Goal: Task Accomplishment & Management: Manage account settings

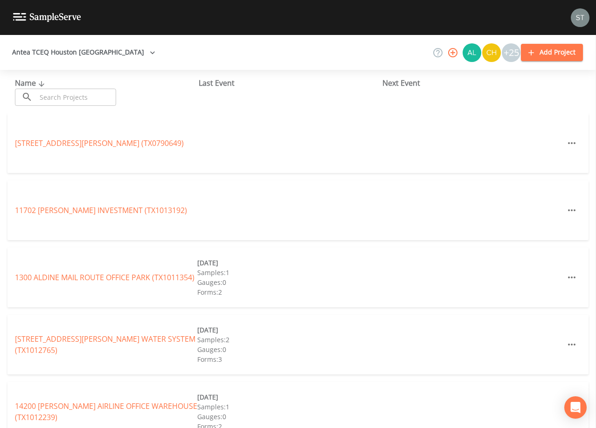
click at [97, 96] on input "text" at bounding box center [76, 97] width 80 height 17
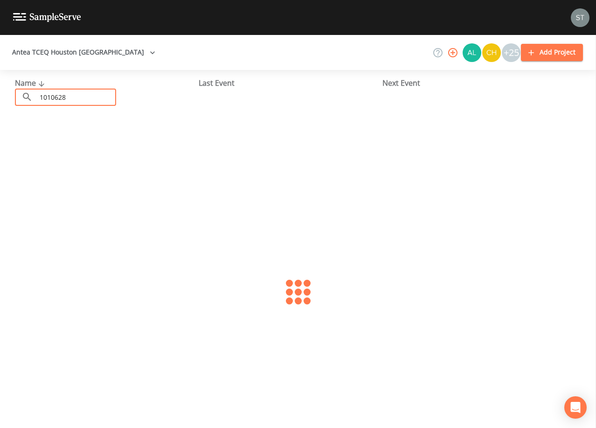
type input "1010628"
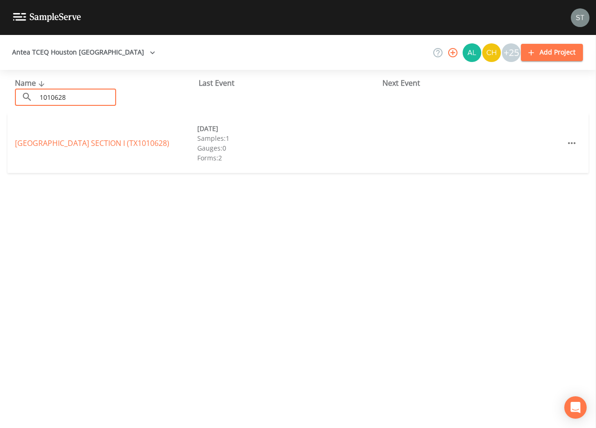
click at [79, 138] on link "[GEOGRAPHIC_DATA] SECTION I (TX1010628)" at bounding box center [92, 143] width 154 height 10
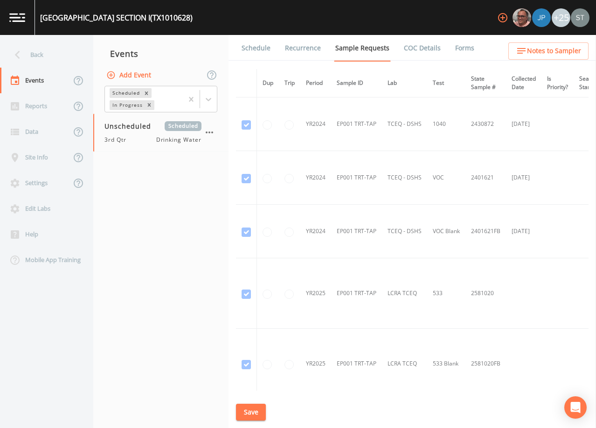
click at [253, 49] on link "Schedule" at bounding box center [256, 48] width 32 height 26
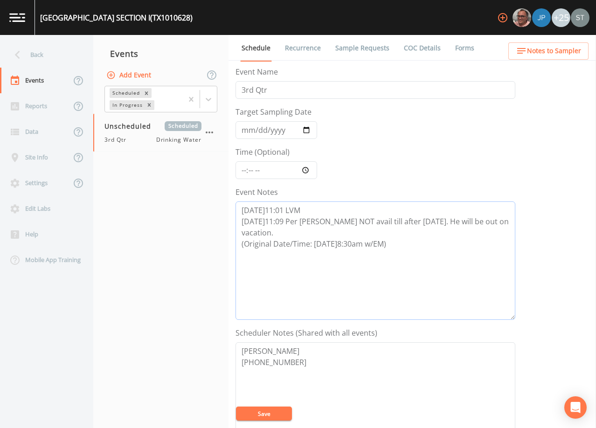
click at [349, 257] on textarea "[DATE]11:01 LVM [DATE]11:09 Per [PERSON_NAME] NOT avail till after [DATE]. He w…" at bounding box center [375, 260] width 280 height 118
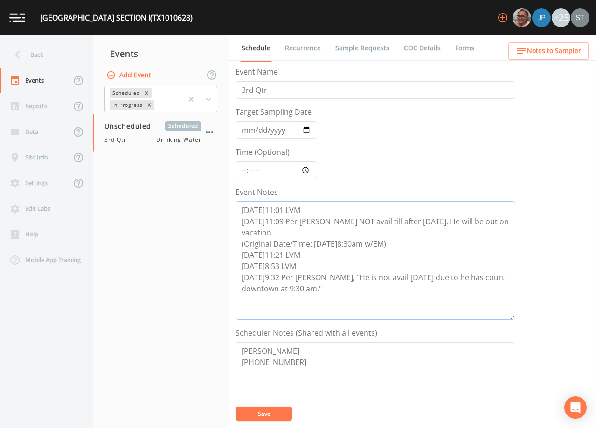
click at [343, 287] on textarea "[DATE]11:01 LVM [DATE]11:09 Per [PERSON_NAME] NOT avail till after [DATE]. He w…" at bounding box center [375, 260] width 280 height 118
type textarea "[DATE]11:01 LVM [DATE]11:09 Per [PERSON_NAME] NOT avail till after [DATE]. He w…"
click at [275, 415] on button "Save" at bounding box center [264, 414] width 56 height 14
click at [269, 414] on button "Save" at bounding box center [264, 414] width 56 height 14
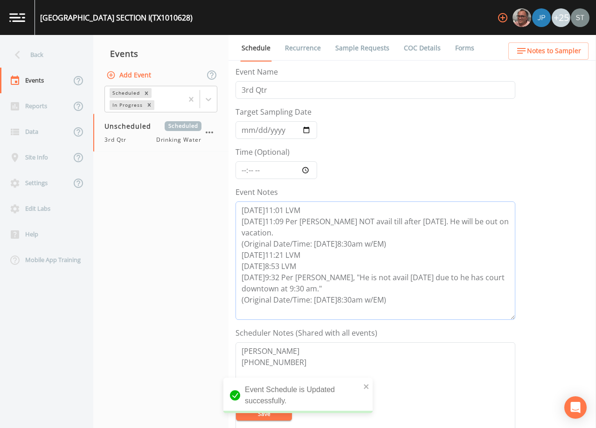
click at [425, 300] on textarea "[DATE]11:01 LVM [DATE]11:09 Per [PERSON_NAME] NOT avail till after [DATE]. He w…" at bounding box center [375, 260] width 280 height 118
drag, startPoint x: 423, startPoint y: 299, endPoint x: 238, endPoint y: 280, distance: 186.6
click at [238, 280] on textarea "[DATE]11:01 LVM [DATE]11:09 Per [PERSON_NAME] NOT avail till after [DATE]. He w…" at bounding box center [375, 260] width 280 height 118
click at [415, 294] on textarea "[DATE]11:01 LVM [DATE]11:09 Per [PERSON_NAME] NOT avail till after [DATE]. He w…" at bounding box center [375, 260] width 280 height 118
drag, startPoint x: 411, startPoint y: 301, endPoint x: 229, endPoint y: 259, distance: 186.7
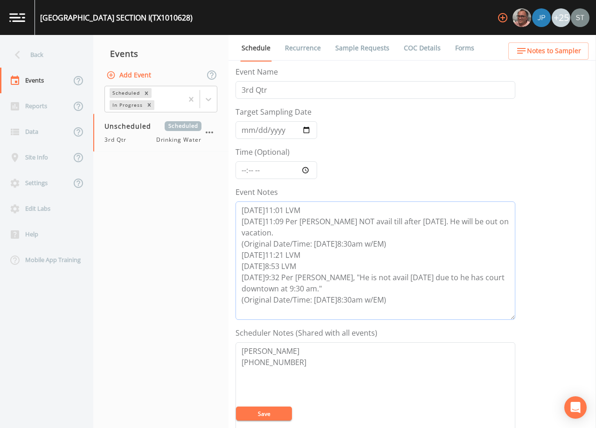
click at [229, 259] on div "Schedule Recurrence Sample Requests COC Details Forms Event Name 3rd Qtr Target…" at bounding box center [411, 231] width 367 height 393
click at [463, 256] on textarea "[DATE]11:01 LVM [DATE]11:09 Per [PERSON_NAME] NOT avail till after [DATE]. He w…" at bounding box center [375, 260] width 280 height 118
click at [264, 410] on button "Save" at bounding box center [264, 414] width 56 height 14
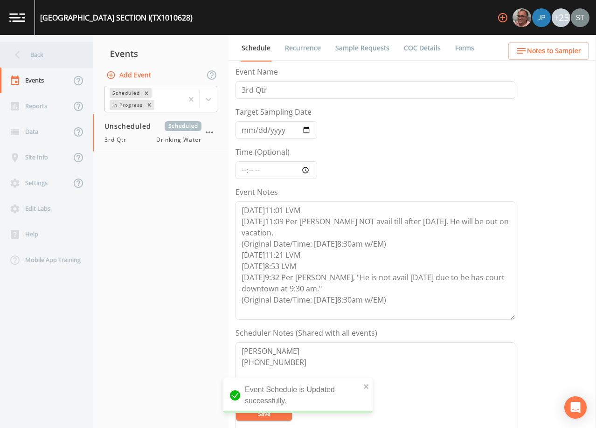
click at [32, 55] on div "Back" at bounding box center [42, 55] width 84 height 26
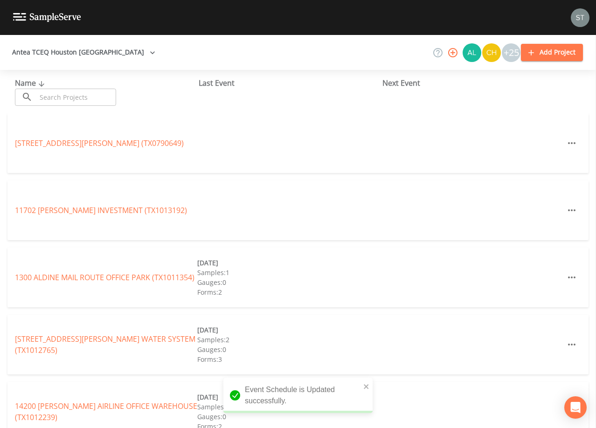
click at [57, 94] on input "text" at bounding box center [76, 97] width 80 height 17
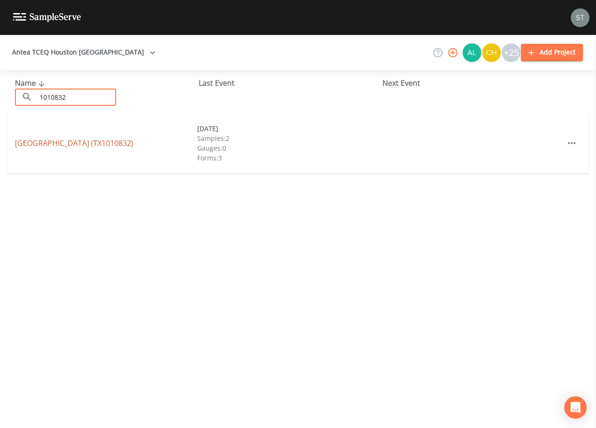
type input "1010832"
click at [37, 143] on link "[GEOGRAPHIC_DATA] (TX1010832)" at bounding box center [74, 143] width 118 height 10
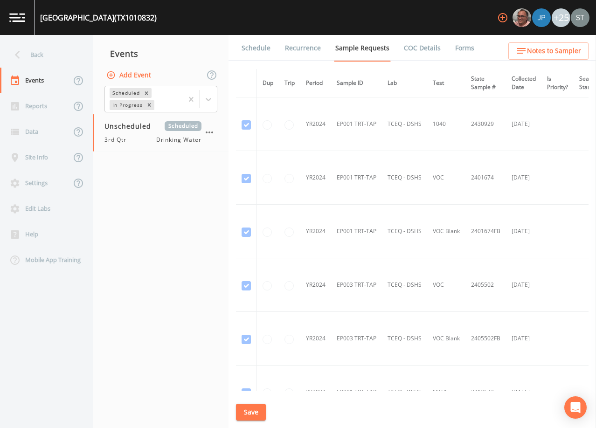
click at [249, 48] on link "Schedule" at bounding box center [256, 48] width 32 height 26
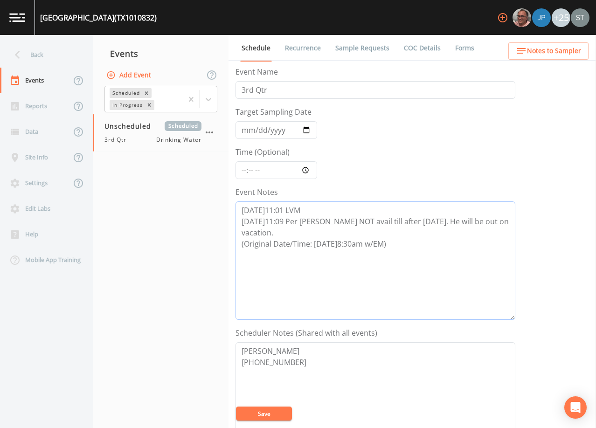
click at [435, 244] on textarea "[DATE]11:01 LVM [DATE]11:09 Per [PERSON_NAME] NOT avail till after [DATE]. He w…" at bounding box center [375, 260] width 280 height 118
paste textarea "[DATE]11:21 LVM [DATE]8:53 LVM [DATE]9:32 Per [PERSON_NAME], "He is not avail […"
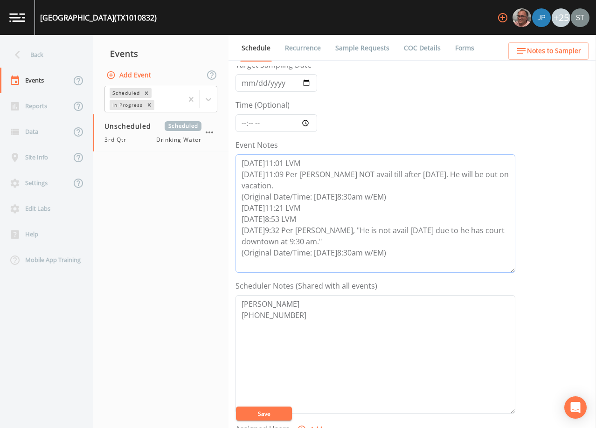
scroll to position [47, 0]
click at [344, 243] on textarea "[DATE]11:01 LVM [DATE]11:09 Per [PERSON_NAME] NOT avail till after [DATE]. He w…" at bounding box center [375, 214] width 280 height 118
type textarea "[DATE]11:01 LVM [DATE]11:09 Per [PERSON_NAME] NOT avail till after [DATE]. He w…"
click at [248, 82] on input "Target Sampling Date" at bounding box center [276, 84] width 82 height 18
click at [567, 52] on span "Notes to Sampler" at bounding box center [554, 51] width 54 height 12
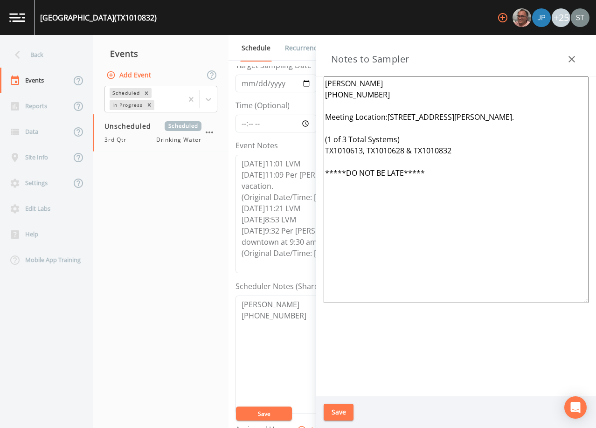
click at [451, 176] on textarea "[PERSON_NAME] [PHONE_NUMBER] Meeting Location:[STREET_ADDRESS][PERSON_NAME]. (1…" at bounding box center [456, 189] width 265 height 227
drag, startPoint x: 471, startPoint y: 151, endPoint x: 312, endPoint y: 137, distance: 159.6
click at [312, 137] on div "Back Events Reports Data Site Info Settings Edit Labs Help Mobile App Training …" at bounding box center [298, 231] width 596 height 393
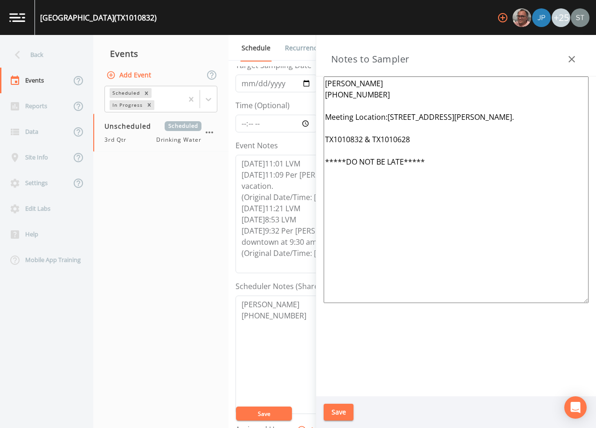
drag, startPoint x: 496, startPoint y: 118, endPoint x: 387, endPoint y: 117, distance: 109.1
click at [387, 117] on textarea "[PERSON_NAME] [PHONE_NUMBER] Meeting Location:[STREET_ADDRESS][PERSON_NAME]. TX…" at bounding box center [456, 189] width 265 height 227
type textarea "[PERSON_NAME] [PHONE_NUMBER] Meeting Location: [STREET_ADDRESS] TX1010832 & TX1…"
click at [344, 415] on button "Save" at bounding box center [339, 412] width 30 height 17
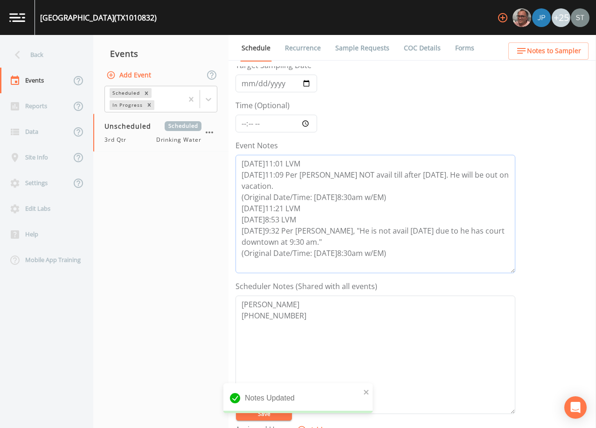
click at [411, 257] on textarea "[DATE]11:01 LVM [DATE]11:09 Per [PERSON_NAME] NOT avail till after [DATE]. He w…" at bounding box center [375, 214] width 280 height 118
drag, startPoint x: 412, startPoint y: 254, endPoint x: 227, endPoint y: 256, distance: 185.1
click at [227, 256] on div "Back Events Reports Data Site Info Settings Edit Labs Help Mobile App Training …" at bounding box center [298, 231] width 596 height 393
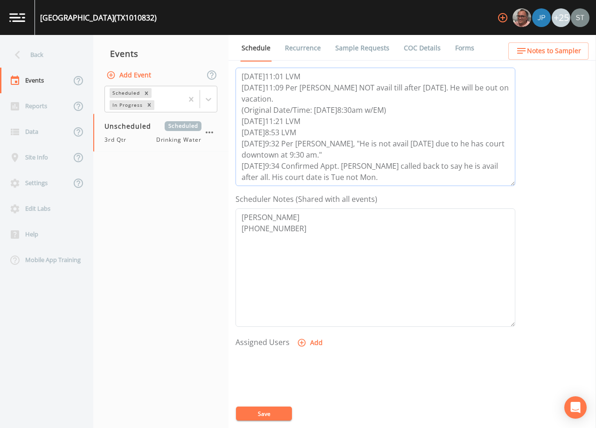
scroll to position [140, 0]
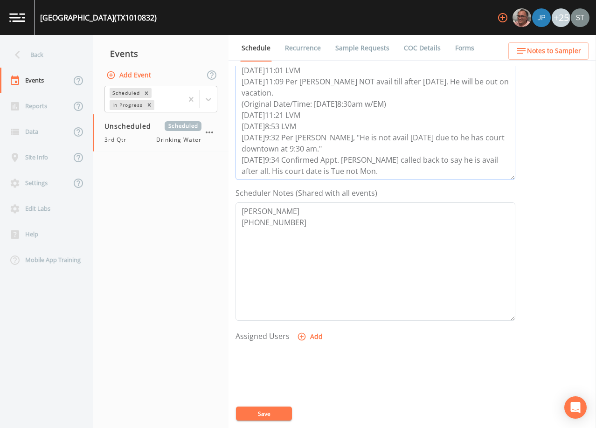
type textarea "[DATE]11:01 LVM [DATE]11:09 Per [PERSON_NAME] NOT avail till after [DATE]. He w…"
click at [314, 337] on button "Add" at bounding box center [310, 336] width 31 height 17
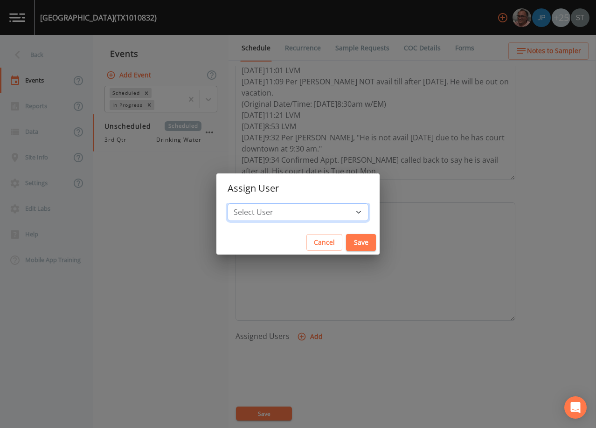
click at [305, 216] on select "Select User [PERSON_NAME] [PERSON_NAME] [PERSON_NAME] [PERSON_NAME] [PERSON_NAM…" at bounding box center [298, 212] width 141 height 18
select select "9949071a-8de3-4d5f-82d7-f9272ed5f8d7"
click at [249, 203] on select "Select User [PERSON_NAME] [PERSON_NAME] [PERSON_NAME] [PERSON_NAME] [PERSON_NAM…" at bounding box center [298, 212] width 141 height 18
click at [346, 242] on button "Save" at bounding box center [361, 242] width 30 height 17
select select
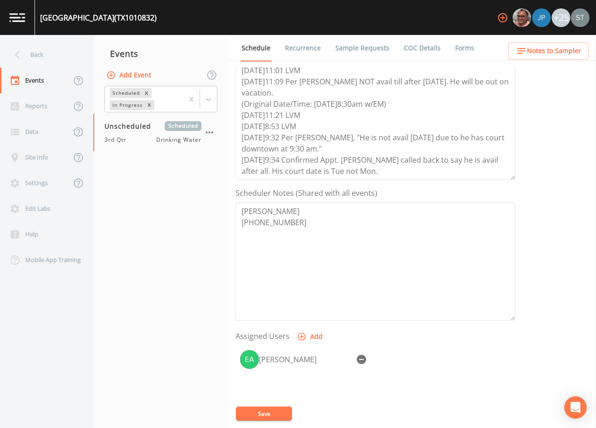
click at [278, 413] on button "Save" at bounding box center [264, 414] width 56 height 14
click at [568, 52] on span "Notes to Sampler" at bounding box center [554, 51] width 54 height 12
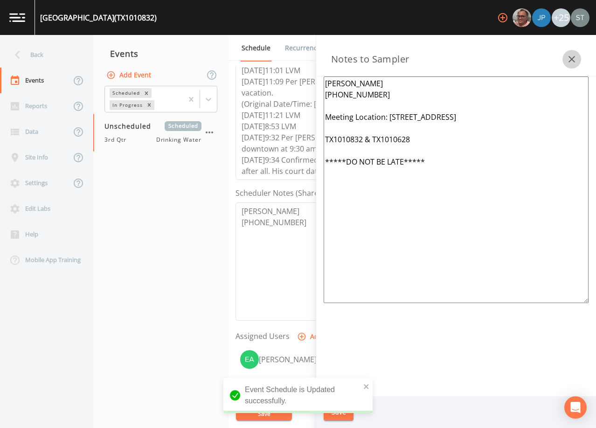
click at [568, 52] on button "button" at bounding box center [571, 59] width 19 height 19
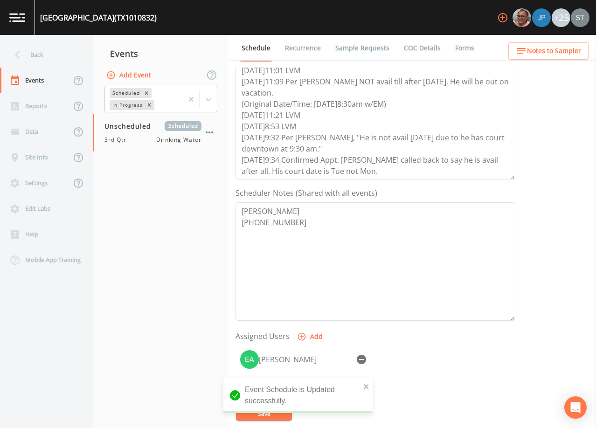
click at [362, 50] on link "Sample Requests" at bounding box center [362, 48] width 57 height 26
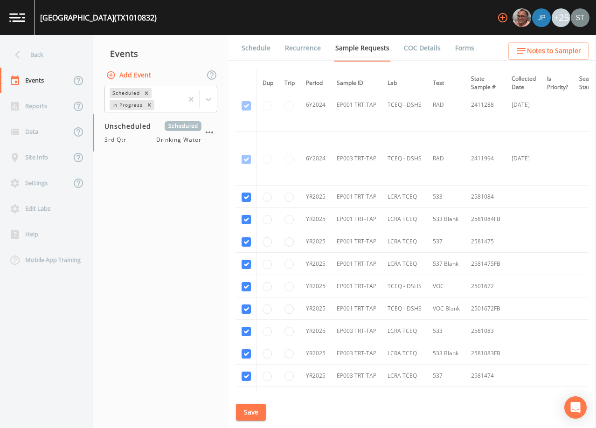
scroll to position [513, 0]
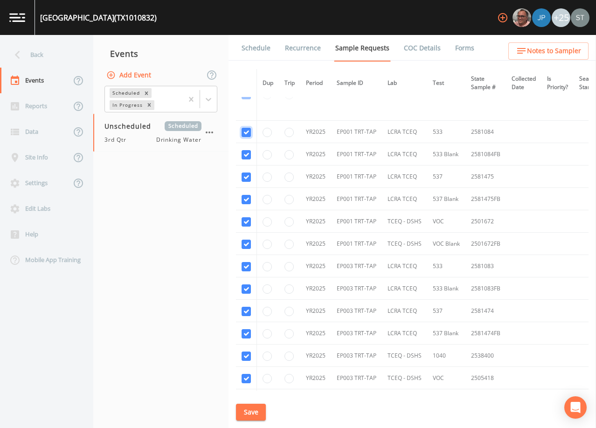
click at [247, 129] on input "checkbox" at bounding box center [246, 132] width 9 height 9
checkbox input "false"
click at [244, 154] on input "checkbox" at bounding box center [246, 154] width 9 height 9
checkbox input "false"
click at [245, 178] on input "checkbox" at bounding box center [246, 177] width 9 height 9
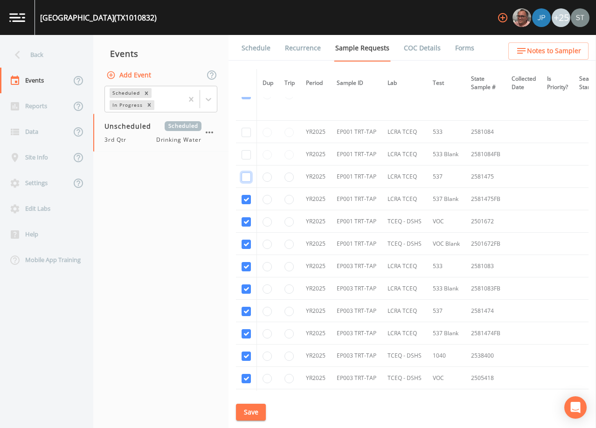
checkbox input "false"
click at [246, 199] on input "checkbox" at bounding box center [246, 199] width 9 height 9
checkbox input "false"
click at [247, 223] on input "checkbox" at bounding box center [246, 221] width 9 height 9
checkbox input "false"
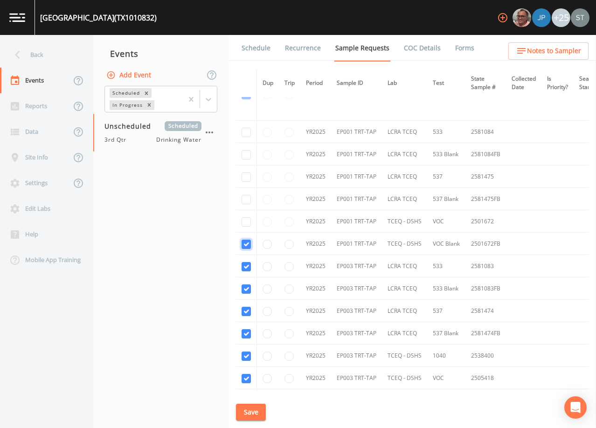
click at [247, 246] on input "checkbox" at bounding box center [246, 244] width 9 height 9
checkbox input "false"
click at [246, 269] on input "checkbox" at bounding box center [246, 266] width 9 height 9
checkbox input "false"
click at [245, 292] on input "checkbox" at bounding box center [246, 288] width 9 height 9
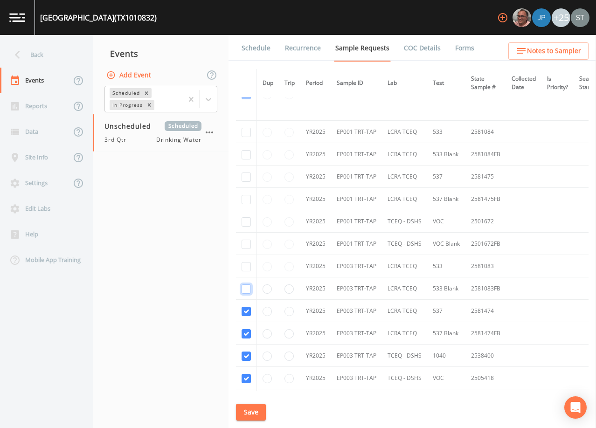
checkbox input "false"
click at [248, 312] on input "checkbox" at bounding box center [246, 311] width 9 height 9
checkbox input "false"
click at [242, 337] on input "checkbox" at bounding box center [246, 333] width 9 height 9
checkbox input "false"
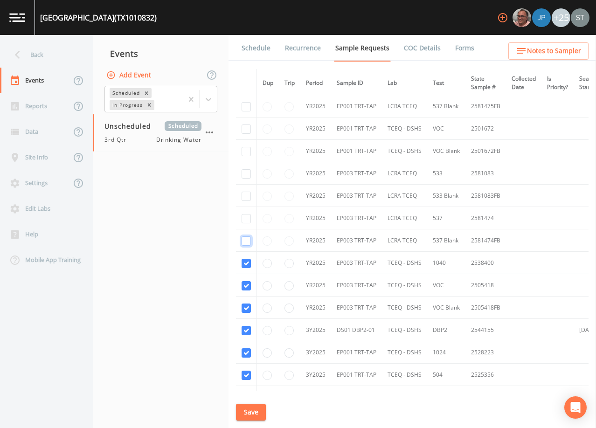
scroll to position [606, 0]
click at [245, 262] on input "checkbox" at bounding box center [246, 262] width 9 height 9
checkbox input "false"
click at [246, 285] on input "checkbox" at bounding box center [246, 285] width 9 height 9
checkbox input "false"
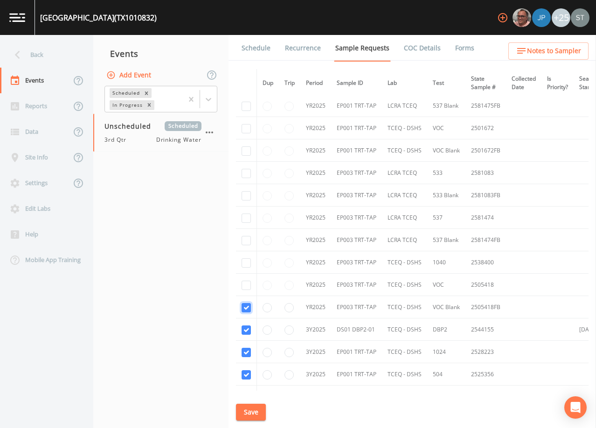
click at [244, 307] on input "checkbox" at bounding box center [246, 307] width 9 height 9
checkbox input "false"
click at [245, 352] on input "checkbox" at bounding box center [246, 352] width 9 height 9
checkbox input "false"
click at [242, 376] on input "checkbox" at bounding box center [246, 374] width 9 height 9
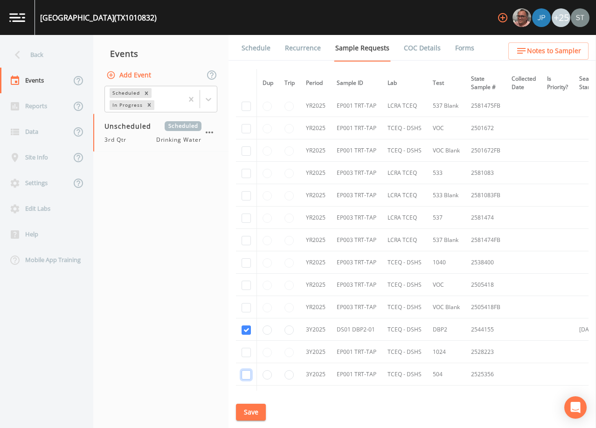
checkbox input "false"
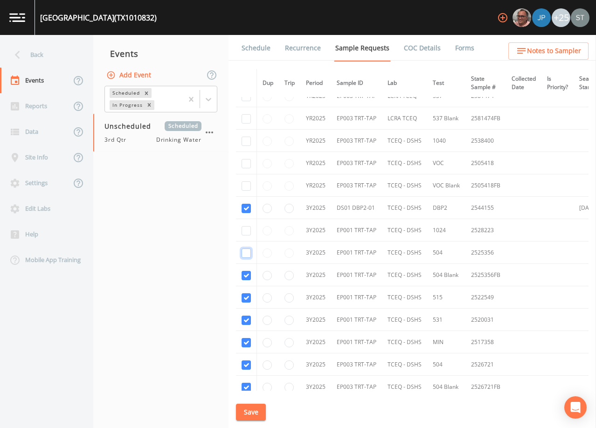
scroll to position [746, 0]
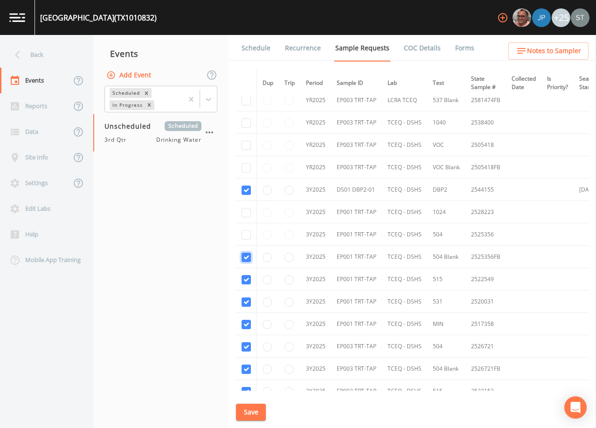
click at [244, 260] on input "checkbox" at bounding box center [246, 257] width 9 height 9
checkbox input "false"
click at [245, 281] on input "checkbox" at bounding box center [246, 279] width 9 height 9
checkbox input "false"
click at [248, 301] on input "checkbox" at bounding box center [246, 301] width 9 height 9
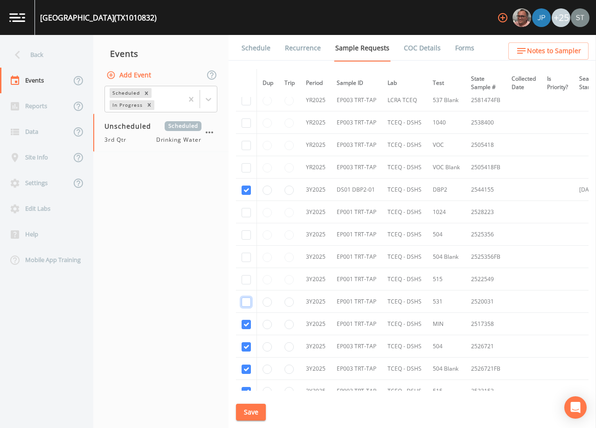
checkbox input "false"
click at [244, 326] on input "checkbox" at bounding box center [246, 324] width 9 height 9
checkbox input "false"
click at [243, 349] on input "checkbox" at bounding box center [246, 346] width 9 height 9
checkbox input "false"
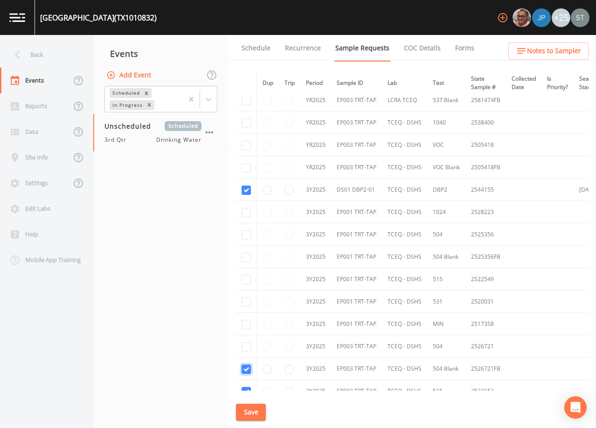
click at [246, 370] on input "checkbox" at bounding box center [246, 369] width 9 height 9
checkbox input "false"
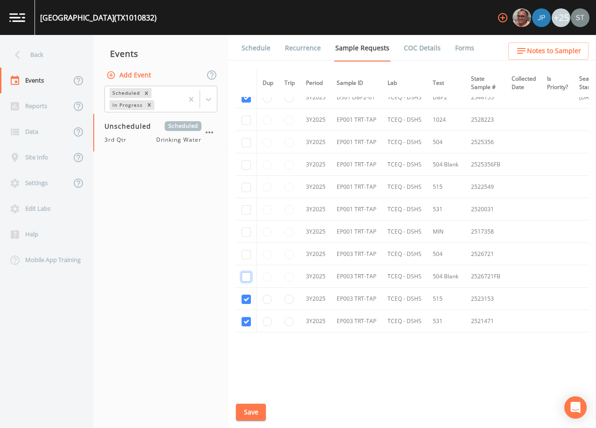
scroll to position [857, 0]
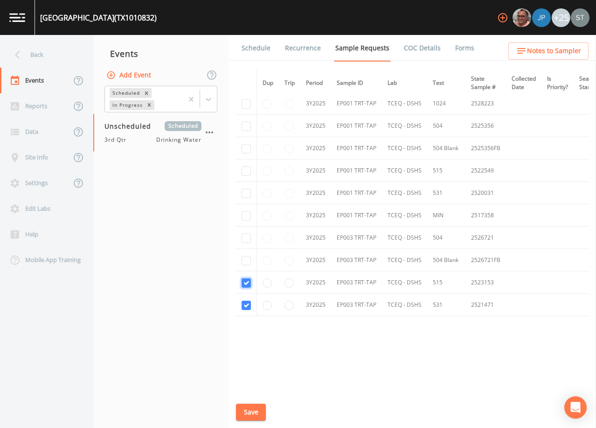
click at [245, 279] on input "checkbox" at bounding box center [246, 282] width 9 height 9
checkbox input "false"
click at [243, 302] on input "checkbox" at bounding box center [246, 305] width 9 height 9
checkbox input "false"
click at [254, 412] on button "Save" at bounding box center [251, 412] width 30 height 17
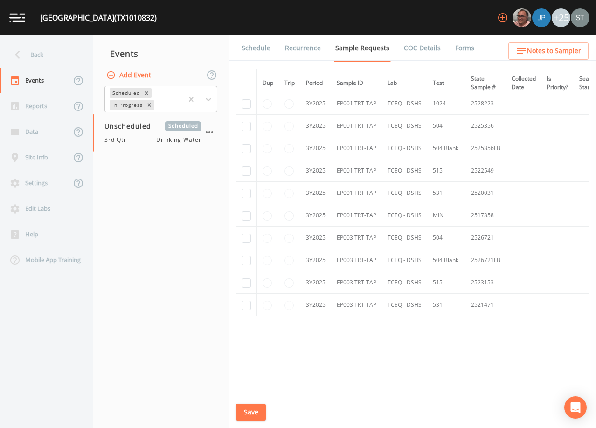
click at [261, 46] on link "Schedule" at bounding box center [256, 48] width 32 height 26
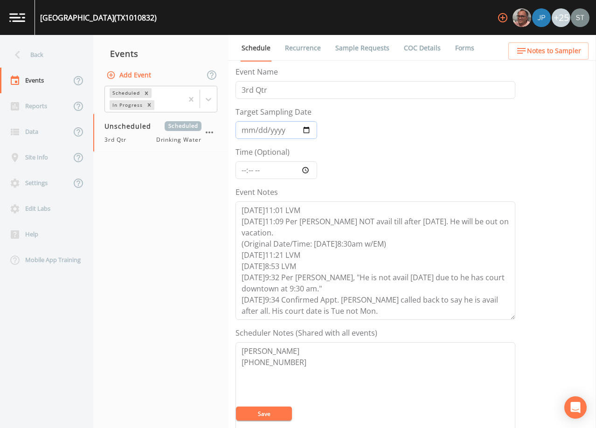
click at [241, 132] on input "Target Sampling Date" at bounding box center [276, 130] width 82 height 18
type input "[DATE]"
type input "08:30"
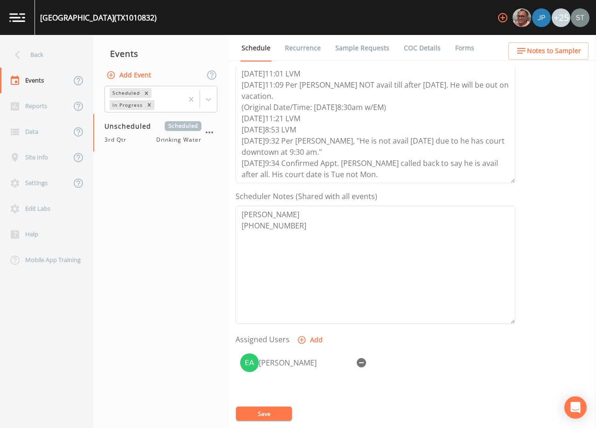
scroll to position [140, 0]
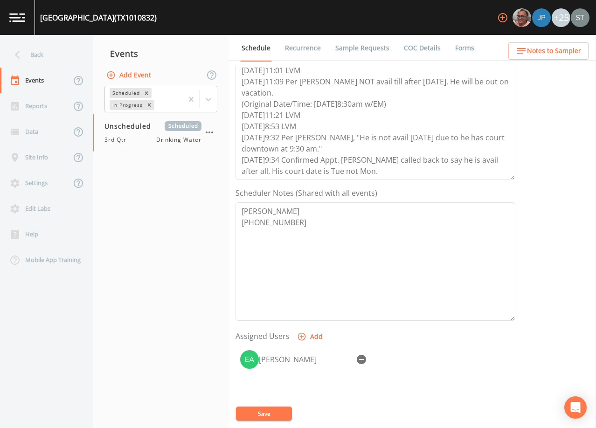
click at [276, 414] on button "Save" at bounding box center [264, 414] width 56 height 14
drag, startPoint x: 346, startPoint y: 171, endPoint x: 230, endPoint y: 156, distance: 116.1
click at [230, 156] on div "Schedule Recurrence Sample Requests COC Details Forms Event Name 3rd Qtr Target…" at bounding box center [411, 231] width 367 height 393
click at [409, 257] on textarea "[PERSON_NAME] [PHONE_NUMBER]" at bounding box center [375, 261] width 280 height 118
click at [566, 48] on span "Notes to Sampler" at bounding box center [554, 51] width 54 height 12
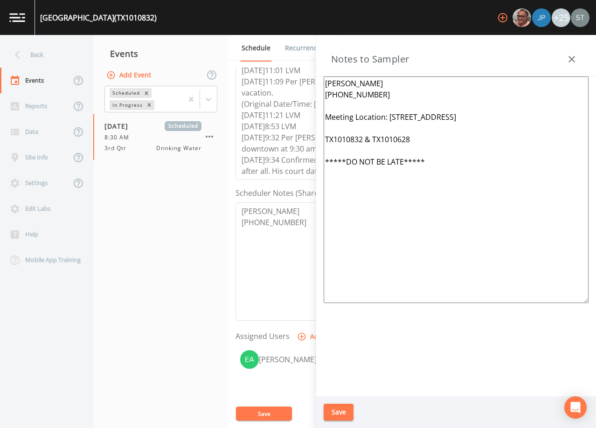
drag, startPoint x: 390, startPoint y: 139, endPoint x: 322, endPoint y: 117, distance: 71.7
click at [322, 117] on div "[PERSON_NAME] [PHONE_NUMBER] Meeting Location: [STREET_ADDRESS] TX1010832 & TX1…" at bounding box center [456, 236] width 280 height 320
click at [55, 57] on div "Back" at bounding box center [42, 55] width 84 height 26
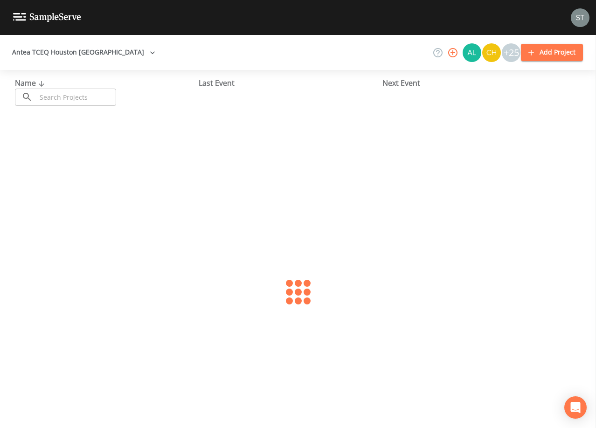
click at [79, 97] on input "text" at bounding box center [76, 97] width 80 height 17
type input "1010628"
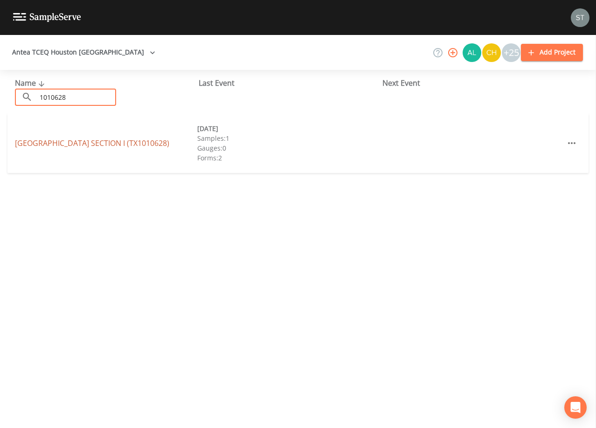
click at [133, 138] on link "[GEOGRAPHIC_DATA] SECTION I (TX1010628)" at bounding box center [92, 143] width 154 height 10
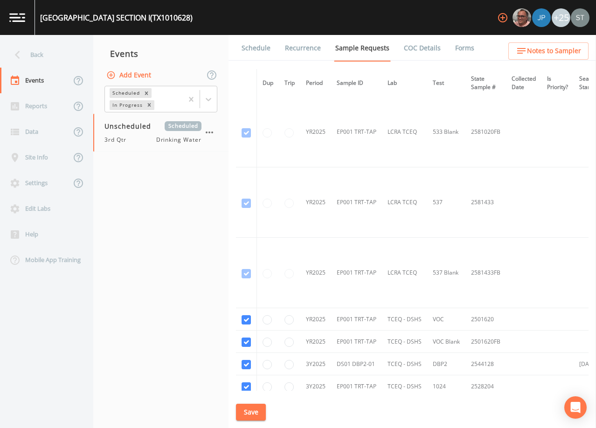
scroll to position [326, 0]
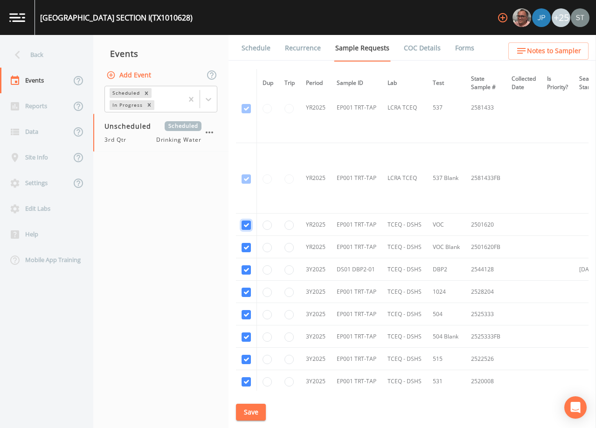
click at [245, 226] on input "checkbox" at bounding box center [246, 225] width 9 height 9
checkbox input "false"
click at [243, 248] on input "checkbox" at bounding box center [246, 247] width 9 height 9
checkbox input "false"
click at [246, 269] on input "checkbox" at bounding box center [246, 269] width 9 height 9
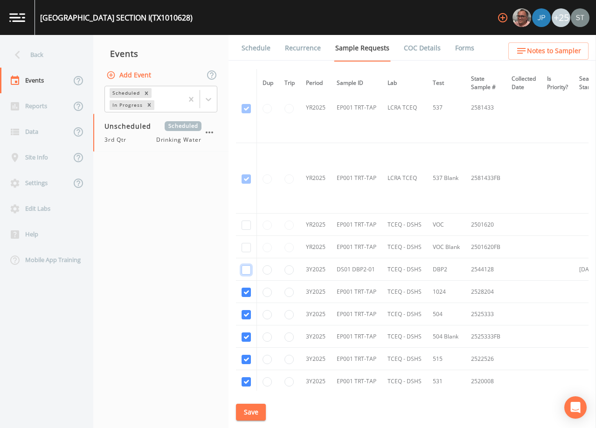
checkbox input "false"
click at [247, 292] on input "checkbox" at bounding box center [246, 292] width 9 height 9
checkbox input "false"
click at [248, 316] on input "checkbox" at bounding box center [246, 314] width 9 height 9
checkbox input "false"
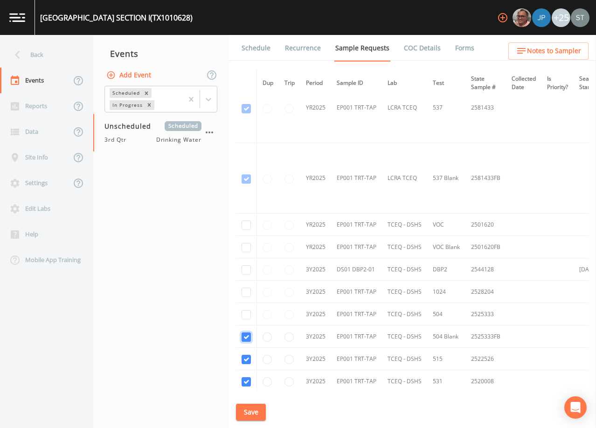
click at [246, 338] on input "checkbox" at bounding box center [246, 336] width 9 height 9
checkbox input "false"
click at [247, 361] on input "checkbox" at bounding box center [246, 359] width 9 height 9
checkbox input "false"
click at [248, 382] on input "checkbox" at bounding box center [246, 381] width 9 height 9
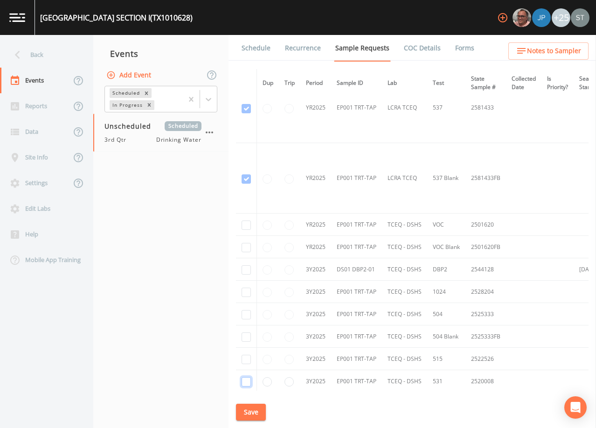
checkbox input "false"
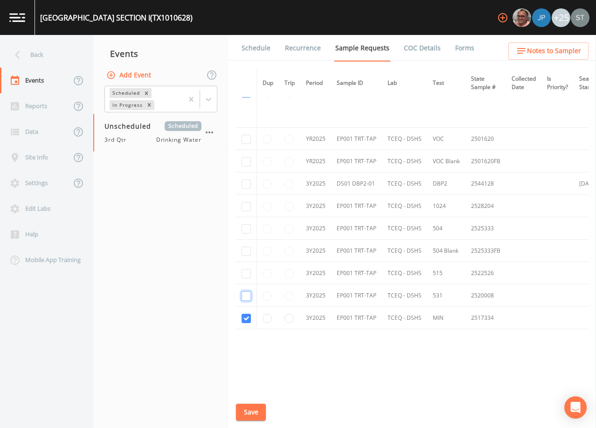
scroll to position [428, 0]
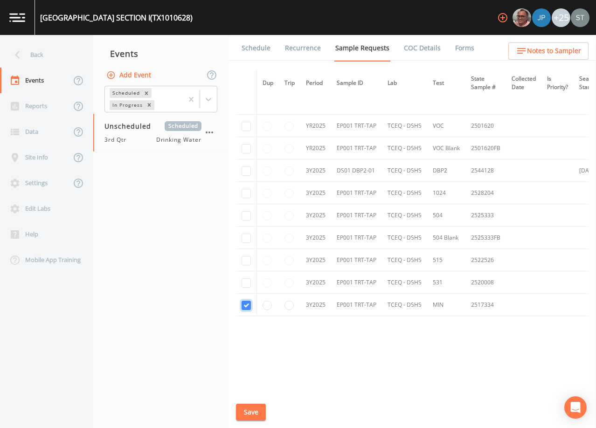
click at [248, 305] on input "checkbox" at bounding box center [246, 305] width 9 height 9
checkbox input "false"
click at [246, 169] on input "checkbox" at bounding box center [246, 170] width 9 height 9
checkbox input "true"
click at [259, 410] on button "Save" at bounding box center [251, 412] width 30 height 17
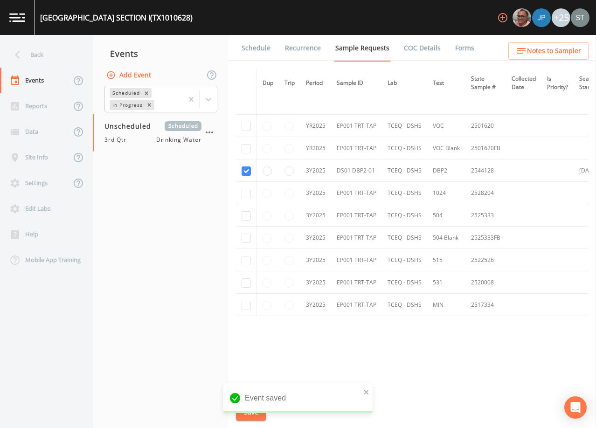
click at [259, 47] on link "Schedule" at bounding box center [256, 48] width 32 height 26
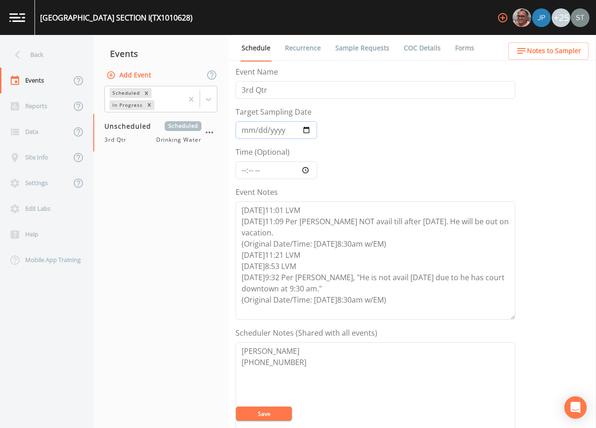
click at [249, 131] on input "Target Sampling Date" at bounding box center [276, 130] width 82 height 18
type input "[DATE]"
type input "08:30"
drag, startPoint x: 401, startPoint y: 298, endPoint x: 237, endPoint y: 305, distance: 163.8
click at [237, 305] on textarea "[DATE]11:01 LVM [DATE]11:09 Per [PERSON_NAME] NOT avail till after [DATE]. He w…" at bounding box center [375, 260] width 280 height 118
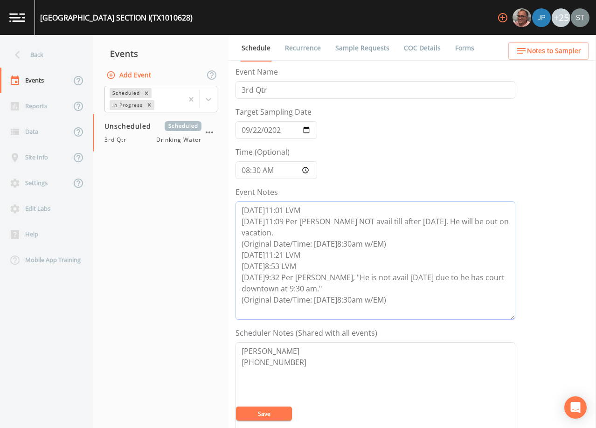
paste textarea "[DATE]9:34 Confirmed Appt. [PERSON_NAME] called back to say he is avail after a…"
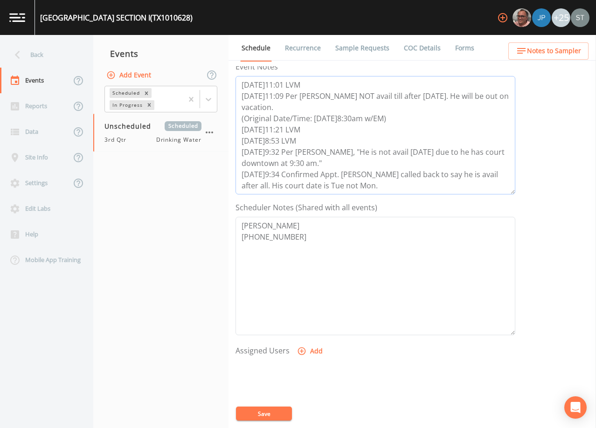
scroll to position [140, 0]
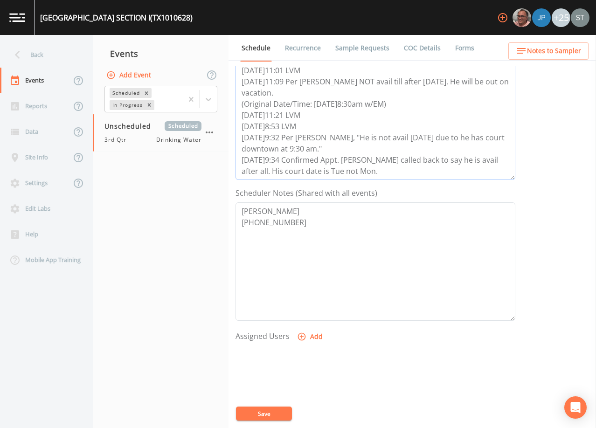
type textarea "[DATE]11:01 LVM [DATE]11:09 Per [PERSON_NAME] NOT avail till after [DATE]. He w…"
click at [309, 338] on button "Add" at bounding box center [310, 336] width 31 height 17
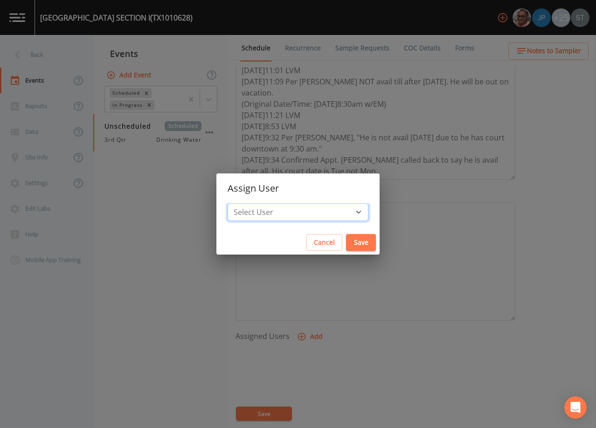
click at [312, 218] on select "Select User [PERSON_NAME] [PERSON_NAME] [PERSON_NAME] [PERSON_NAME] [PERSON_NAM…" at bounding box center [298, 212] width 141 height 18
select select "9949071a-8de3-4d5f-82d7-f9272ed5f8d7"
click at [249, 203] on select "Select User [PERSON_NAME] [PERSON_NAME] [PERSON_NAME] [PERSON_NAME] [PERSON_NAM…" at bounding box center [298, 212] width 141 height 18
drag, startPoint x: 332, startPoint y: 260, endPoint x: 334, endPoint y: 253, distance: 6.7
click at [332, 258] on div "Assign User Select User [PERSON_NAME] [PERSON_NAME] [PERSON_NAME] [PERSON_NAME]…" at bounding box center [298, 214] width 596 height 428
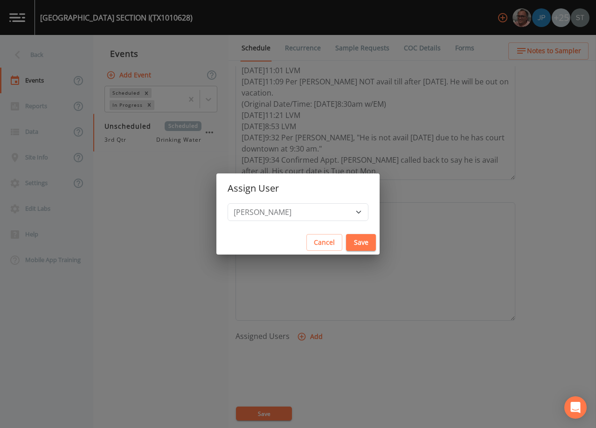
select select
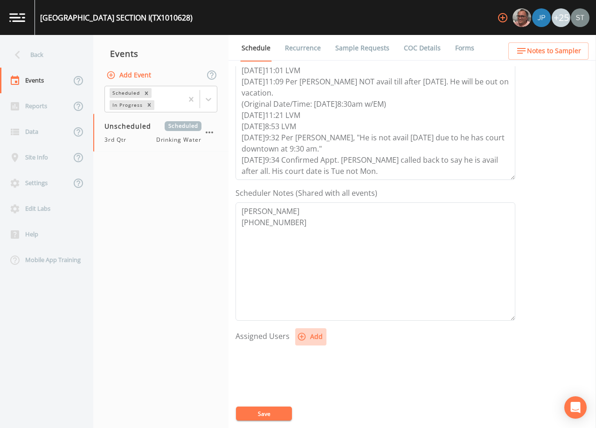
click at [306, 334] on button "Add" at bounding box center [310, 336] width 31 height 17
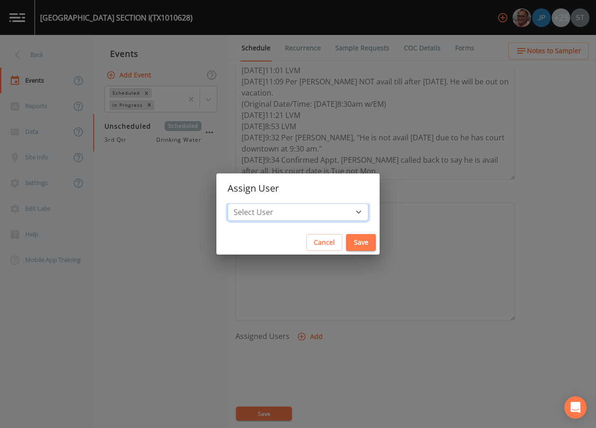
click at [309, 211] on select "Select User [PERSON_NAME] [PERSON_NAME] [PERSON_NAME] [PERSON_NAME] [PERSON_NAM…" at bounding box center [298, 212] width 141 height 18
select select "9949071a-8de3-4d5f-82d7-f9272ed5f8d7"
click at [249, 203] on select "Select User [PERSON_NAME] [PERSON_NAME] [PERSON_NAME] [PERSON_NAME] [PERSON_NAM…" at bounding box center [298, 212] width 141 height 18
click at [346, 239] on button "Save" at bounding box center [361, 242] width 30 height 17
select select
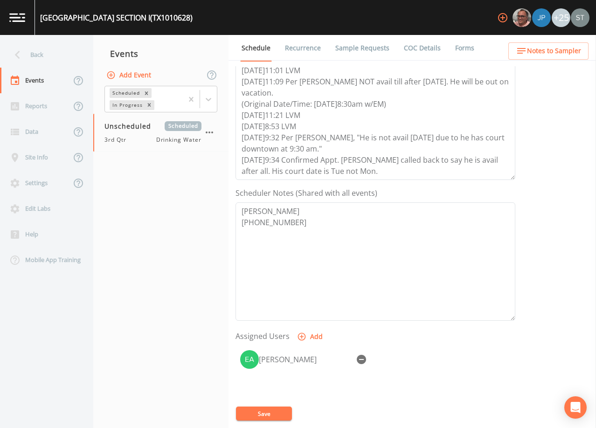
click at [274, 417] on button "Save" at bounding box center [264, 414] width 56 height 14
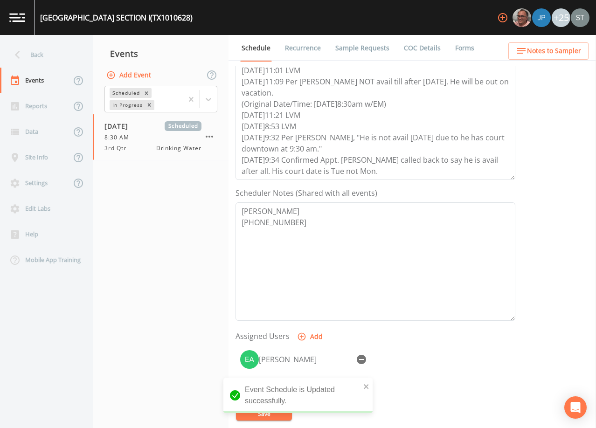
click at [564, 52] on span "Notes to Sampler" at bounding box center [554, 51] width 54 height 12
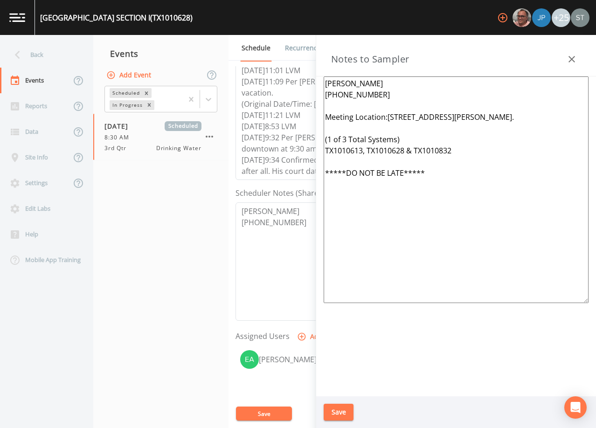
drag, startPoint x: 473, startPoint y: 152, endPoint x: 319, endPoint y: 118, distance: 157.1
click at [319, 118] on div "[PERSON_NAME] [PHONE_NUMBER] Meeting Location:[STREET_ADDRESS][PERSON_NAME]. (1…" at bounding box center [456, 236] width 280 height 320
paste textarea "[STREET_ADDRESS] TX1010832 & TX1010628"
type textarea "[PERSON_NAME] [PHONE_NUMBER] Meeting Location: [STREET_ADDRESS] TX1010832 & TX1…"
click at [340, 411] on button "Save" at bounding box center [339, 412] width 30 height 17
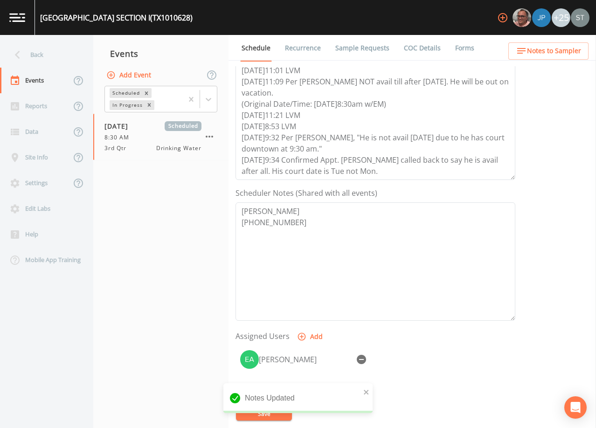
scroll to position [187, 0]
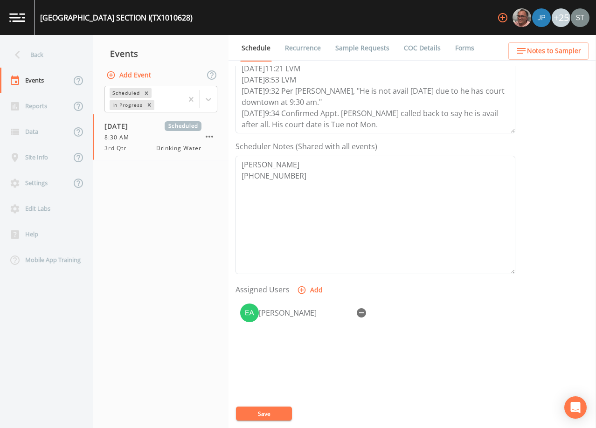
click at [275, 412] on button "Save" at bounding box center [264, 414] width 56 height 14
click at [357, 52] on link "Sample Requests" at bounding box center [362, 48] width 57 height 26
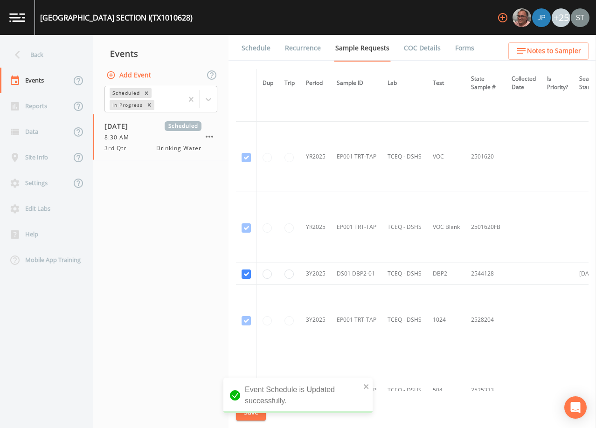
scroll to position [420, 0]
click at [268, 45] on link "Schedule" at bounding box center [256, 48] width 32 height 26
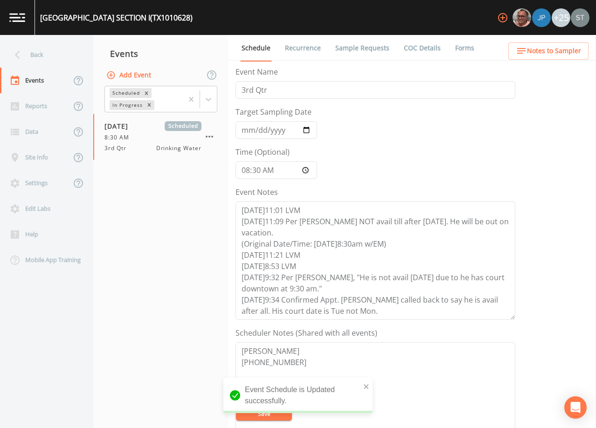
click at [544, 49] on span "Notes to Sampler" at bounding box center [554, 51] width 54 height 12
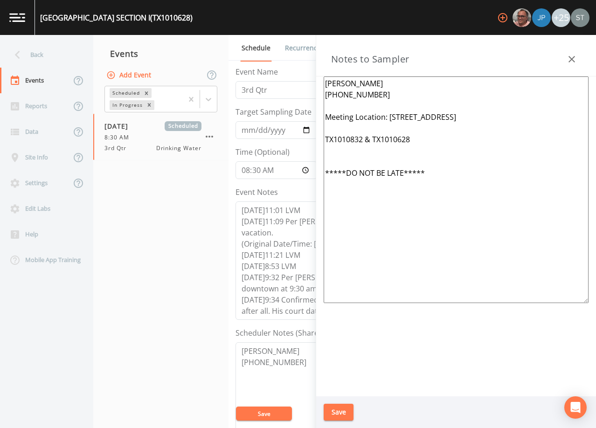
click at [577, 53] on button "button" at bounding box center [571, 59] width 19 height 19
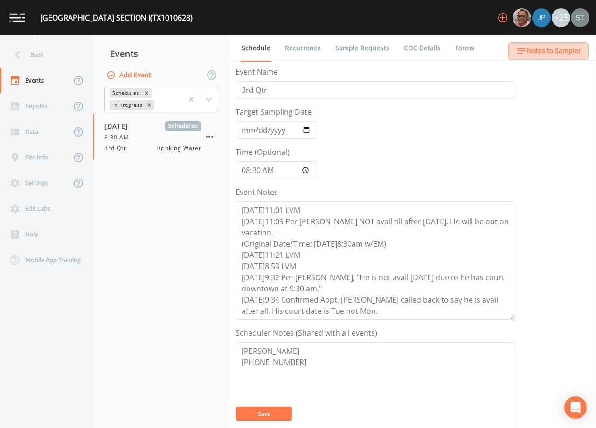
click at [576, 48] on span "Notes to Sampler" at bounding box center [554, 51] width 54 height 12
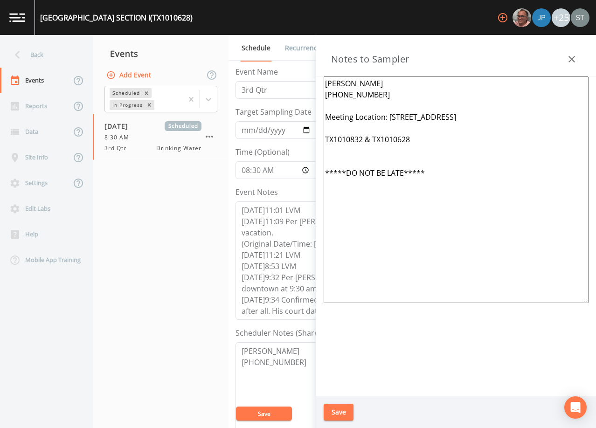
click at [576, 53] on button "button" at bounding box center [571, 59] width 19 height 19
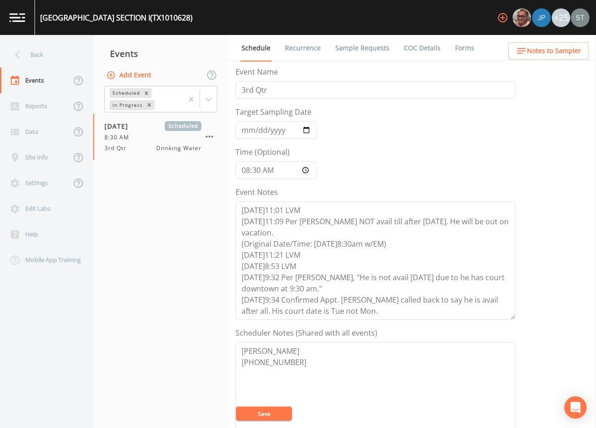
click at [360, 50] on link "Sample Requests" at bounding box center [362, 48] width 57 height 26
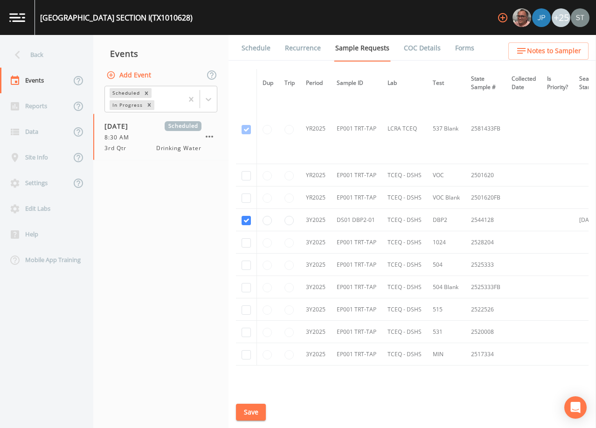
scroll to position [428, 0]
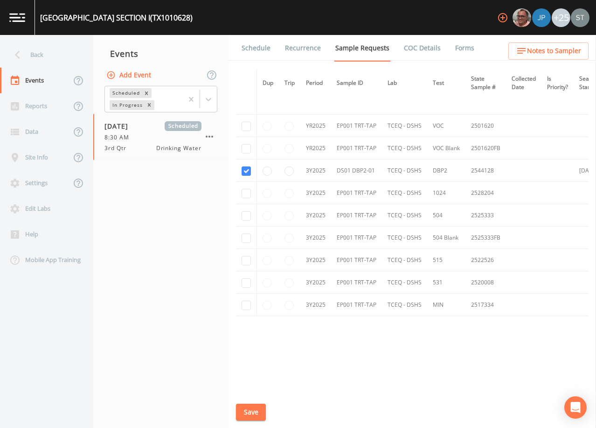
click at [267, 47] on link "Schedule" at bounding box center [256, 48] width 32 height 26
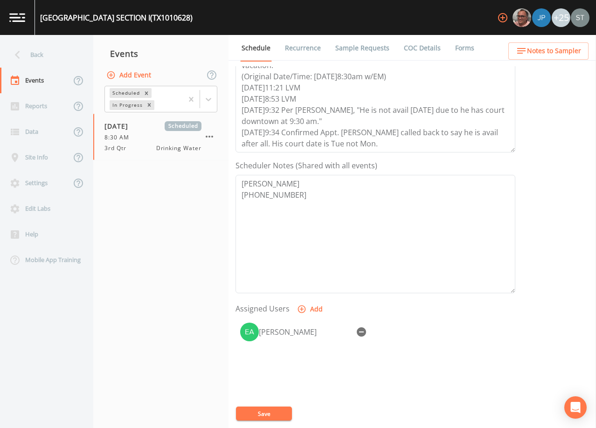
scroll to position [187, 0]
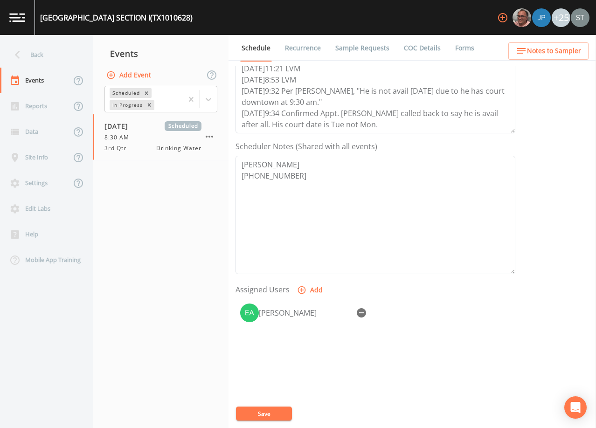
click at [369, 45] on link "Sample Requests" at bounding box center [362, 48] width 57 height 26
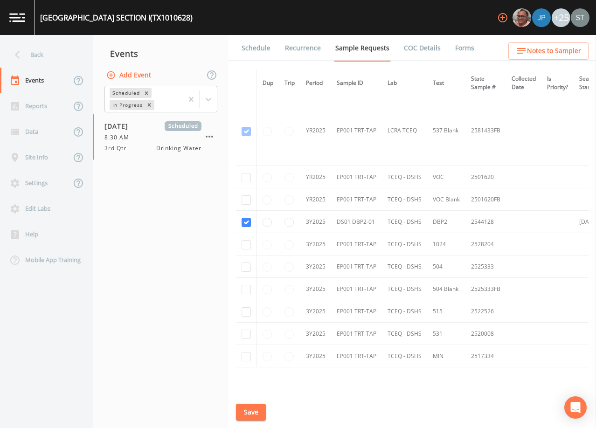
scroll to position [420, 0]
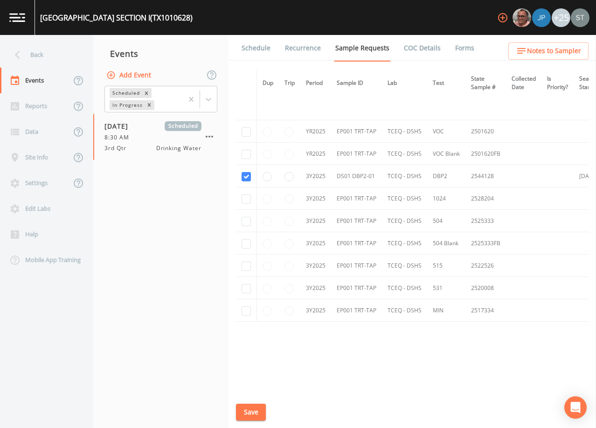
click at [261, 53] on link "Schedule" at bounding box center [256, 48] width 32 height 26
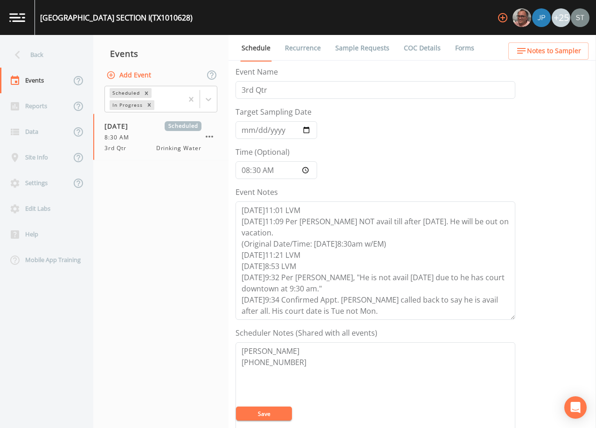
click at [557, 53] on span "Notes to Sampler" at bounding box center [554, 51] width 54 height 12
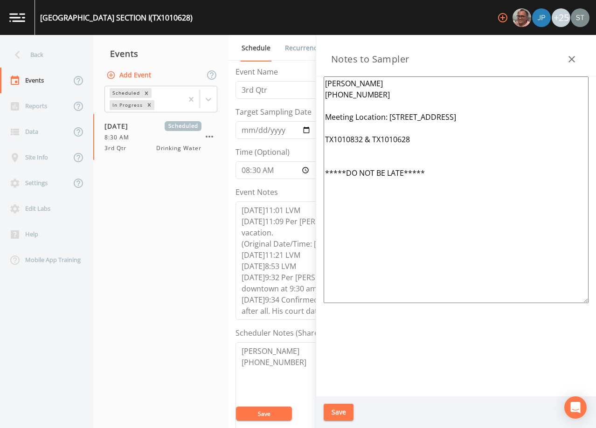
click at [559, 55] on div "Notes to Sampler" at bounding box center [456, 55] width 280 height 41
click at [573, 54] on icon "button" at bounding box center [571, 59] width 11 height 11
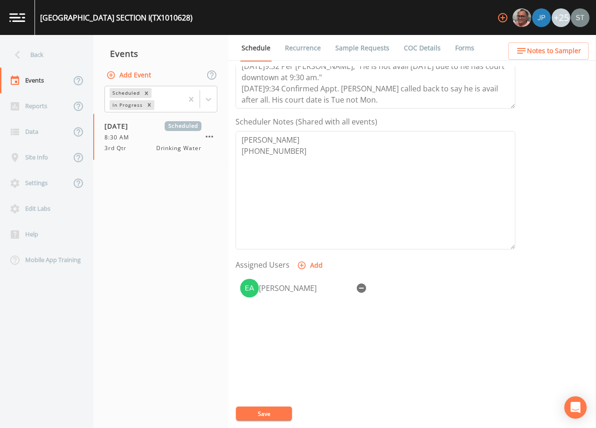
scroll to position [230, 0]
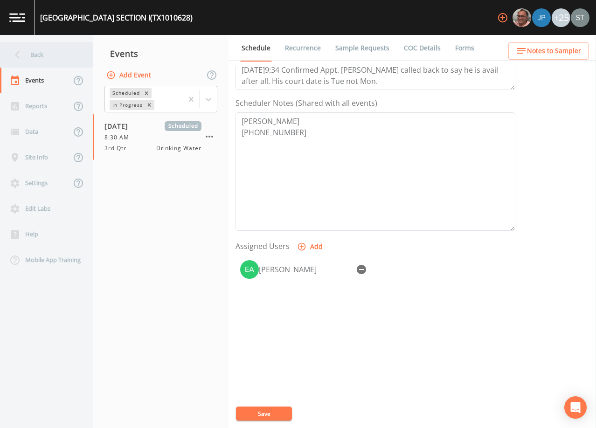
click at [57, 55] on div "Back" at bounding box center [42, 55] width 84 height 26
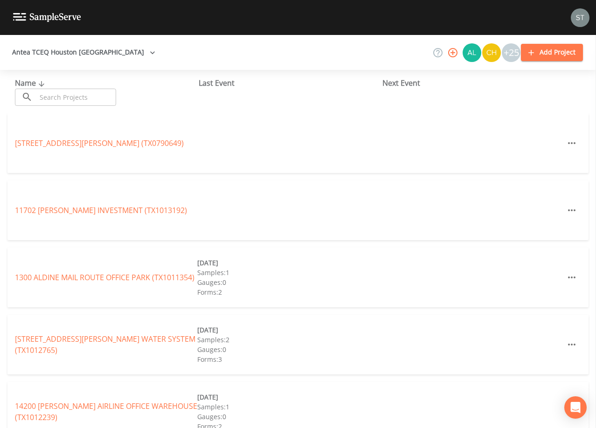
click at [105, 98] on input "text" at bounding box center [76, 97] width 80 height 17
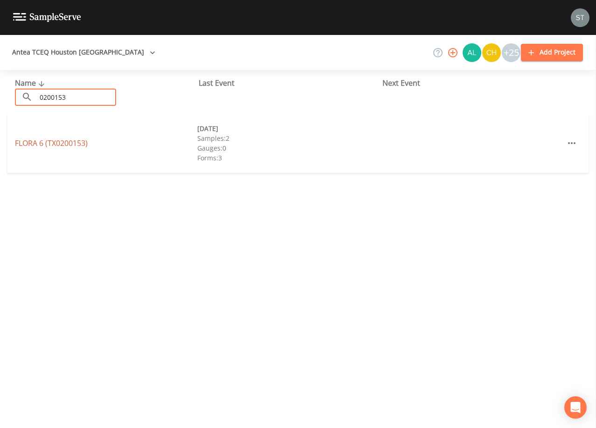
type input "0200153"
click at [81, 144] on link "FLORA 6 (TX0200153)" at bounding box center [51, 143] width 73 height 10
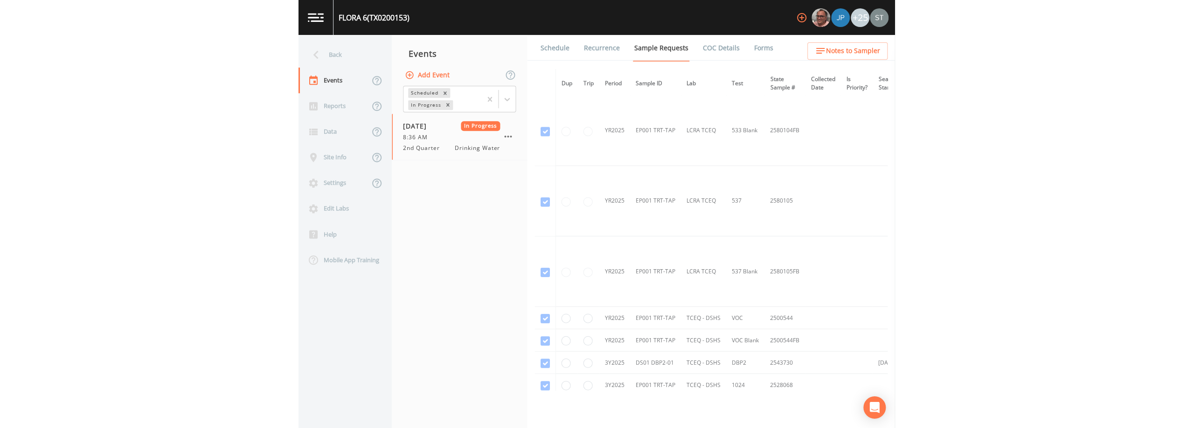
scroll to position [131, 0]
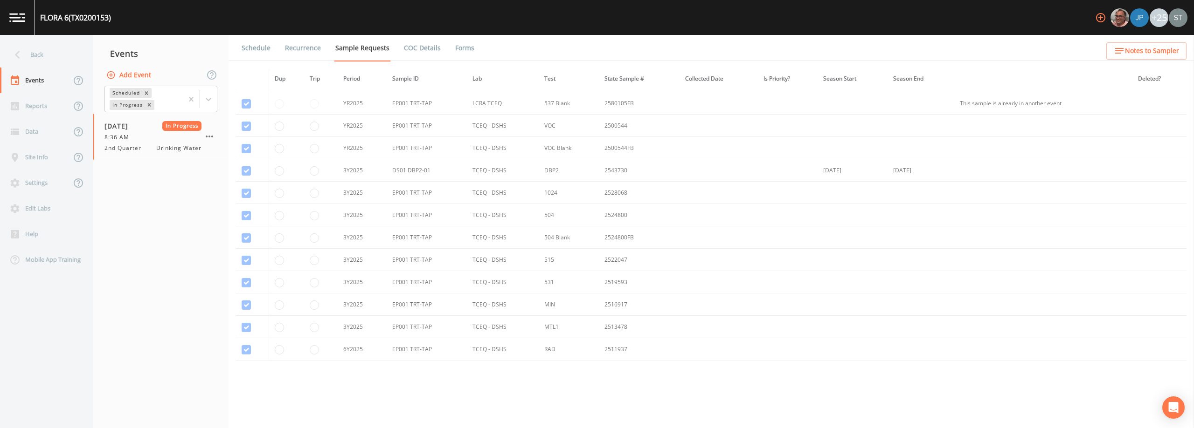
click at [251, 48] on link "Schedule" at bounding box center [256, 48] width 32 height 26
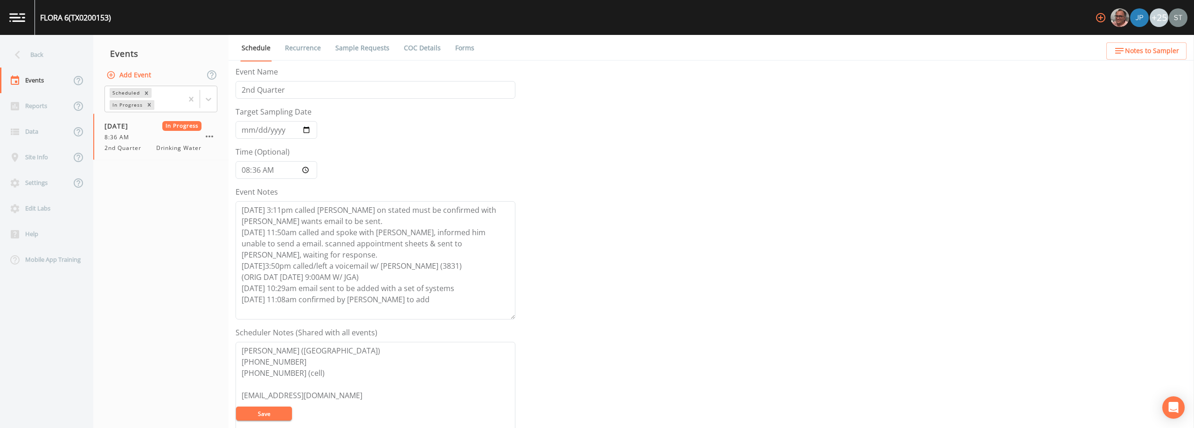
click at [462, 48] on link "Forms" at bounding box center [465, 48] width 22 height 26
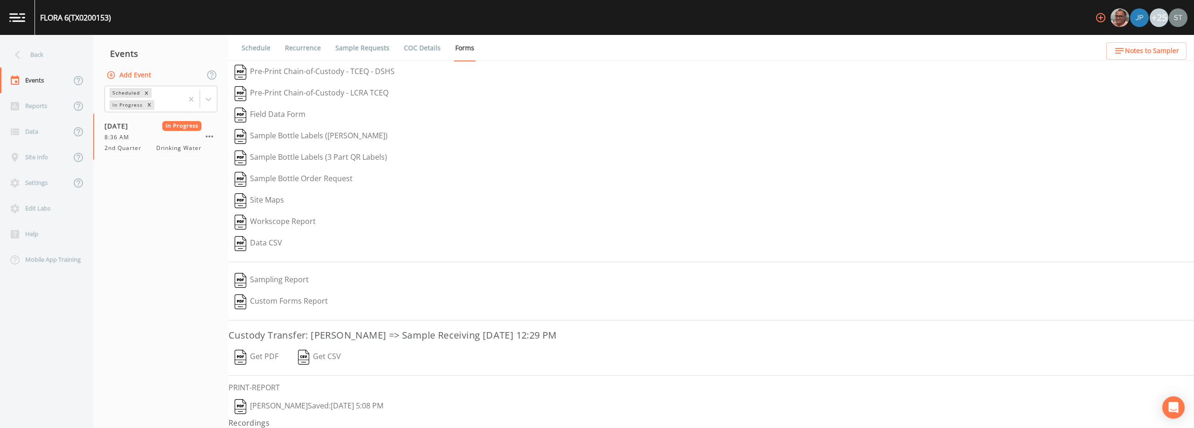
click at [281, 403] on button "[PERSON_NAME]  Saved: [DATE] 5:08 PM" at bounding box center [308, 406] width 161 height 21
click at [361, 51] on link "Sample Requests" at bounding box center [362, 48] width 57 height 26
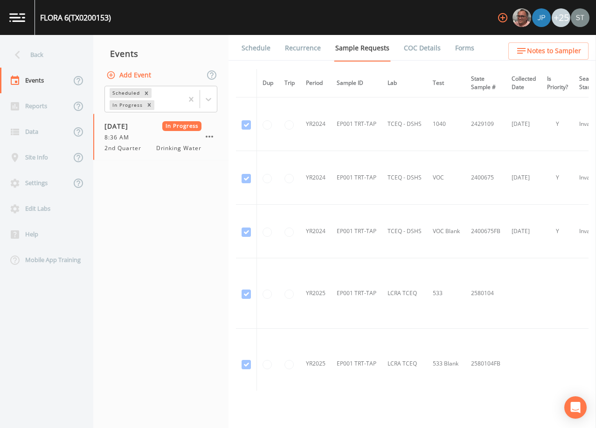
click at [28, 44] on div "Back" at bounding box center [42, 55] width 84 height 26
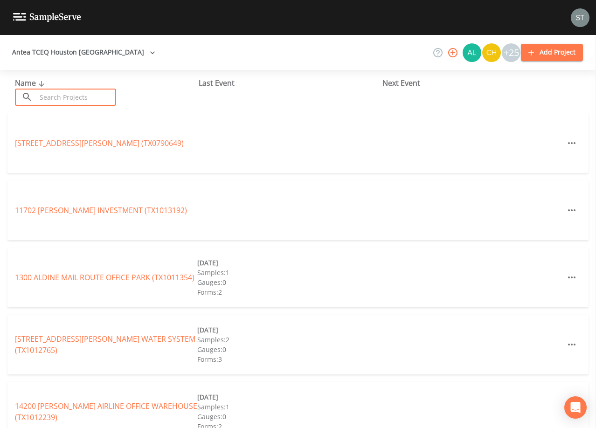
click at [103, 96] on input "text" at bounding box center [76, 97] width 80 height 17
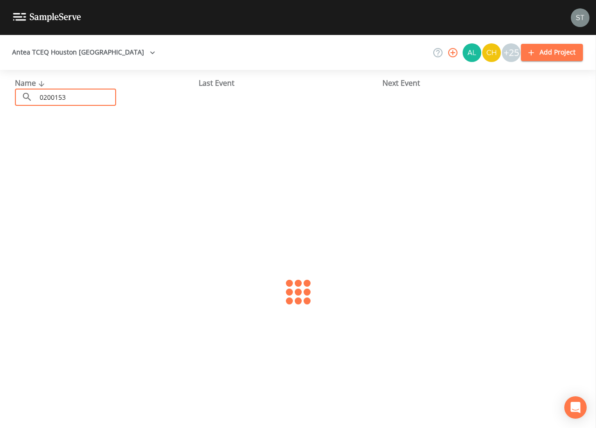
type input "0200153"
click at [55, 141] on link "FLORA 6 (TX0200153)" at bounding box center [51, 143] width 73 height 10
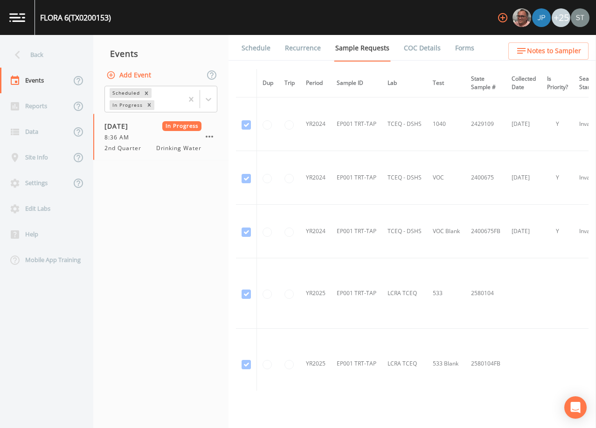
click at [135, 72] on button "Add Event" at bounding box center [129, 75] width 50 height 17
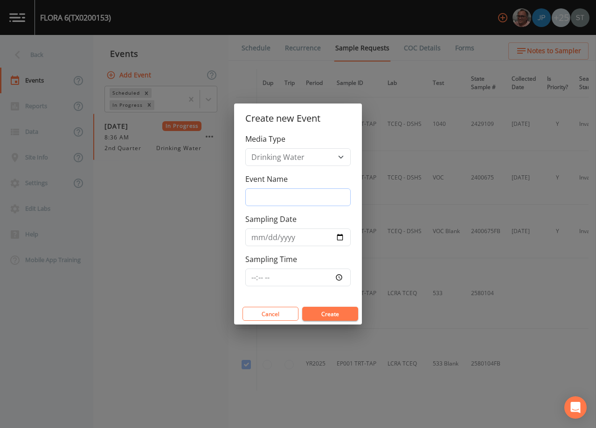
click at [286, 193] on input "Event Name" at bounding box center [297, 197] width 105 height 18
type input "3rd Qtr"
click at [331, 316] on button "Create" at bounding box center [330, 314] width 56 height 14
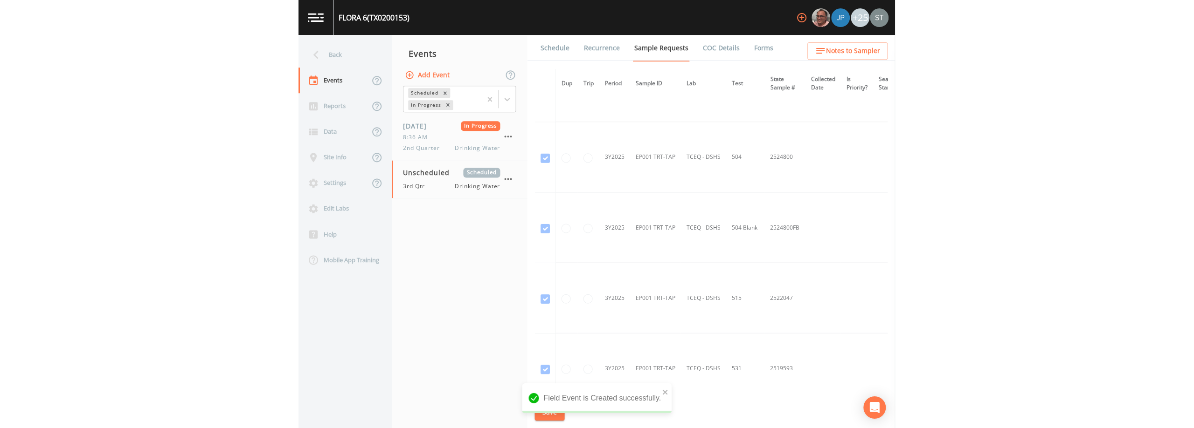
scroll to position [175, 0]
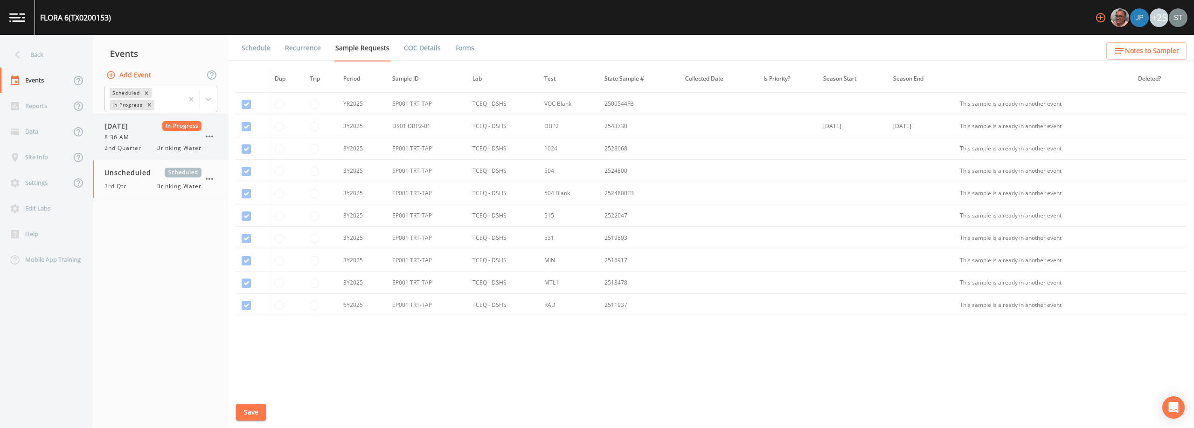
click at [141, 136] on div "8:36 AM" at bounding box center [152, 137] width 97 height 8
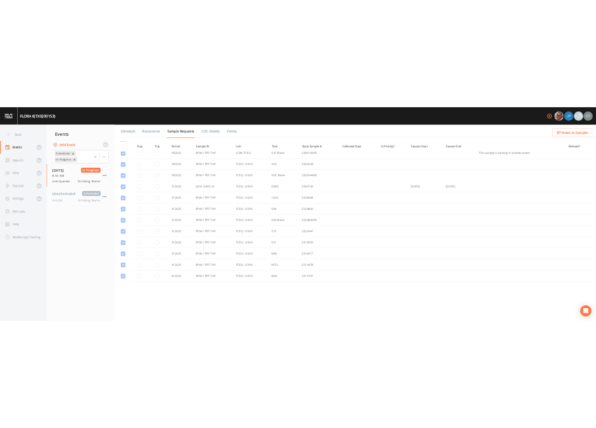
scroll to position [129, 0]
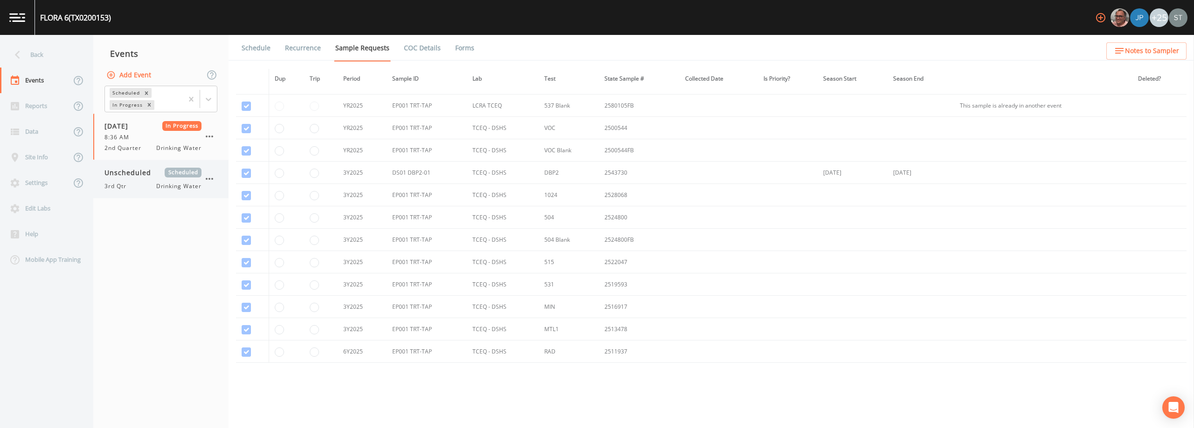
click at [158, 186] on span "Drinking Water" at bounding box center [178, 186] width 45 height 8
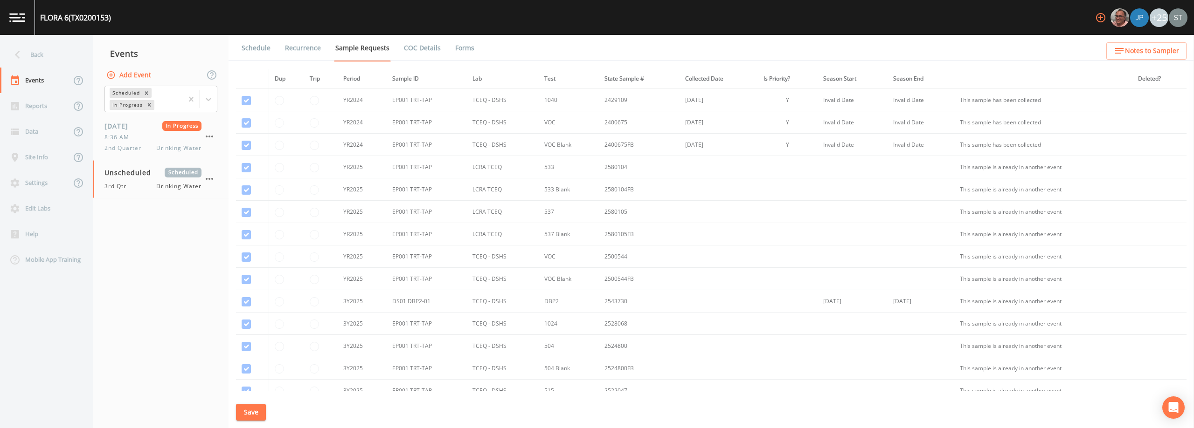
click at [255, 42] on link "Schedule" at bounding box center [256, 48] width 32 height 26
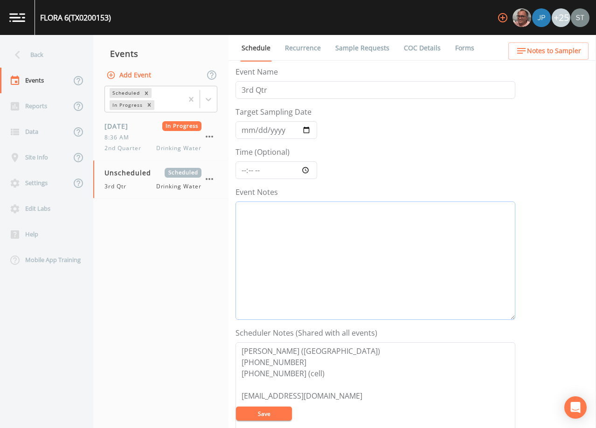
click at [335, 240] on textarea "Event Notes" at bounding box center [375, 260] width 280 height 118
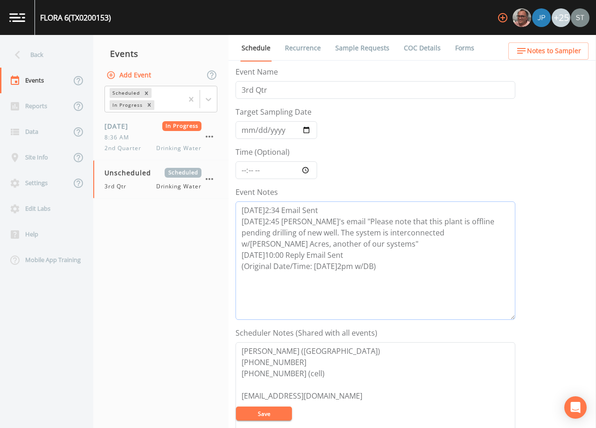
type textarea "[DATE]2:34 Email Sent [DATE]2:45 [PERSON_NAME]'s email "Please note that this p…"
click at [270, 414] on button "Save" at bounding box center [264, 414] width 56 height 14
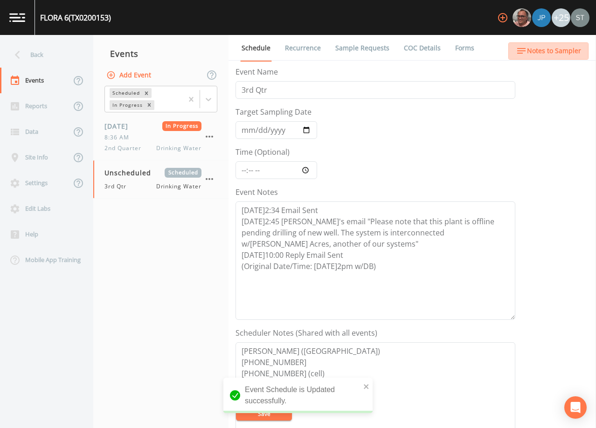
click at [567, 50] on span "Notes to Sampler" at bounding box center [554, 51] width 54 height 12
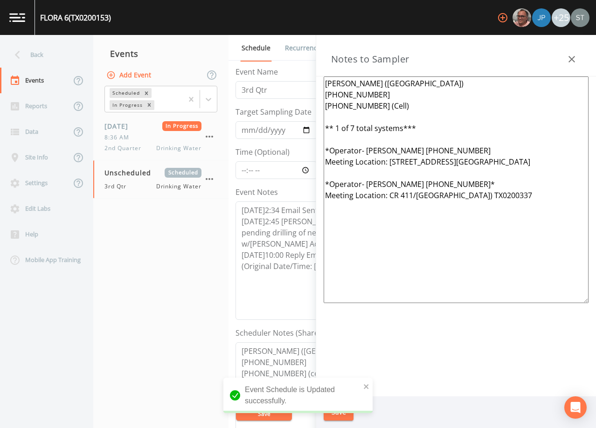
drag, startPoint x: 415, startPoint y: 282, endPoint x: 293, endPoint y: 173, distance: 163.8
click at [293, 173] on div "Back Events Reports Data Site Info Settings Edit Labs Help Mobile App Training …" at bounding box center [298, 231] width 596 height 393
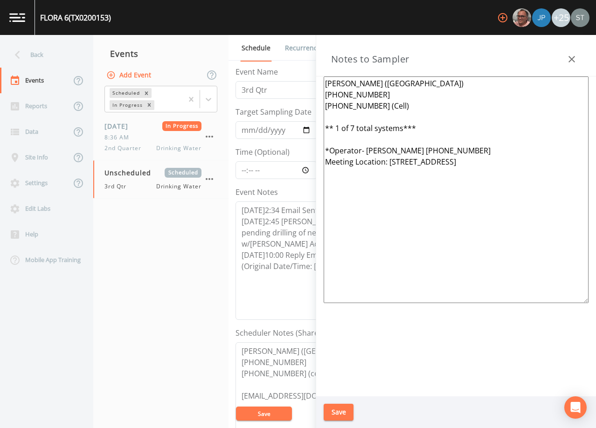
drag, startPoint x: 497, startPoint y: 161, endPoint x: 390, endPoint y: 164, distance: 106.8
click at [390, 164] on textarea "[PERSON_NAME] ([GEOGRAPHIC_DATA]) [PHONE_NUMBER] [PHONE_NUMBER] (Cell) ** 1 of …" at bounding box center [456, 189] width 265 height 227
drag, startPoint x: 502, startPoint y: 145, endPoint x: 429, endPoint y: 147, distance: 73.2
click at [429, 147] on textarea "[PERSON_NAME] ([GEOGRAPHIC_DATA]) [PHONE_NUMBER] [PHONE_NUMBER] (Cell) ** 1 of …" at bounding box center [456, 189] width 265 height 227
click at [457, 147] on textarea "[PERSON_NAME] ([GEOGRAPHIC_DATA]) [PHONE_NUMBER] [PHONE_NUMBER] (Cell) ** 1 of …" at bounding box center [456, 189] width 265 height 227
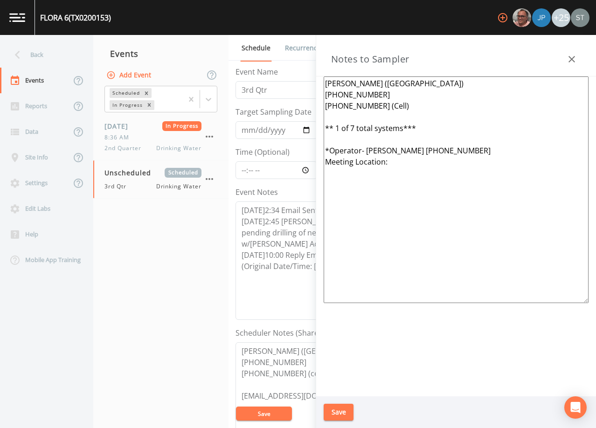
drag, startPoint x: 468, startPoint y: 150, endPoint x: 367, endPoint y: 150, distance: 100.7
click at [367, 150] on textarea "[PERSON_NAME] ([GEOGRAPHIC_DATA]) [PHONE_NUMBER] [PHONE_NUMBER] (Cell) ** 1 of …" at bounding box center [456, 189] width 265 height 227
drag, startPoint x: 435, startPoint y: 124, endPoint x: 315, endPoint y: 126, distance: 119.4
click at [315, 126] on div "Back Events Reports Data Site Info Settings Edit Labs Help Mobile App Training …" at bounding box center [298, 231] width 596 height 393
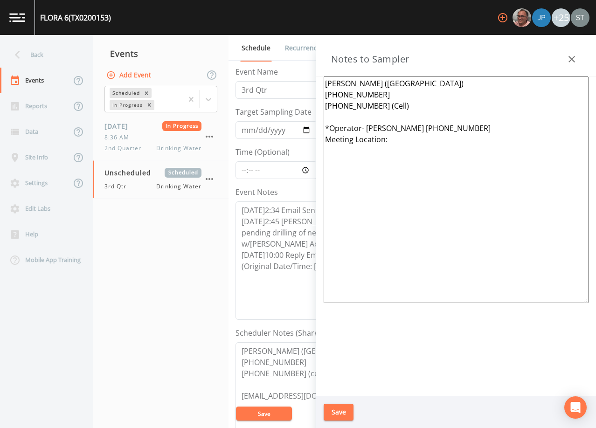
click at [466, 126] on textarea "[PERSON_NAME] ([GEOGRAPHIC_DATA]) [PHONE_NUMBER] [PHONE_NUMBER] (Cell) *Operato…" at bounding box center [456, 189] width 265 height 227
type textarea "[PERSON_NAME] ([GEOGRAPHIC_DATA]) [PHONE_NUMBER] [PHONE_NUMBER] (Cell) *Operato…"
click at [341, 416] on button "Save" at bounding box center [339, 412] width 30 height 17
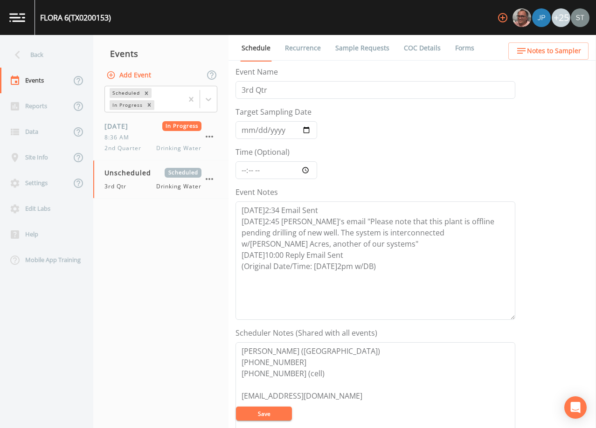
click at [565, 52] on span "Notes to Sampler" at bounding box center [554, 51] width 54 height 12
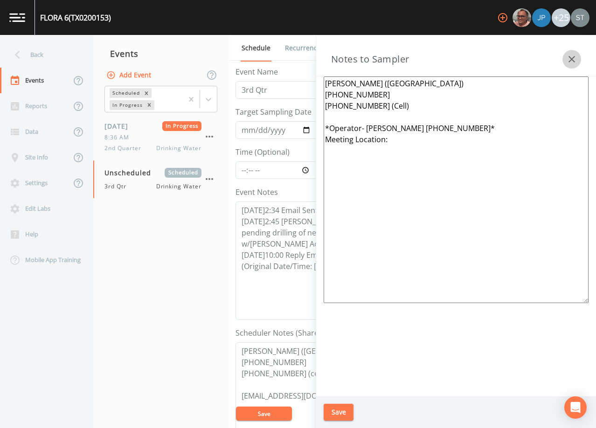
click at [577, 57] on button "button" at bounding box center [571, 59] width 19 height 19
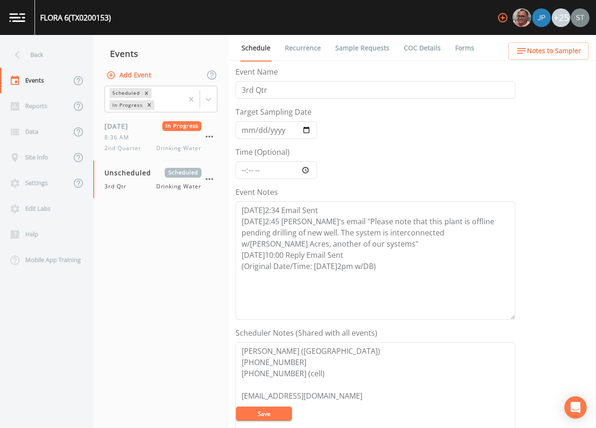
click at [266, 413] on button "Save" at bounding box center [264, 414] width 56 height 14
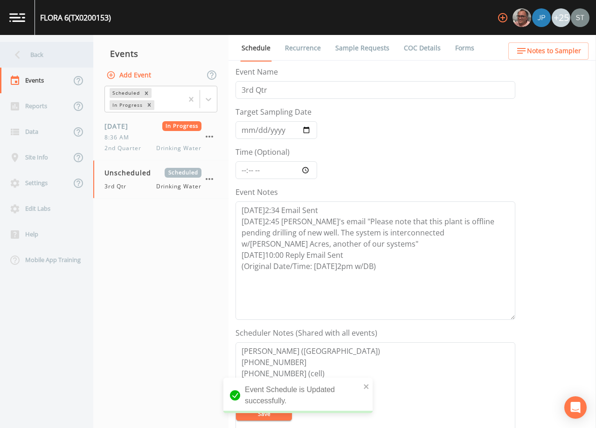
click at [49, 61] on div "Back" at bounding box center [42, 55] width 84 height 26
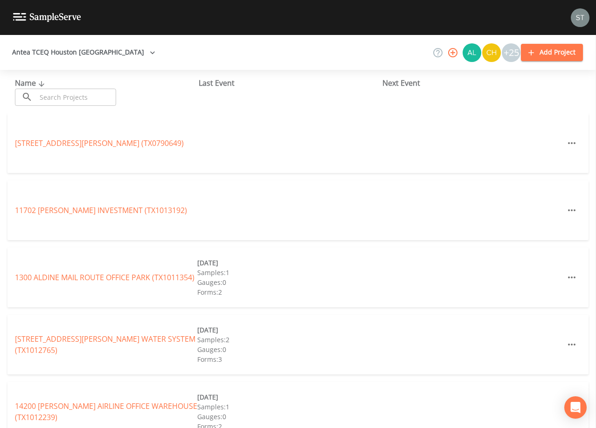
click at [85, 97] on input "text" at bounding box center [76, 97] width 80 height 17
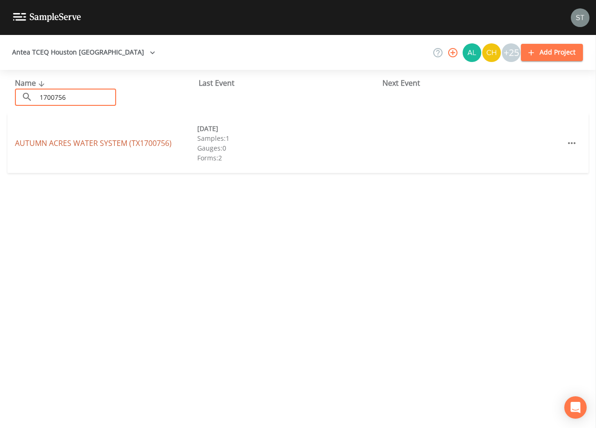
type input "1700756"
click at [121, 142] on link "AUTUMN ACRES WATER SYSTEM (TX1700756)" at bounding box center [93, 143] width 157 height 10
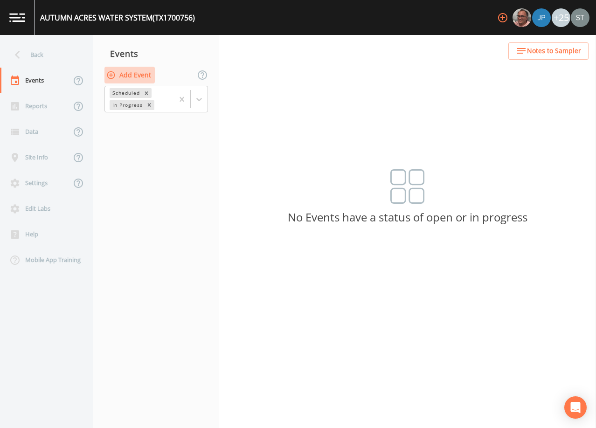
click at [142, 78] on button "Add Event" at bounding box center [129, 75] width 50 height 17
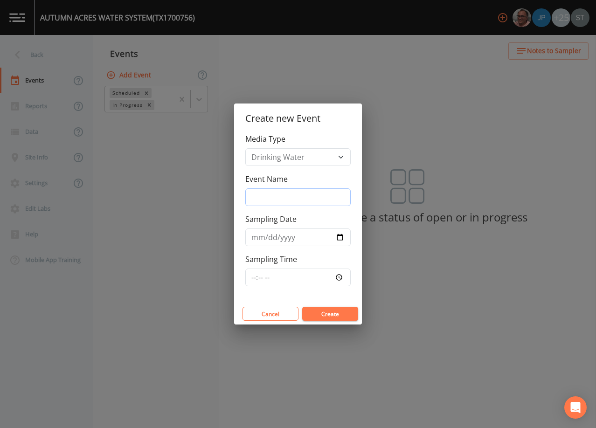
click at [293, 196] on input "Event Name" at bounding box center [297, 197] width 105 height 18
type input "3rd Qtr"
click at [250, 242] on input "Sampling Date" at bounding box center [297, 237] width 105 height 18
type input "[DATE]"
type input "09:00"
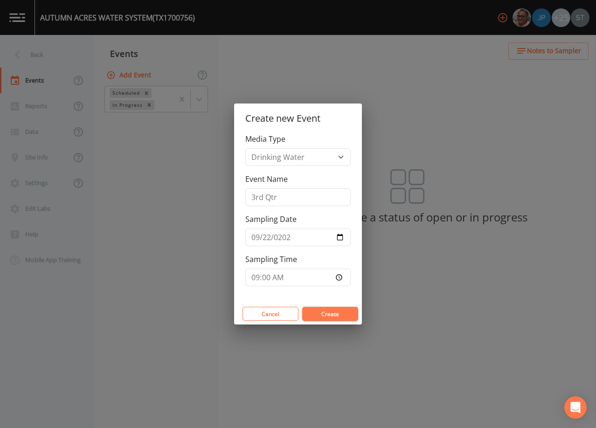
click at [344, 313] on button "Create" at bounding box center [330, 314] width 56 height 14
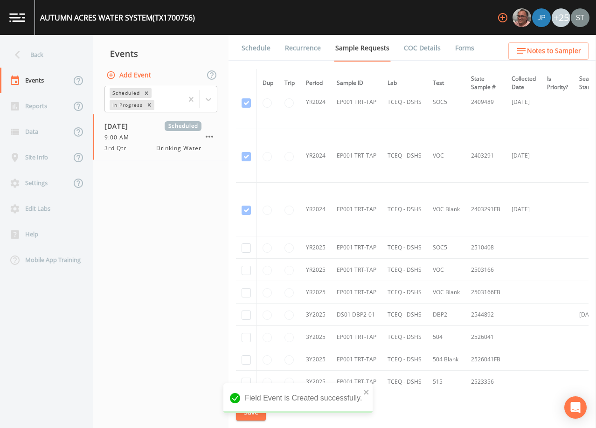
scroll to position [140, 0]
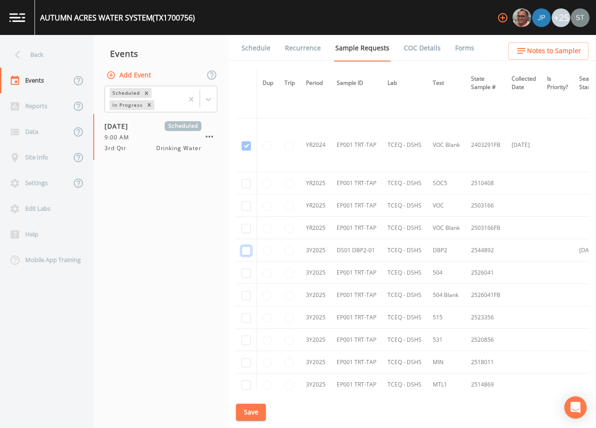
click at [248, 251] on input "checkbox" at bounding box center [246, 250] width 9 height 9
checkbox input "true"
click at [254, 411] on button "Save" at bounding box center [251, 412] width 30 height 17
click at [255, 50] on link "Schedule" at bounding box center [256, 48] width 32 height 26
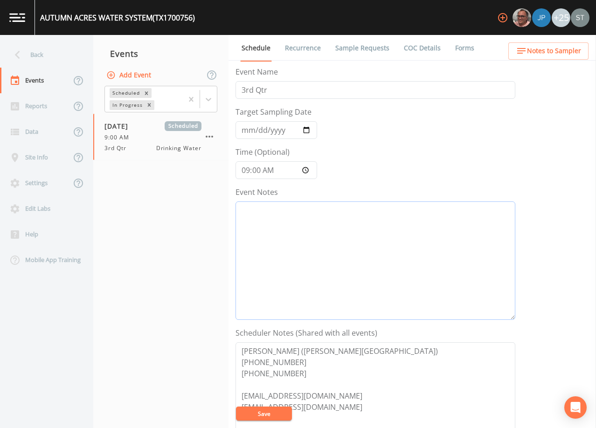
click at [342, 249] on textarea "Event Notes" at bounding box center [375, 260] width 280 height 118
click at [291, 221] on textarea "[DATE]4:59 Email Sent [DATE]9:06 COnfirmed" at bounding box center [375, 260] width 280 height 118
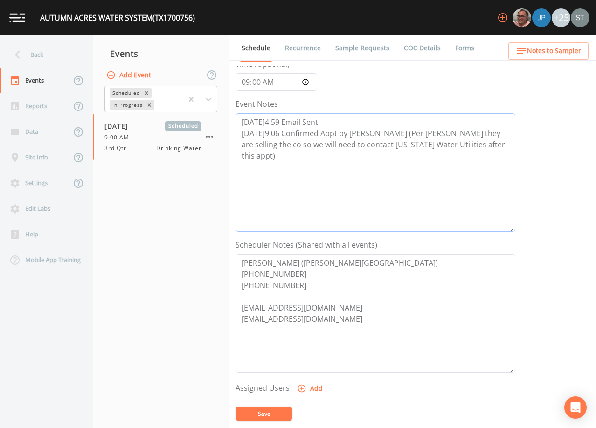
scroll to position [93, 0]
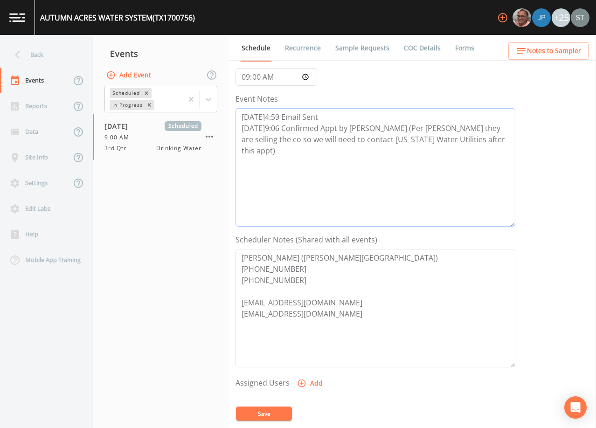
type textarea "[DATE]4:59 Email Sent [DATE]9:06 Confirmed Appt by [PERSON_NAME] (Per [PERSON_N…"
click at [274, 411] on button "Save" at bounding box center [264, 414] width 56 height 14
click at [468, 180] on textarea "[DATE]4:59 Email Sent [DATE]9:06 Confirmed Appt by [PERSON_NAME] (Per [PERSON_N…" at bounding box center [375, 167] width 280 height 118
drag, startPoint x: 469, startPoint y: 151, endPoint x: 215, endPoint y: 110, distance: 256.4
click at [215, 110] on div "Back Events Reports Data Site Info Settings Edit Labs Help Mobile App Training …" at bounding box center [298, 231] width 596 height 393
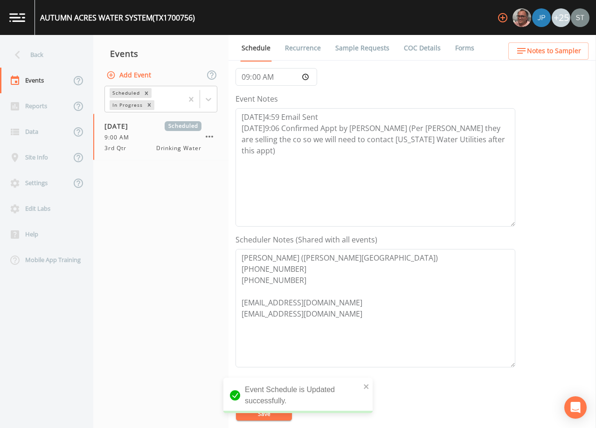
click at [571, 48] on span "Notes to Sampler" at bounding box center [554, 51] width 54 height 12
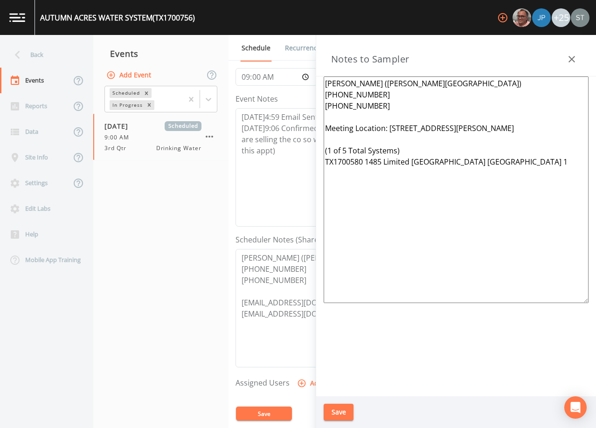
drag, startPoint x: 470, startPoint y: 215, endPoint x: 309, endPoint y: 164, distance: 169.0
click at [309, 164] on div "Back Events Reports Data Site Info Settings Edit Labs Help Mobile App Training …" at bounding box center [298, 231] width 596 height 393
click at [346, 150] on textarea "[PERSON_NAME] ([PERSON_NAME][GEOGRAPHIC_DATA]) [PHONE_NUMBER] [PHONE_NUMBER] Me…" at bounding box center [456, 189] width 265 height 227
click at [341, 164] on textarea "[PERSON_NAME] ([PERSON_NAME][GEOGRAPHIC_DATA]) [PHONE_NUMBER] [PHONE_NUMBER] Me…" at bounding box center [456, 189] width 265 height 227
type textarea "[PERSON_NAME] ([PERSON_NAME][GEOGRAPHIC_DATA]) [PHONE_NUMBER] [PHONE_NUMBER] Me…"
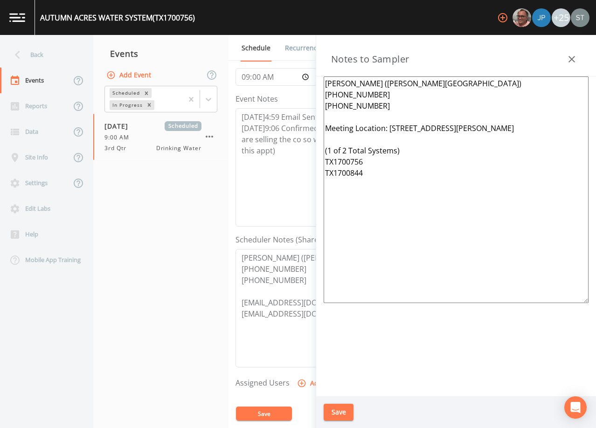
click at [347, 409] on button "Save" at bounding box center [339, 412] width 30 height 17
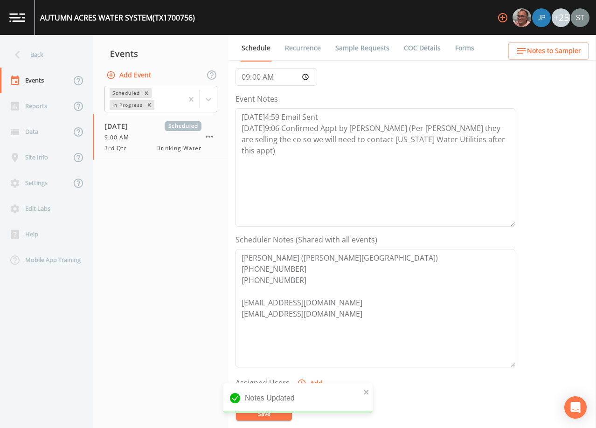
click at [369, 49] on link "Sample Requests" at bounding box center [362, 48] width 57 height 26
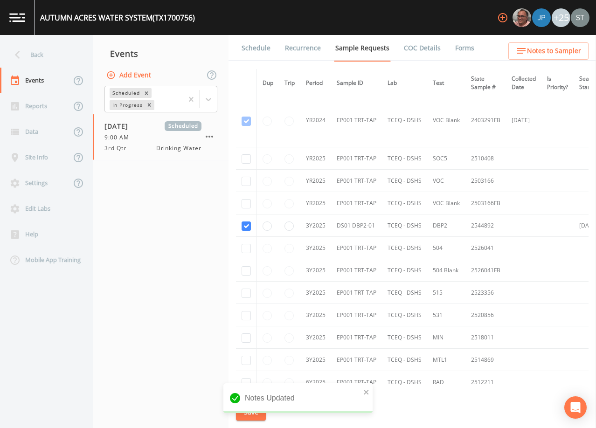
scroll to position [187, 0]
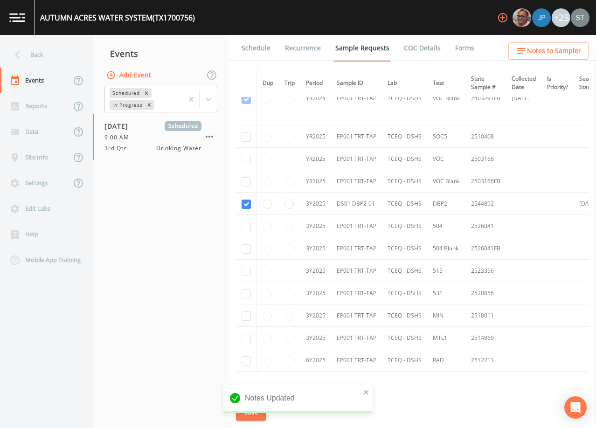
click at [254, 50] on link "Schedule" at bounding box center [256, 48] width 32 height 26
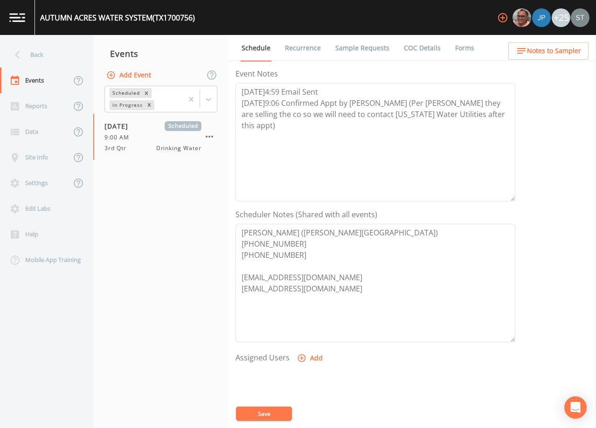
scroll to position [140, 0]
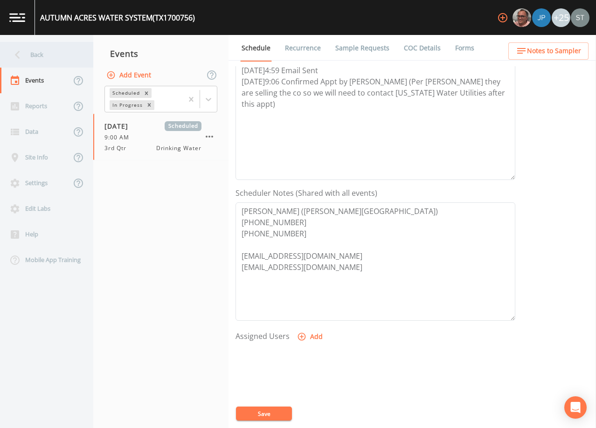
click at [43, 59] on div "Back" at bounding box center [42, 55] width 84 height 26
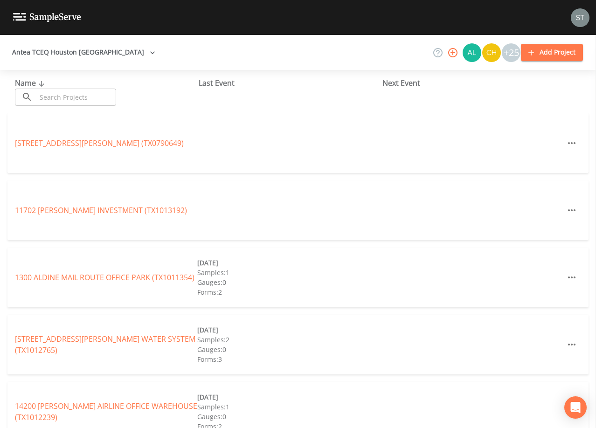
click at [69, 96] on input "text" at bounding box center [76, 97] width 80 height 17
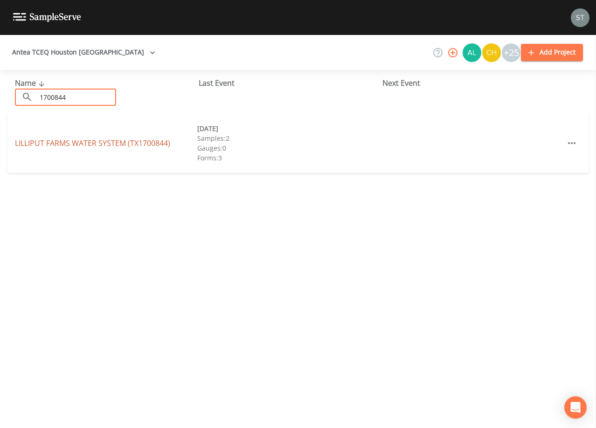
type input "1700844"
click at [119, 140] on link "LILLIPUT FARMS WATER SYSTEM (TX1700844)" at bounding box center [92, 143] width 155 height 10
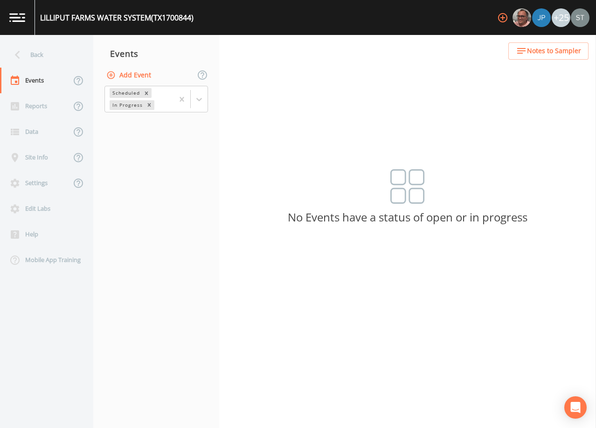
click at [141, 73] on button "Add Event" at bounding box center [129, 75] width 50 height 17
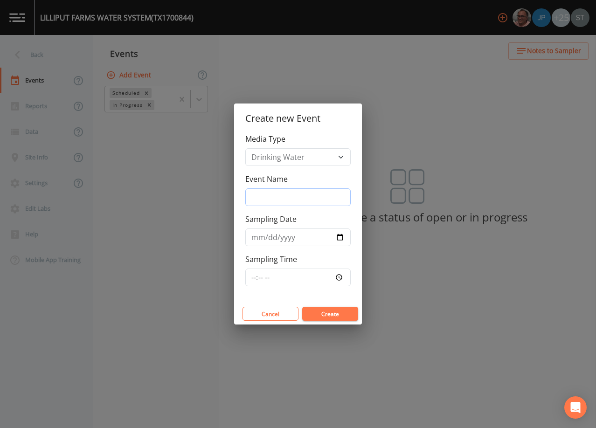
drag, startPoint x: 286, startPoint y: 202, endPoint x: 294, endPoint y: 203, distance: 8.4
click at [286, 202] on input "Event Name" at bounding box center [297, 197] width 105 height 18
type input "3rd Qtr"
click at [257, 240] on input "Sampling Date" at bounding box center [297, 237] width 105 height 18
type input "[DATE]"
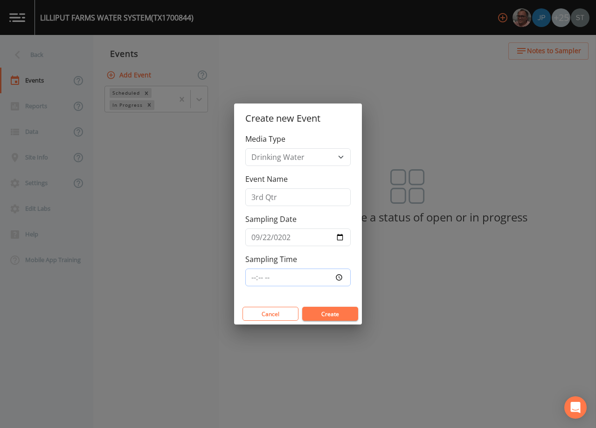
type input "09:00"
click at [332, 312] on button "Create" at bounding box center [330, 314] width 56 height 14
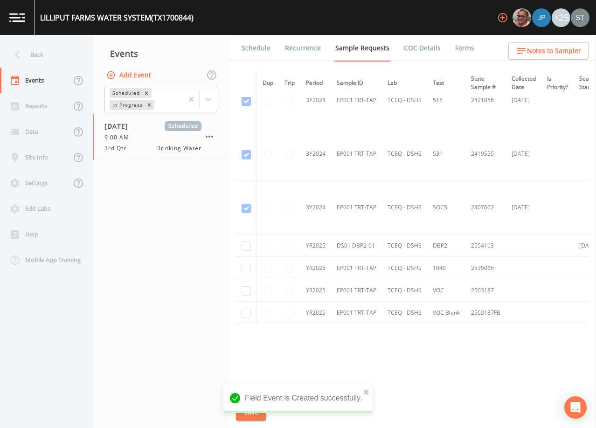
scroll to position [356, 0]
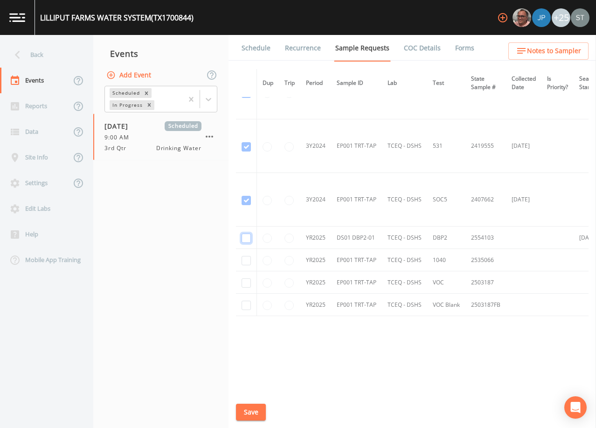
click at [247, 237] on input "checkbox" at bounding box center [246, 238] width 9 height 9
checkbox input "true"
click at [251, 256] on td at bounding box center [246, 260] width 21 height 22
click at [248, 262] on input "checkbox" at bounding box center [246, 260] width 9 height 9
checkbox input "true"
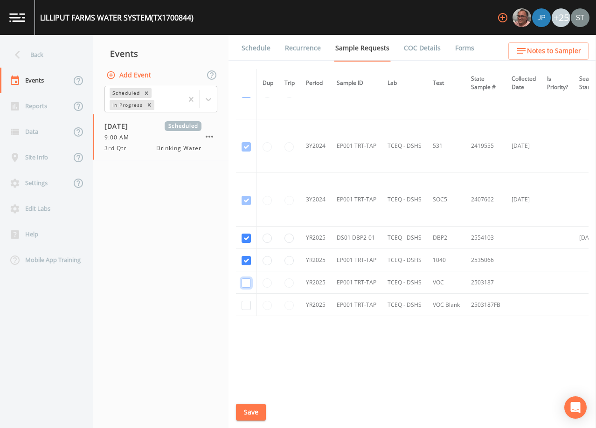
click at [247, 282] on input "checkbox" at bounding box center [246, 282] width 9 height 9
checkbox input "true"
click at [247, 301] on input "checkbox" at bounding box center [246, 305] width 9 height 9
checkbox input "true"
click at [254, 413] on button "Save" at bounding box center [251, 412] width 30 height 17
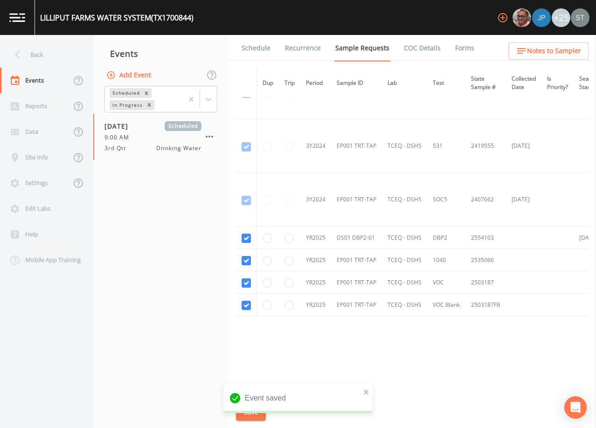
click at [238, 48] on li "Schedule" at bounding box center [249, 48] width 43 height 26
click at [253, 51] on link "Schedule" at bounding box center [256, 48] width 32 height 26
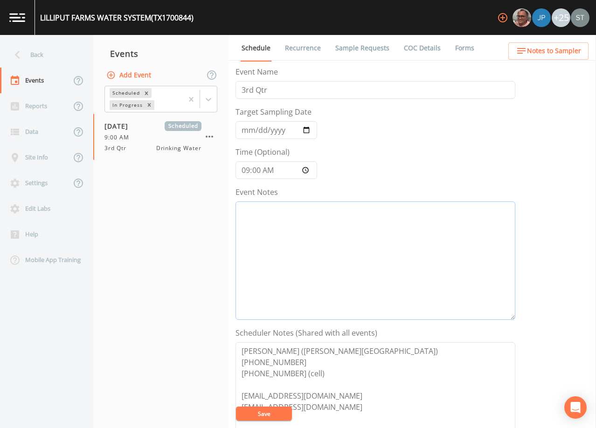
click at [387, 254] on textarea "Event Notes" at bounding box center [375, 260] width 280 height 118
paste textarea "[DATE]4:59 Email Sent [DATE]9:06 Confirmed Appt by [PERSON_NAME] (Per [PERSON_N…"
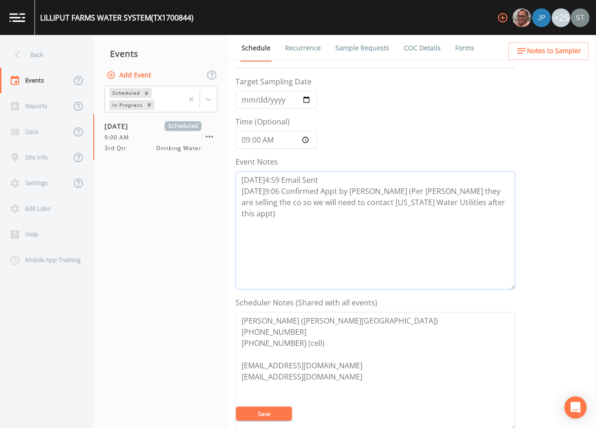
scroll to position [140, 0]
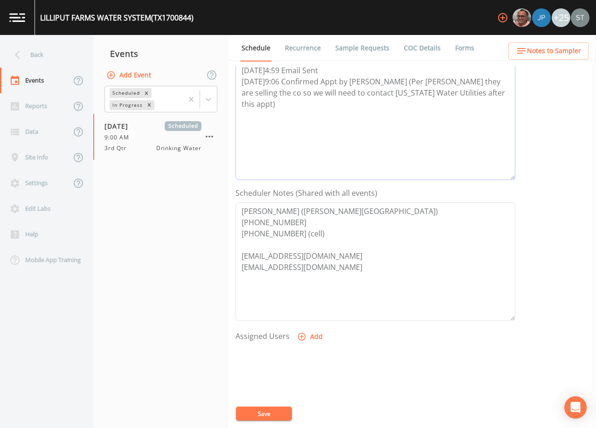
type textarea "[DATE]4:59 Email Sent [DATE]9:06 Confirmed Appt by [PERSON_NAME] (Per [PERSON_N…"
click at [274, 415] on button "Save" at bounding box center [264, 414] width 56 height 14
click at [560, 52] on span "Notes to Sampler" at bounding box center [554, 51] width 54 height 12
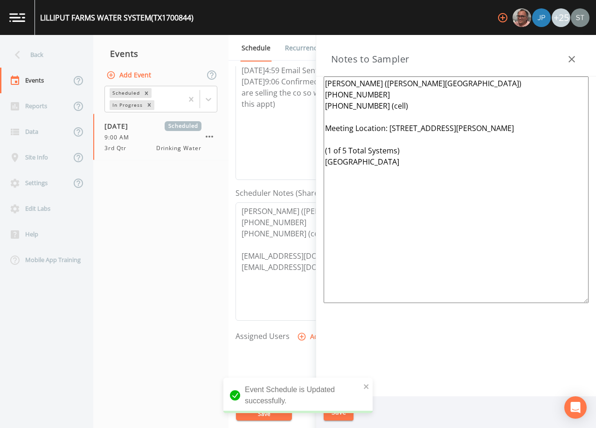
drag, startPoint x: 544, startPoint y: 161, endPoint x: 410, endPoint y: 160, distance: 133.4
click at [410, 160] on textarea "[PERSON_NAME] ([PERSON_NAME][GEOGRAPHIC_DATA]) [PHONE_NUMBER] [PHONE_NUMBER] (c…" at bounding box center [456, 189] width 265 height 227
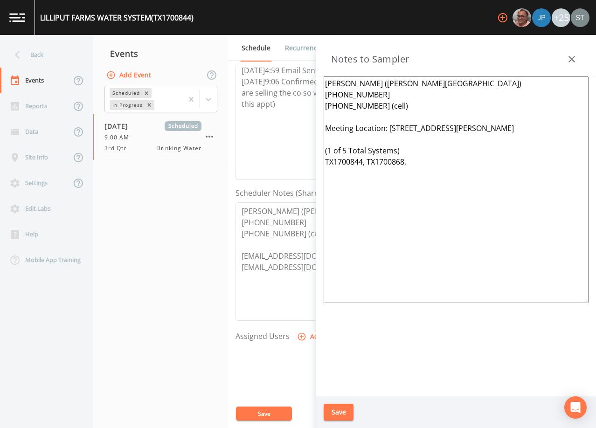
drag, startPoint x: 408, startPoint y: 160, endPoint x: 417, endPoint y: 162, distance: 10.0
click at [408, 161] on textarea "[PERSON_NAME] ([PERSON_NAME][GEOGRAPHIC_DATA]) [PHONE_NUMBER] [PHONE_NUMBER] (c…" at bounding box center [456, 189] width 265 height 227
click at [345, 148] on textarea "[PERSON_NAME] ([PERSON_NAME][GEOGRAPHIC_DATA]) [PHONE_NUMBER] [PHONE_NUMBER] (c…" at bounding box center [456, 189] width 265 height 227
type textarea "[PERSON_NAME] ([PERSON_NAME][GEOGRAPHIC_DATA]) [PHONE_NUMBER] [PHONE_NUMBER] (c…"
click at [339, 408] on button "Save" at bounding box center [339, 412] width 30 height 17
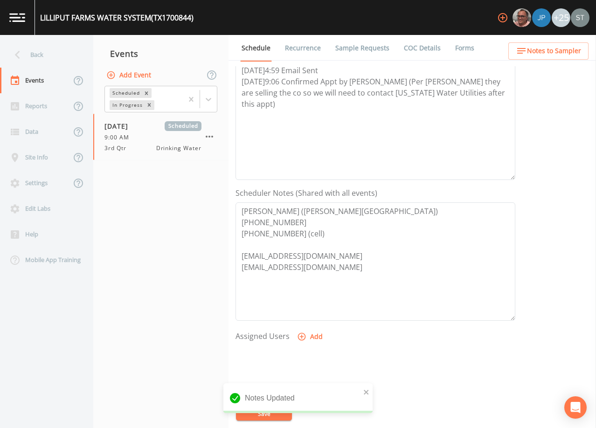
click at [556, 50] on span "Notes to Sampler" at bounding box center [554, 51] width 54 height 12
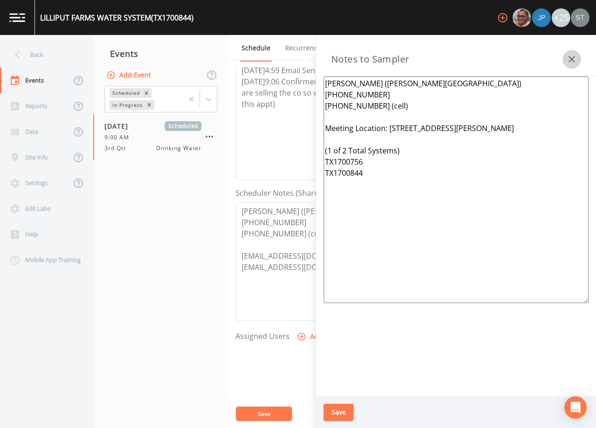
click at [567, 59] on icon "button" at bounding box center [571, 59] width 11 height 11
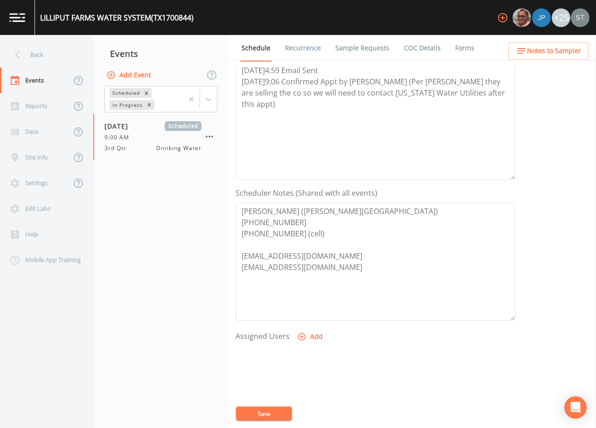
click at [574, 57] on button "Notes to Sampler" at bounding box center [548, 50] width 80 height 17
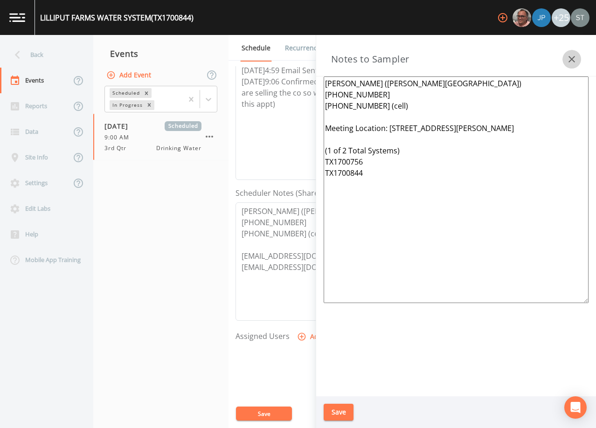
click at [574, 55] on icon "button" at bounding box center [571, 59] width 11 height 11
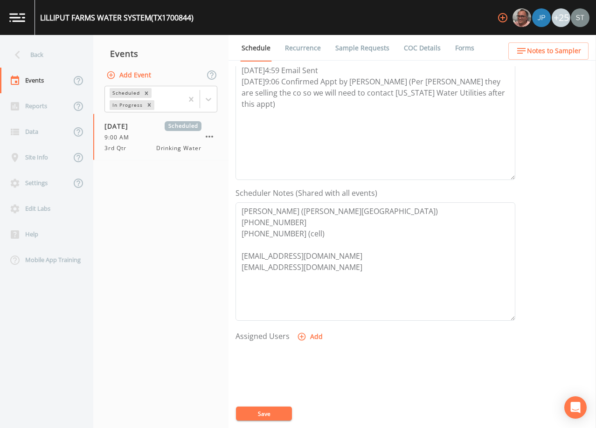
click at [363, 49] on link "Sample Requests" at bounding box center [362, 48] width 57 height 26
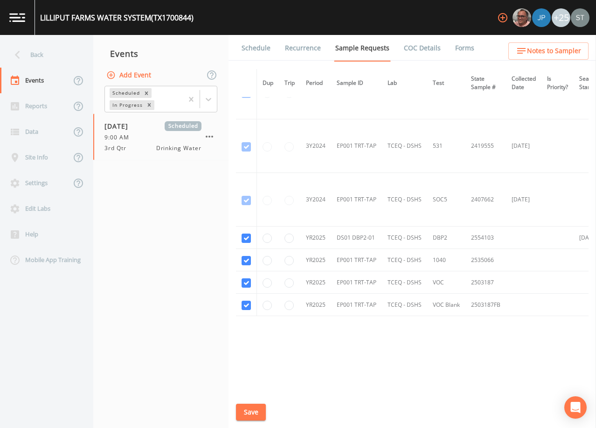
scroll to position [356, 0]
click at [252, 51] on link "Schedule" at bounding box center [256, 48] width 32 height 26
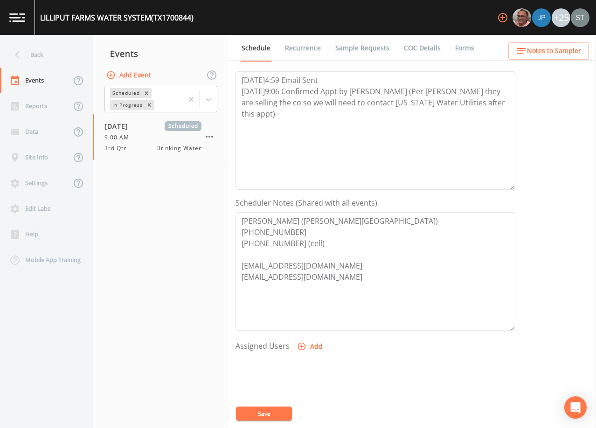
scroll to position [140, 0]
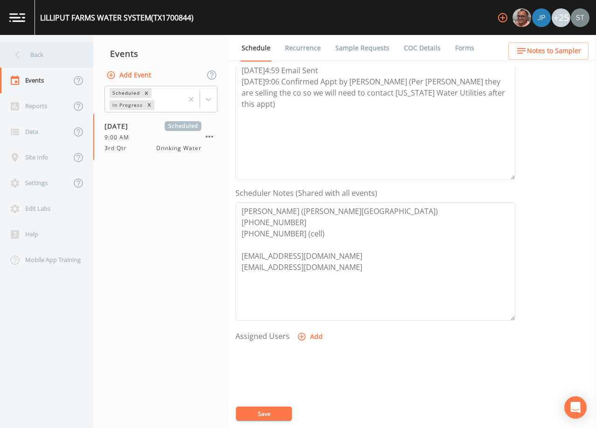
click at [49, 60] on div "Back" at bounding box center [42, 55] width 84 height 26
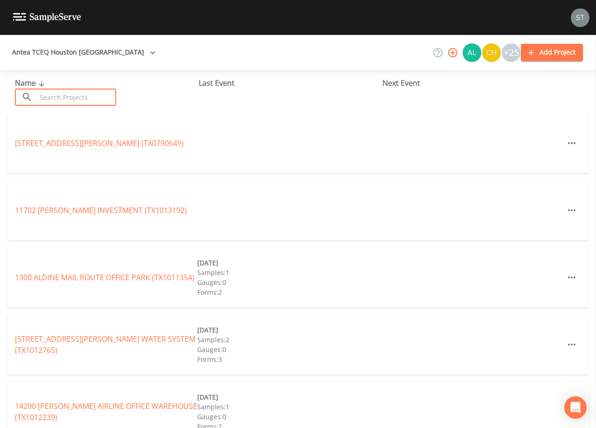
click at [102, 91] on input "text" at bounding box center [76, 97] width 80 height 17
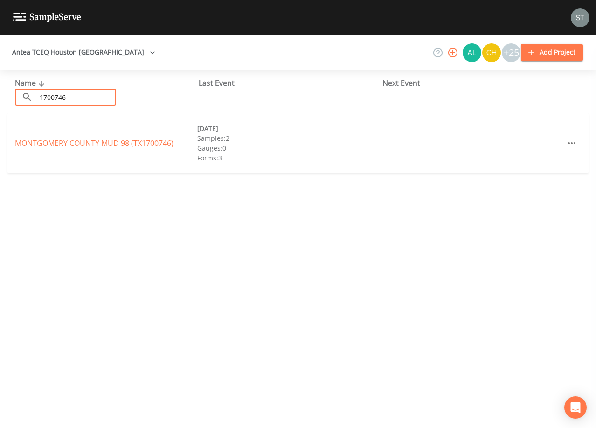
type input "1700746"
click at [85, 148] on link "MONTGOMERY COUNTY MUD 98 (TX1700746)" at bounding box center [94, 143] width 159 height 10
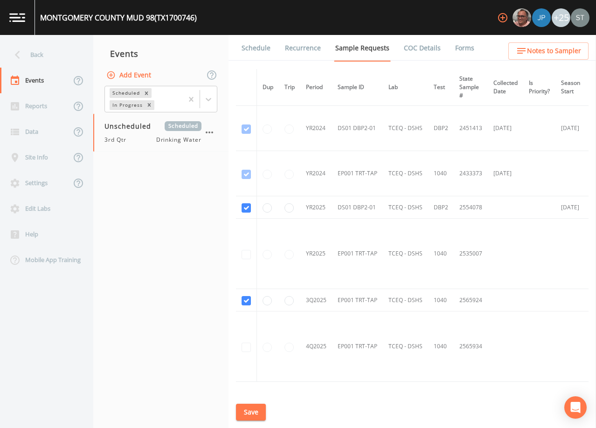
click at [255, 45] on link "Schedule" at bounding box center [256, 48] width 32 height 26
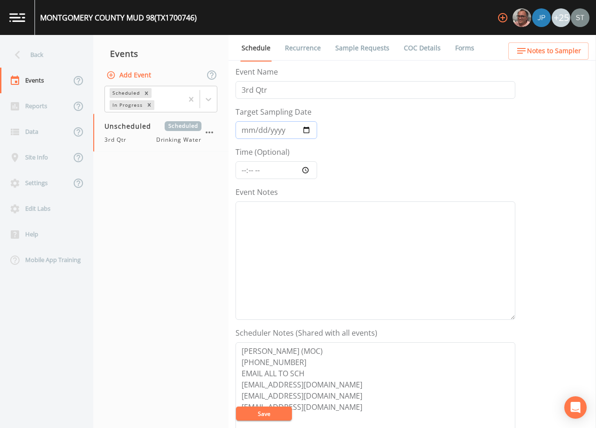
click at [247, 131] on input "Target Sampling Date" at bounding box center [276, 130] width 82 height 18
type input "[DATE]"
type input "10:00"
click at [360, 242] on textarea "Event Notes" at bounding box center [375, 260] width 280 height 118
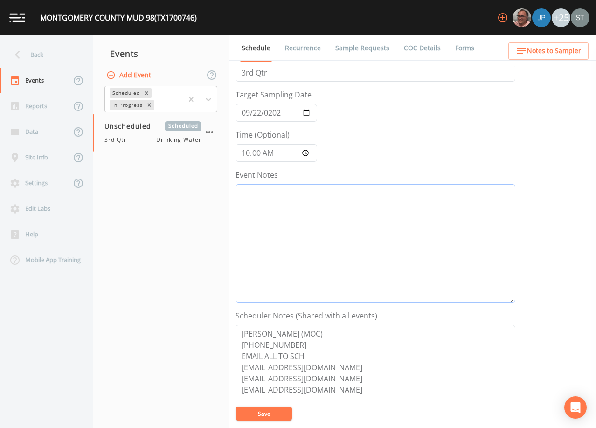
scroll to position [47, 0]
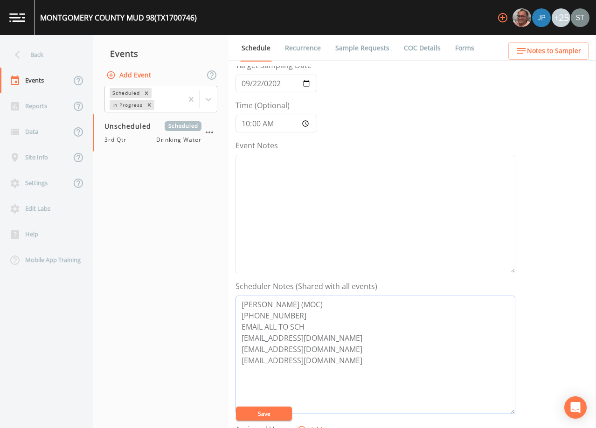
drag, startPoint x: 303, startPoint y: 305, endPoint x: 236, endPoint y: 301, distance: 66.8
click at [234, 309] on div "Schedule Recurrence Sample Requests COC Details Forms Event Name 3rd Qtr Target…" at bounding box center [411, 231] width 367 height 393
type textarea "[PERSON_NAME] (MOC) [PHONE_NUMBER] EMAIL ALL TO SCH [EMAIL_ADDRESS][DOMAIN_NAME…"
click at [342, 222] on textarea "Event Notes" at bounding box center [375, 214] width 280 height 118
paste textarea "[DATE]5:02 Email Sent [DATE]10:29 Confirmed Appt by District Admins"
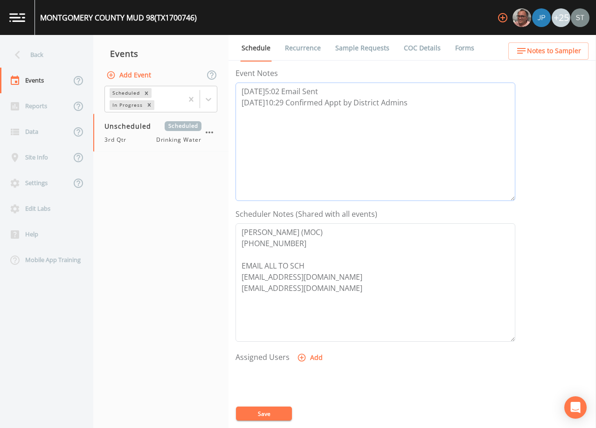
scroll to position [187, 0]
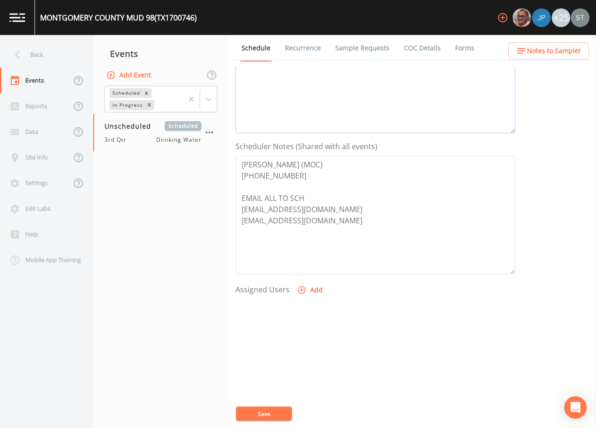
type textarea "[DATE]5:02 Email Sent [DATE]10:29 Confirmed Appt by District Admins"
click at [278, 412] on button "Save" at bounding box center [264, 414] width 56 height 14
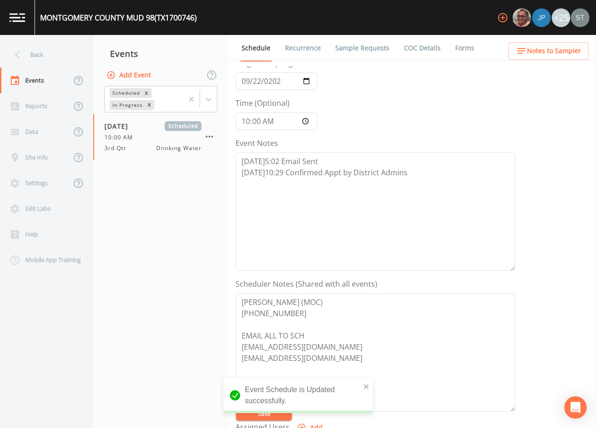
scroll to position [47, 0]
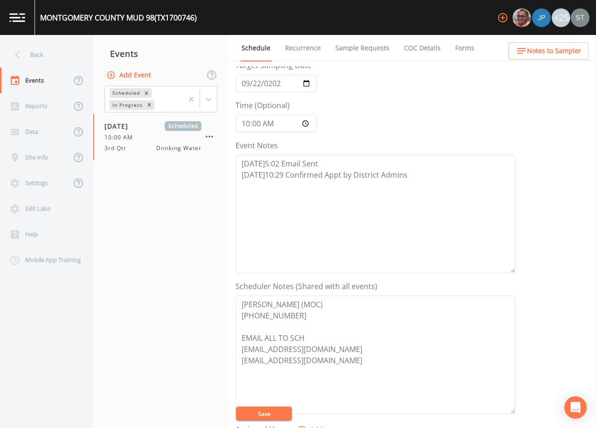
click at [556, 49] on span "Notes to Sampler" at bounding box center [554, 51] width 54 height 12
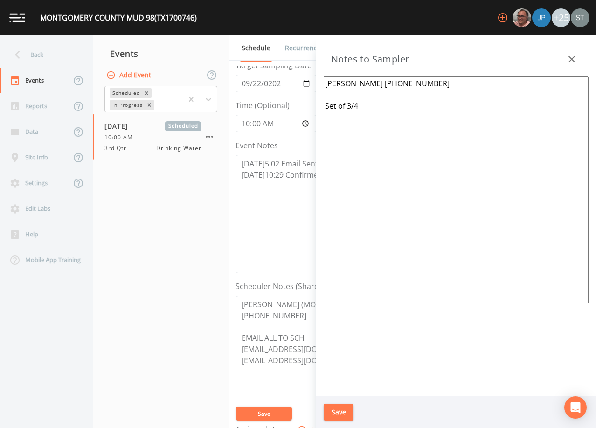
drag, startPoint x: 335, startPoint y: 103, endPoint x: 308, endPoint y: 76, distance: 38.2
click at [308, 76] on div "Back Events Reports Data Site Info Settings Edit Labs Help Mobile App Training …" at bounding box center [298, 231] width 596 height 393
drag, startPoint x: 241, startPoint y: 303, endPoint x: 296, endPoint y: 314, distance: 56.1
click at [296, 314] on textarea "[PERSON_NAME] (MOC) [PHONE_NUMBER] EMAIL ALL TO SCH [EMAIL_ADDRESS][DOMAIN_NAME…" at bounding box center [375, 355] width 280 height 118
click at [440, 137] on textarea at bounding box center [456, 189] width 265 height 227
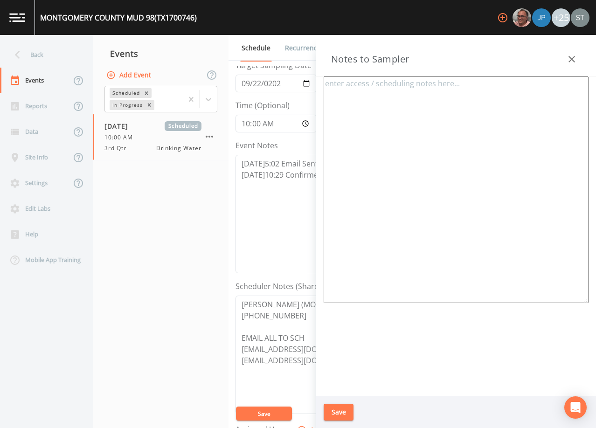
paste textarea "[PERSON_NAME] (MOC) [PHONE_NUMBER]"
click at [331, 124] on textarea "[PERSON_NAME] (MOC) [PHONE_NUMBER]" at bounding box center [456, 189] width 265 height 227
paste textarea "*Operator- [PERSON_NAME] [PHONE_NUMBER]* Meeting Location: [STREET_ADDRESS][PER…"
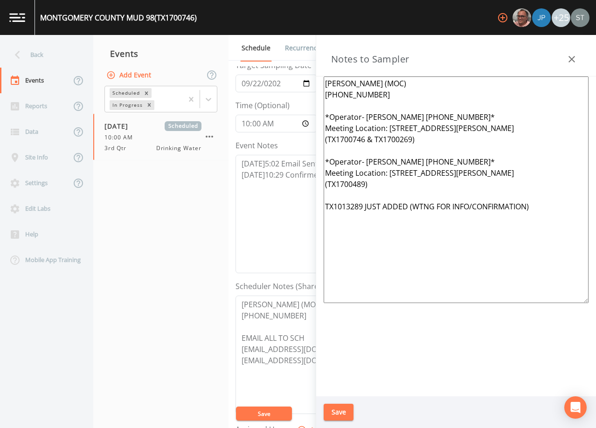
click at [475, 117] on textarea "[PERSON_NAME] (MOC) [PHONE_NUMBER] *Operator- [PERSON_NAME] [PHONE_NUMBER]* Mee…" at bounding box center [456, 189] width 265 height 227
click at [491, 161] on textarea "[PERSON_NAME] (MOC) [PHONE_NUMBER] *Operator- [PERSON_NAME] [PHONE_NUMBER]* 1st…" at bounding box center [456, 189] width 265 height 227
click at [540, 207] on textarea "[PERSON_NAME] (MOC) [PHONE_NUMBER] *Operator- [PERSON_NAME] [PHONE_NUMBER]* 1st…" at bounding box center [456, 189] width 265 height 227
type textarea "[PERSON_NAME] (MOC) [PHONE_NUMBER] *Operator- [PERSON_NAME] [PHONE_NUMBER]* 1st…"
click at [332, 414] on button "Save" at bounding box center [339, 412] width 30 height 17
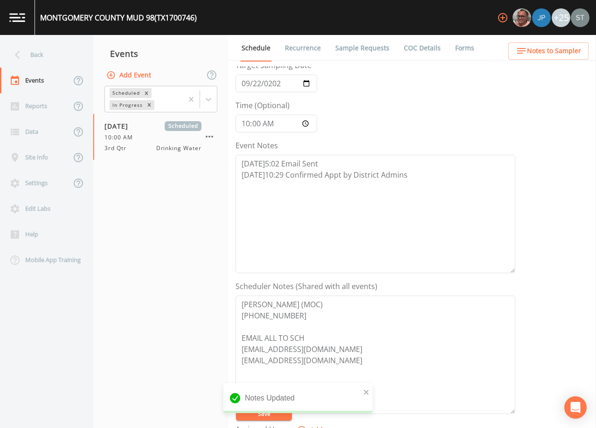
click at [571, 50] on span "Notes to Sampler" at bounding box center [554, 51] width 54 height 12
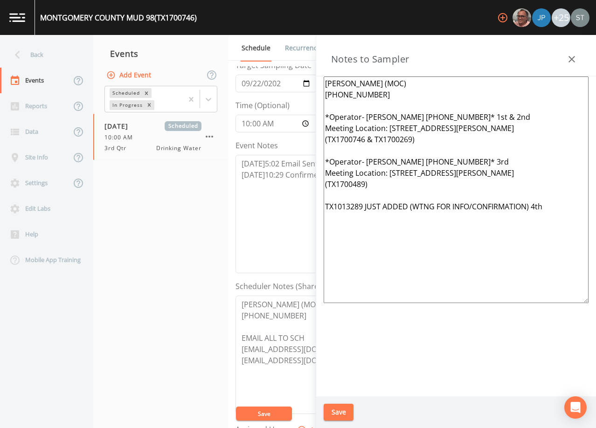
drag, startPoint x: 548, startPoint y: 205, endPoint x: 288, endPoint y: 75, distance: 291.1
click at [288, 75] on div "Back Events Reports Data Site Info Settings Edit Labs Help Mobile App Training …" at bounding box center [298, 231] width 596 height 393
click at [479, 258] on textarea "[PERSON_NAME] (MOC) [PHONE_NUMBER] *Operator- [PERSON_NAME] [PHONE_NUMBER]* 1st…" at bounding box center [456, 189] width 265 height 227
click at [572, 60] on icon "button" at bounding box center [571, 59] width 7 height 7
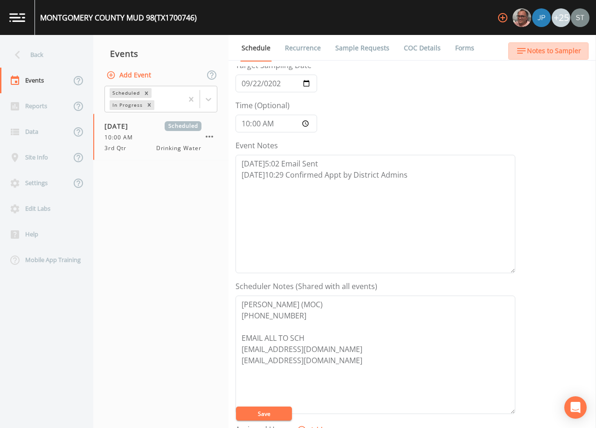
click at [573, 55] on span "Notes to Sampler" at bounding box center [554, 51] width 54 height 12
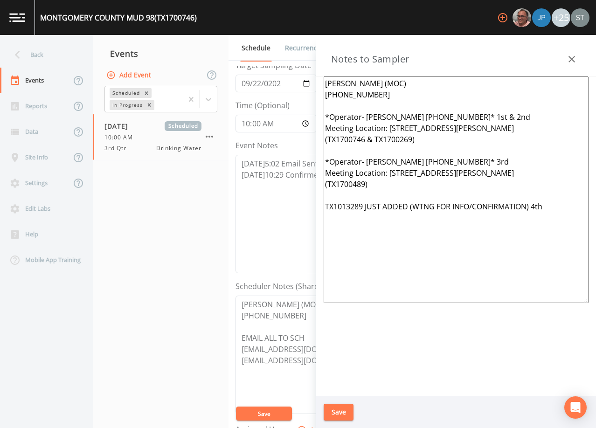
click at [575, 54] on icon "button" at bounding box center [571, 59] width 11 height 11
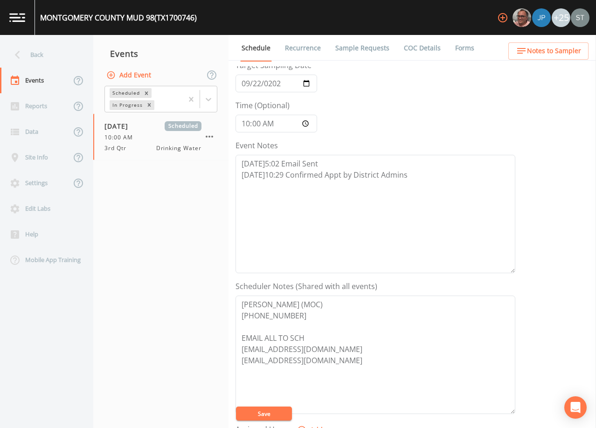
click at [360, 47] on link "Sample Requests" at bounding box center [362, 48] width 57 height 26
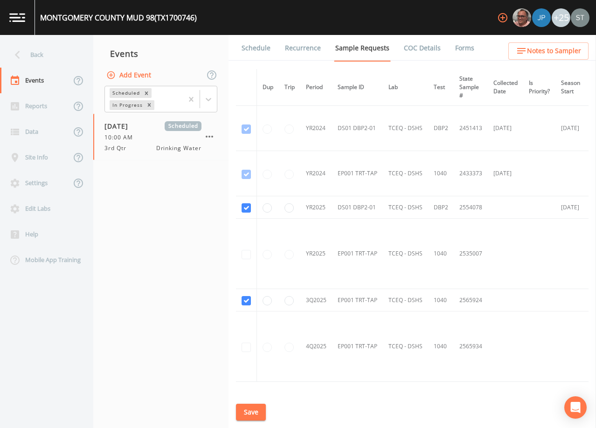
click at [247, 53] on link "Schedule" at bounding box center [256, 48] width 32 height 26
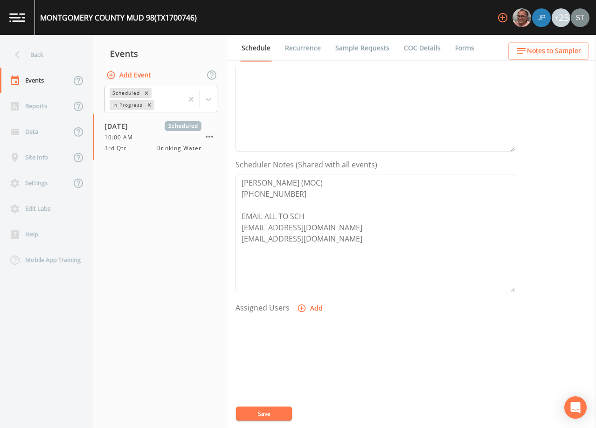
scroll to position [187, 0]
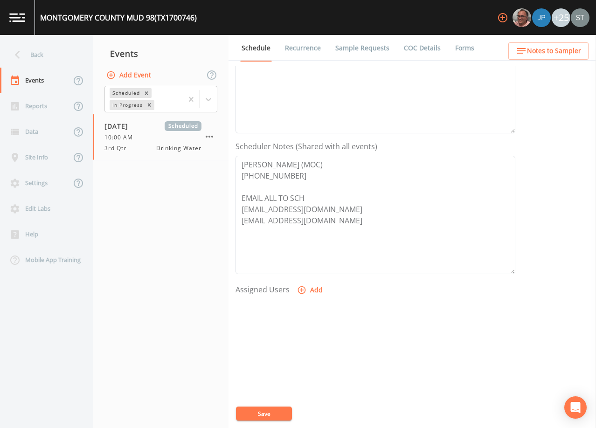
click at [569, 57] on button "Notes to Sampler" at bounding box center [548, 50] width 80 height 17
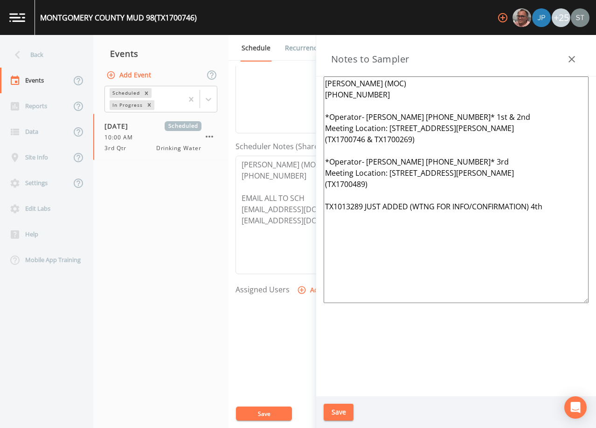
click at [569, 57] on icon "button" at bounding box center [571, 59] width 7 height 7
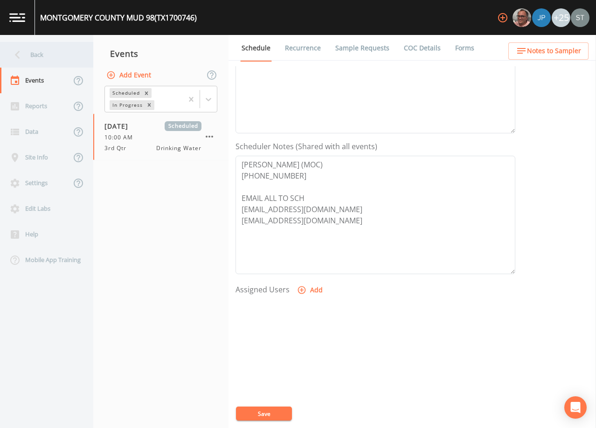
click at [47, 57] on div "Back" at bounding box center [42, 55] width 84 height 26
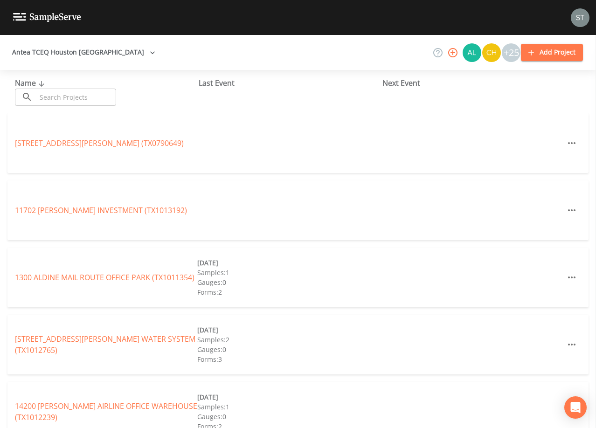
click at [87, 99] on input "text" at bounding box center [76, 97] width 80 height 17
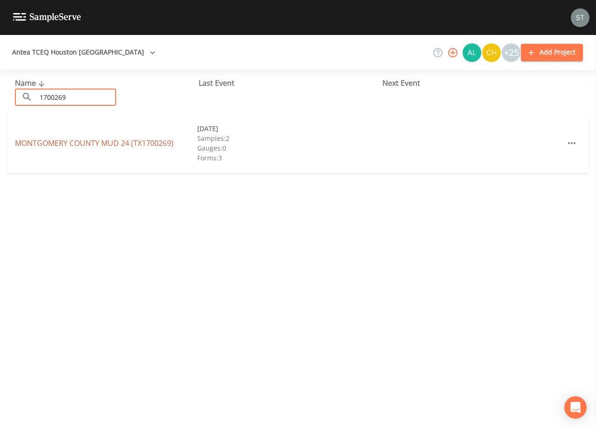
type input "1700269"
click at [131, 145] on link "[GEOGRAPHIC_DATA] 24 (TX1700269)" at bounding box center [94, 143] width 159 height 10
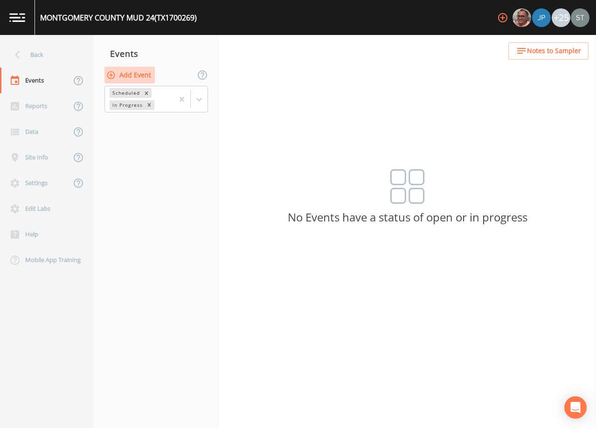
click at [143, 75] on button "Add Event" at bounding box center [129, 75] width 50 height 17
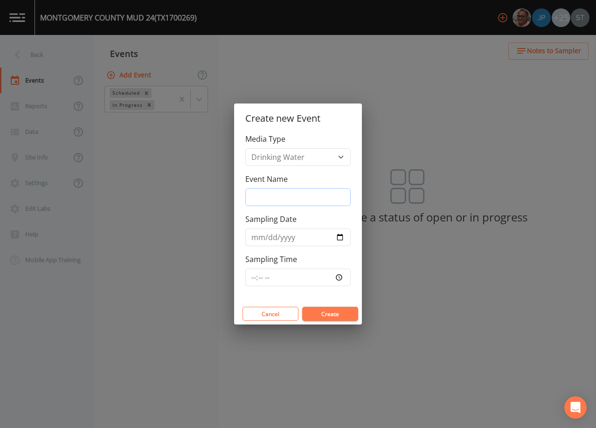
click at [279, 197] on input "Event Name" at bounding box center [297, 197] width 105 height 18
type input "3rd Qtr"
click at [259, 238] on input "Sampling Date" at bounding box center [297, 237] width 105 height 18
type input "[DATE]"
type input "10:00"
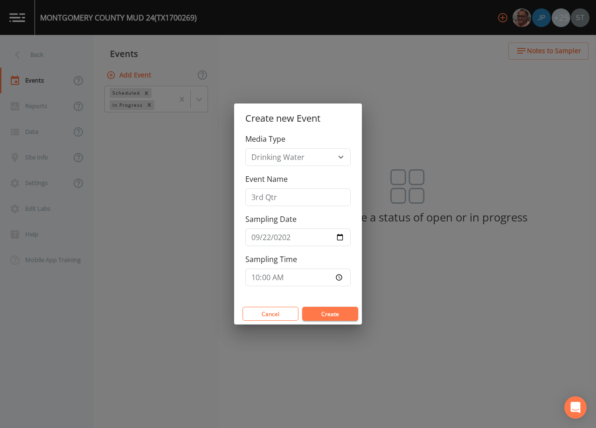
click at [327, 312] on button "Create" at bounding box center [330, 314] width 56 height 14
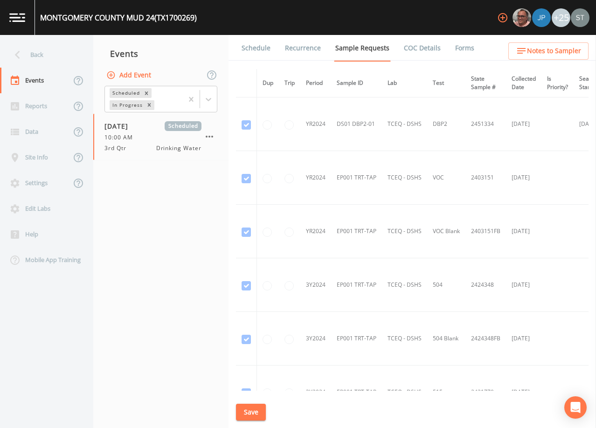
click at [259, 52] on link "Schedule" at bounding box center [256, 48] width 32 height 26
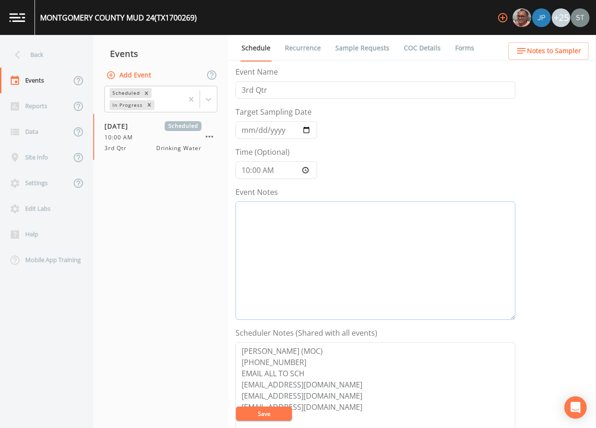
click at [326, 242] on textarea "Event Notes" at bounding box center [375, 260] width 280 height 118
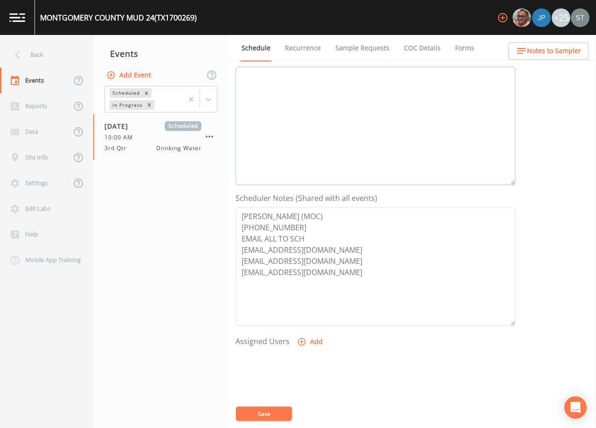
scroll to position [140, 0]
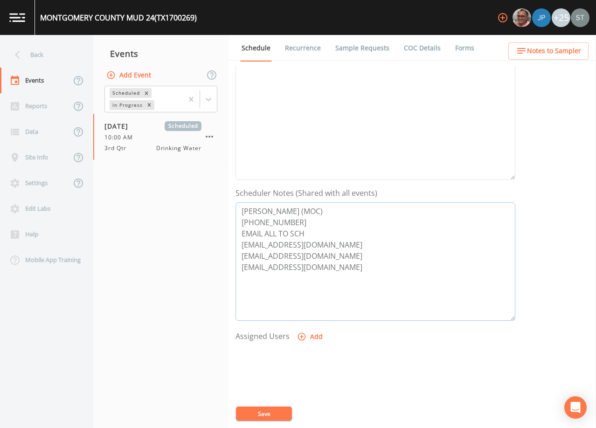
drag, startPoint x: 350, startPoint y: 255, endPoint x: 231, endPoint y: 257, distance: 118.9
click at [231, 257] on div "Schedule Recurrence Sample Requests COC Details Forms Event Name 3rd Qtr Target…" at bounding box center [411, 231] width 367 height 393
click at [297, 223] on textarea "[PERSON_NAME] (MOC) [PHONE_NUMBER] EMAIL ALL TO SCH [EMAIL_ADDRESS][DOMAIN_NAME…" at bounding box center [375, 261] width 280 height 118
drag, startPoint x: 242, startPoint y: 214, endPoint x: 208, endPoint y: 214, distance: 33.6
click at [208, 214] on div "Back Events Reports Data Site Info Settings Edit Labs Help Mobile App Training …" at bounding box center [298, 231] width 596 height 393
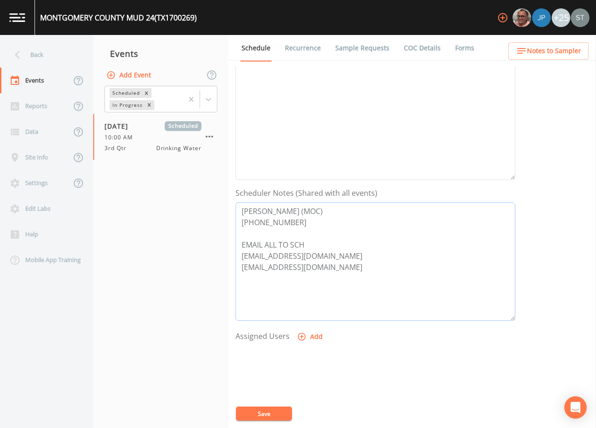
paste textarea "[PERSON_NAME]"
click at [308, 243] on textarea "[PERSON_NAME] (MOC) [PHONE_NUMBER] EMAIL ALL TO SCH [EMAIL_ADDRESS][DOMAIN_NAME…" at bounding box center [375, 261] width 280 height 118
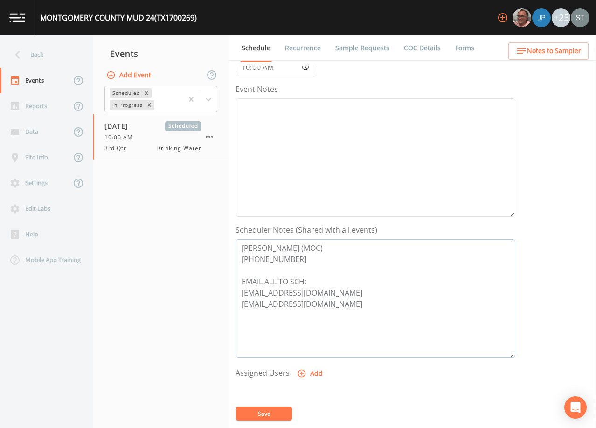
scroll to position [47, 0]
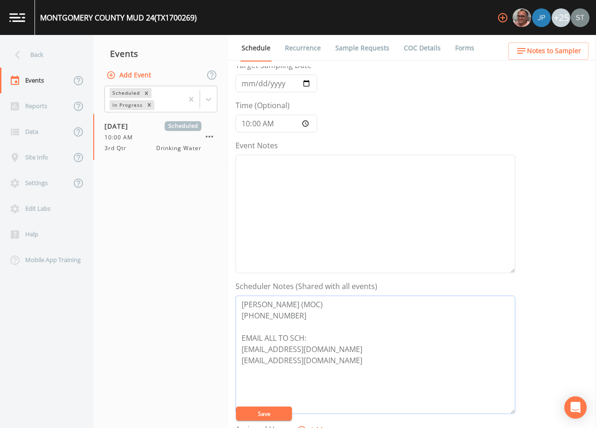
type textarea "[PERSON_NAME] (MOC) [PHONE_NUMBER] EMAIL ALL TO SCH: [EMAIL_ADDRESS][DOMAIN_NAM…"
click at [316, 212] on textarea "Event Notes" at bounding box center [375, 214] width 280 height 118
click at [380, 201] on textarea "Event Notes" at bounding box center [375, 214] width 280 height 118
paste textarea "[DATE]5:02 Email Sent [DATE]10:29 Confirmed Appt by District Admins"
type textarea "[DATE]5:02 Email Sent [DATE]10:29 Confirmed Appt by District Admins"
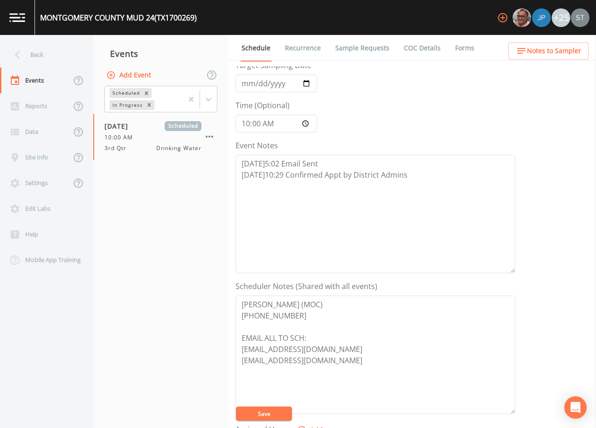
click at [277, 412] on button "Save" at bounding box center [264, 414] width 56 height 14
click at [561, 55] on span "Notes to Sampler" at bounding box center [554, 51] width 54 height 12
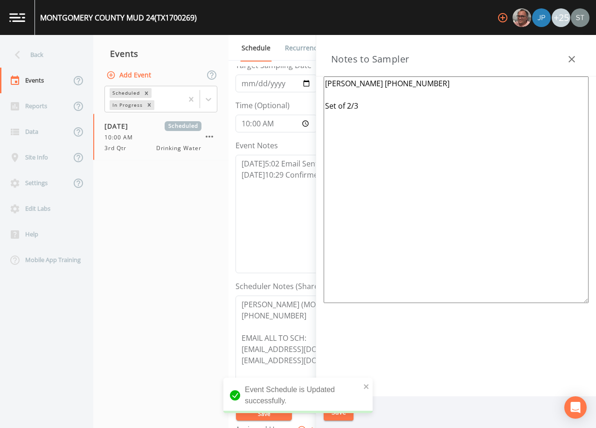
drag, startPoint x: 427, startPoint y: 121, endPoint x: 292, endPoint y: 70, distance: 143.6
click at [292, 70] on div "Back Events Reports Data Site Info Settings Edit Labs Help Mobile App Training …" at bounding box center [298, 231] width 596 height 393
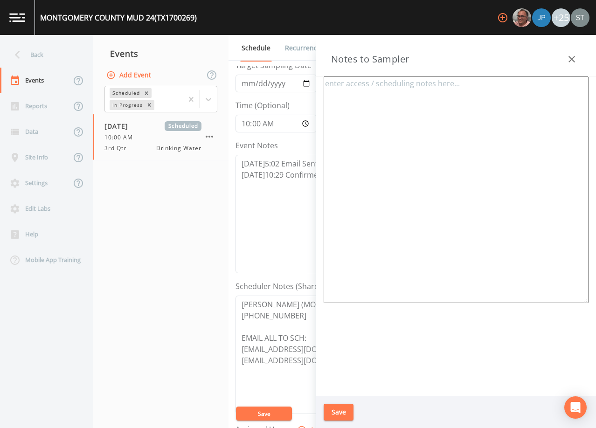
click at [383, 90] on textarea at bounding box center [456, 189] width 265 height 227
paste textarea "[PERSON_NAME] (MOC) [PHONE_NUMBER] *Operator- [PERSON_NAME] [PHONE_NUMBER]* 1st…"
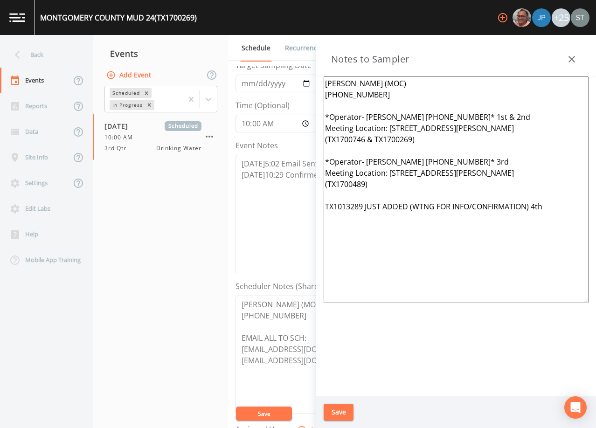
type textarea "[PERSON_NAME] (MOC) [PHONE_NUMBER] *Operator- [PERSON_NAME] [PHONE_NUMBER]* 1st…"
click at [343, 413] on button "Save" at bounding box center [339, 412] width 30 height 17
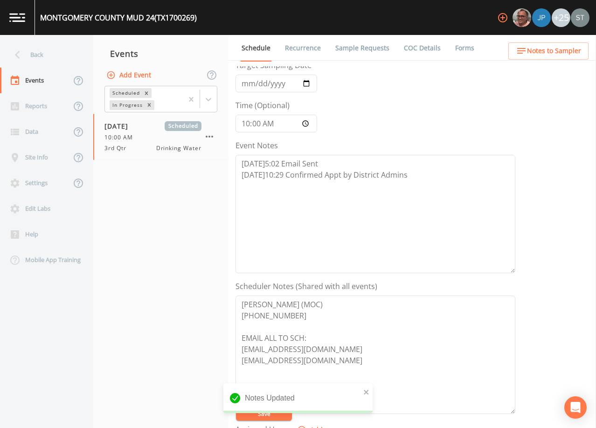
click at [562, 53] on span "Notes to Sampler" at bounding box center [554, 51] width 54 height 12
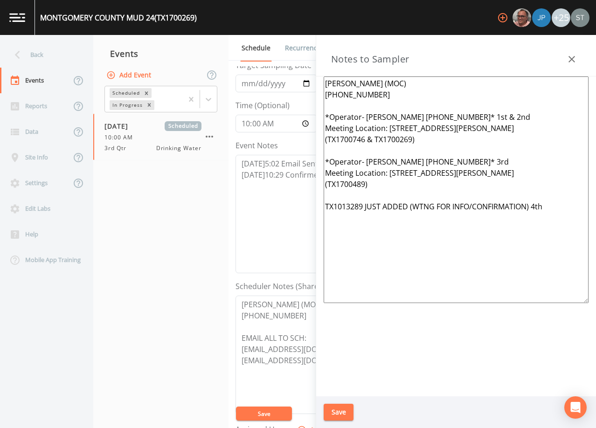
click at [571, 61] on icon "button" at bounding box center [571, 59] width 11 height 11
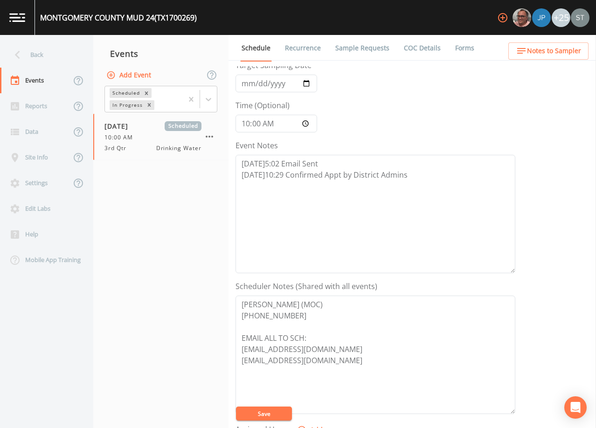
click at [573, 59] on button "Notes to Sampler" at bounding box center [548, 50] width 80 height 17
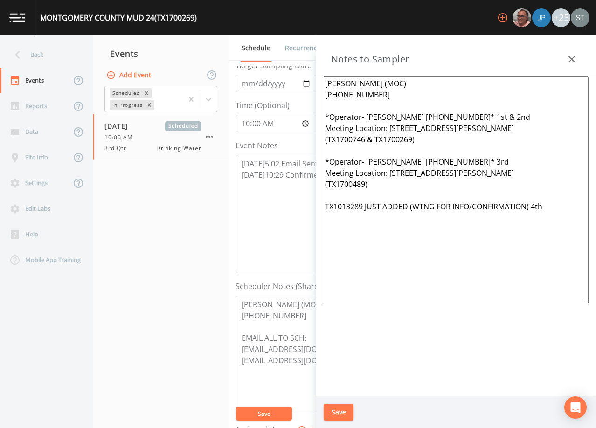
click at [573, 55] on icon "button" at bounding box center [571, 59] width 11 height 11
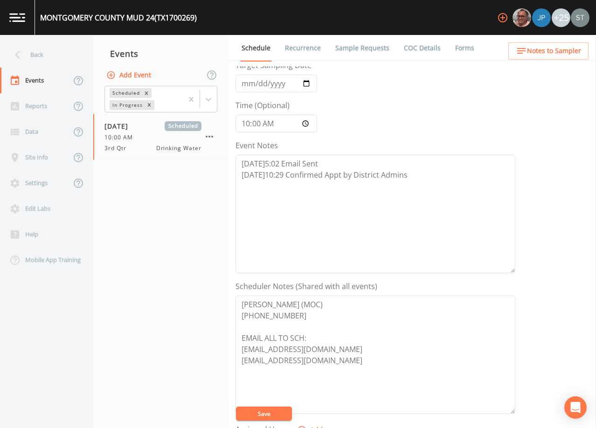
click at [359, 50] on link "Sample Requests" at bounding box center [362, 48] width 57 height 26
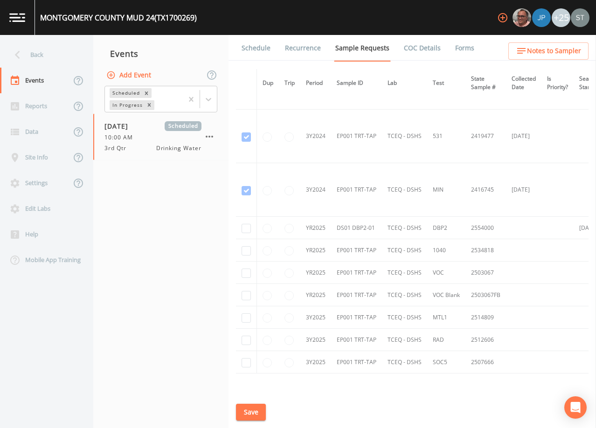
scroll to position [326, 0]
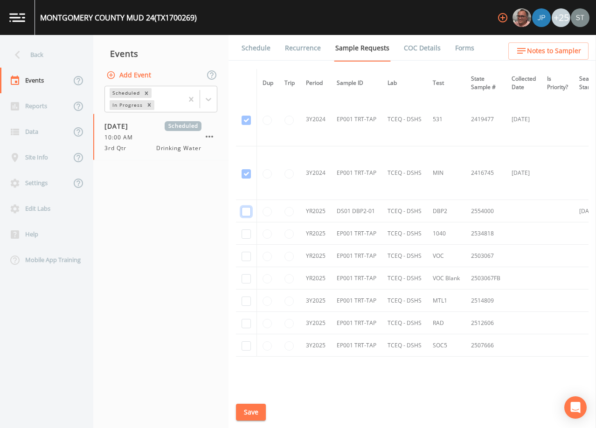
click at [247, 214] on input "checkbox" at bounding box center [246, 211] width 9 height 9
checkbox input "true"
click at [256, 413] on button "Save" at bounding box center [251, 412] width 30 height 17
click at [262, 50] on link "Schedule" at bounding box center [256, 48] width 32 height 26
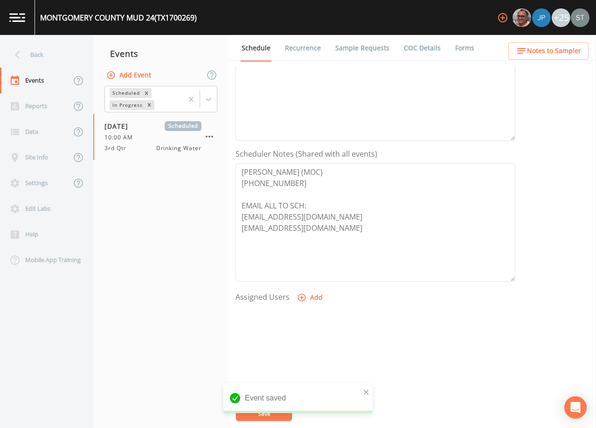
scroll to position [187, 0]
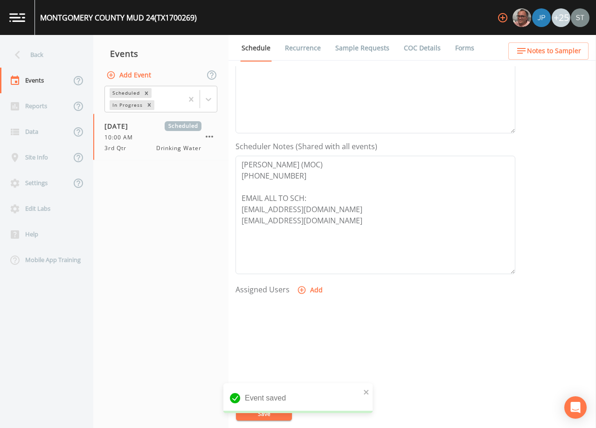
click at [574, 51] on span "Notes to Sampler" at bounding box center [554, 51] width 54 height 12
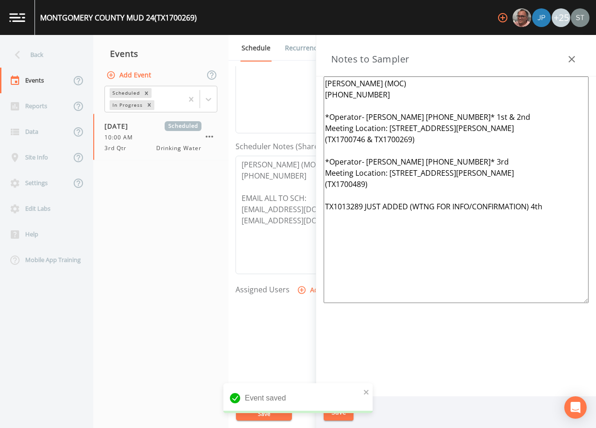
click at [574, 55] on icon "button" at bounding box center [571, 59] width 11 height 11
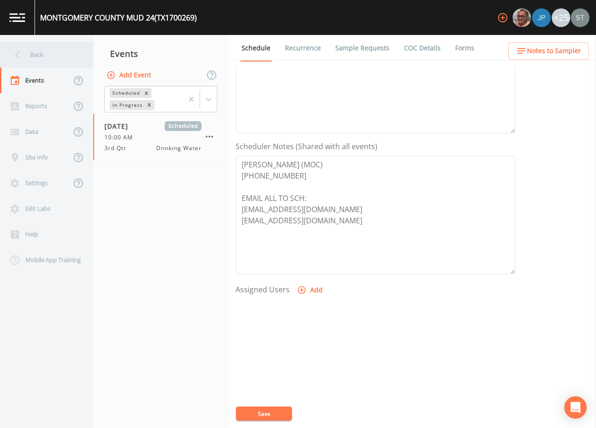
click at [50, 53] on div "Back" at bounding box center [42, 55] width 84 height 26
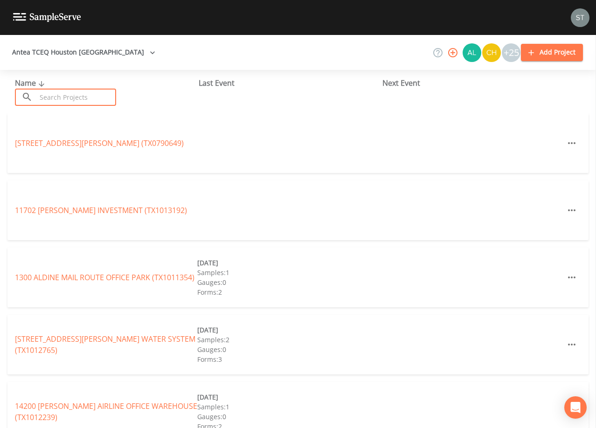
click at [79, 92] on input "text" at bounding box center [76, 97] width 80 height 17
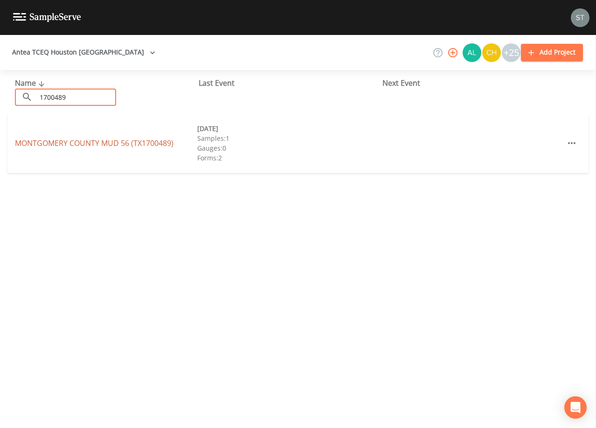
type input "1700489"
click at [113, 139] on link "[GEOGRAPHIC_DATA] 56 (TX1700489)" at bounding box center [94, 143] width 159 height 10
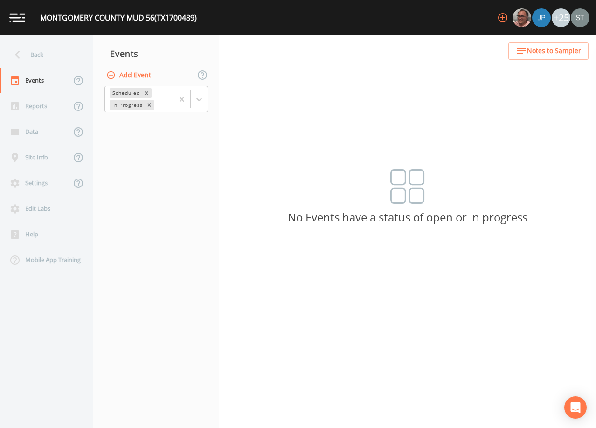
click at [141, 75] on button "Add Event" at bounding box center [129, 75] width 50 height 17
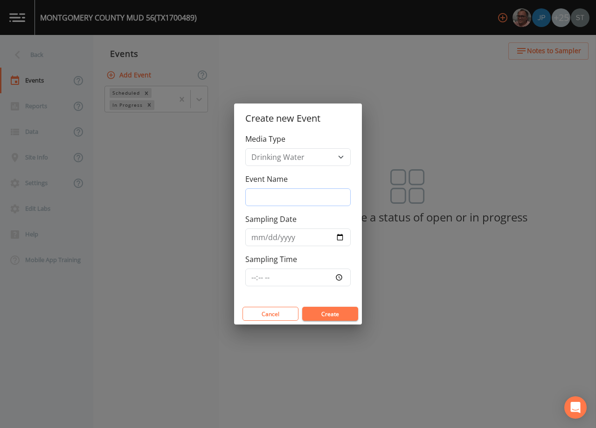
click at [279, 197] on input "Event Name" at bounding box center [297, 197] width 105 height 18
type input "3rd Qtr"
click at [262, 238] on input "Sampling Date" at bounding box center [297, 237] width 105 height 18
type input "[DATE]"
type input "10:00"
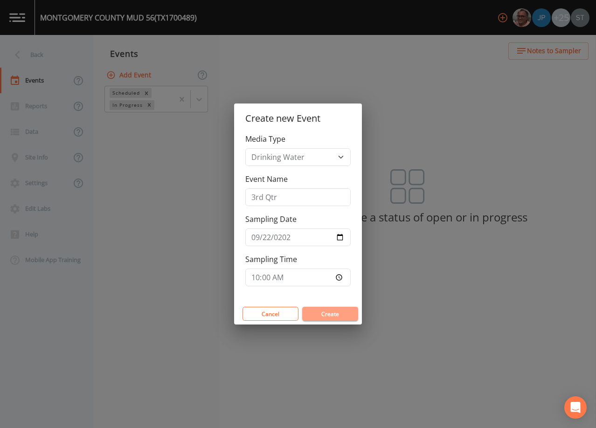
click at [341, 316] on button "Create" at bounding box center [330, 314] width 56 height 14
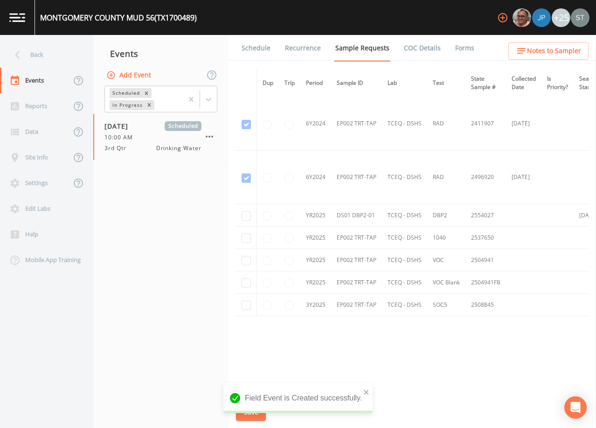
scroll to position [485, 0]
click at [247, 212] on input "checkbox" at bounding box center [246, 215] width 9 height 9
checkbox input "true"
click at [249, 236] on input "checkbox" at bounding box center [246, 238] width 9 height 9
checkbox input "true"
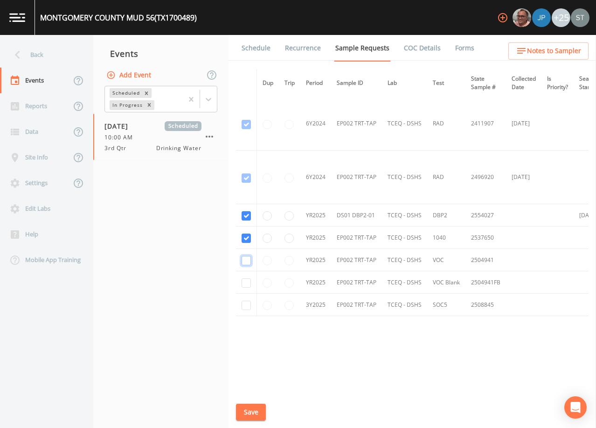
click at [248, 259] on input "checkbox" at bounding box center [246, 260] width 9 height 9
checkbox input "true"
click at [246, 280] on input "checkbox" at bounding box center [246, 282] width 9 height 9
checkbox input "true"
click at [247, 302] on input "checkbox" at bounding box center [246, 305] width 9 height 9
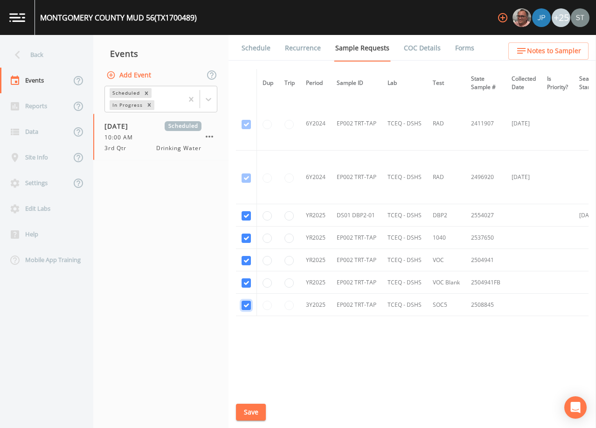
checkbox input "true"
click at [253, 411] on button "Save" at bounding box center [251, 412] width 30 height 17
click at [256, 46] on link "Schedule" at bounding box center [256, 48] width 32 height 26
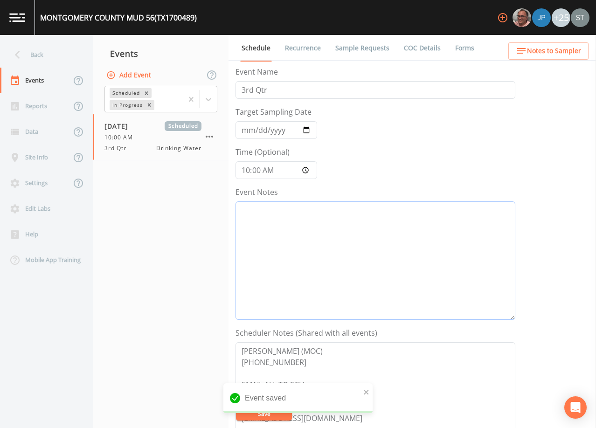
click at [327, 248] on textarea "Event Notes" at bounding box center [375, 260] width 280 height 118
click at [564, 51] on span "Notes to Sampler" at bounding box center [554, 51] width 54 height 12
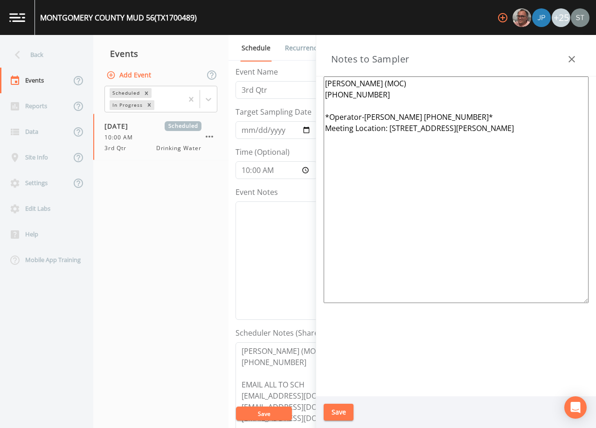
drag, startPoint x: 555, startPoint y: 134, endPoint x: 288, endPoint y: 70, distance: 274.7
click at [288, 70] on div "Back Events Reports Data Site Info Settings Edit Labs Help Mobile App Training …" at bounding box center [298, 231] width 596 height 393
paste textarea "[PERSON_NAME] (MOC) [PHONE_NUMBER] *Operator- [PERSON_NAME] [PHONE_NUMBER]* 1st…"
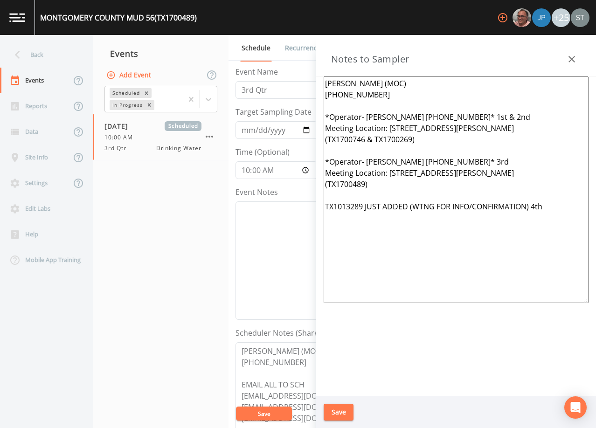
type textarea "[PERSON_NAME] (MOC) [PHONE_NUMBER] *Operator- [PERSON_NAME] [PHONE_NUMBER]* 1st…"
click at [347, 413] on button "Save" at bounding box center [339, 412] width 30 height 17
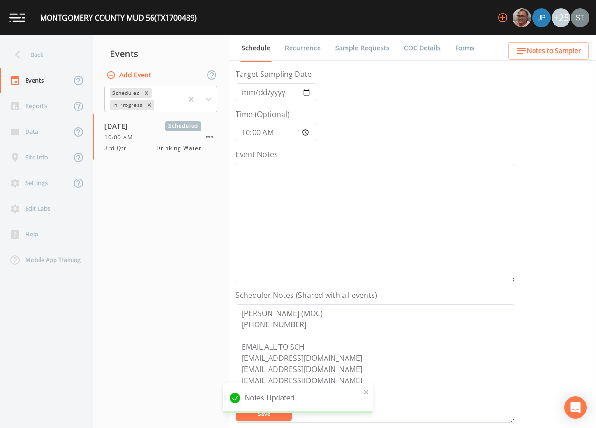
scroll to position [93, 0]
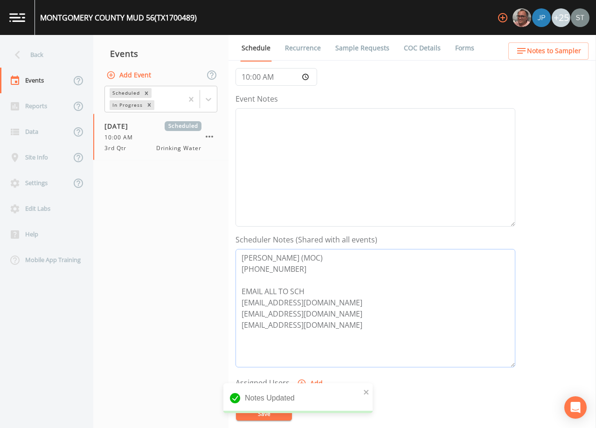
drag, startPoint x: 352, startPoint y: 315, endPoint x: 230, endPoint y: 309, distance: 121.8
click at [229, 309] on div "Schedule Recurrence Sample Requests COC Details Forms Event Name 3rd Qtr Target…" at bounding box center [411, 231] width 367 height 393
click at [305, 290] on textarea "[PERSON_NAME] (MOC) [PHONE_NUMBER] EMAIL ALL TO SCH [EMAIL_ADDRESS][DOMAIN_NAME…" at bounding box center [375, 308] width 280 height 118
drag, startPoint x: 358, startPoint y: 263, endPoint x: 232, endPoint y: 263, distance: 125.9
click at [232, 263] on div "Schedule Recurrence Sample Requests COC Details Forms Event Name 3rd Qtr Target…" at bounding box center [411, 231] width 367 height 393
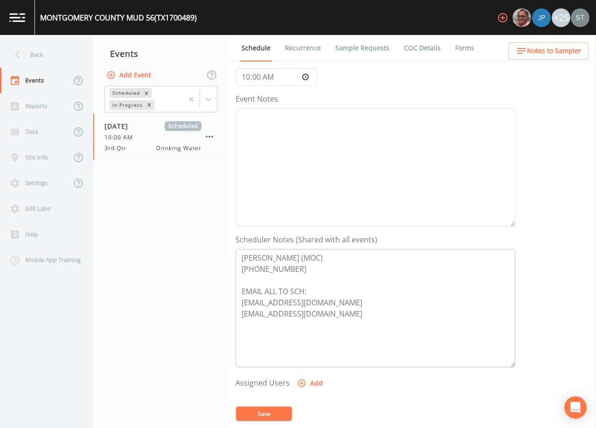
paste textarea "[PERSON_NAME]"
type textarea "[PERSON_NAME] (MOC) [PHONE_NUMBER] EMAIL ALL TO SCH: [EMAIL_ADDRESS][DOMAIN_NAM…"
click at [299, 142] on textarea "Event Notes" at bounding box center [375, 167] width 280 height 118
click at [379, 156] on textarea "Event Notes" at bounding box center [375, 167] width 280 height 118
paste textarea "[DATE]5:02 Email Sent [DATE]10:29 Confirmed Appt by District Admins"
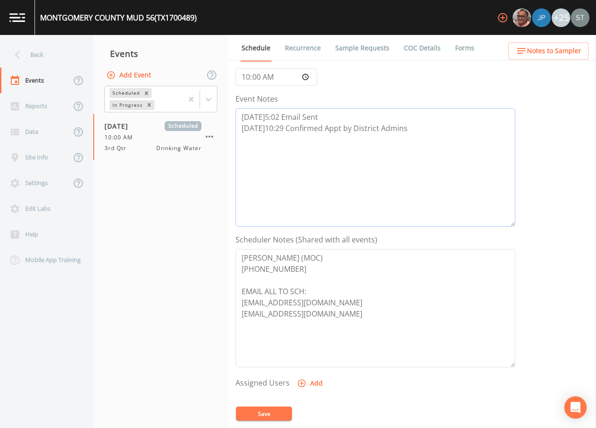
type textarea "[DATE]5:02 Email Sent [DATE]10:29 Confirmed Appt by District Admins"
click at [276, 415] on button "Save" at bounding box center [264, 414] width 56 height 14
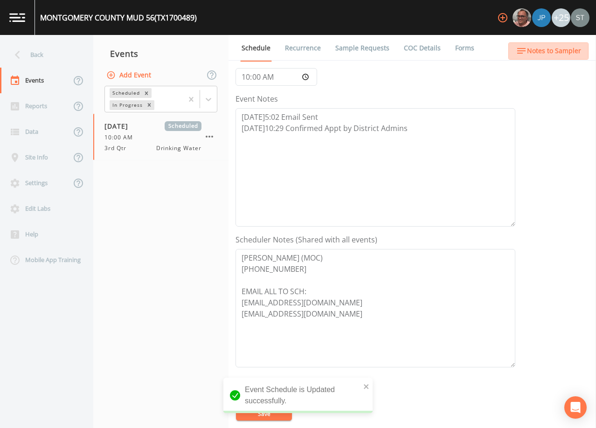
click at [565, 52] on span "Notes to Sampler" at bounding box center [554, 51] width 54 height 12
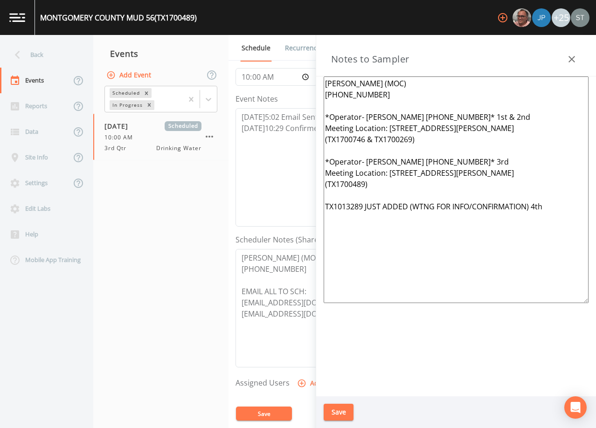
click at [573, 60] on icon "button" at bounding box center [571, 59] width 7 height 7
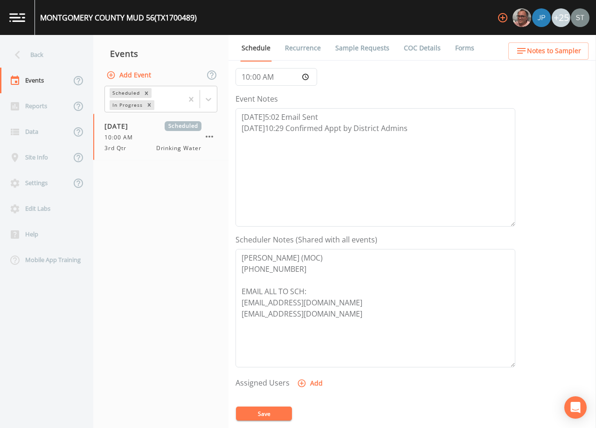
click at [354, 52] on link "Sample Requests" at bounding box center [362, 48] width 57 height 26
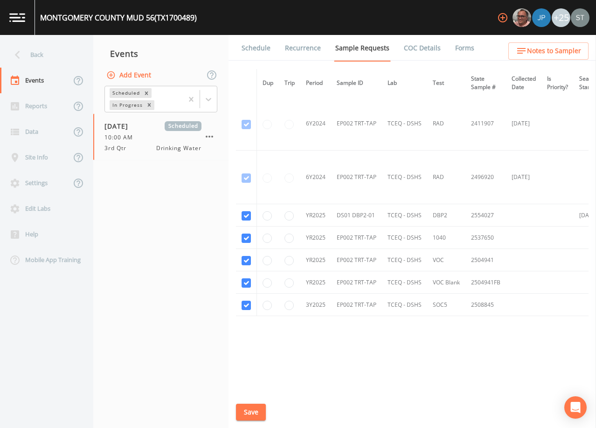
scroll to position [485, 0]
click at [256, 51] on link "Schedule" at bounding box center [256, 48] width 32 height 26
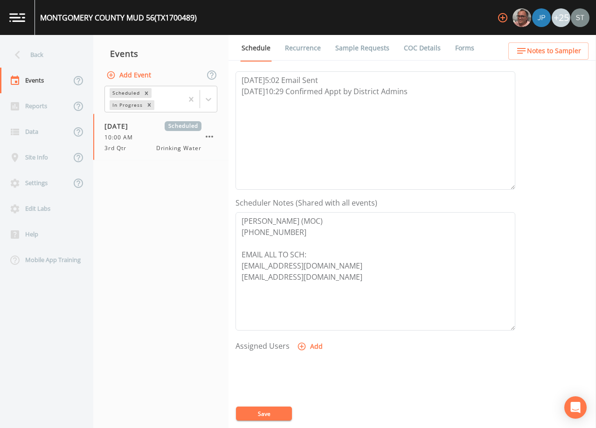
scroll to position [140, 0]
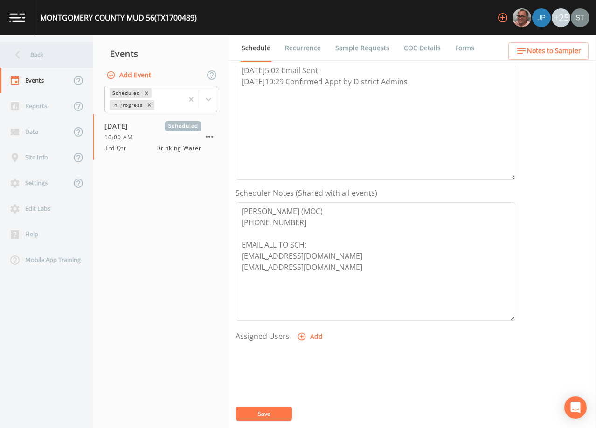
click at [43, 55] on div "Back" at bounding box center [42, 55] width 84 height 26
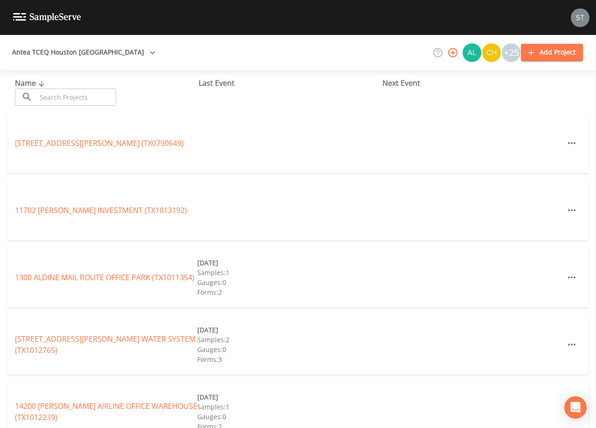
click at [76, 94] on input "text" at bounding box center [76, 97] width 80 height 17
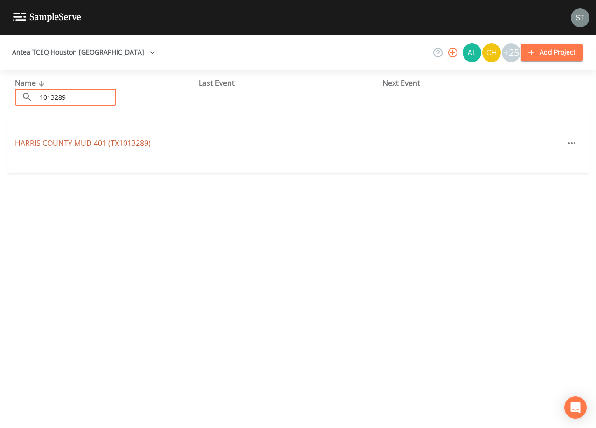
type input "1013289"
click at [87, 143] on link "[GEOGRAPHIC_DATA] 401 (TX1013289)" at bounding box center [83, 143] width 136 height 10
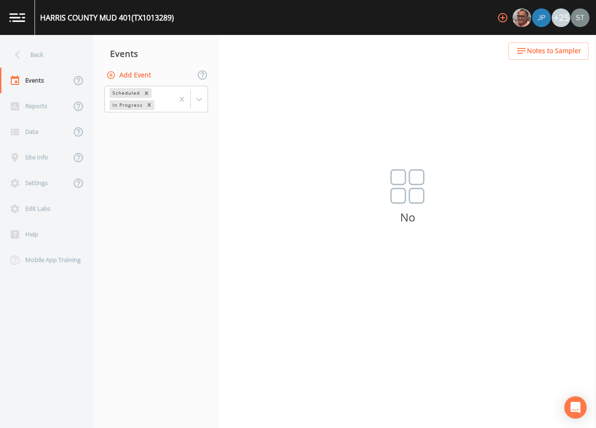
click at [145, 76] on button "Add Event" at bounding box center [129, 75] width 50 height 17
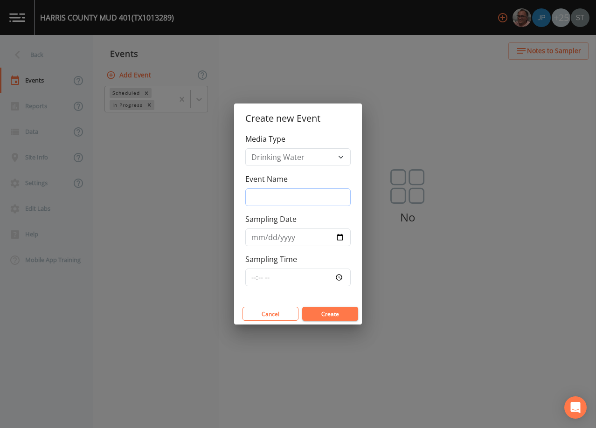
click at [282, 194] on input "Event Name" at bounding box center [297, 197] width 105 height 18
type input "3rd Qtr"
click at [258, 239] on input "Sampling Date" at bounding box center [297, 237] width 105 height 18
type input "[DATE]"
type input "10:00"
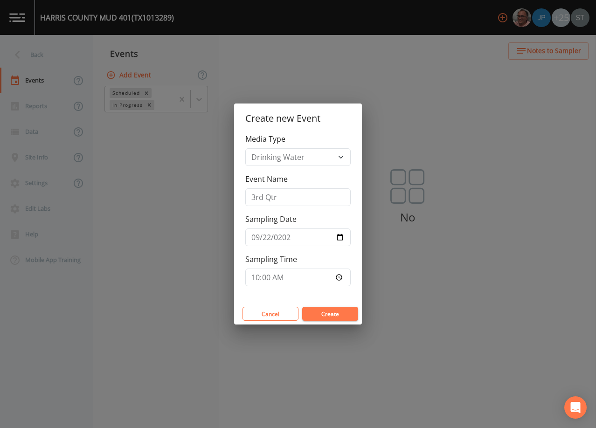
click at [333, 313] on button "Create" at bounding box center [330, 314] width 56 height 14
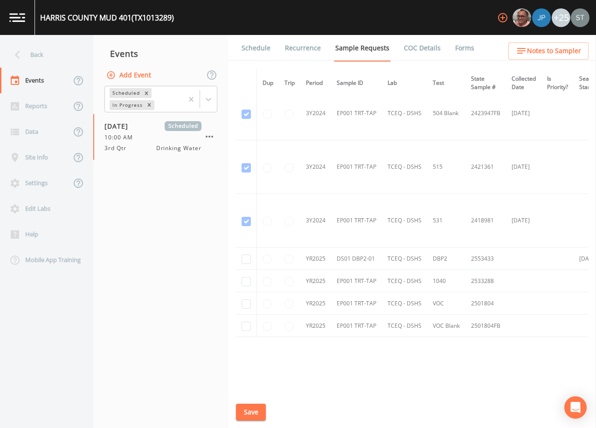
scroll to position [280, 0]
click at [245, 258] on input "checkbox" at bounding box center [246, 258] width 9 height 9
checkbox input "true"
click at [257, 410] on button "Save" at bounding box center [251, 412] width 30 height 17
click at [253, 409] on button "Save" at bounding box center [251, 412] width 30 height 17
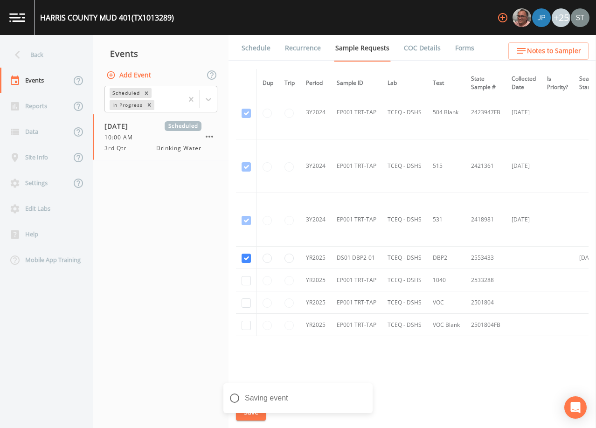
click at [263, 55] on link "Schedule" at bounding box center [256, 48] width 32 height 26
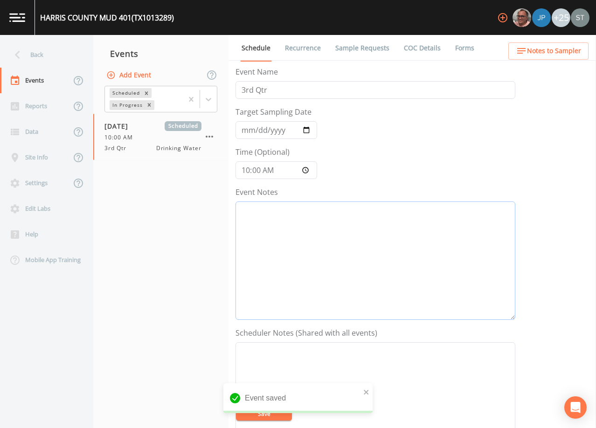
click at [399, 244] on textarea "Event Notes" at bounding box center [375, 260] width 280 height 118
paste textarea "[DATE]5:02 Email Sent [DATE]10:29 Confirmed Appt by District Admins"
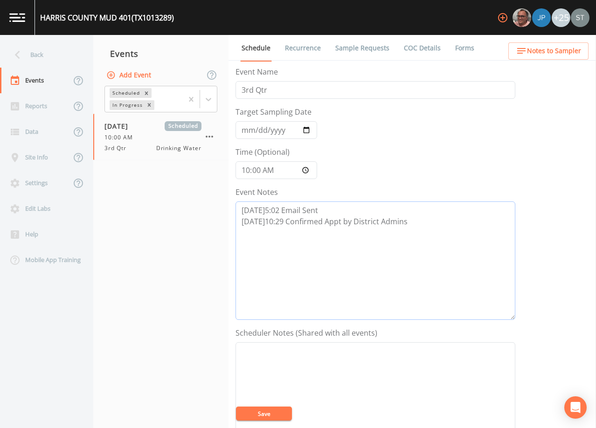
type textarea "[DATE]5:02 Email Sent [DATE]10:29 Confirmed Appt by District Admins"
click at [275, 415] on button "Save" at bounding box center [264, 414] width 56 height 14
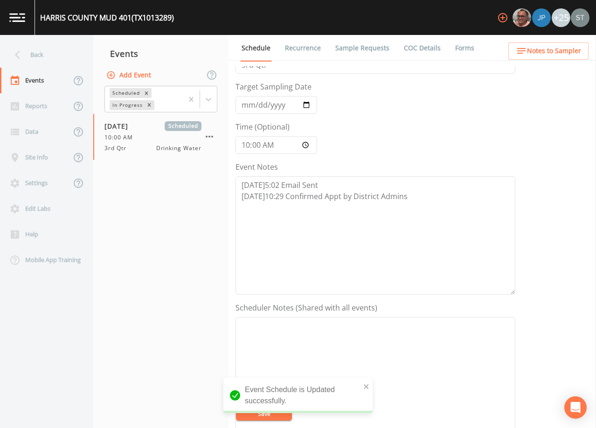
scroll to position [47, 0]
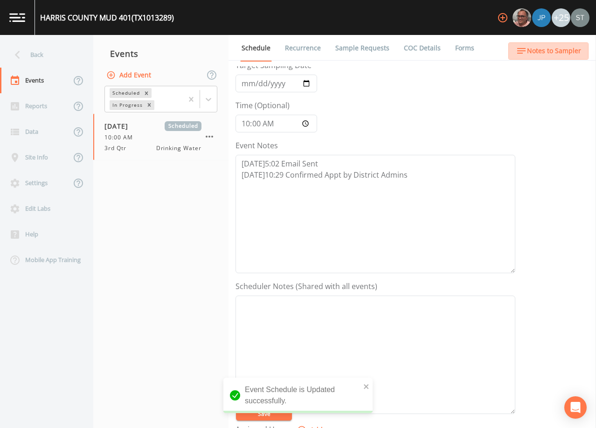
click at [568, 49] on span "Notes to Sampler" at bounding box center [554, 51] width 54 height 12
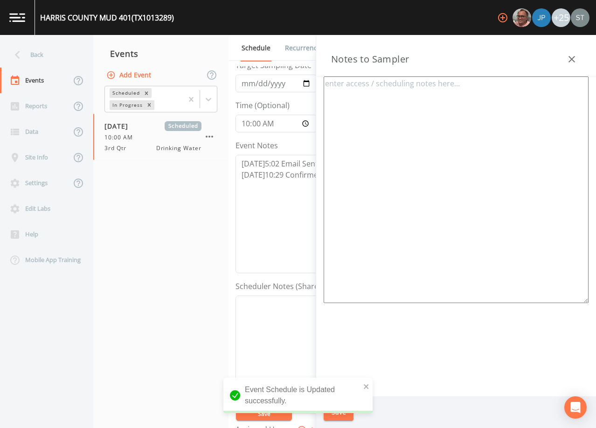
click at [367, 94] on textarea at bounding box center [456, 189] width 265 height 227
paste textarea "[PERSON_NAME] (MOC) [PHONE_NUMBER] *Operator- [PERSON_NAME] [PHONE_NUMBER]* 1st…"
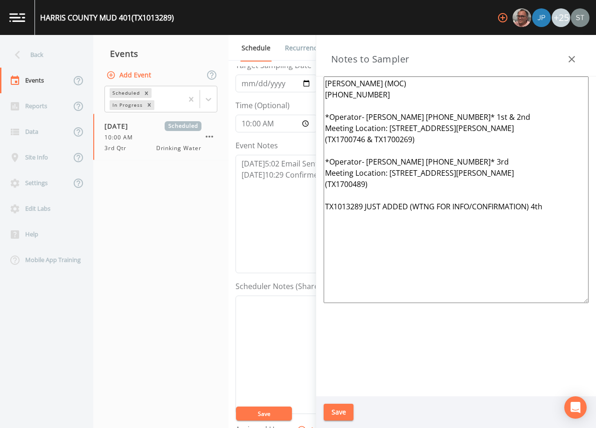
type textarea "[PERSON_NAME] (MOC) [PHONE_NUMBER] *Operator- [PERSON_NAME] [PHONE_NUMBER]* 1st…"
click at [345, 407] on button "Save" at bounding box center [339, 412] width 30 height 17
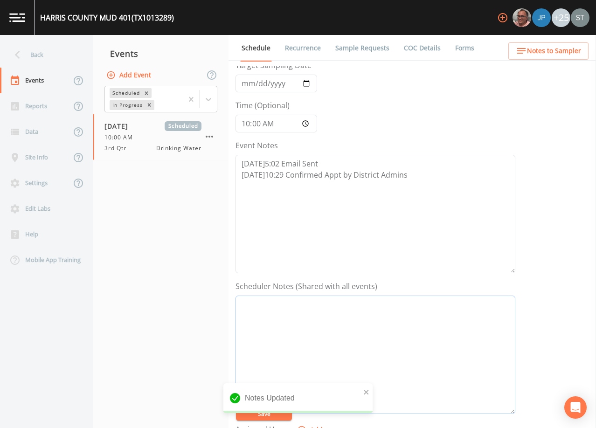
click at [369, 317] on textarea "Event Notes" at bounding box center [375, 355] width 280 height 118
paste textarea "[PERSON_NAME] (MOC) [PHONE_NUMBER]"
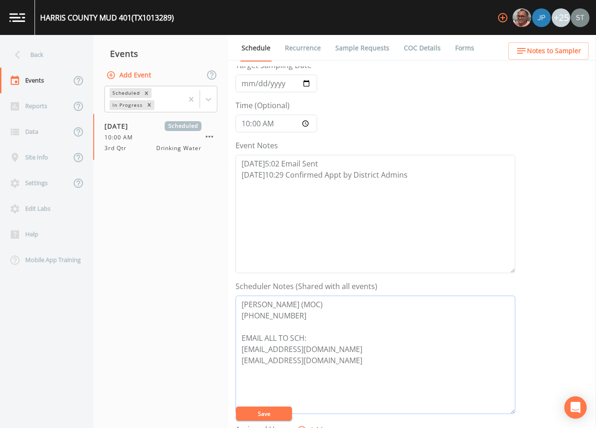
type textarea "[PERSON_NAME] (MOC) [PHONE_NUMBER] EMAIL ALL TO SCH: [EMAIL_ADDRESS][DOMAIN_NAM…"
click at [269, 413] on button "Save" at bounding box center [264, 414] width 56 height 14
click at [563, 54] on span "Notes to Sampler" at bounding box center [554, 51] width 54 height 12
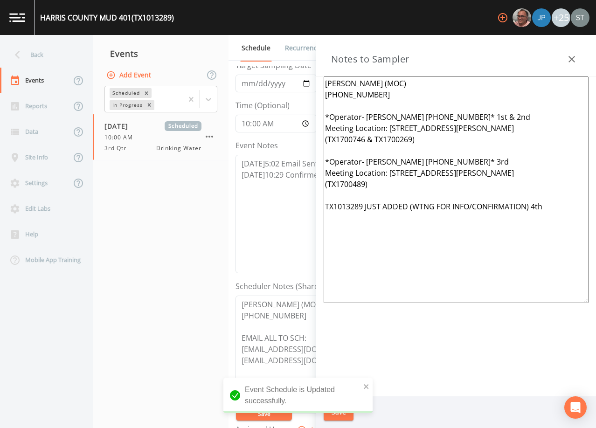
click at [566, 57] on button "button" at bounding box center [571, 59] width 19 height 19
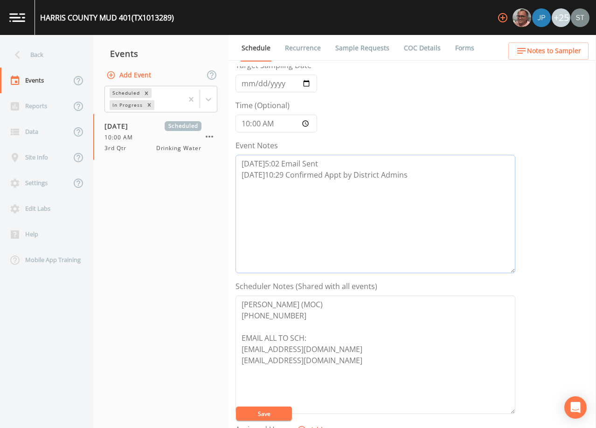
drag, startPoint x: 425, startPoint y: 176, endPoint x: 232, endPoint y: 173, distance: 192.6
click at [232, 173] on div "Schedule Recurrence Sample Requests COC Details Forms Event Name 3rd Qtr Target…" at bounding box center [411, 231] width 367 height 393
drag, startPoint x: 339, startPoint y: 164, endPoint x: 327, endPoint y: 163, distance: 11.2
click at [327, 163] on textarea "[DATE]5:02 Email Sent" at bounding box center [375, 214] width 280 height 118
click at [277, 162] on textarea "[DATE]5:02 Email Sent" at bounding box center [375, 214] width 280 height 118
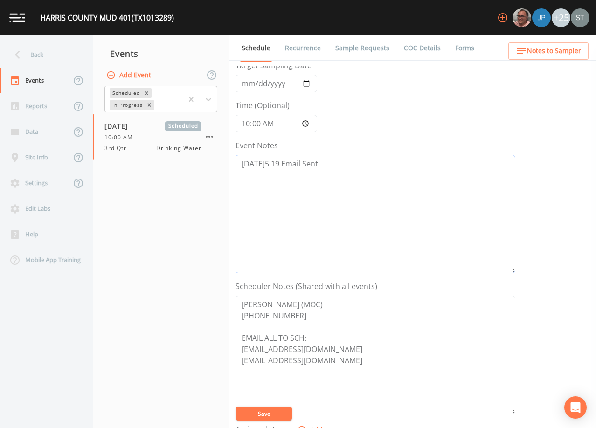
click at [258, 159] on textarea "[DATE]5:19 Email Sent" at bounding box center [375, 214] width 280 height 118
click at [343, 162] on textarea "[DATE]5:19 Email Sent" at bounding box center [375, 214] width 280 height 118
type textarea "[DATE]5:19 Email Sent to Add"
click at [273, 413] on button "Save" at bounding box center [264, 414] width 56 height 14
click at [560, 50] on span "Notes to Sampler" at bounding box center [554, 51] width 54 height 12
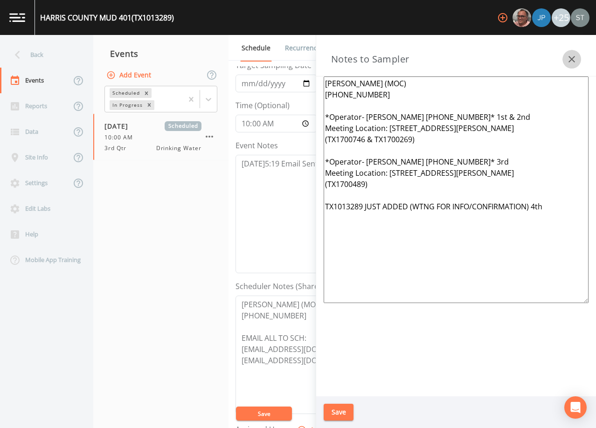
click at [566, 56] on icon "button" at bounding box center [571, 59] width 11 height 11
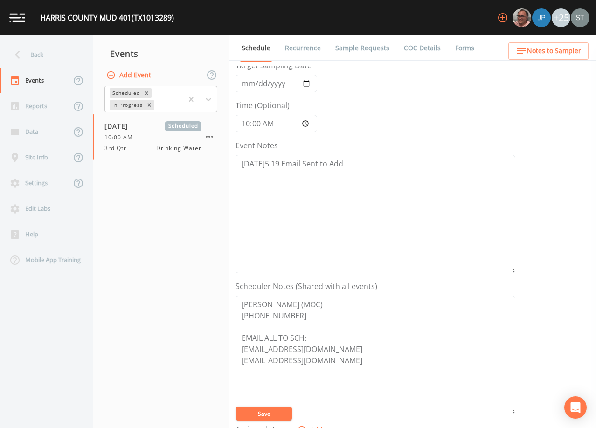
click at [569, 54] on span "Notes to Sampler" at bounding box center [554, 51] width 54 height 12
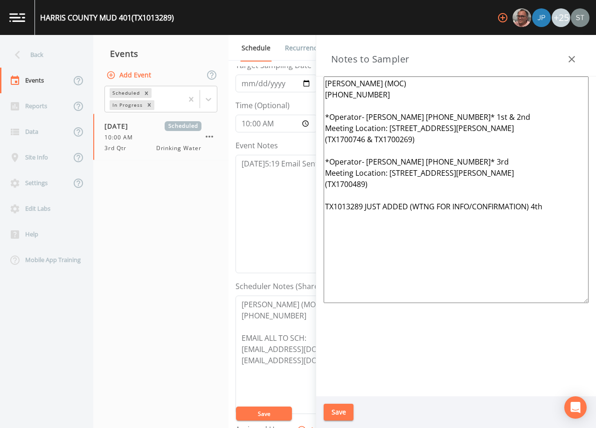
click at [569, 54] on icon "button" at bounding box center [571, 59] width 11 height 11
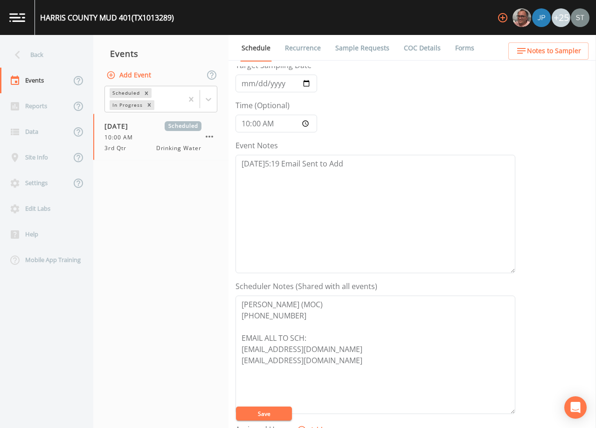
click at [267, 410] on button "Save" at bounding box center [264, 414] width 56 height 14
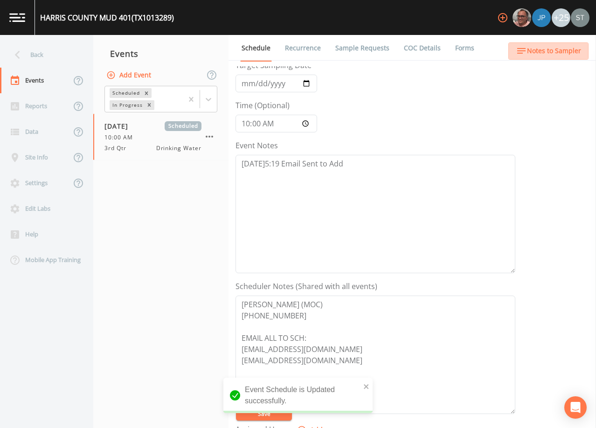
click at [559, 51] on span "Notes to Sampler" at bounding box center [554, 51] width 54 height 12
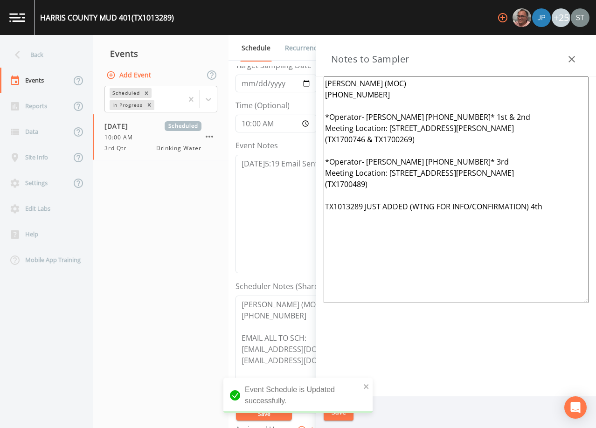
click at [574, 56] on icon "button" at bounding box center [571, 59] width 11 height 11
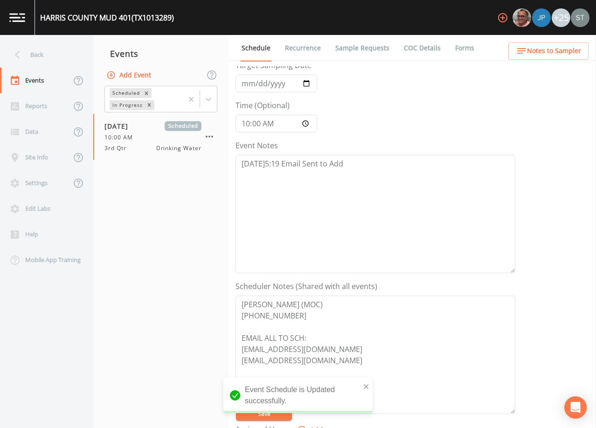
click at [364, 48] on link "Sample Requests" at bounding box center [362, 48] width 57 height 26
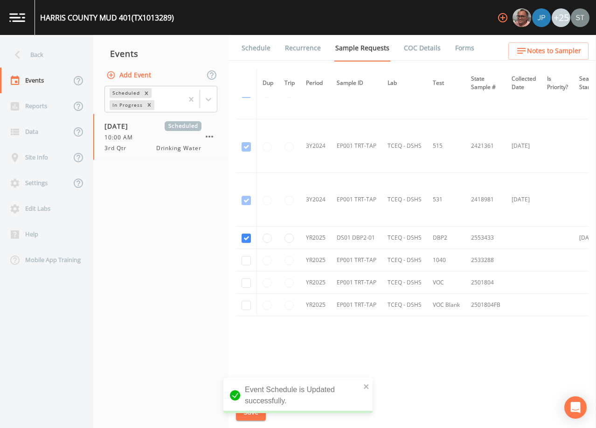
scroll to position [302, 0]
click at [262, 51] on link "Schedule" at bounding box center [256, 48] width 32 height 26
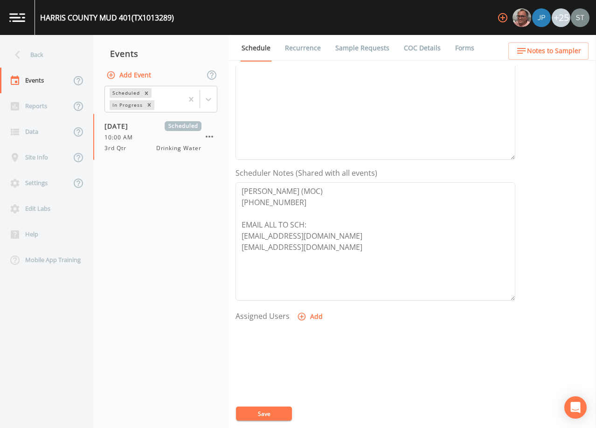
scroll to position [187, 0]
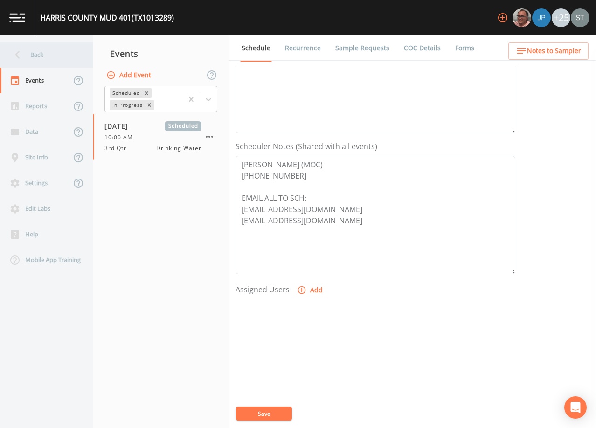
click at [42, 56] on div "Back" at bounding box center [42, 55] width 84 height 26
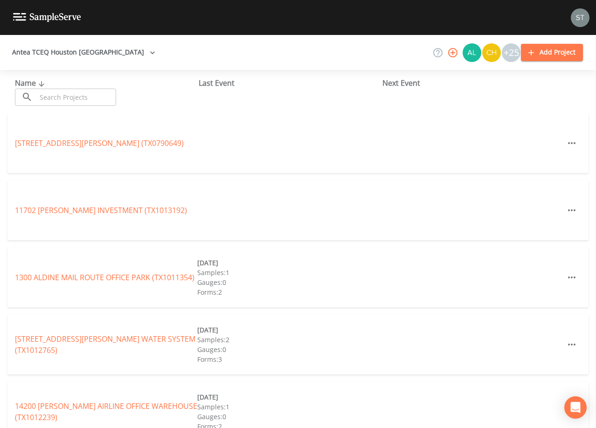
click at [96, 95] on input "text" at bounding box center [76, 97] width 80 height 17
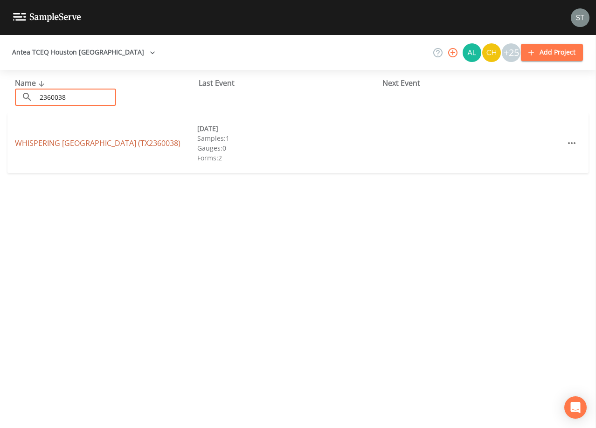
type input "2360038"
click at [102, 142] on link "WHISPERING [GEOGRAPHIC_DATA] (TX2360038)" at bounding box center [98, 143] width 166 height 10
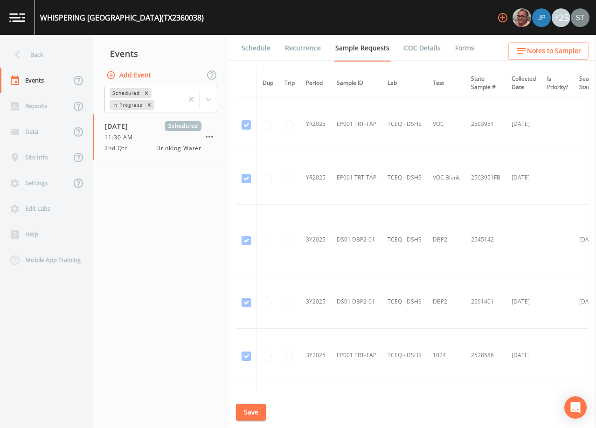
click at [258, 48] on link "Schedule" at bounding box center [256, 48] width 32 height 26
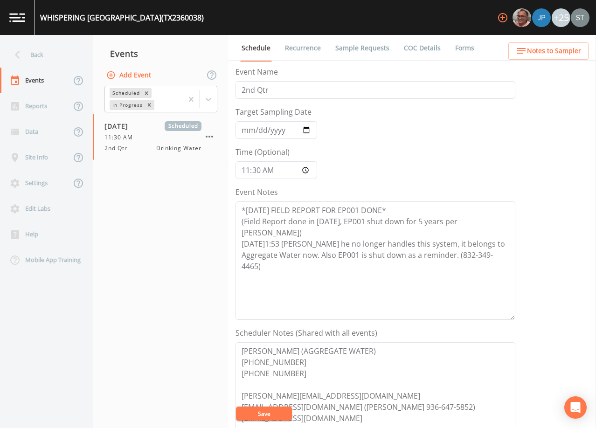
click at [46, 60] on div "Back" at bounding box center [42, 55] width 84 height 26
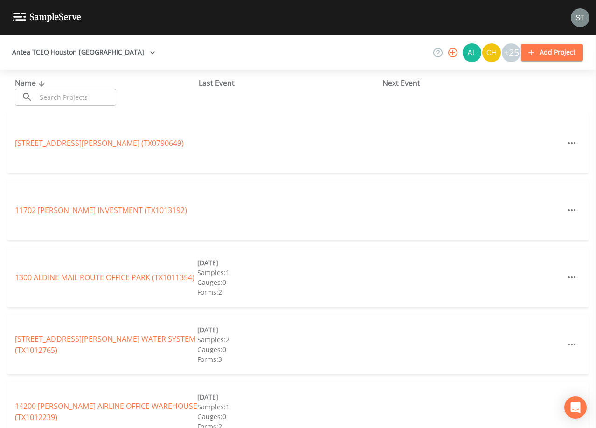
click at [85, 94] on input "text" at bounding box center [76, 97] width 80 height 17
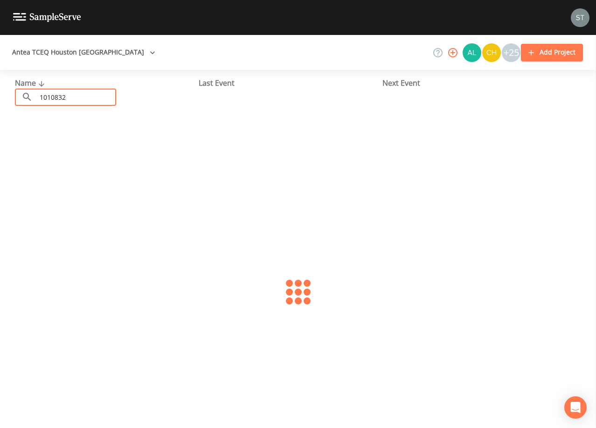
type input "1010832"
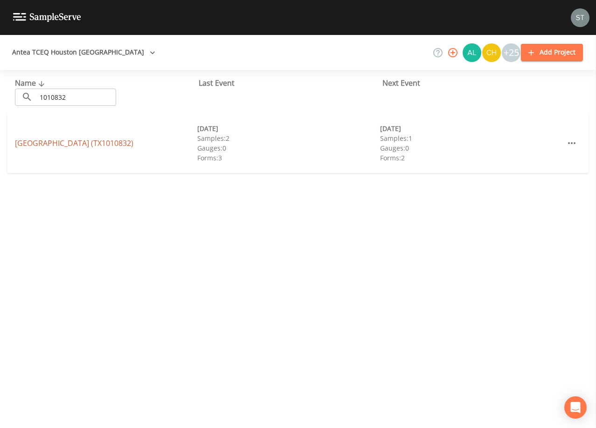
click at [44, 144] on link "[GEOGRAPHIC_DATA] (TX1010832)" at bounding box center [74, 143] width 118 height 10
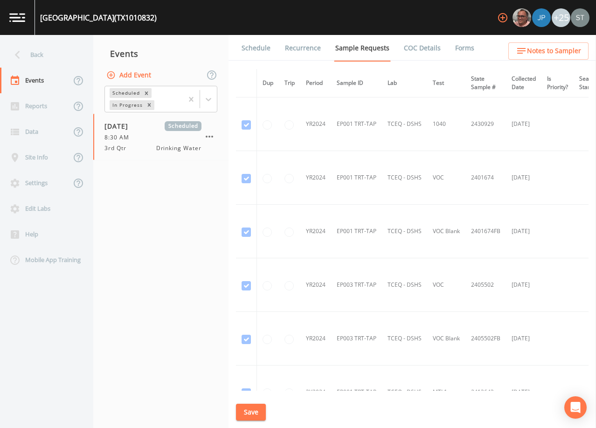
click at [255, 48] on link "Schedule" at bounding box center [256, 48] width 32 height 26
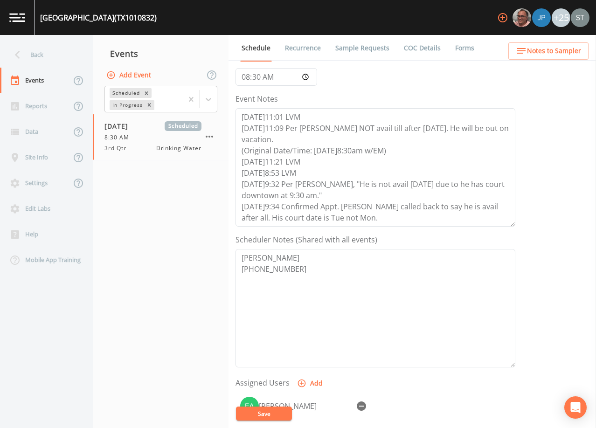
scroll to position [140, 0]
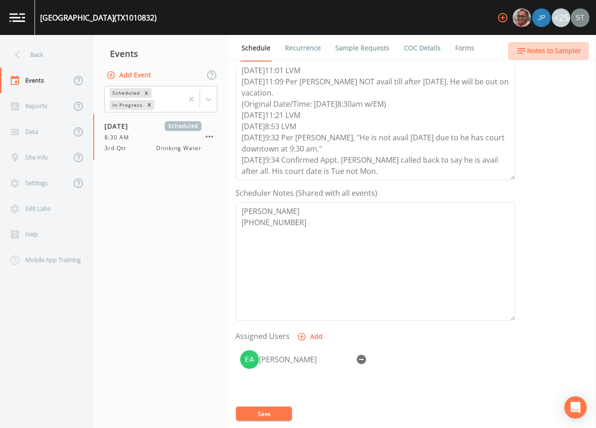
click at [561, 54] on span "Notes to Sampler" at bounding box center [554, 51] width 54 height 12
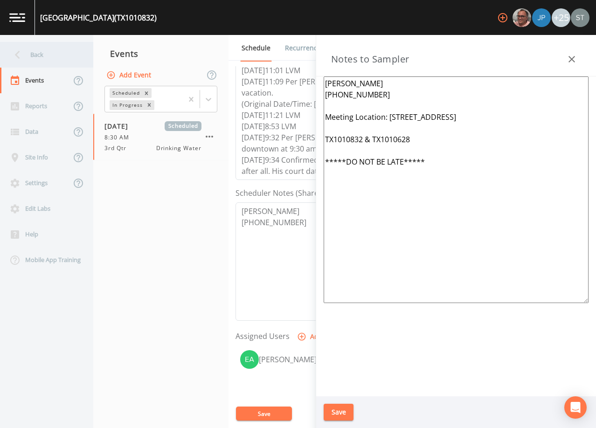
click at [62, 67] on div "Back" at bounding box center [42, 55] width 84 height 26
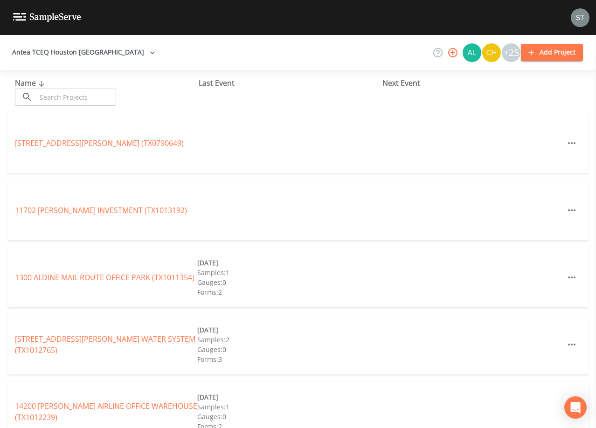
click at [66, 96] on input "text" at bounding box center [76, 97] width 80 height 17
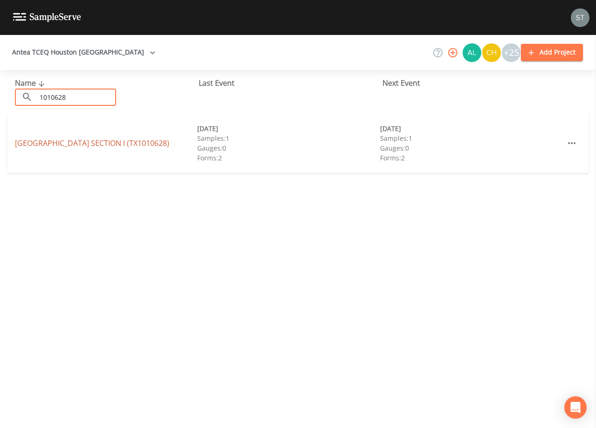
type input "1010628"
click at [89, 141] on link "[GEOGRAPHIC_DATA] SECTION I (TX1010628)" at bounding box center [92, 143] width 154 height 10
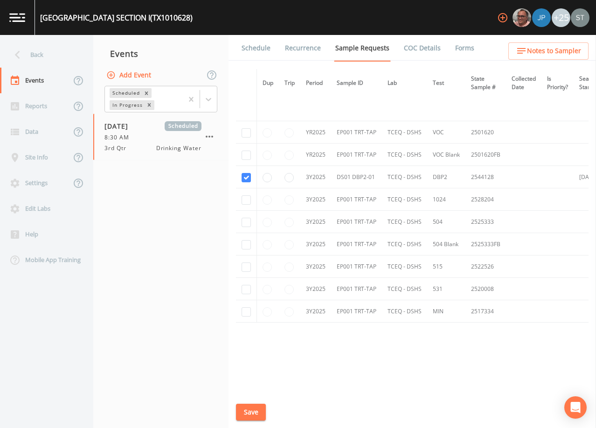
scroll to position [420, 0]
click at [258, 52] on link "Schedule" at bounding box center [256, 48] width 32 height 26
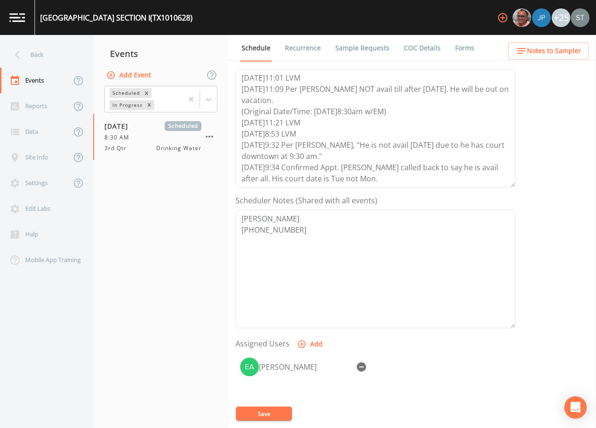
scroll to position [140, 0]
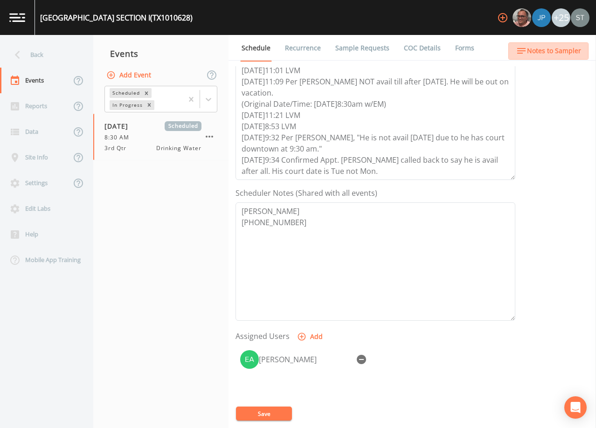
click at [567, 47] on span "Notes to Sampler" at bounding box center [554, 51] width 54 height 12
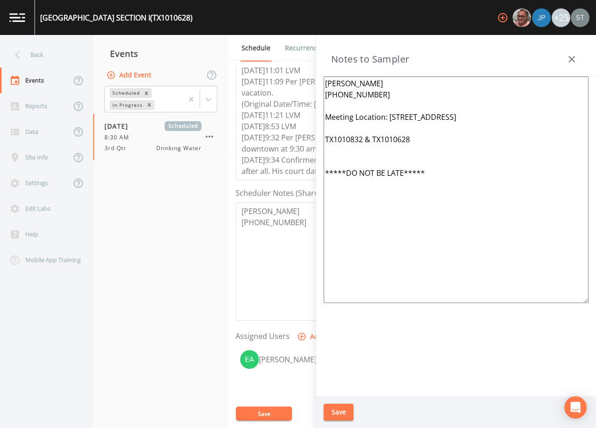
click at [42, 57] on div "Back" at bounding box center [42, 55] width 84 height 26
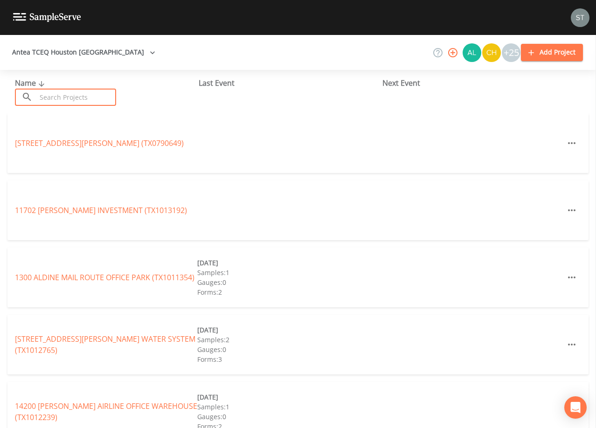
click at [92, 89] on input "text" at bounding box center [76, 97] width 80 height 17
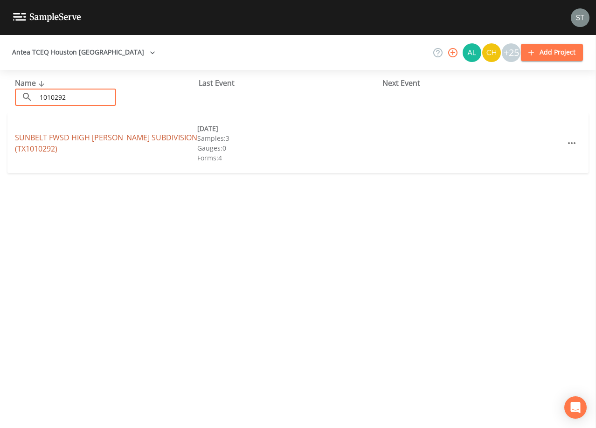
type input "1010292"
click at [110, 135] on link "[GEOGRAPHIC_DATA][PERSON_NAME] (TX1010292)" at bounding box center [106, 142] width 182 height 21
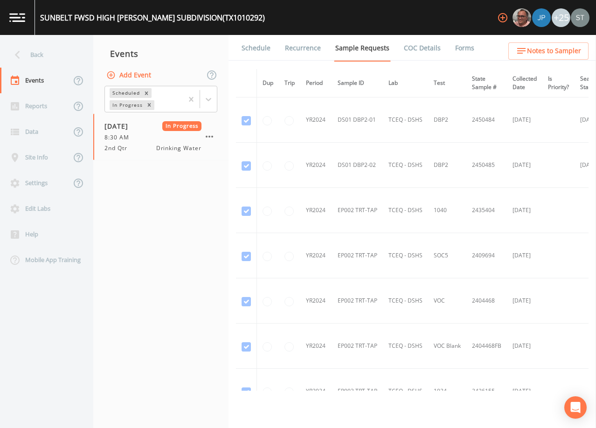
click at [139, 74] on button "Add Event" at bounding box center [129, 75] width 50 height 17
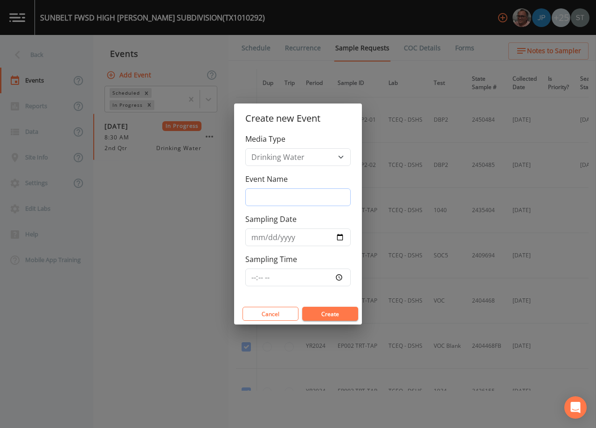
click at [285, 197] on input "Event Name" at bounding box center [297, 197] width 105 height 18
type input "3rd Qtr"
click at [255, 235] on input "Sampling Date" at bounding box center [297, 237] width 105 height 18
type input "[DATE]"
type input "09:30"
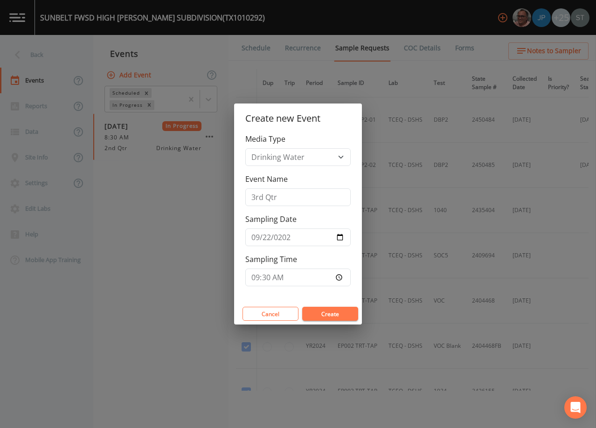
click at [325, 313] on button "Create" at bounding box center [330, 314] width 56 height 14
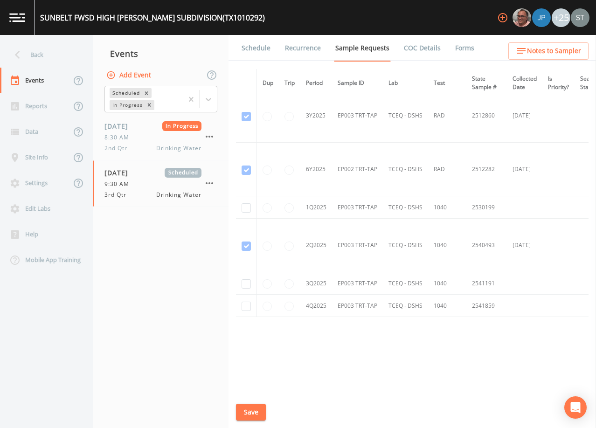
scroll to position [1459, 0]
click at [250, 281] on input "checkbox" at bounding box center [246, 282] width 9 height 9
checkbox input "true"
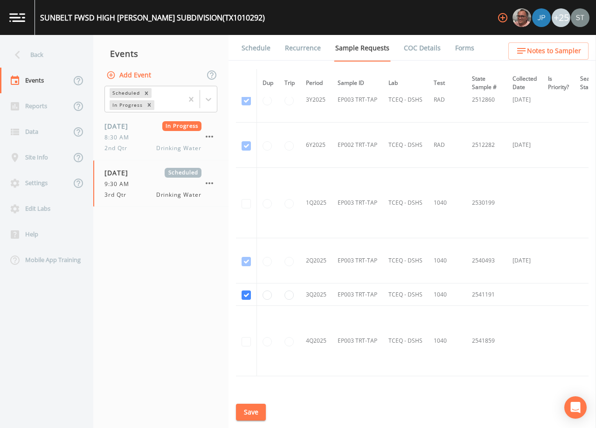
click at [254, 413] on button "Save" at bounding box center [251, 412] width 30 height 17
click at [258, 48] on link "Schedule" at bounding box center [256, 48] width 32 height 26
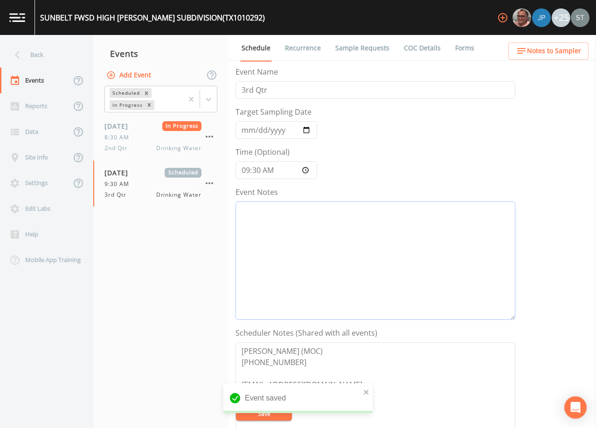
click at [335, 249] on textarea "Event Notes" at bounding box center [375, 260] width 280 height 118
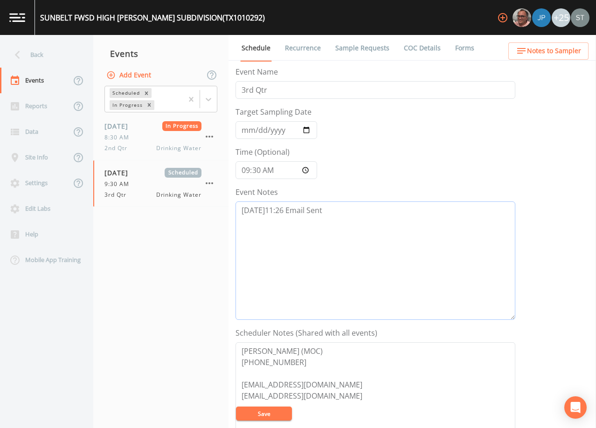
type textarea "[DATE]11:26 Email Sent"
drag, startPoint x: 290, startPoint y: 350, endPoint x: 234, endPoint y: 351, distance: 56.4
click at [234, 351] on div "Schedule Recurrence Sample Requests COC Details Forms Event Name 3rd Qtr Target…" at bounding box center [411, 231] width 367 height 393
type textarea "[PERSON_NAME] (MOC) [PHONE_NUMBER] [EMAIL_ADDRESS][DOMAIN_NAME] [EMAIL_ADDRESS]…"
drag, startPoint x: 258, startPoint y: 411, endPoint x: 283, endPoint y: 371, distance: 47.6
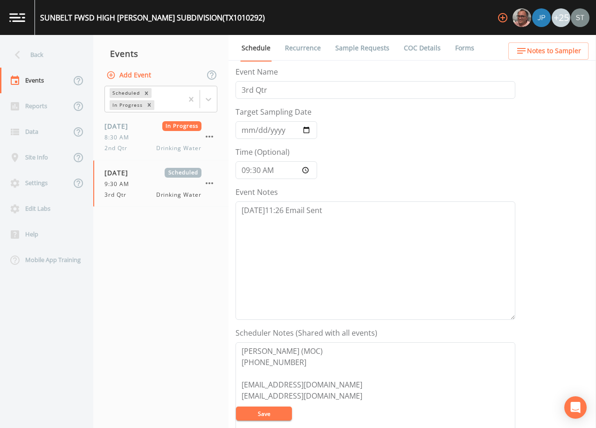
click at [258, 411] on button "Save" at bounding box center [264, 414] width 56 height 14
click at [554, 58] on button "Notes to Sampler" at bounding box center [548, 50] width 80 height 17
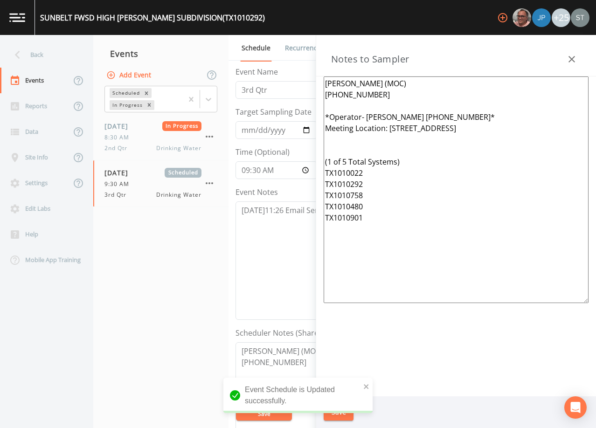
drag, startPoint x: 362, startPoint y: 226, endPoint x: 318, endPoint y: 170, distance: 71.4
click at [318, 170] on div "[PERSON_NAME] (MOC) [PHONE_NUMBER] *Operator- [PERSON_NAME] [PHONE_NUMBER]* Mee…" at bounding box center [456, 236] width 280 height 320
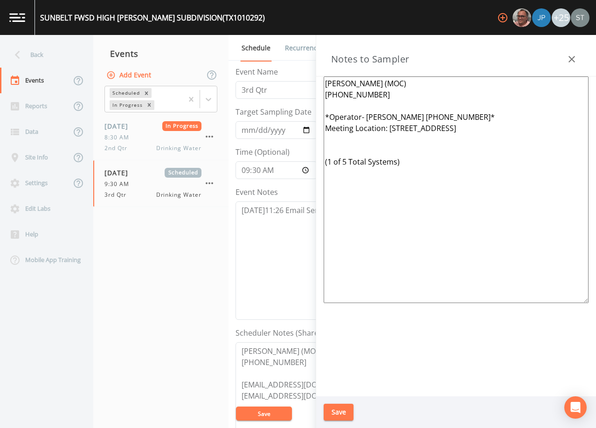
click at [346, 162] on textarea "[PERSON_NAME] (MOC) [PHONE_NUMBER] *Operator- [PERSON_NAME] [PHONE_NUMBER]* Mee…" at bounding box center [456, 189] width 265 height 227
drag, startPoint x: 521, startPoint y: 132, endPoint x: 395, endPoint y: 130, distance: 125.9
click at [395, 130] on textarea "[PERSON_NAME] (MOC) [PHONE_NUMBER] *Operator- [PERSON_NAME] [PHONE_NUMBER]* Mee…" at bounding box center [456, 189] width 265 height 227
drag, startPoint x: 477, startPoint y: 114, endPoint x: 379, endPoint y: 116, distance: 97.9
click at [379, 116] on textarea "[PERSON_NAME] (MOC) [PHONE_NUMBER] *Operator- [PERSON_NAME] [PHONE_NUMBER]* Mee…" at bounding box center [456, 189] width 265 height 227
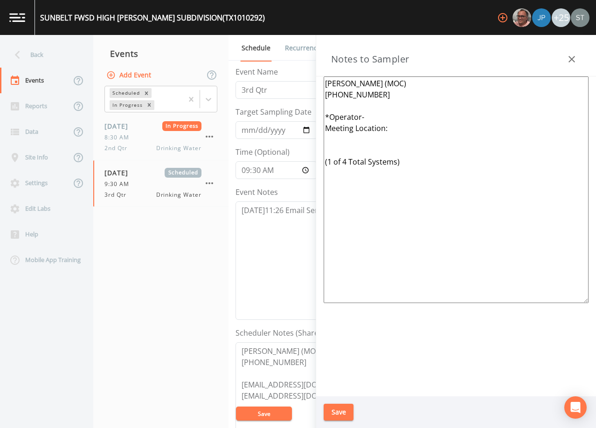
drag, startPoint x: 373, startPoint y: 85, endPoint x: 322, endPoint y: 87, distance: 51.8
click at [322, 87] on div "[PERSON_NAME] (MOC) [PHONE_NUMBER] *Operator- Meeting Location: (1 of 4 Total S…" at bounding box center [456, 236] width 280 height 320
click at [362, 187] on textarea "[PERSON_NAME] (MOC) [PHONE_NUMBER] *Operator- Meeting Location: (1 of 4 Total S…" at bounding box center [456, 189] width 265 height 227
click at [355, 144] on textarea "[PERSON_NAME] (MOC) [PHONE_NUMBER] *Operator- Meeting Location: (1 of 4 Total S…" at bounding box center [456, 189] width 265 height 227
type textarea "[PERSON_NAME] (MOC) [PHONE_NUMBER] *Operator- Meeting Location: (1 of 4 Total S…"
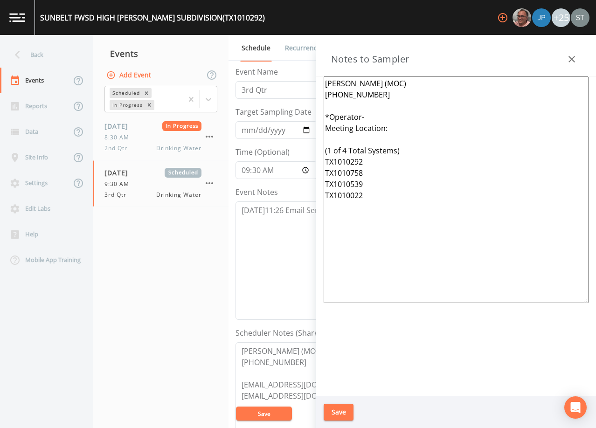
click at [338, 408] on button "Save" at bounding box center [339, 412] width 30 height 17
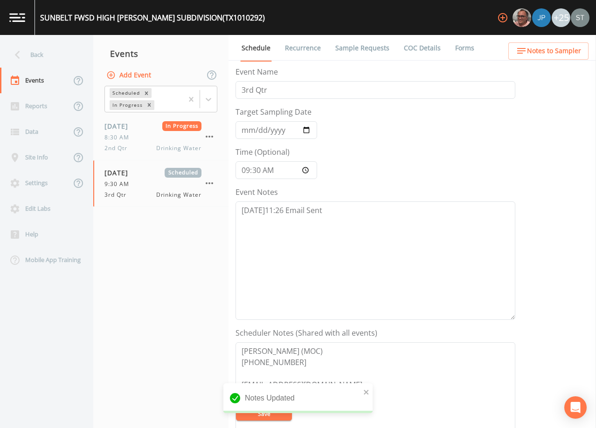
click at [545, 56] on span "Notes to Sampler" at bounding box center [554, 51] width 54 height 12
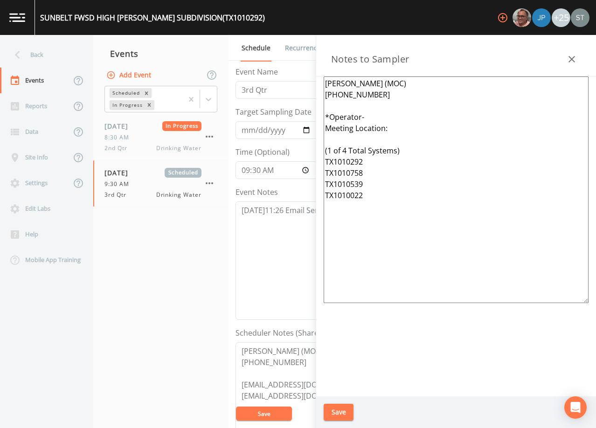
drag, startPoint x: 401, startPoint y: 209, endPoint x: 300, endPoint y: 78, distance: 165.5
click at [300, 78] on div "Back Events Reports Data Site Info Settings Edit Labs Help Mobile App Training …" at bounding box center [298, 231] width 596 height 393
drag, startPoint x: 569, startPoint y: 56, endPoint x: 510, endPoint y: 74, distance: 62.3
click at [569, 56] on icon "button" at bounding box center [571, 59] width 11 height 11
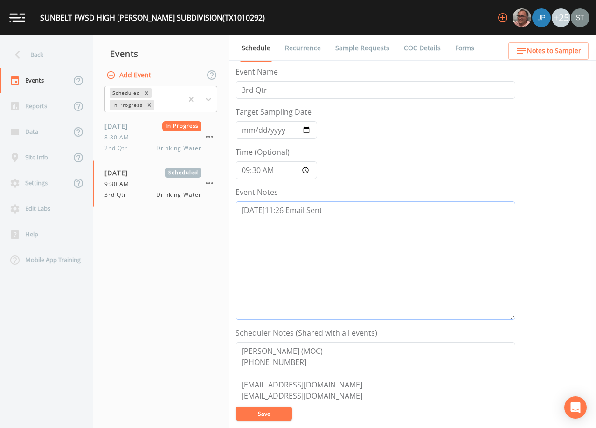
click at [335, 213] on textarea "[DATE]11:26 Email Sent" at bounding box center [375, 260] width 280 height 118
drag, startPoint x: 339, startPoint y: 210, endPoint x: 219, endPoint y: 207, distance: 120.3
click at [219, 207] on div "Back Events Reports Data Site Info Settings Edit Labs Help Mobile App Training …" at bounding box center [298, 231] width 596 height 393
drag, startPoint x: 377, startPoint y: 397, endPoint x: 217, endPoint y: 383, distance: 161.0
click at [217, 383] on div "Back Events Reports Data Site Info Settings Edit Labs Help Mobile App Training …" at bounding box center [298, 231] width 596 height 393
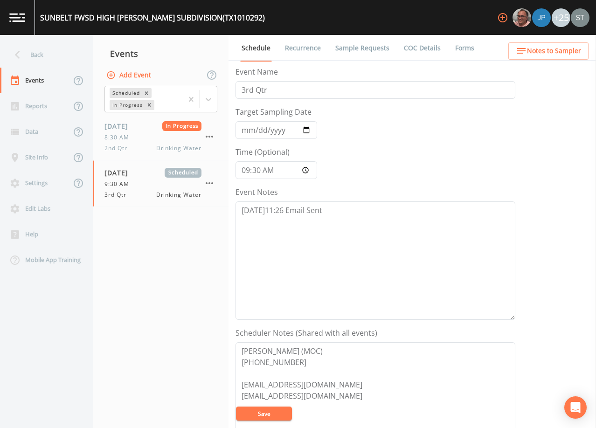
click at [563, 50] on span "Notes to Sampler" at bounding box center [554, 51] width 54 height 12
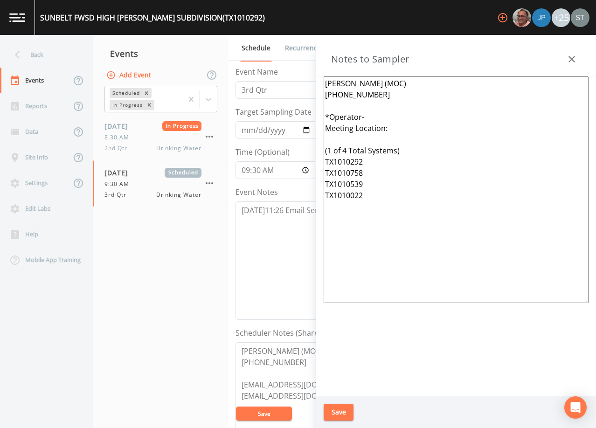
click at [578, 56] on button "button" at bounding box center [571, 59] width 19 height 19
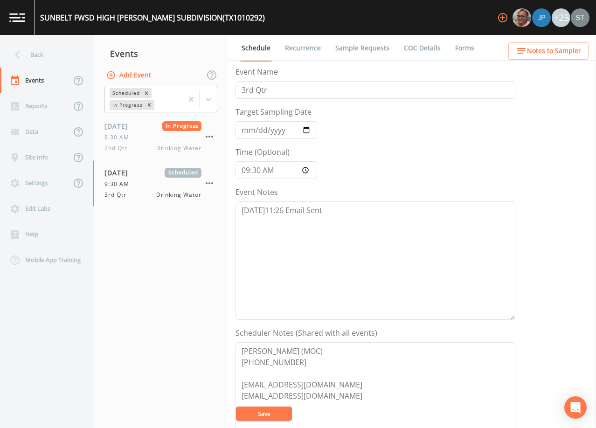
click at [363, 51] on link "Sample Requests" at bounding box center [362, 48] width 57 height 26
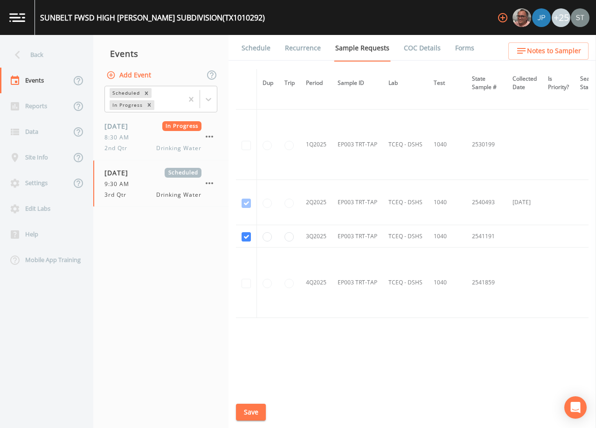
scroll to position [1304, 0]
drag, startPoint x: 251, startPoint y: 47, endPoint x: 284, endPoint y: 53, distance: 34.0
click at [252, 47] on link "Schedule" at bounding box center [256, 48] width 32 height 26
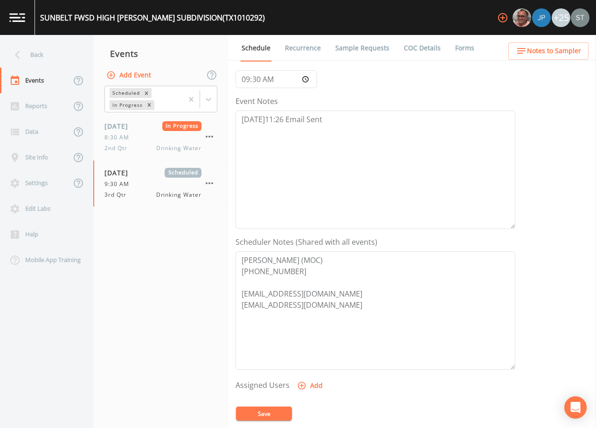
scroll to position [93, 0]
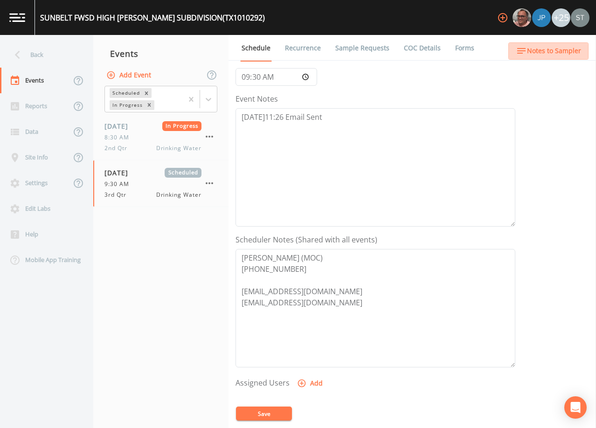
click at [569, 49] on span "Notes to Sampler" at bounding box center [554, 51] width 54 height 12
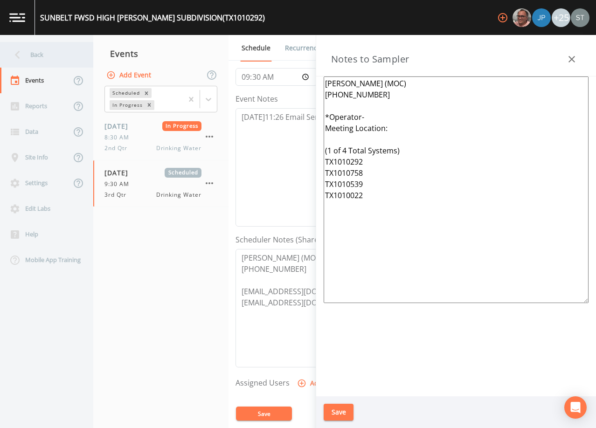
click at [50, 56] on div "Back" at bounding box center [42, 55] width 84 height 26
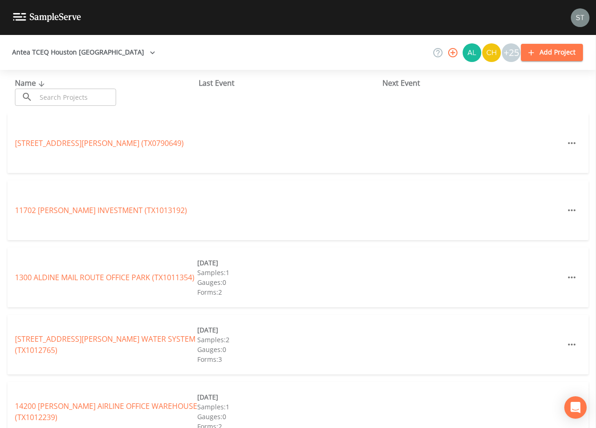
click at [92, 100] on input "text" at bounding box center [76, 97] width 80 height 17
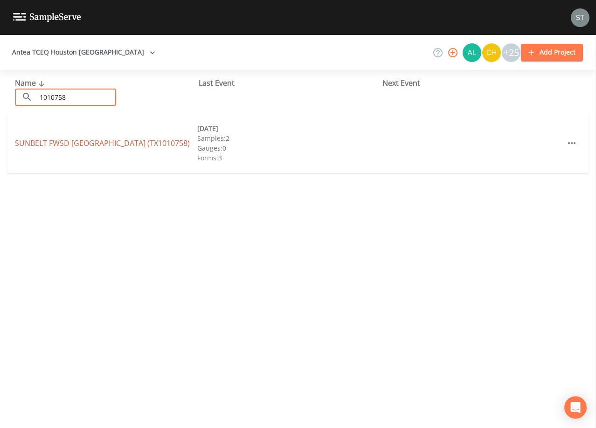
type input "1010758"
click at [99, 138] on link "SUNBELT FWSD [GEOGRAPHIC_DATA] (TX1010758)" at bounding box center [102, 143] width 175 height 10
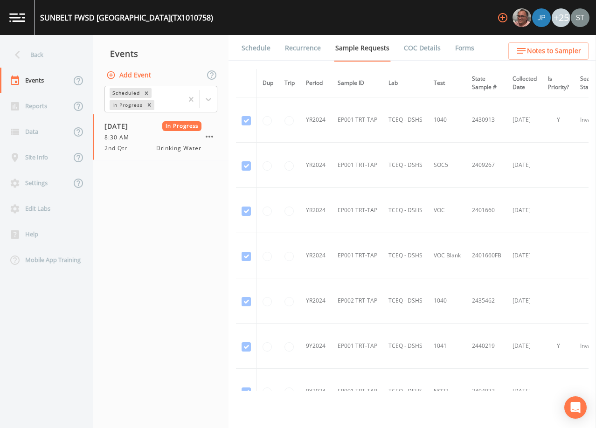
click at [129, 76] on button "Add Event" at bounding box center [129, 75] width 50 height 17
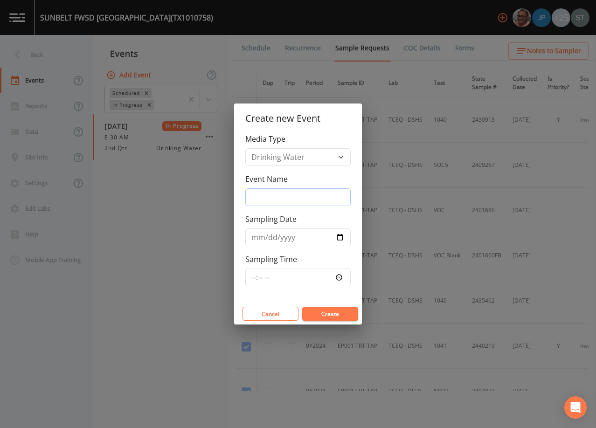
click at [288, 193] on input "Event Name" at bounding box center [297, 197] width 105 height 18
type input "3rd Qtr"
click at [253, 239] on input "Sampling Date" at bounding box center [297, 237] width 105 height 18
type input "[DATE]"
type input "09:30"
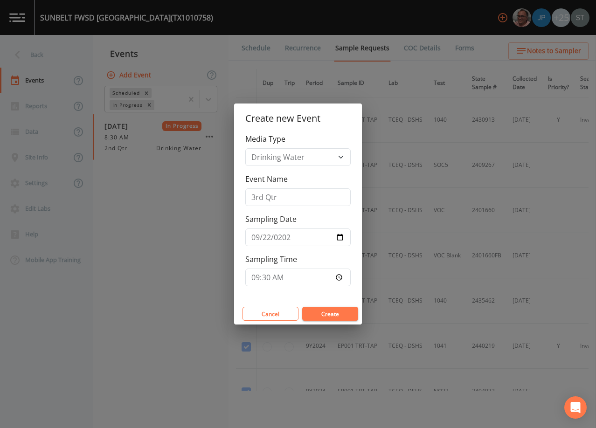
click at [334, 312] on button "Create" at bounding box center [330, 314] width 56 height 14
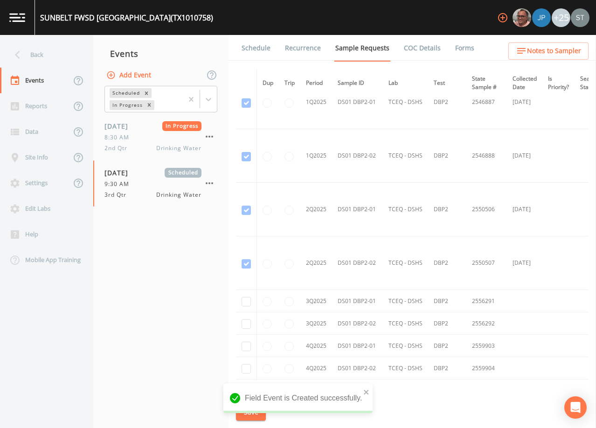
scroll to position [1214, 0]
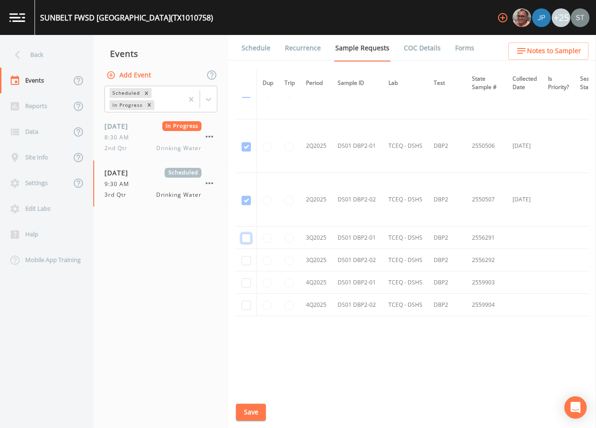
click at [246, 234] on input "checkbox" at bounding box center [246, 238] width 9 height 9
checkbox input "true"
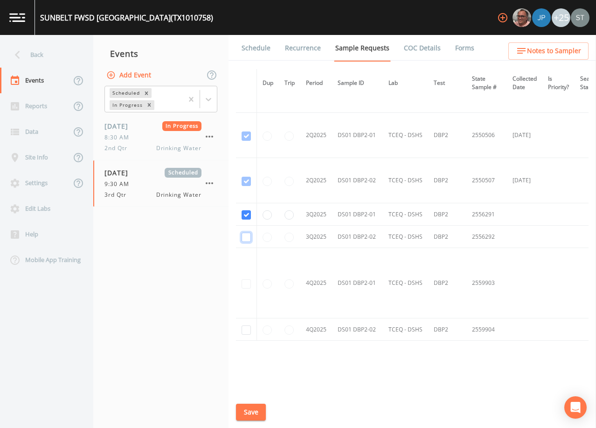
click at [245, 237] on input "checkbox" at bounding box center [246, 237] width 9 height 9
checkbox input "true"
click at [255, 414] on button "Save" at bounding box center [251, 412] width 30 height 17
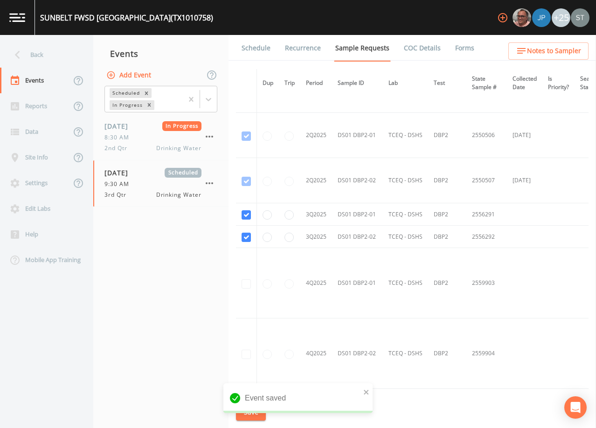
click at [259, 52] on link "Schedule" at bounding box center [256, 48] width 32 height 26
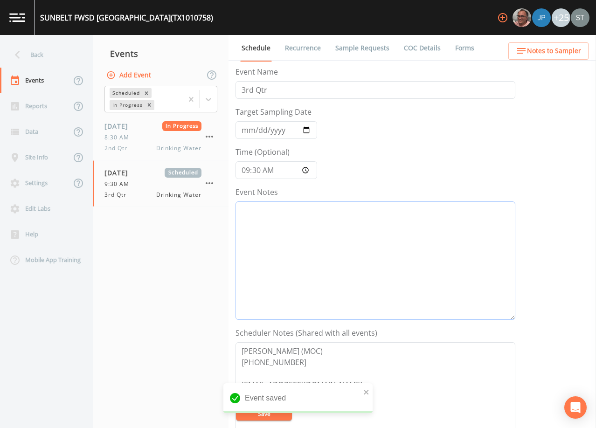
click at [340, 245] on textarea "Event Notes" at bounding box center [375, 260] width 280 height 118
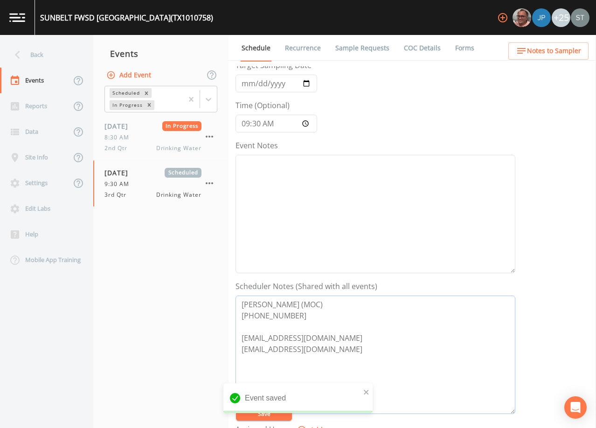
drag, startPoint x: 279, startPoint y: 315, endPoint x: 225, endPoint y: 297, distance: 57.2
click at [208, 296] on div "Back Events Reports Data Site Info Settings Edit Labs Help Mobile App Training …" at bounding box center [298, 231] width 596 height 393
paste textarea "[PERSON_NAME] (MOC) [PHONE_NUMBER]"
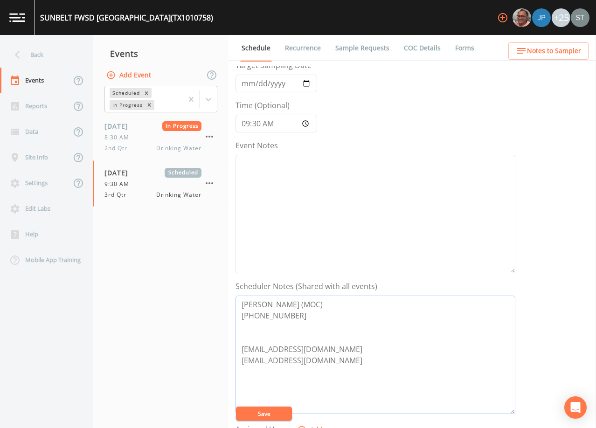
type textarea "[PERSON_NAME] (MOC) [PHONE_NUMBER] [EMAIL_ADDRESS][DOMAIN_NAME] [EMAIL_ADDRESS]…"
click at [348, 169] on textarea "Event Notes" at bounding box center [375, 214] width 280 height 118
click at [370, 189] on textarea "Event Notes" at bounding box center [375, 214] width 280 height 118
paste textarea "[DATE]11:26 Email Sent"
type textarea "[DATE]11:26 Email Sent"
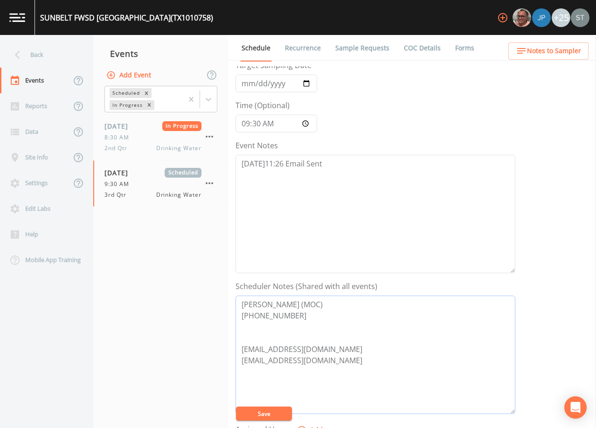
click at [273, 337] on textarea "[PERSON_NAME] (MOC) [PHONE_NUMBER] [EMAIL_ADDRESS][DOMAIN_NAME] [EMAIL_ADDRESS]…" at bounding box center [375, 355] width 280 height 118
type textarea "[PERSON_NAME] (MOC) [PHONE_NUMBER] EMAIL BOTH TO SCH: [EMAIL_ADDRESS][DOMAIN_NA…"
click at [269, 413] on button "Save" at bounding box center [264, 414] width 56 height 14
click at [559, 55] on span "Notes to Sampler" at bounding box center [554, 51] width 54 height 12
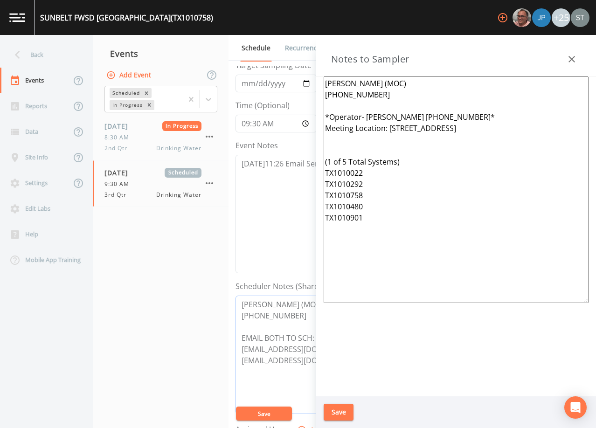
drag, startPoint x: 294, startPoint y: 318, endPoint x: 222, endPoint y: 298, distance: 74.6
click at [222, 298] on div "Back Events Reports Data Site Info Settings Edit Labs Help Mobile App Training …" at bounding box center [298, 231] width 596 height 393
drag, startPoint x: 359, startPoint y: 96, endPoint x: 300, endPoint y: 73, distance: 63.0
click at [300, 73] on div "Back Events Reports Data Site Info Settings Edit Labs Help Mobile App Training …" at bounding box center [298, 231] width 596 height 393
paste textarea "[PERSON_NAME]"
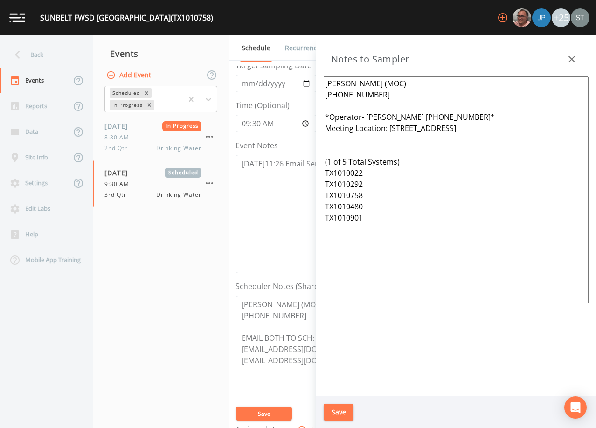
drag, startPoint x: 455, startPoint y: 113, endPoint x: 375, endPoint y: 111, distance: 80.2
click at [373, 111] on textarea "[PERSON_NAME] (MOC) [PHONE_NUMBER] *Operator- [PERSON_NAME] [PHONE_NUMBER]* Mee…" at bounding box center [456, 189] width 265 height 227
drag, startPoint x: 519, startPoint y: 127, endPoint x: 394, endPoint y: 128, distance: 125.0
click at [394, 128] on textarea "[PERSON_NAME] (MOC) [PHONE_NUMBER] *Operator- Meeting Location: [STREET_ADDRESS…" at bounding box center [456, 189] width 265 height 227
drag, startPoint x: 380, startPoint y: 218, endPoint x: 312, endPoint y: 162, distance: 87.4
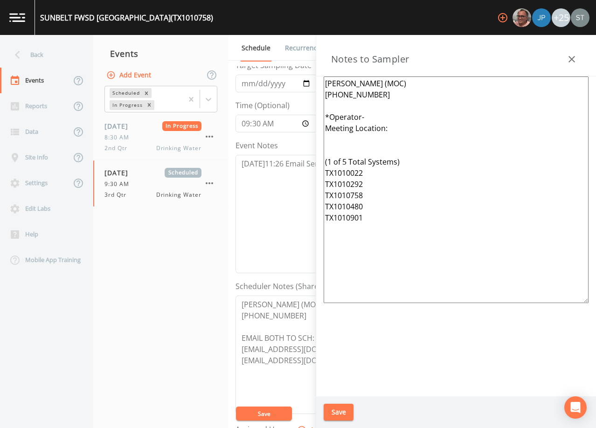
click at [312, 162] on div "Back Events Reports Data Site Info Settings Edit Labs Help Mobile App Training …" at bounding box center [298, 231] width 596 height 393
paste textarea "4 Total Systems) TX1010292 TX1010758 TX1010539 TX1010022"
type textarea "[PERSON_NAME] (MOC) [PHONE_NUMBER] *Operator- Meeting Location: (1 of 4 Total S…"
click at [347, 408] on button "Save" at bounding box center [339, 412] width 30 height 17
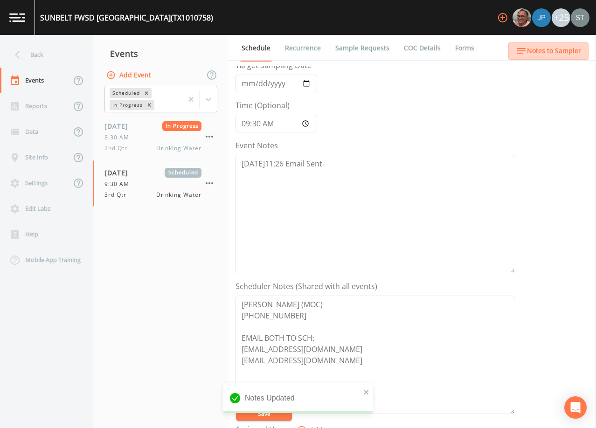
click at [569, 50] on span "Notes to Sampler" at bounding box center [554, 51] width 54 height 12
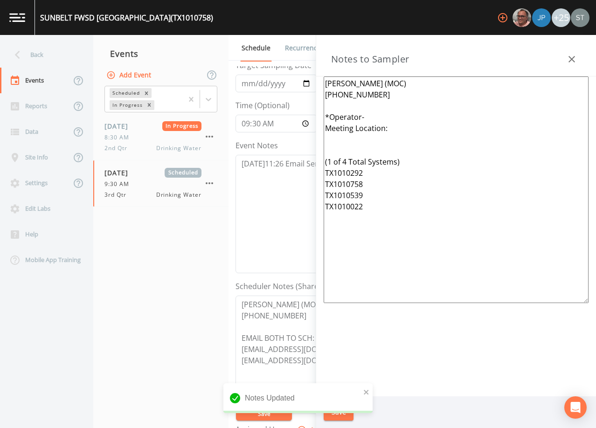
click at [572, 54] on icon "button" at bounding box center [571, 59] width 11 height 11
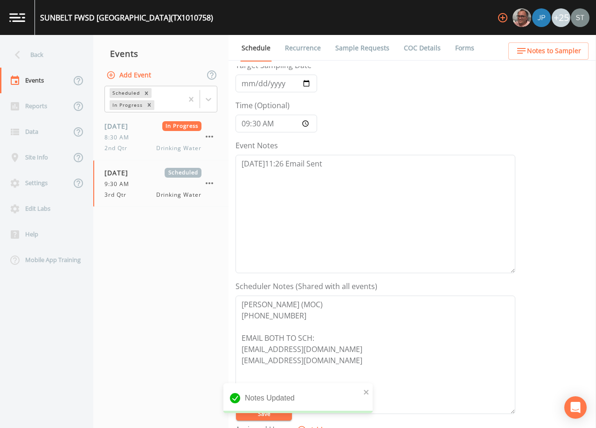
click at [355, 51] on link "Sample Requests" at bounding box center [362, 48] width 57 height 26
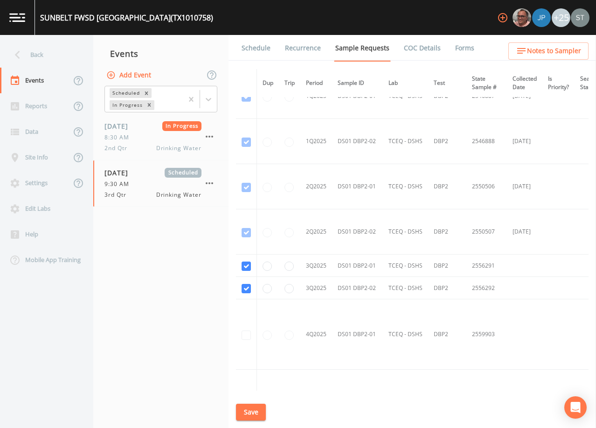
scroll to position [982, 0]
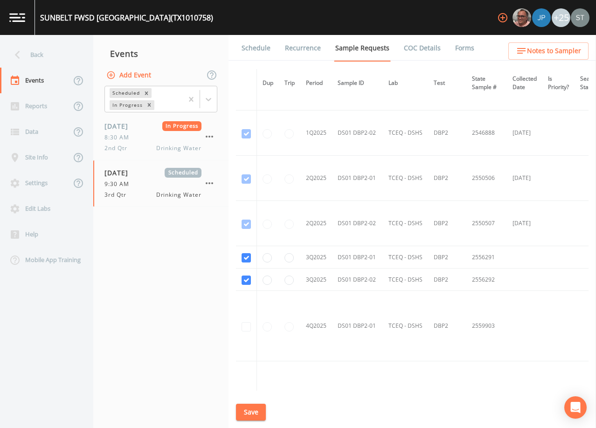
click at [252, 52] on link "Schedule" at bounding box center [256, 48] width 32 height 26
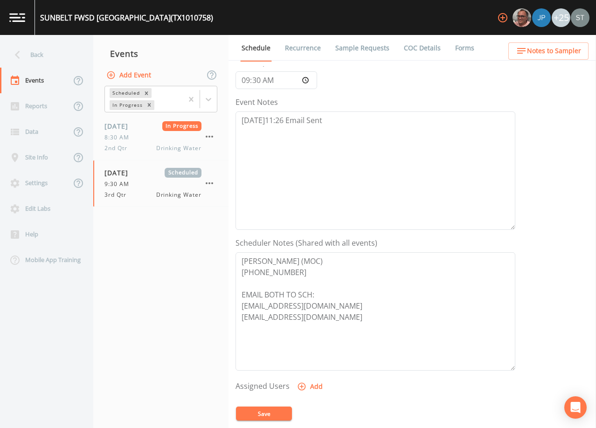
scroll to position [93, 0]
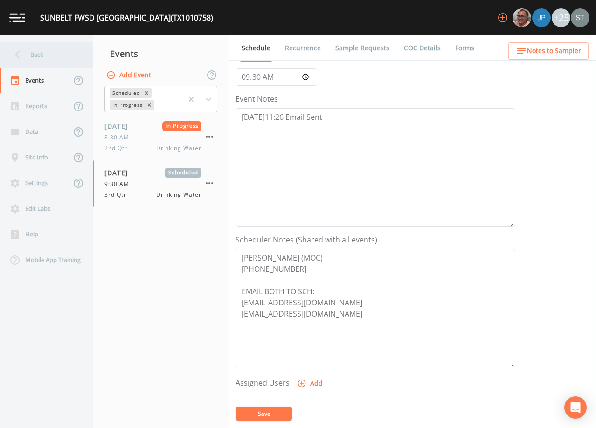
click at [60, 61] on div "Back" at bounding box center [42, 55] width 84 height 26
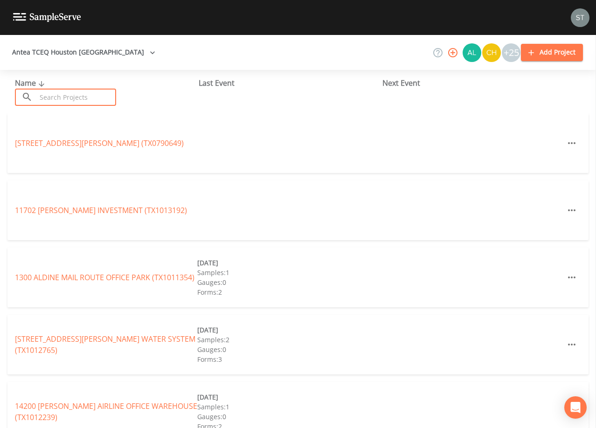
click at [93, 91] on input "text" at bounding box center [76, 97] width 80 height 17
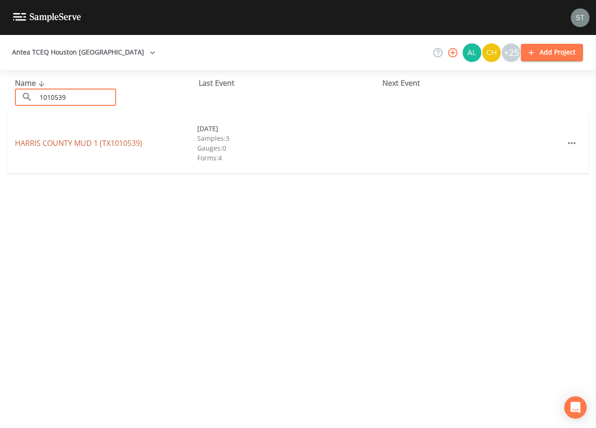
type input "1010539"
click at [101, 141] on link "[GEOGRAPHIC_DATA] 1 (TX1010539)" at bounding box center [78, 143] width 127 height 10
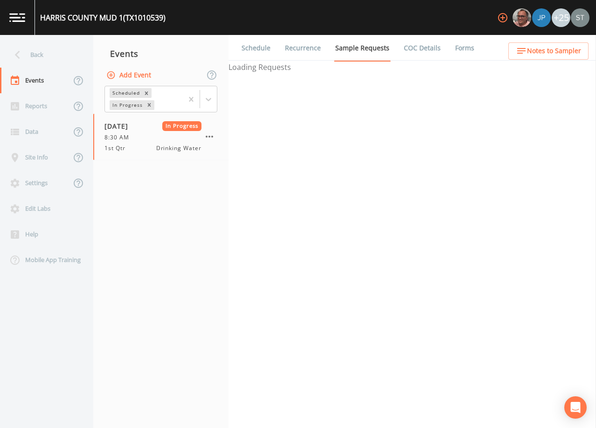
click at [140, 72] on button "Add Event" at bounding box center [129, 75] width 50 height 17
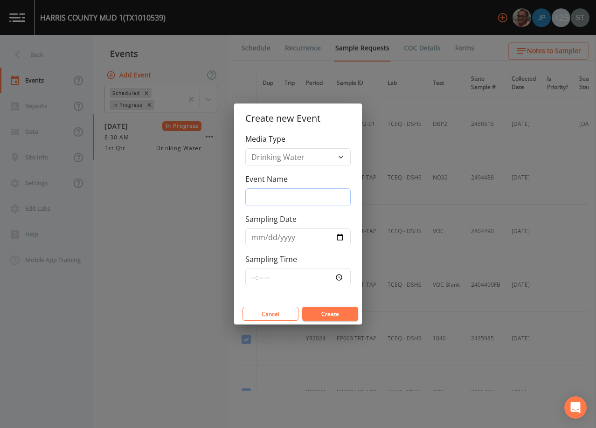
click at [276, 194] on input "Event Name" at bounding box center [297, 197] width 105 height 18
type input "3rd Qtr"
click at [251, 240] on input "Sampling Date" at bounding box center [297, 237] width 105 height 18
type input "[DATE]"
type input "09:30"
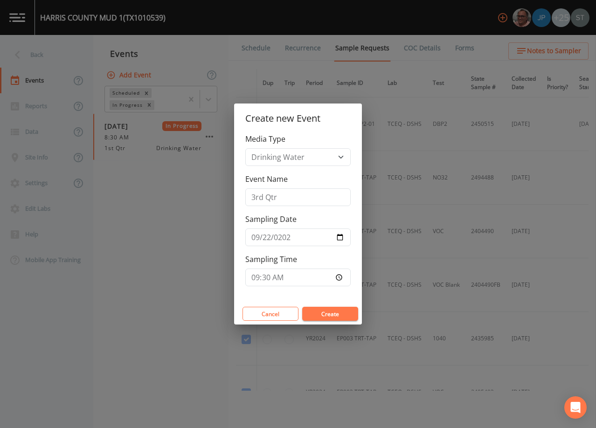
click at [332, 310] on button "Create" at bounding box center [330, 314] width 56 height 14
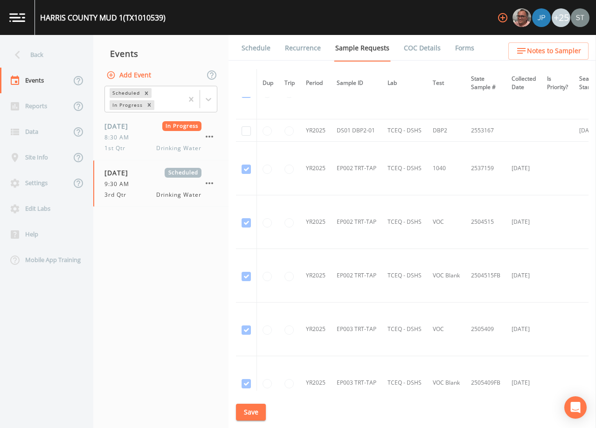
scroll to position [657, 0]
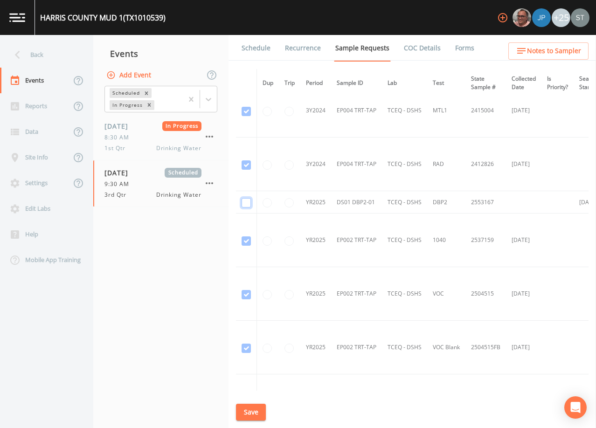
click at [245, 200] on input "checkbox" at bounding box center [246, 202] width 9 height 9
checkbox input "true"
click at [254, 411] on button "Save" at bounding box center [251, 412] width 30 height 17
click at [255, 54] on link "Schedule" at bounding box center [256, 48] width 32 height 26
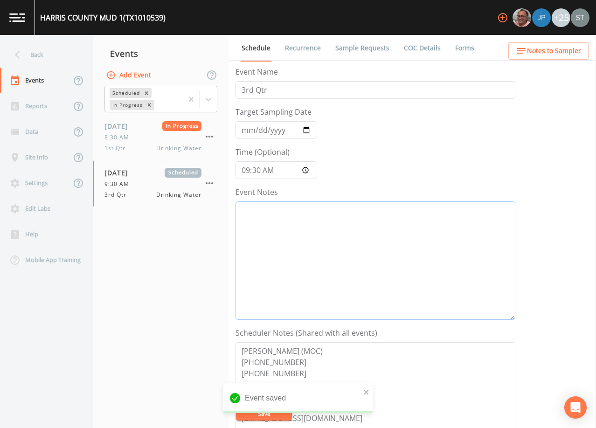
click at [335, 246] on textarea "Event Notes" at bounding box center [375, 260] width 280 height 118
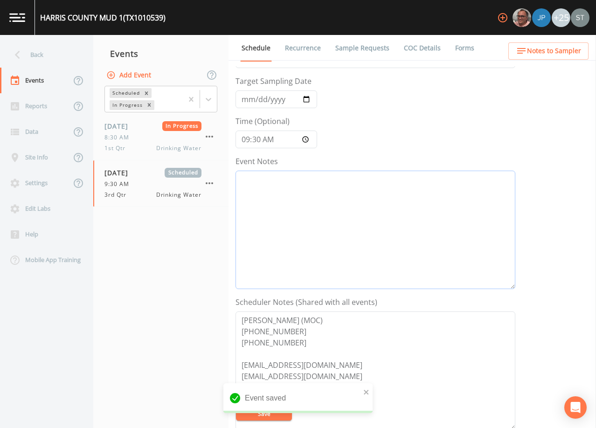
scroll to position [47, 0]
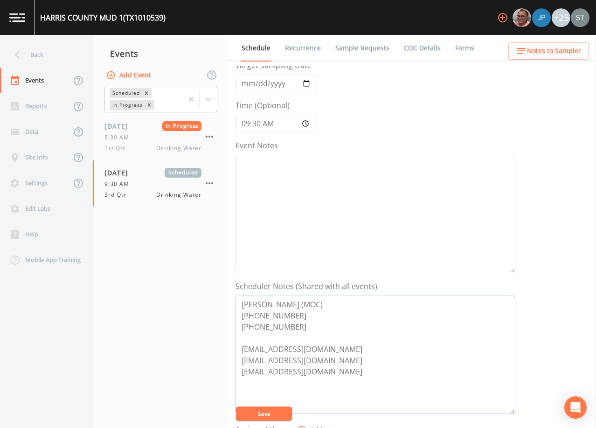
drag, startPoint x: 347, startPoint y: 360, endPoint x: 233, endPoint y: 359, distance: 114.2
click at [233, 359] on div "Schedule Recurrence Sample Requests COC Details Forms Event Name 3rd Qtr Target…" at bounding box center [411, 231] width 367 height 393
drag, startPoint x: 288, startPoint y: 328, endPoint x: 233, endPoint y: 325, distance: 55.1
click at [233, 325] on div "Schedule Recurrence Sample Requests COC Details Forms Event Name 3rd Qtr Target…" at bounding box center [411, 231] width 367 height 393
drag, startPoint x: 269, startPoint y: 314, endPoint x: 197, endPoint y: 301, distance: 73.0
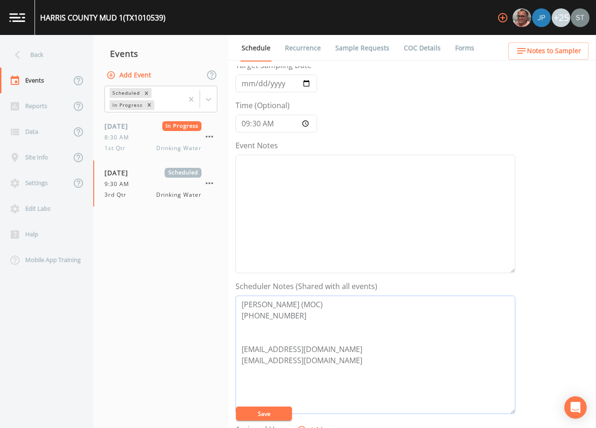
click at [197, 302] on div "Back Events Reports Data Site Info Settings Edit Labs Help Mobile App Training …" at bounding box center [298, 231] width 596 height 393
paste textarea "[PERSON_NAME] (MOC) [PHONE_NUMBER]"
click at [289, 352] on textarea "[PERSON_NAME] (MOC) [PHONE_NUMBER] [EMAIL_ADDRESS][DOMAIN_NAME] [EMAIL_ADDRESS]…" at bounding box center [375, 355] width 280 height 118
click at [288, 334] on textarea "[PERSON_NAME] (MOC) [PHONE_NUMBER] EMAIL BOTH TO SCH: [EMAIL_ADDRESS][DOMAIN_NA…" at bounding box center [375, 355] width 280 height 118
type textarea "[PERSON_NAME] (MOC) [PHONE_NUMBER] EMAIL BOTH TO SCH: [EMAIL_ADDRESS][DOMAIN_NA…"
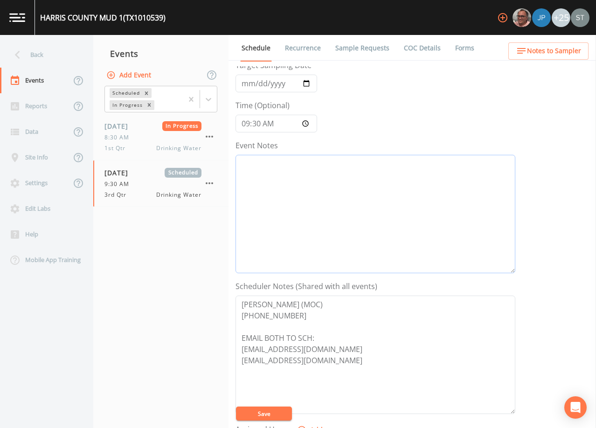
click at [279, 173] on textarea "Event Notes" at bounding box center [375, 214] width 280 height 118
click at [397, 193] on textarea "Event Notes" at bounding box center [375, 214] width 280 height 118
paste textarea "[DATE]11:26 Email Sent"
type textarea "[DATE]11:26 Email Sent"
click at [548, 54] on span "Notes to Sampler" at bounding box center [554, 51] width 54 height 12
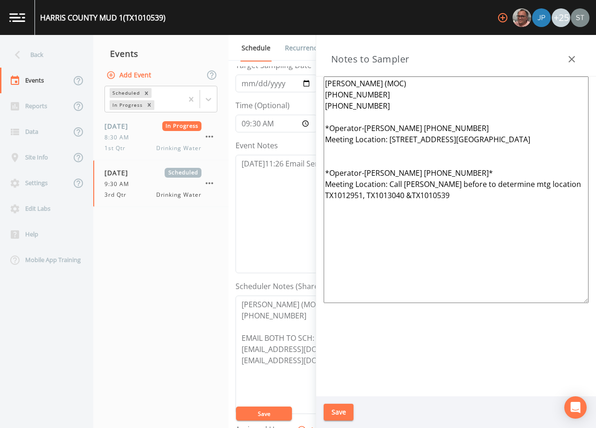
drag, startPoint x: 402, startPoint y: 107, endPoint x: 309, endPoint y: 78, distance: 98.2
click at [309, 78] on div "Back Events Reports Data Site Info Settings Edit Labs Help Mobile App Training …" at bounding box center [298, 231] width 596 height 393
paste textarea "[PERSON_NAME] (MOC) [PHONE_NUMBER]"
drag, startPoint x: 482, startPoint y: 210, endPoint x: 318, endPoint y: 133, distance: 180.8
click at [318, 133] on div "[PERSON_NAME] (MOC) [PHONE_NUMBER] *Operator-[PERSON_NAME] [PHONE_NUMBER] Meeti…" at bounding box center [456, 236] width 280 height 320
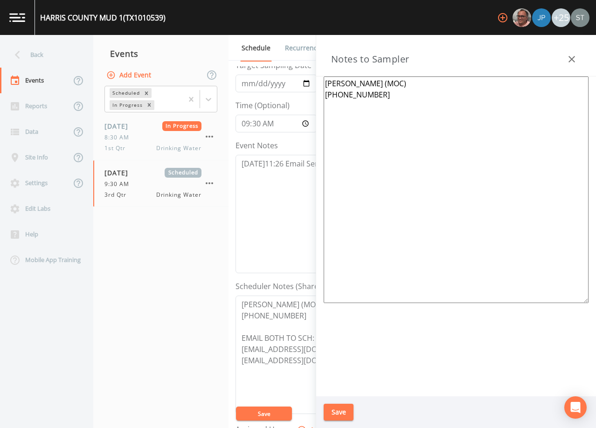
click at [332, 118] on textarea "[PERSON_NAME] (MOC) [PHONE_NUMBER]" at bounding box center [456, 189] width 265 height 227
paste textarea "*Operator- Meeting Location: (1 of 4 Total Systems) TX1010292 TX1010758 TX10105…"
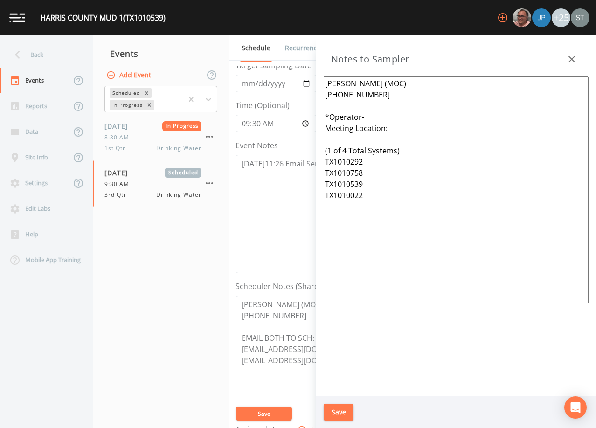
type textarea "[PERSON_NAME] (MOC) [PHONE_NUMBER] *Operator- Meeting Location: (1 of 4 Total S…"
click at [342, 412] on button "Save" at bounding box center [339, 412] width 30 height 17
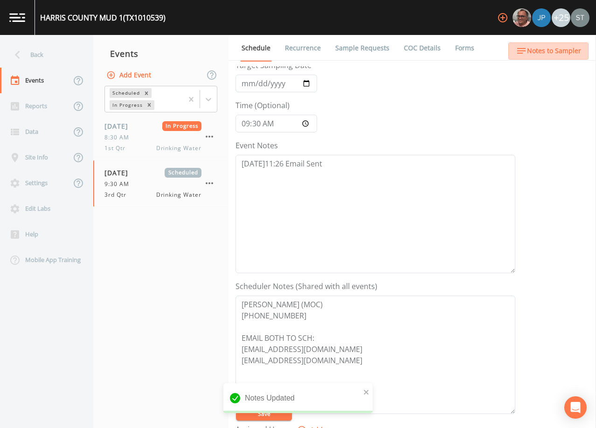
click at [566, 54] on span "Notes to Sampler" at bounding box center [554, 51] width 54 height 12
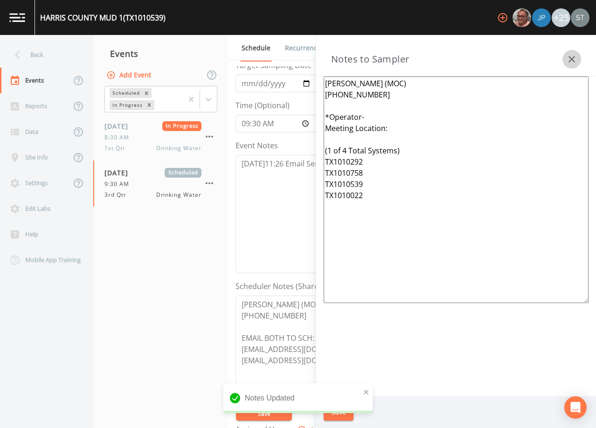
click at [572, 62] on icon "button" at bounding box center [571, 59] width 11 height 11
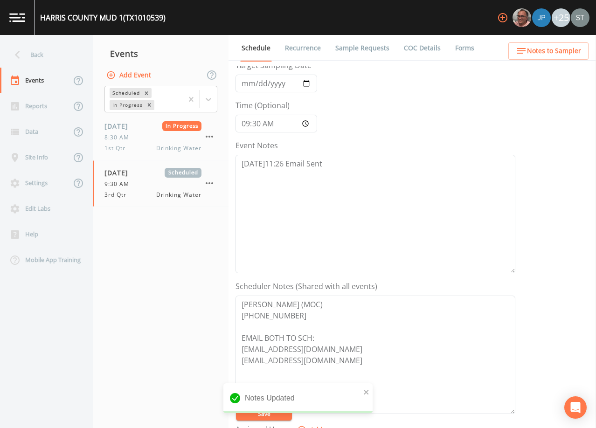
click at [362, 46] on link "Sample Requests" at bounding box center [362, 48] width 57 height 26
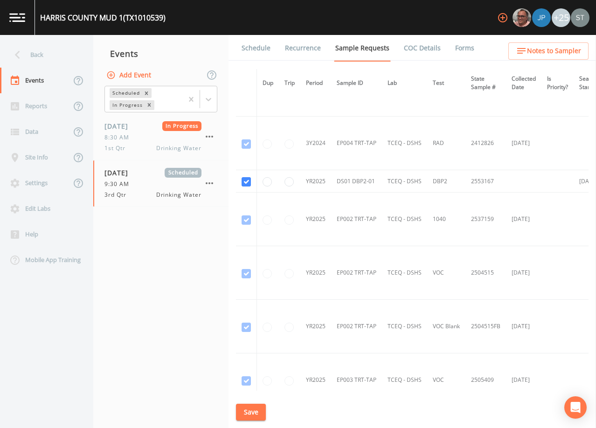
scroll to position [653, 0]
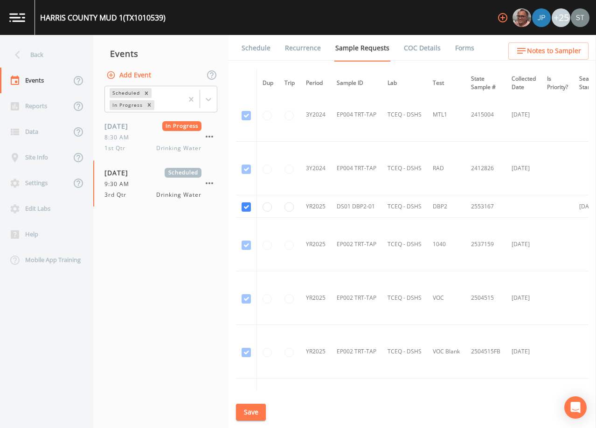
click at [257, 48] on link "Schedule" at bounding box center [256, 48] width 32 height 26
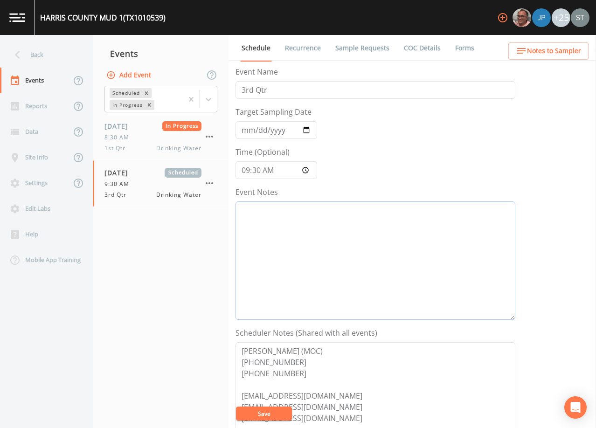
click at [432, 233] on textarea "Event Notes" at bounding box center [375, 260] width 280 height 118
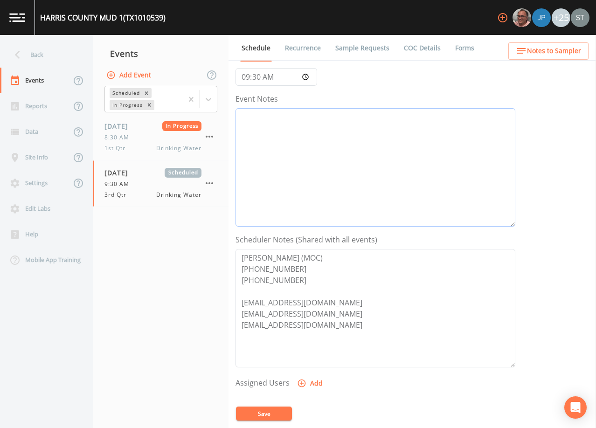
click at [396, 166] on textarea "Event Notes" at bounding box center [375, 167] width 280 height 118
paste textarea "[DATE]11:26 Email Sent"
type textarea "[DATE]11:26 Email Sent"
drag, startPoint x: 374, startPoint y: 328, endPoint x: 207, endPoint y: 250, distance: 184.4
click at [207, 250] on div "Back Events Reports Data Site Info Settings Edit Labs Help Mobile App Training …" at bounding box center [298, 231] width 596 height 393
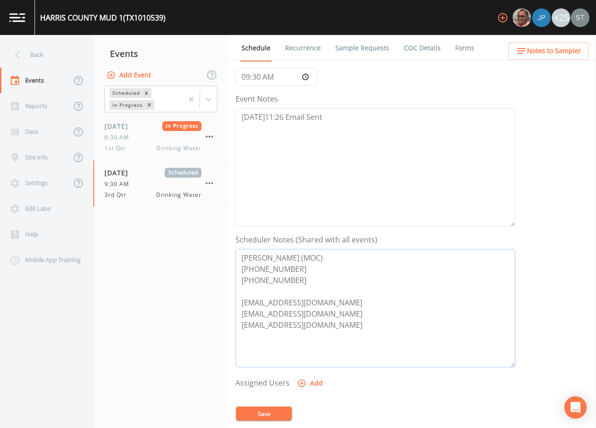
paste textarea "[PERSON_NAME] (MOC) [PHONE_NUMBER] [EMAIL_ADDRESS][DOMAIN_NAME] [EMAIL_ADDRESS]…"
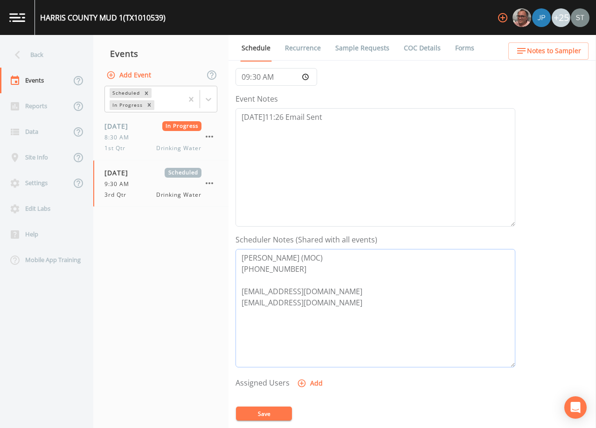
click at [267, 283] on textarea "[PERSON_NAME] (MOC) [PHONE_NUMBER] [EMAIL_ADDRESS][DOMAIN_NAME] [EMAIL_ADDRESS]…" at bounding box center [375, 308] width 280 height 118
type textarea "[PERSON_NAME] (MOC) [PHONE_NUMBER] EMAIL BOTH TO SCH: [EMAIL_ADDRESS][DOMAIN_NA…"
click at [271, 416] on button "Save" at bounding box center [264, 414] width 56 height 14
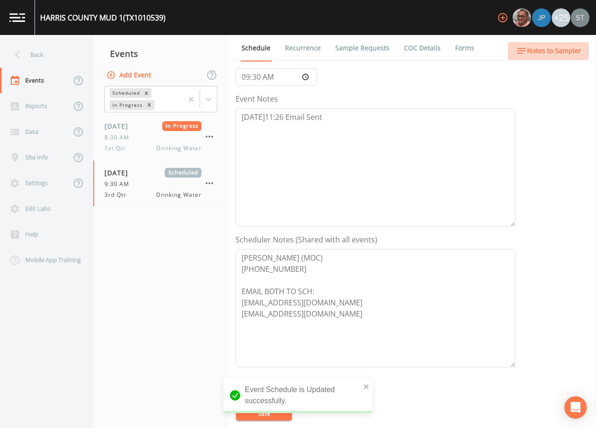
click at [555, 50] on span "Notes to Sampler" at bounding box center [554, 51] width 54 height 12
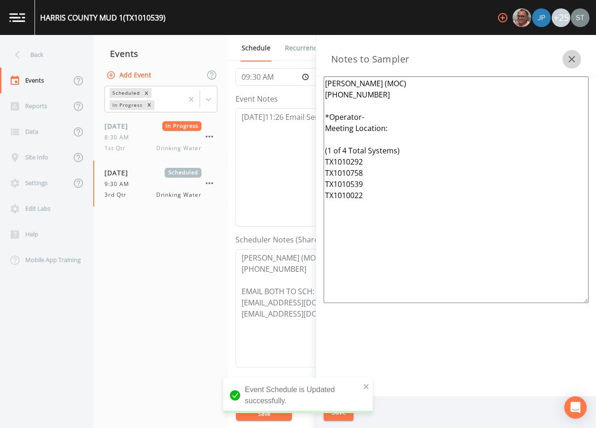
click at [571, 60] on icon "button" at bounding box center [571, 59] width 7 height 7
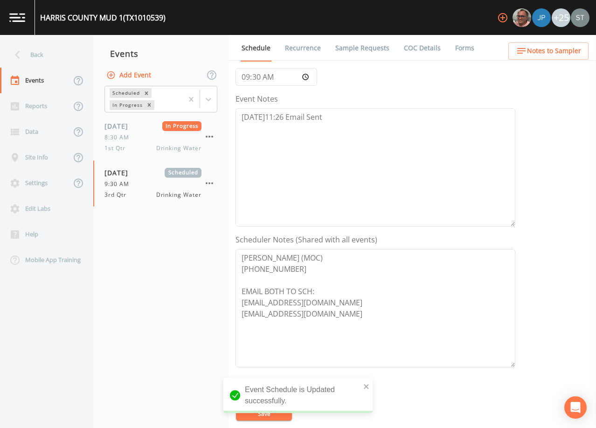
click at [351, 49] on link "Sample Requests" at bounding box center [362, 48] width 57 height 26
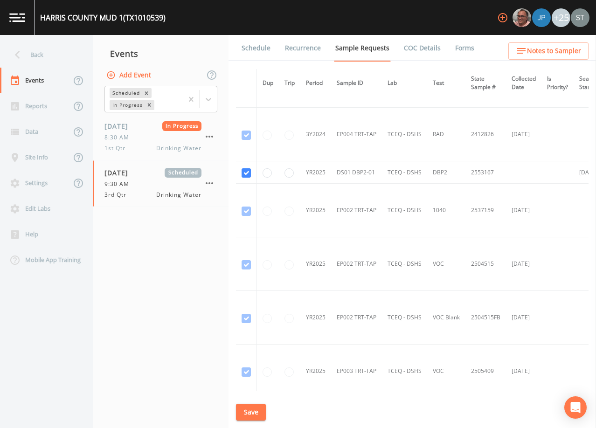
scroll to position [716, 0]
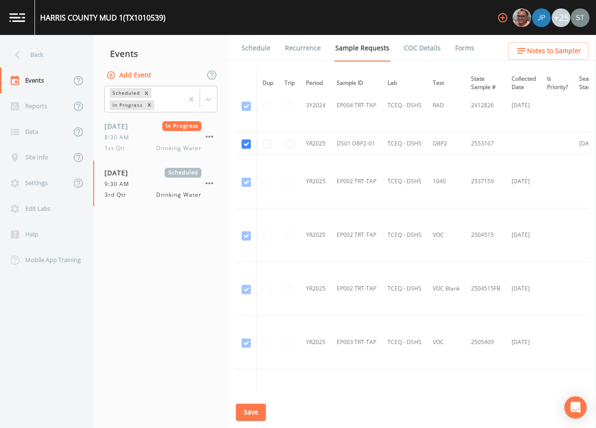
click at [251, 50] on link "Schedule" at bounding box center [256, 48] width 32 height 26
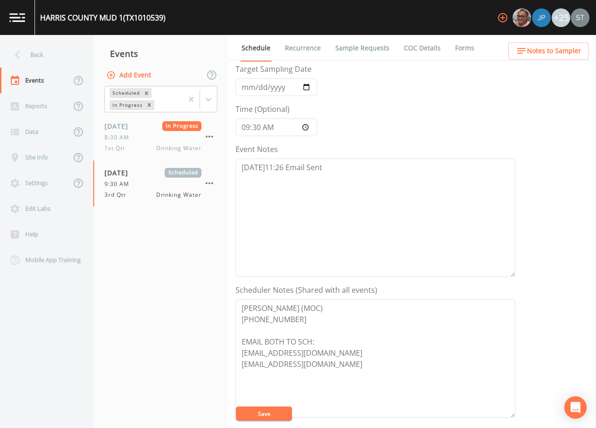
scroll to position [93, 0]
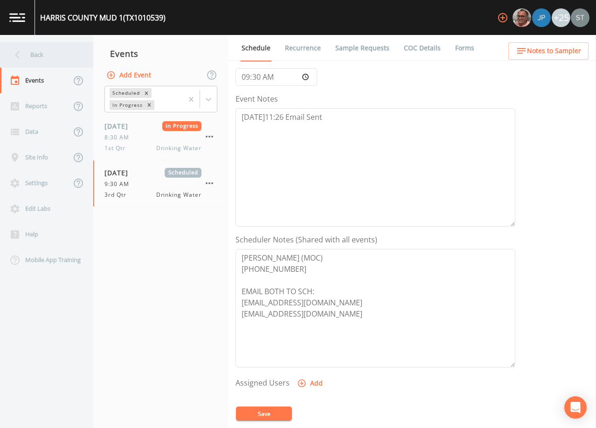
click at [31, 56] on div "Back" at bounding box center [42, 55] width 84 height 26
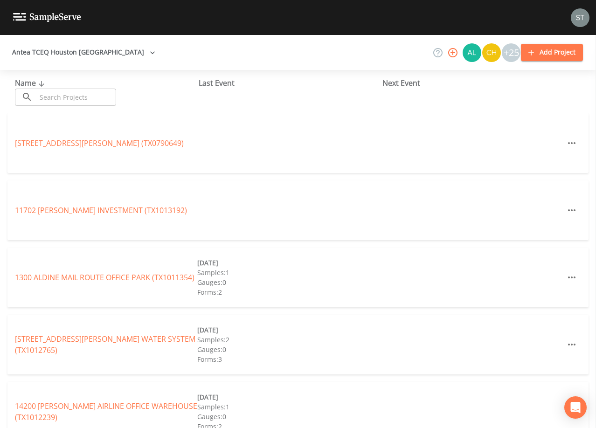
click at [89, 98] on input "text" at bounding box center [76, 97] width 80 height 17
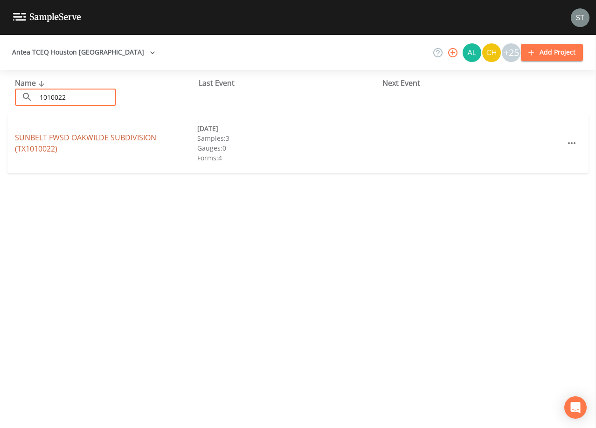
type input "1010022"
click at [134, 139] on link "SUNBELT FWSD OAKWILDE SUBDIVISION (TX1010022)" at bounding box center [85, 142] width 141 height 21
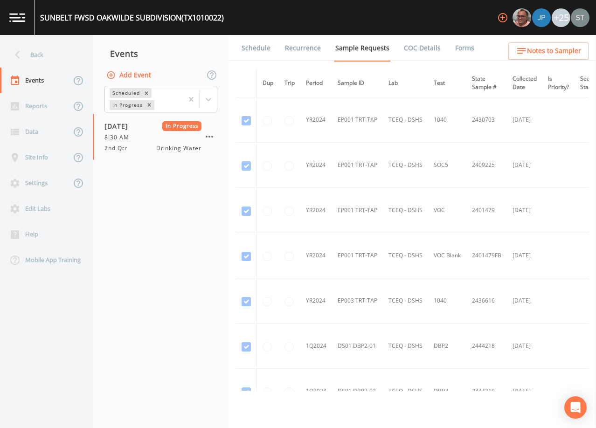
click at [128, 76] on button "Add Event" at bounding box center [129, 75] width 50 height 17
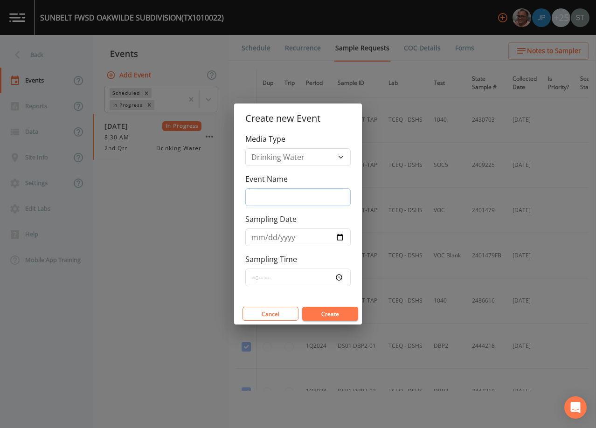
click at [295, 198] on input "Event Name" at bounding box center [297, 197] width 105 height 18
type input "3rd Qtr"
click at [256, 239] on input "Sampling Date" at bounding box center [297, 237] width 105 height 18
type input "[DATE]"
type input "09:30"
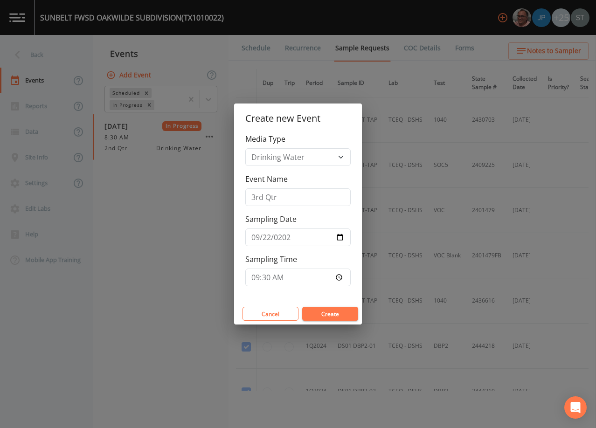
click at [326, 314] on button "Create" at bounding box center [330, 314] width 56 height 14
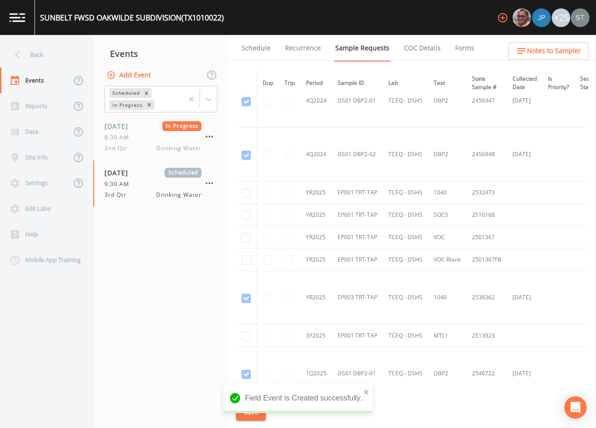
scroll to position [621, 0]
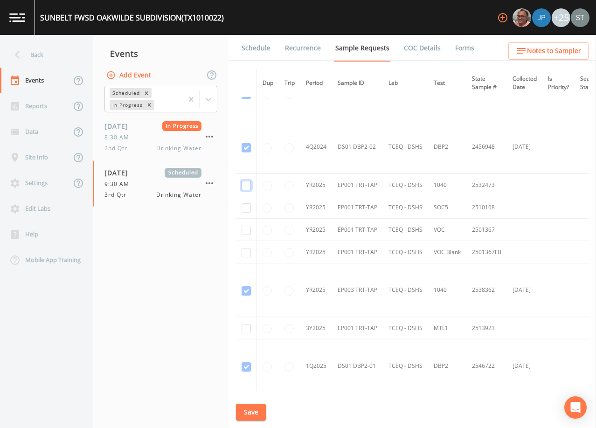
click at [248, 185] on input "checkbox" at bounding box center [246, 185] width 9 height 9
checkbox input "true"
click at [243, 207] on input "checkbox" at bounding box center [246, 207] width 9 height 9
checkbox input "true"
click at [243, 231] on input "checkbox" at bounding box center [246, 230] width 9 height 9
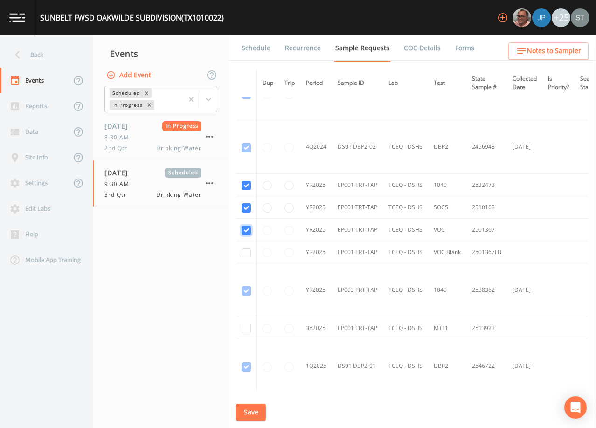
checkbox input "true"
click at [249, 252] on input "checkbox" at bounding box center [246, 252] width 9 height 9
checkbox input "true"
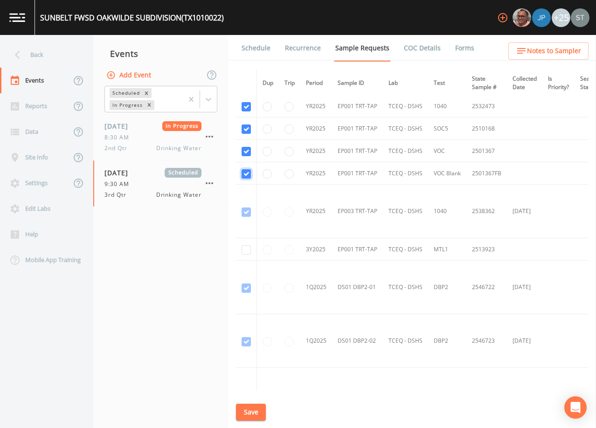
scroll to position [714, 0]
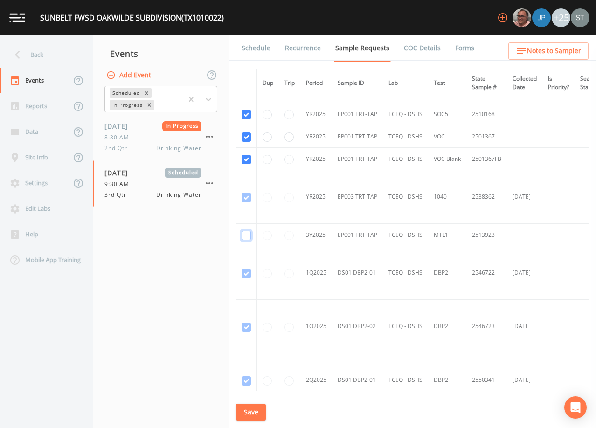
click at [246, 238] on input "checkbox" at bounding box center [246, 235] width 9 height 9
checkbox input "true"
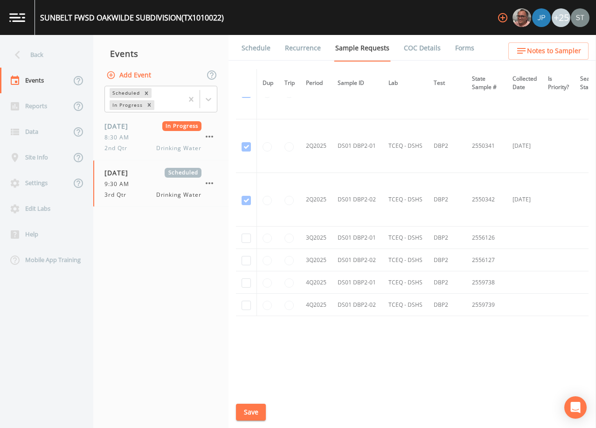
scroll to position [950, 0]
click at [247, 235] on input "checkbox" at bounding box center [246, 238] width 9 height 9
checkbox input "true"
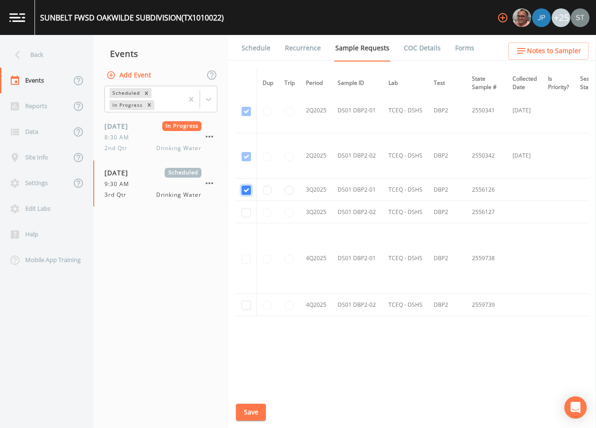
scroll to position [820, 0]
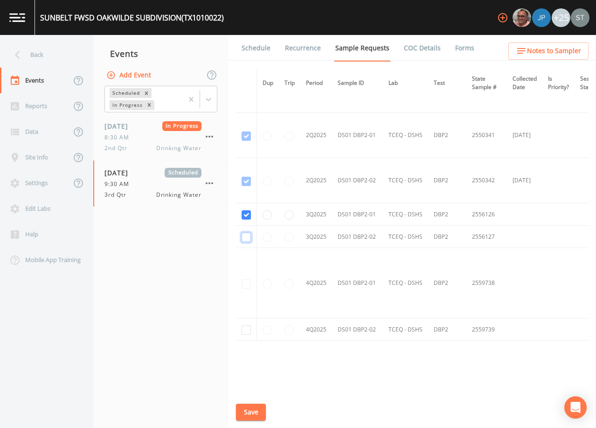
click at [245, 236] on input "checkbox" at bounding box center [246, 237] width 9 height 9
checkbox input "true"
click at [256, 410] on button "Save" at bounding box center [251, 412] width 30 height 17
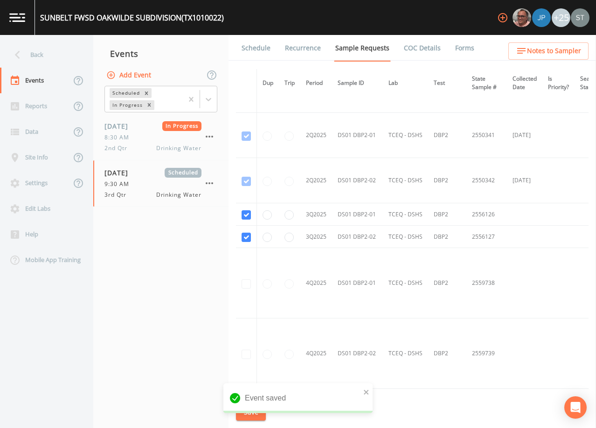
click at [249, 54] on link "Schedule" at bounding box center [256, 48] width 32 height 26
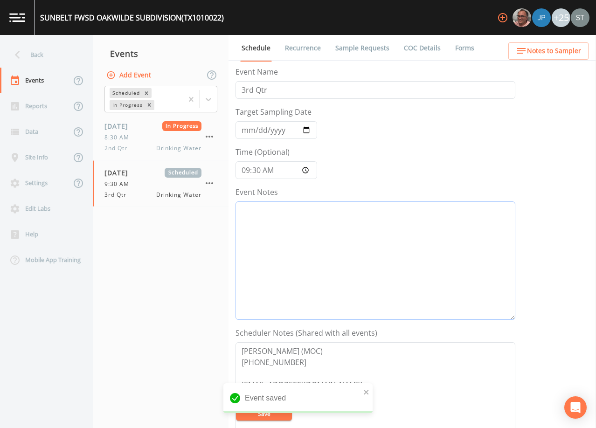
click at [313, 245] on textarea "Event Notes" at bounding box center [375, 260] width 280 height 118
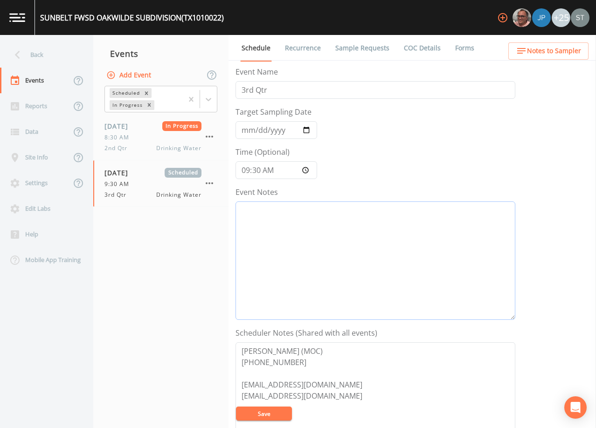
click at [363, 253] on textarea "Event Notes" at bounding box center [375, 260] width 280 height 118
paste textarea "[DATE]11:26 Email Sent"
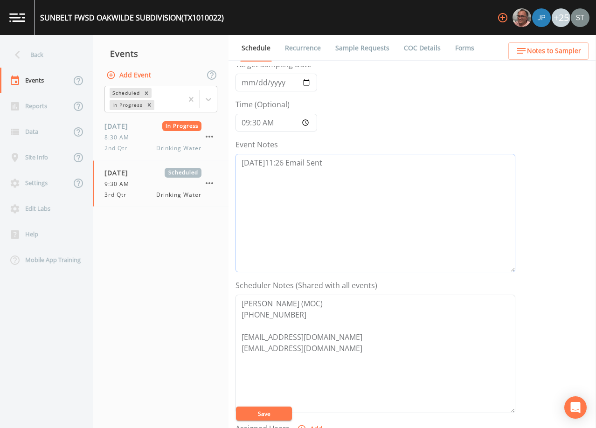
scroll to position [93, 0]
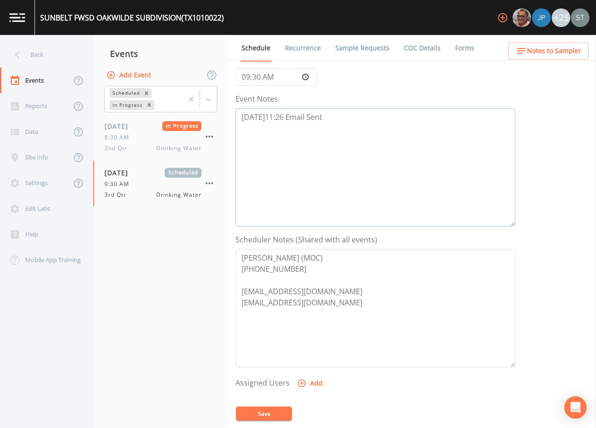
type textarea "[DATE]11:26 Email Sent"
drag, startPoint x: 289, startPoint y: 267, endPoint x: 218, endPoint y: 250, distance: 72.9
click at [218, 250] on div "Back Events Reports Data Site Info Settings Edit Labs Help Mobile App Training …" at bounding box center [298, 231] width 596 height 393
click at [299, 271] on textarea "[PERSON_NAME] (MOC) [PHONE_NUMBER] [EMAIL_ADDRESS][DOMAIN_NAME] [EMAIL_ADDRESS]…" at bounding box center [375, 308] width 280 height 118
drag, startPoint x: 299, startPoint y: 271, endPoint x: 207, endPoint y: 243, distance: 96.8
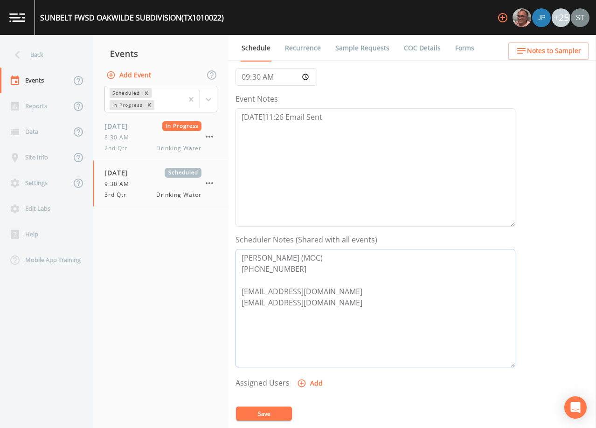
click at [207, 243] on div "Back Events Reports Data Site Info Settings Edit Labs Help Mobile App Training …" at bounding box center [298, 231] width 596 height 393
paste textarea "[PERSON_NAME] (MOC) [PHONE_NUMBER]"
click at [256, 291] on textarea "[PERSON_NAME] (MOC) [PHONE_NUMBER] [EMAIL_ADDRESS][DOMAIN_NAME] [EMAIL_ADDRESS]…" at bounding box center [375, 308] width 280 height 118
type textarea "[PERSON_NAME] (MOC) [PHONE_NUMBER] EMAIL BOTH TO SCH: [EMAIL_ADDRESS][DOMAIN_NA…"
click at [272, 413] on button "Save" at bounding box center [264, 414] width 56 height 14
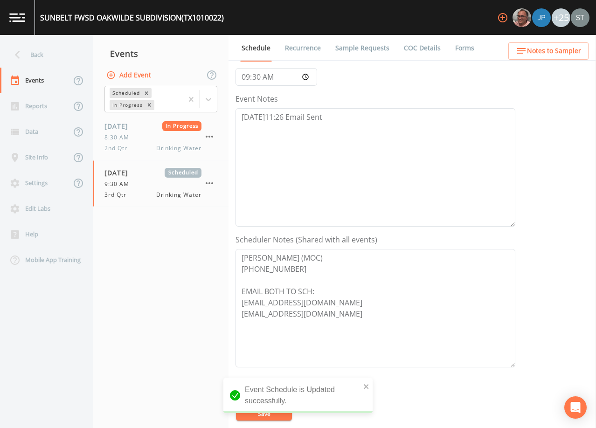
click at [360, 48] on link "Sample Requests" at bounding box center [362, 48] width 57 height 26
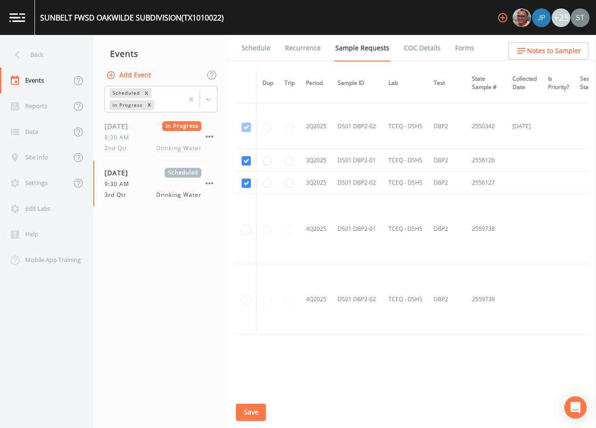
scroll to position [886, 0]
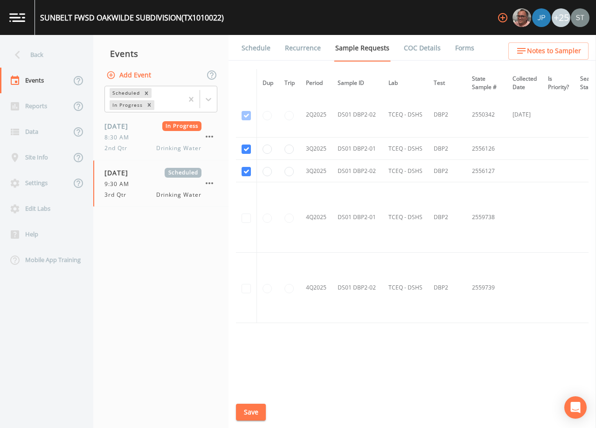
click at [260, 50] on link "Schedule" at bounding box center [256, 48] width 32 height 26
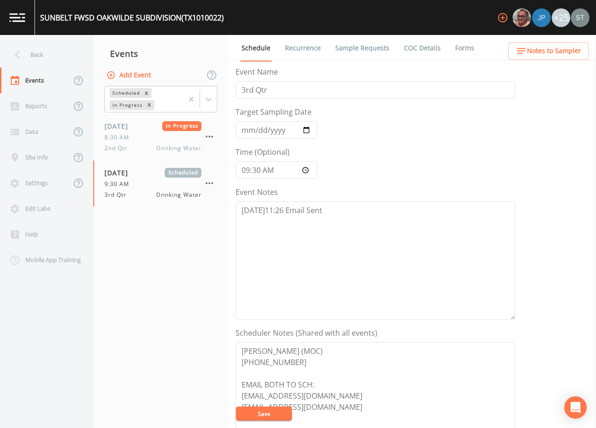
click at [558, 54] on span "Notes to Sampler" at bounding box center [554, 51] width 54 height 12
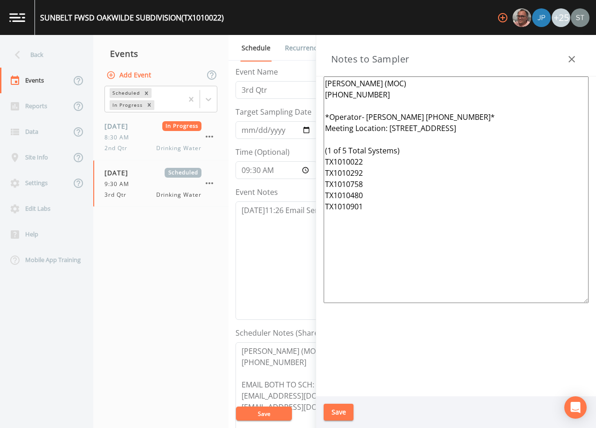
drag, startPoint x: 386, startPoint y: 212, endPoint x: 320, endPoint y: 116, distance: 116.0
click at [320, 116] on div "[PERSON_NAME] (MOC) [PHONE_NUMBER] *Operator- [PERSON_NAME] [PHONE_NUMBER]* Mee…" at bounding box center [456, 236] width 280 height 320
paste textarea "Meeting Location: (1 of 4 Total Systems) TX1010292 TX1010758 TX1010539 TX1010022"
drag, startPoint x: 351, startPoint y: 95, endPoint x: 299, endPoint y: 68, distance: 58.2
click at [299, 68] on div "Back Events Reports Data Site Info Settings Edit Labs Help Mobile App Training …" at bounding box center [298, 231] width 596 height 393
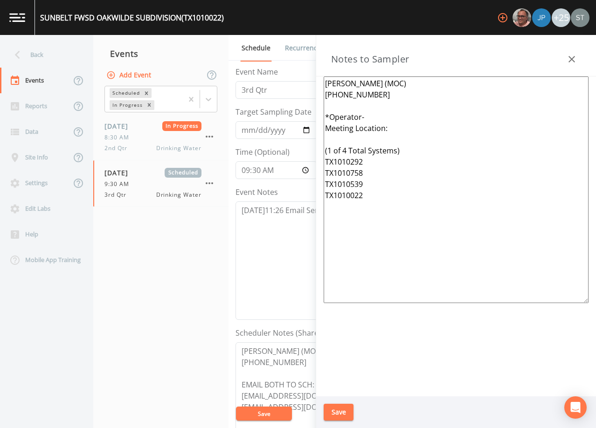
paste textarea "[PERSON_NAME] (MOC) [PHONE_NUMBER]"
type textarea "[PERSON_NAME] (MOC) [PHONE_NUMBER] *Operator- Meeting Location: (1 of 4 Total S…"
click at [339, 412] on button "Save" at bounding box center [339, 412] width 30 height 17
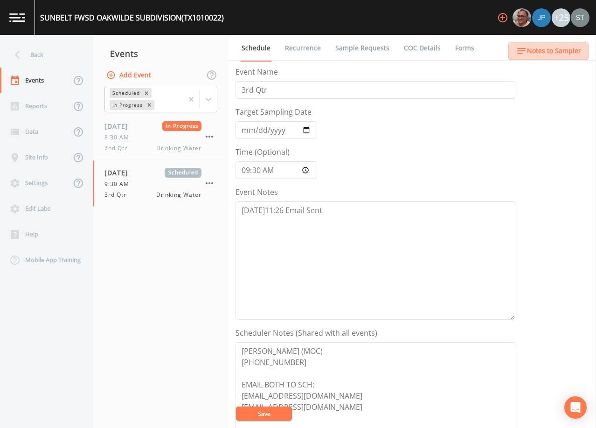
click at [574, 56] on span "Notes to Sampler" at bounding box center [554, 51] width 54 height 12
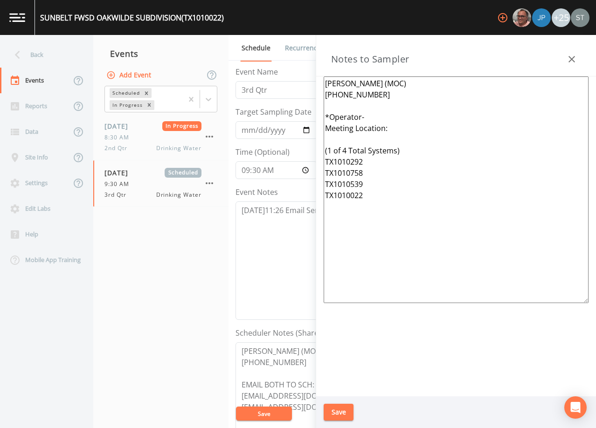
click at [572, 49] on div "Notes to Sampler" at bounding box center [456, 55] width 280 height 41
click at [570, 57] on icon "button" at bounding box center [571, 59] width 7 height 7
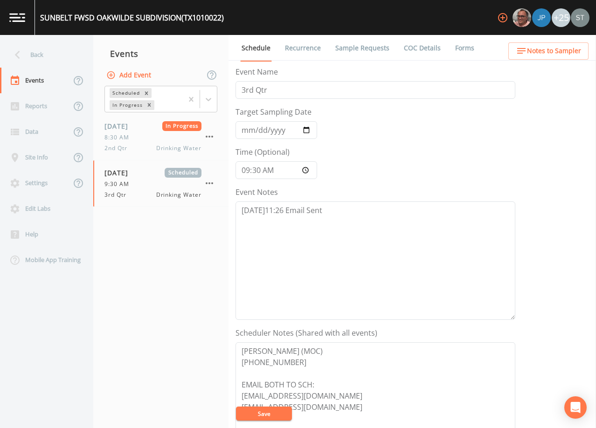
click at [379, 48] on link "Sample Requests" at bounding box center [362, 48] width 57 height 26
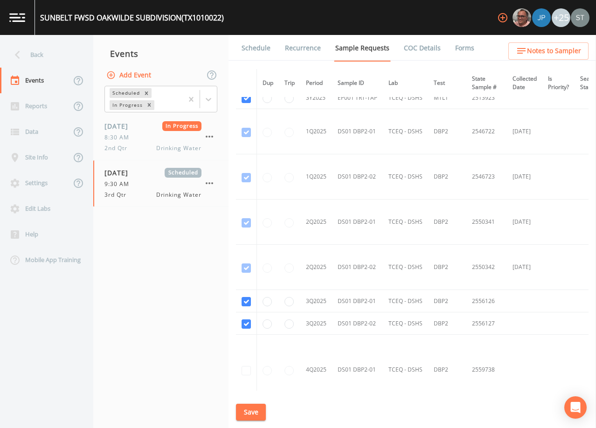
scroll to position [746, 0]
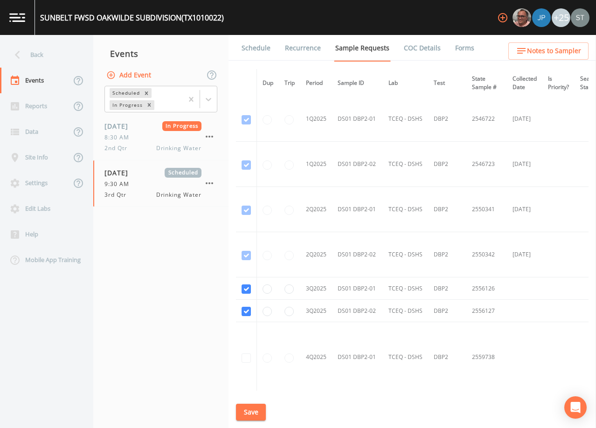
click at [258, 48] on link "Schedule" at bounding box center [256, 48] width 32 height 26
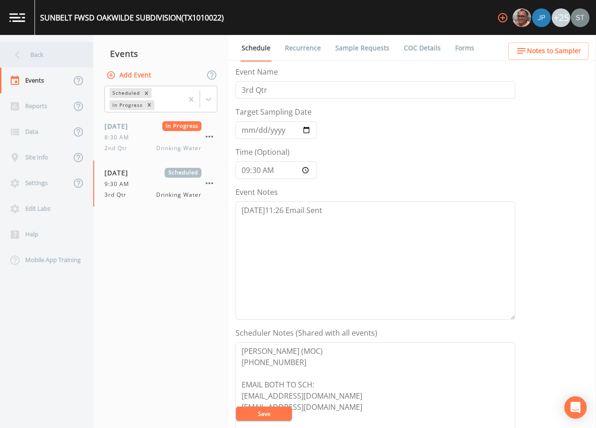
click at [39, 57] on div "Back" at bounding box center [42, 55] width 84 height 26
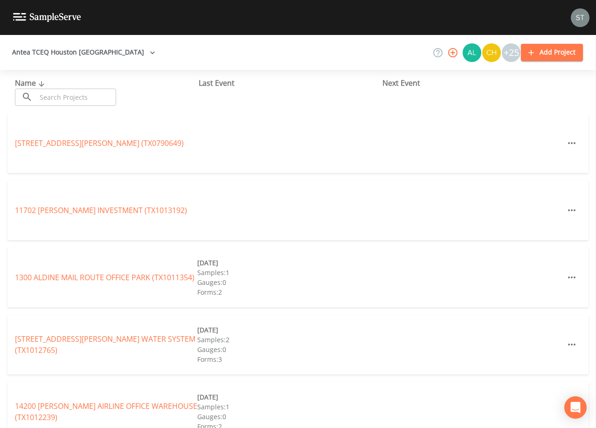
click at [84, 98] on input "text" at bounding box center [76, 97] width 80 height 17
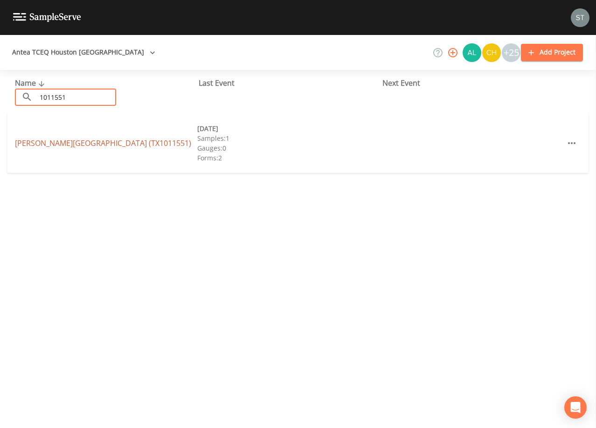
type input "1011551"
click at [95, 145] on link "[PERSON_NAME][GEOGRAPHIC_DATA] (TX1011551)" at bounding box center [103, 143] width 176 height 10
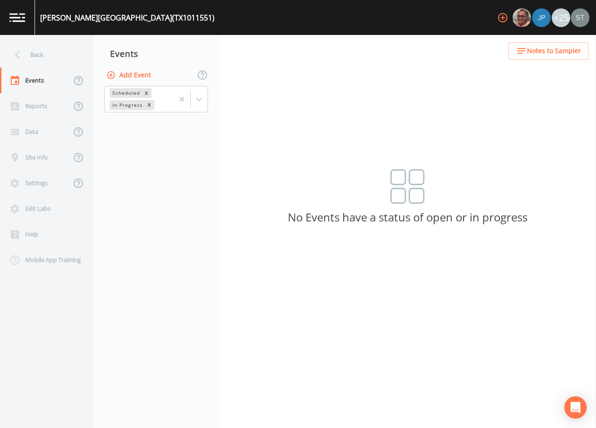
click at [142, 72] on button "Add Event" at bounding box center [129, 75] width 50 height 17
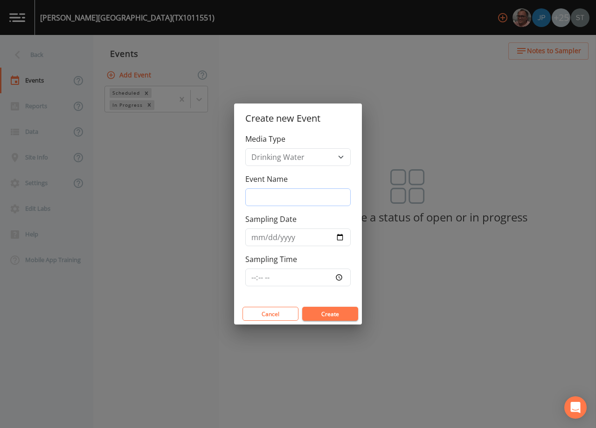
click at [301, 194] on input "Event Name" at bounding box center [297, 197] width 105 height 18
type input "3rd Qtr"
click at [255, 239] on input "Sampling Date" at bounding box center [297, 237] width 105 height 18
type input "[DATE]"
type input "12:00"
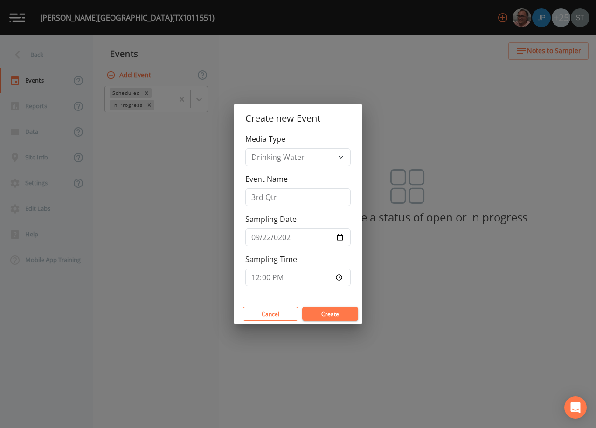
click at [332, 311] on button "Create" at bounding box center [330, 314] width 56 height 14
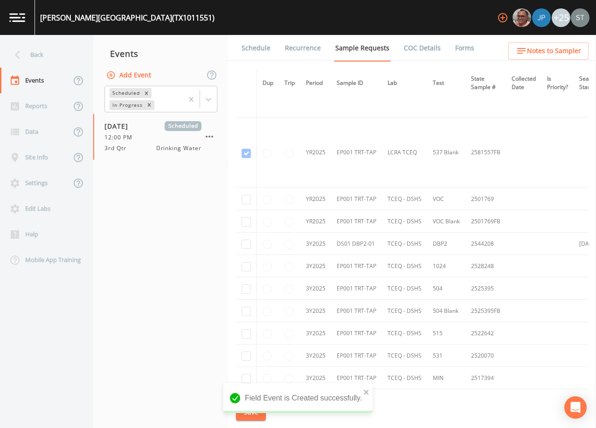
scroll to position [420, 0]
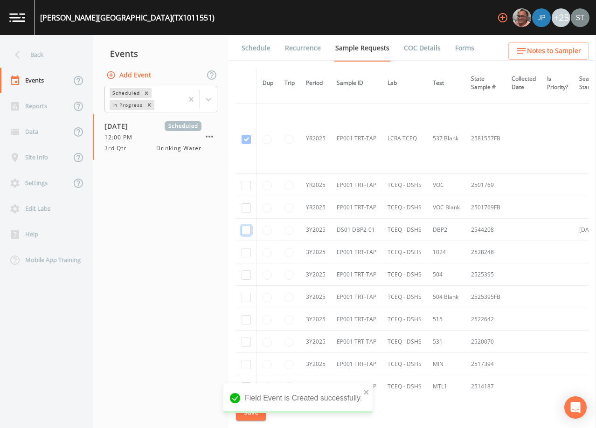
click at [247, 229] on input "checkbox" at bounding box center [246, 230] width 9 height 9
checkbox input "true"
click at [248, 411] on button "Save" at bounding box center [251, 412] width 30 height 17
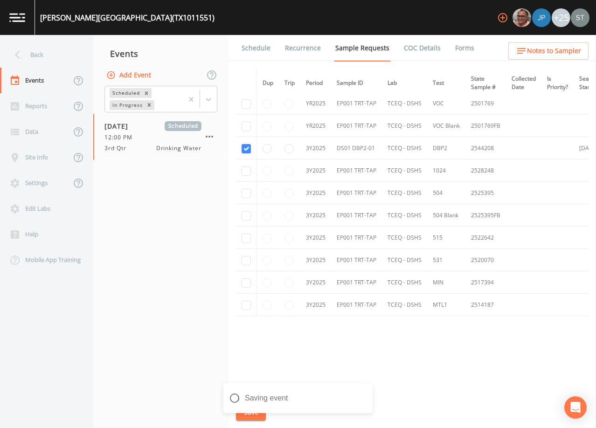
scroll to position [504, 0]
click at [261, 53] on link "Schedule" at bounding box center [256, 48] width 32 height 26
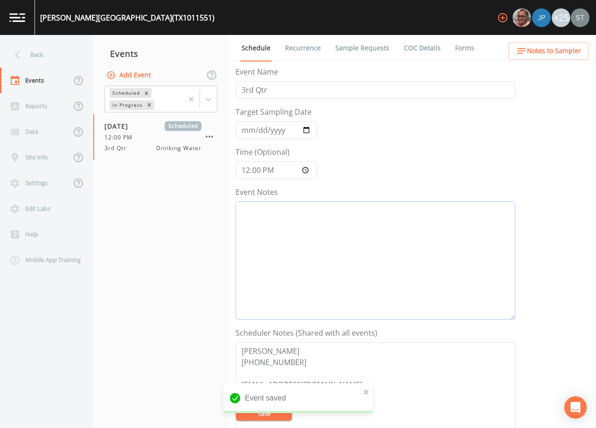
click at [347, 241] on textarea "Event Notes" at bounding box center [375, 260] width 280 height 118
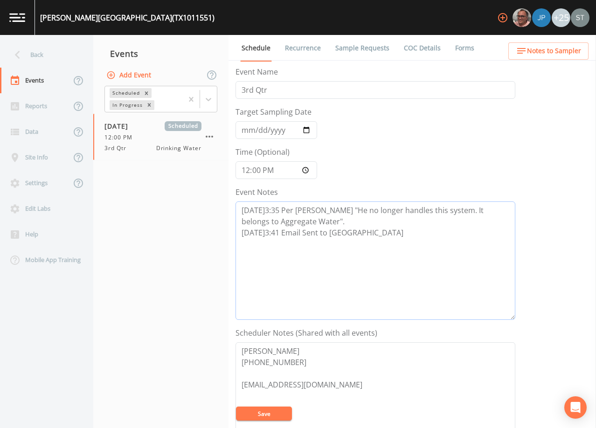
type textarea "[DATE]3:35 Per [PERSON_NAME] "He no longer handles this system. It belongs to A…"
drag, startPoint x: 387, startPoint y: 387, endPoint x: 230, endPoint y: 338, distance: 164.1
click at [231, 339] on div "Schedule Recurrence Sample Requests COC Details Forms Event Name 3rd Qtr Target…" at bounding box center [411, 231] width 367 height 393
click at [348, 369] on textarea "[PERSON_NAME] (AGGREGATE WATER)" at bounding box center [375, 401] width 280 height 118
click at [284, 388] on textarea "[PERSON_NAME] (AGGREGATE WATER) [PHONE_NUMBER] [PHONE_NUMBER]" at bounding box center [375, 401] width 280 height 118
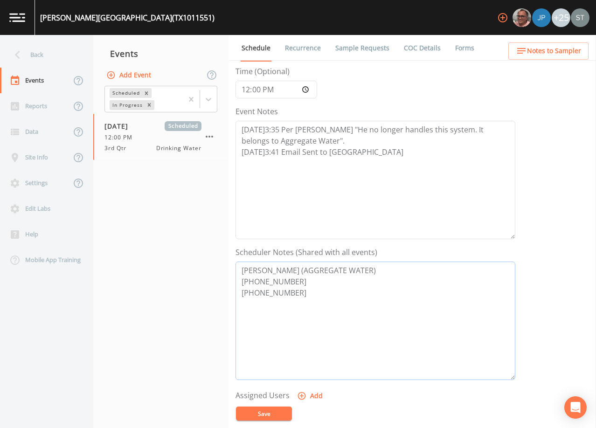
scroll to position [93, 0]
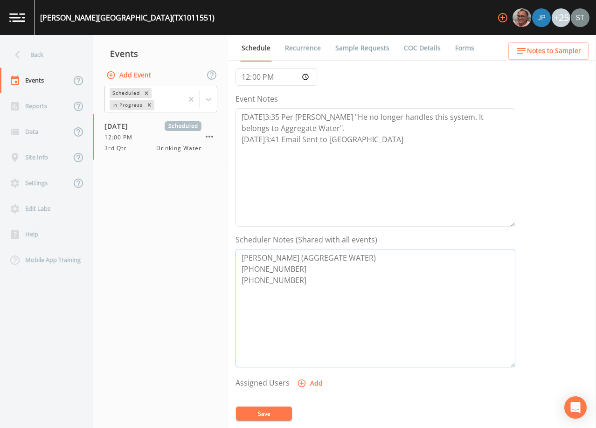
paste textarea "[EMAIL_ADDRESS][DOMAIN_NAME] [PERSON_NAME] [PHONE_NUMBER] [EMAIL_ADDRESS][DOMAI…"
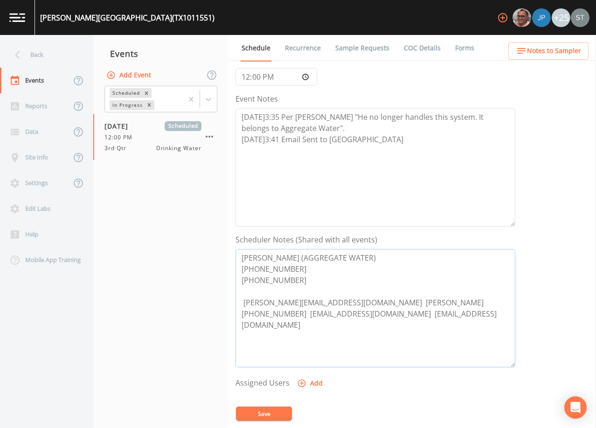
click at [356, 302] on textarea "[PERSON_NAME] (AGGREGATE WATER) [PHONE_NUMBER] [PHONE_NUMBER] [PERSON_NAME][EMA…" at bounding box center [375, 308] width 280 height 118
click at [368, 313] on textarea "[PERSON_NAME] (AGGREGATE WATER) [PHONE_NUMBER] [PHONE_NUMBER] [PERSON_NAME][EMA…" at bounding box center [375, 308] width 280 height 118
click at [245, 301] on textarea "[PERSON_NAME] (AGGREGATE WATER) [PHONE_NUMBER] [PHONE_NUMBER] [PERSON_NAME][EMA…" at bounding box center [375, 308] width 280 height 118
drag, startPoint x: 469, startPoint y: 301, endPoint x: 352, endPoint y: 303, distance: 117.1
click at [352, 303] on textarea "[PERSON_NAME] (AGGREGATE WATER) [PHONE_NUMBER] [PHONE_NUMBER] [PERSON_NAME][EMA…" at bounding box center [375, 308] width 280 height 118
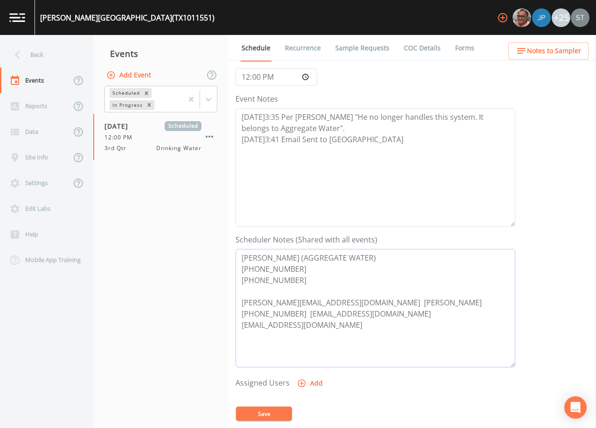
click at [372, 314] on textarea "[PERSON_NAME] (AGGREGATE WATER) [PHONE_NUMBER] [PHONE_NUMBER] [PERSON_NAME][EMA…" at bounding box center [375, 308] width 280 height 118
paste textarea "[PERSON_NAME] [PHONE_NUMBER]"
drag, startPoint x: 476, startPoint y: 301, endPoint x: 351, endPoint y: 298, distance: 125.5
click at [351, 298] on textarea "[PERSON_NAME] (AGGREGATE WATER) [PHONE_NUMBER] [PHONE_NUMBER] [PERSON_NAME][EMA…" at bounding box center [375, 308] width 280 height 118
click at [264, 296] on textarea "[PERSON_NAME] (AGGREGATE WATER) [PHONE_NUMBER] [PHONE_NUMBER] [PERSON_NAME][EMA…" at bounding box center [375, 308] width 280 height 118
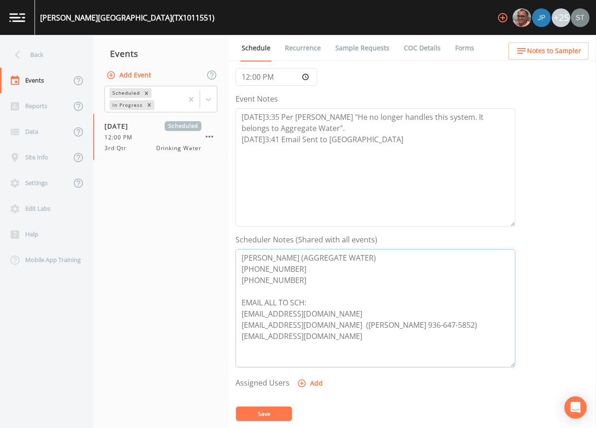
type textarea "[PERSON_NAME] (AGGREGATE WATER) [PHONE_NUMBER] [PHONE_NUMBER] EMAIL ALL TO SCH:…"
click at [268, 415] on button "Save" at bounding box center [264, 414] width 56 height 14
click at [380, 140] on textarea "[DATE]3:35 Per [PERSON_NAME] "He no longer handles this system. It belongs to A…" at bounding box center [375, 167] width 280 height 118
type textarea "[DATE]3:35 Per [PERSON_NAME] "He no longer handles this system. It belongs to A…"
click at [309, 388] on button "Add" at bounding box center [310, 383] width 31 height 17
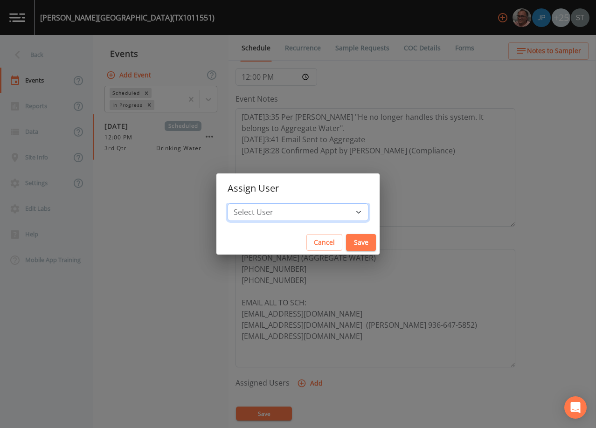
click at [303, 211] on select "Select User [PERSON_NAME] [PERSON_NAME] [PERSON_NAME] [PERSON_NAME] [PERSON_NAM…" at bounding box center [298, 212] width 141 height 18
select select "9949071a-8de3-4d5f-82d7-f9272ed5f8d7"
click at [249, 203] on select "Select User [PERSON_NAME] [PERSON_NAME] [PERSON_NAME] [PERSON_NAME] [PERSON_NAM…" at bounding box center [298, 212] width 141 height 18
drag, startPoint x: 339, startPoint y: 241, endPoint x: 337, endPoint y: 260, distance: 19.8
click at [346, 240] on button "Save" at bounding box center [361, 242] width 30 height 17
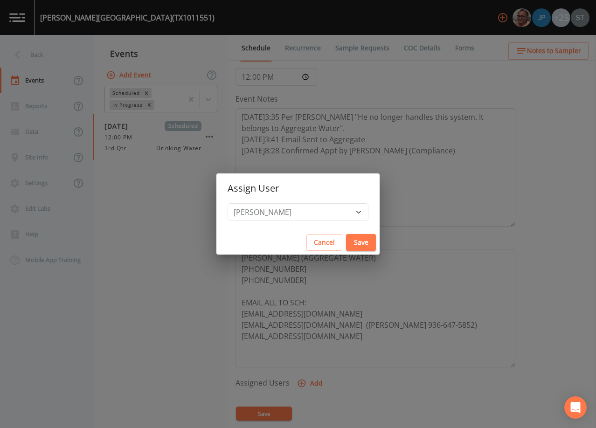
select select
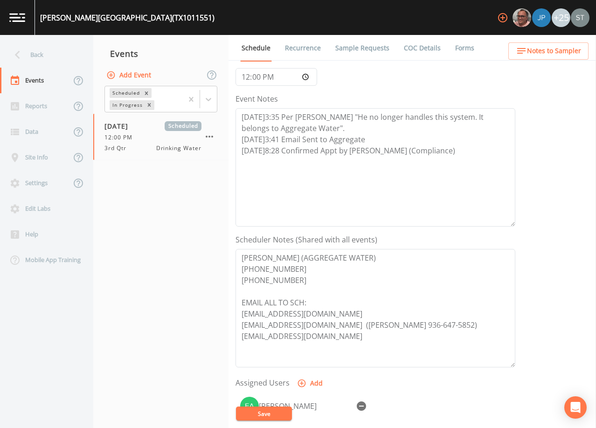
click at [274, 413] on button "Save" at bounding box center [264, 414] width 56 height 14
drag, startPoint x: 299, startPoint y: 281, endPoint x: 218, endPoint y: 251, distance: 86.6
click at [218, 251] on div "Back Events Reports Data Site Info Settings Edit Labs Help Mobile App Training …" at bounding box center [298, 231] width 596 height 393
click at [549, 55] on span "Notes to Sampler" at bounding box center [554, 51] width 54 height 12
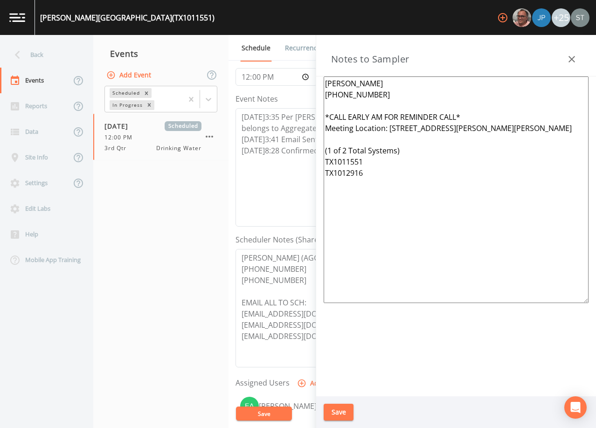
drag, startPoint x: 397, startPoint y: 193, endPoint x: 313, endPoint y: 63, distance: 154.6
click at [313, 63] on div "Back Events Reports Data Site Info Settings Edit Labs Help Mobile App Training …" at bounding box center [298, 231] width 596 height 393
paste textarea "[PERSON_NAME] (AGGREGATE WATER) [PHONE_NUMBER] [PHONE_NUMBER]"
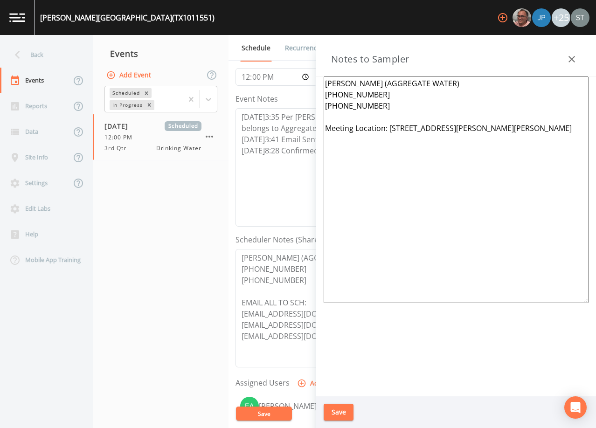
type textarea "[PERSON_NAME] (AGGREGATE WATER) [PHONE_NUMBER] [PHONE_NUMBER] Meeting Location:…"
click at [335, 411] on button "Save" at bounding box center [339, 412] width 30 height 17
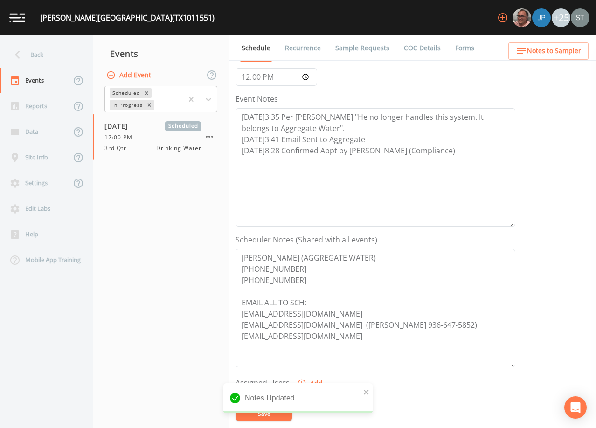
click at [567, 53] on span "Notes to Sampler" at bounding box center [554, 51] width 54 height 12
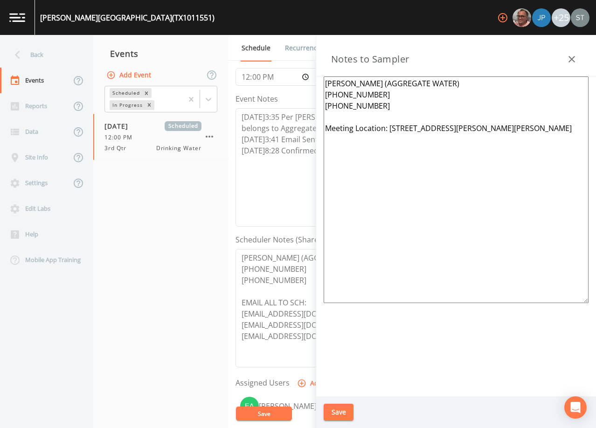
click at [575, 53] on button "button" at bounding box center [571, 59] width 19 height 19
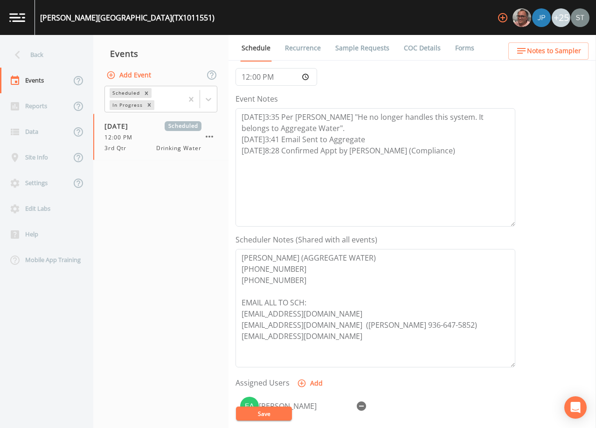
click at [348, 49] on link "Sample Requests" at bounding box center [362, 48] width 57 height 26
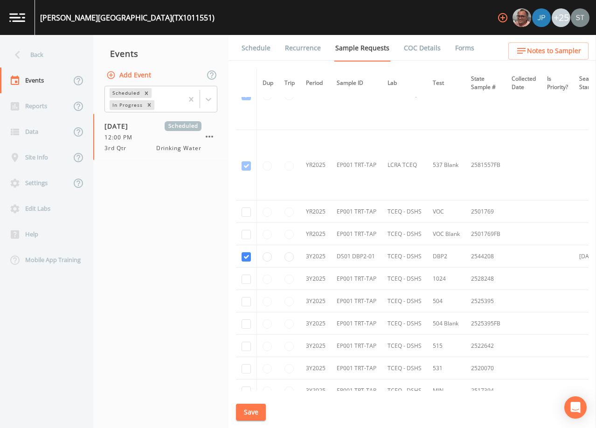
scroll to position [466, 0]
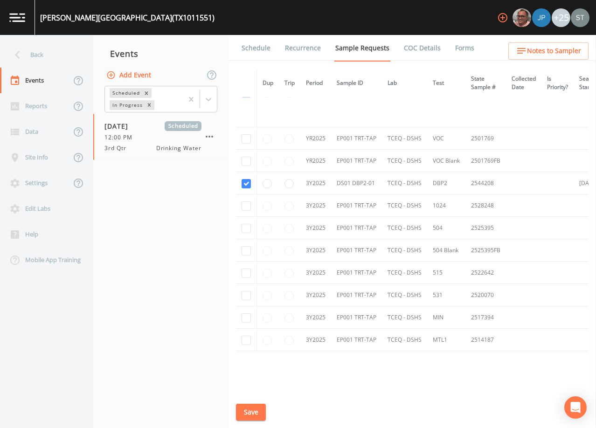
click at [254, 47] on link "Schedule" at bounding box center [256, 48] width 32 height 26
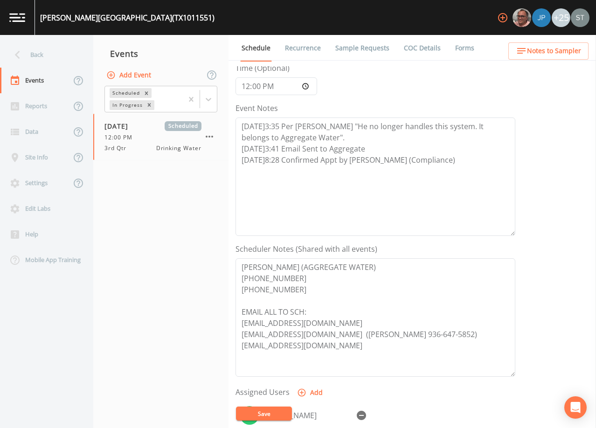
scroll to position [93, 0]
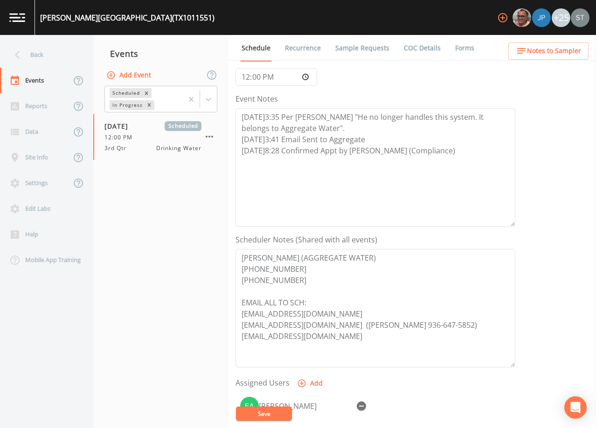
click at [347, 51] on link "Sample Requests" at bounding box center [362, 48] width 57 height 26
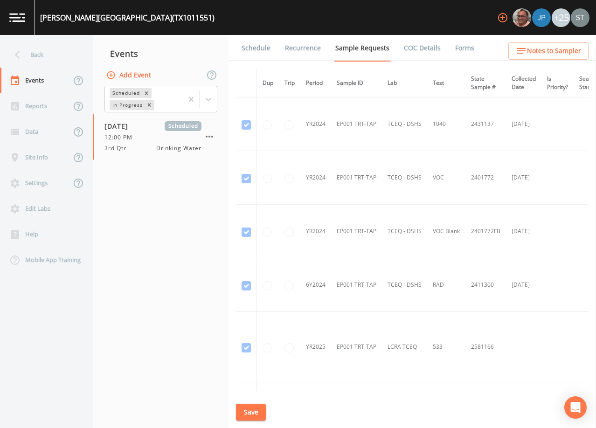
click at [256, 48] on link "Schedule" at bounding box center [256, 48] width 32 height 26
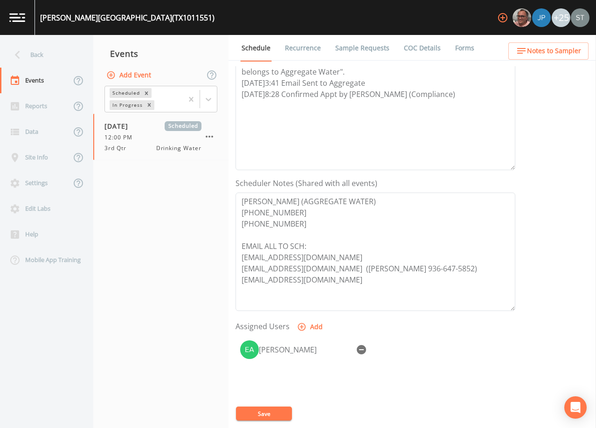
scroll to position [187, 0]
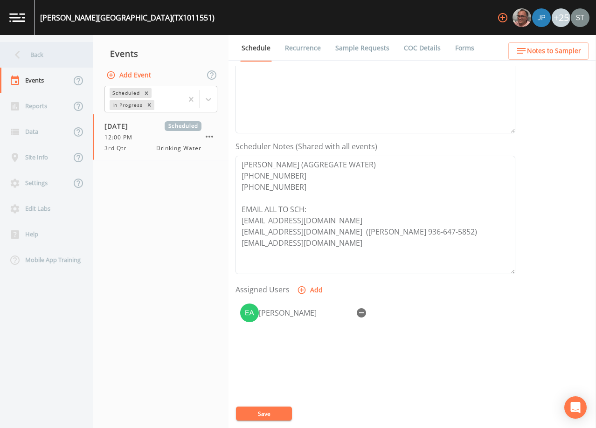
click at [41, 55] on div "Back" at bounding box center [42, 55] width 84 height 26
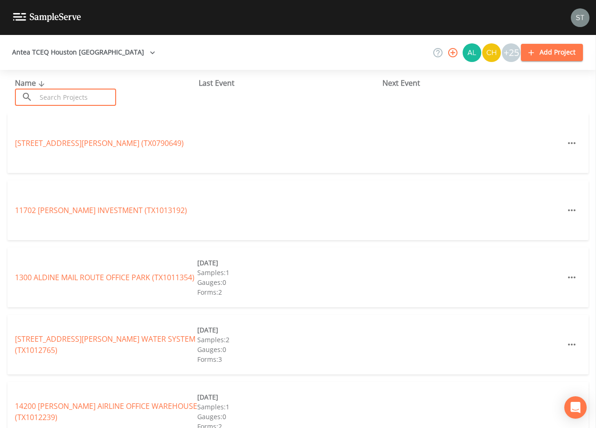
click at [101, 99] on input "text" at bounding box center [76, 97] width 80 height 17
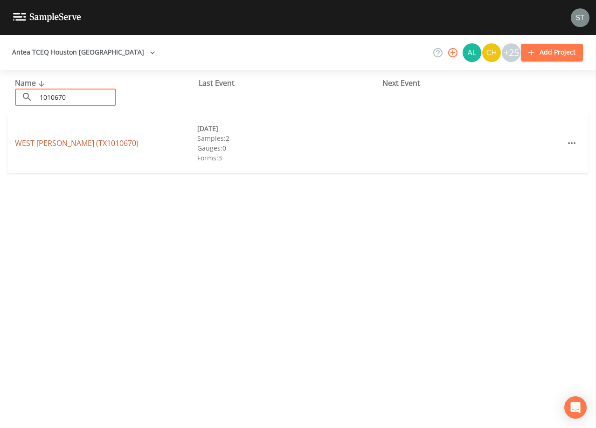
type input "1010670"
click at [108, 142] on link "[GEOGRAPHIC_DATA][PERSON_NAME] (TX1010670)" at bounding box center [77, 143] width 124 height 10
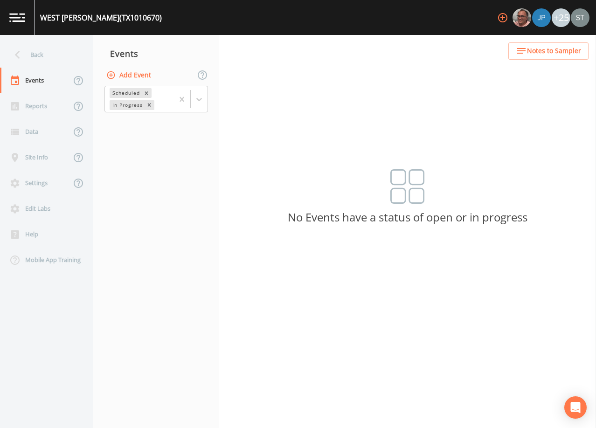
click at [142, 76] on button "Add Event" at bounding box center [129, 75] width 50 height 17
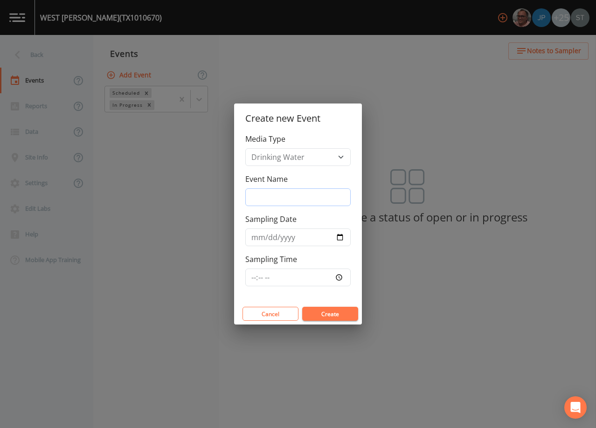
click at [298, 199] on input "Event Name" at bounding box center [297, 197] width 105 height 18
type input "3rd Qtr"
click at [260, 240] on input "Sampling Date" at bounding box center [297, 237] width 105 height 18
type input "[DATE]"
type input "08:00"
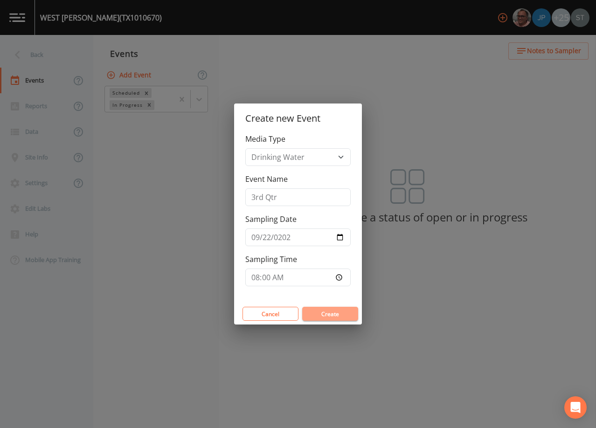
click at [327, 312] on button "Create" at bounding box center [330, 314] width 56 height 14
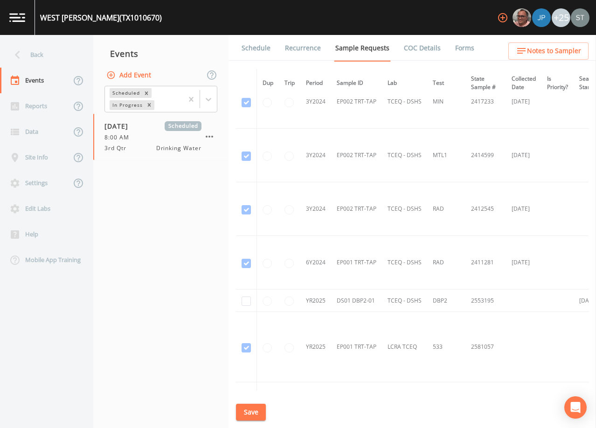
scroll to position [886, 0]
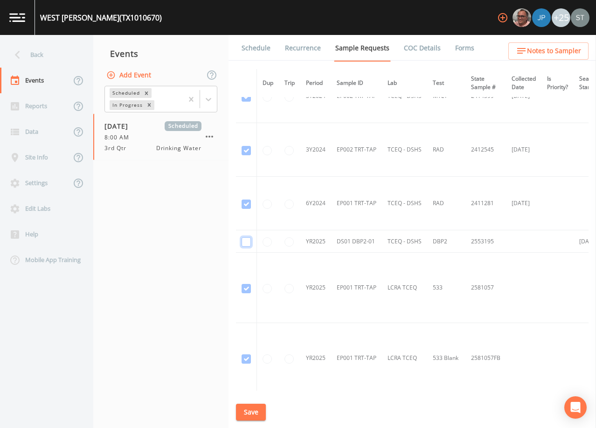
click at [249, 240] on input "checkbox" at bounding box center [246, 241] width 9 height 9
checkbox input "true"
click at [252, 411] on button "Save" at bounding box center [251, 412] width 30 height 17
click at [261, 46] on link "Schedule" at bounding box center [256, 48] width 32 height 26
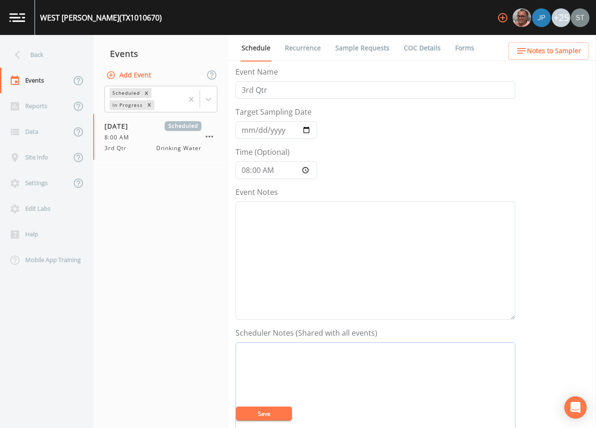
click at [306, 366] on textarea "Event Notes" at bounding box center [375, 401] width 280 height 118
click at [312, 230] on textarea "Event Notes" at bounding box center [375, 260] width 280 height 118
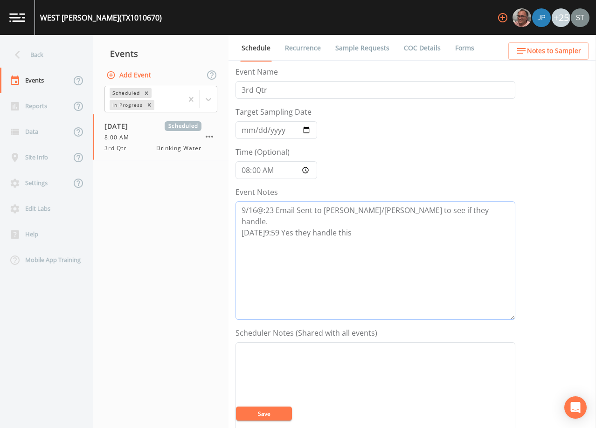
click at [283, 220] on textarea "9/16@:23 Email Sent to [PERSON_NAME]/[PERSON_NAME] to see if they handle. [DATE…" at bounding box center [375, 260] width 280 height 118
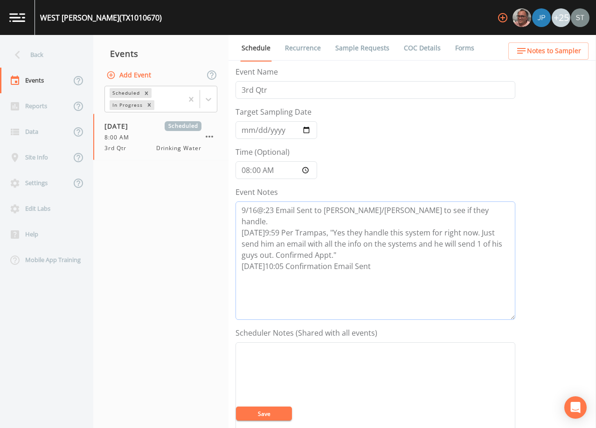
type textarea "9/16@:23 Email Sent to [PERSON_NAME]/[PERSON_NAME] to see if they handle. [DATE…"
click at [327, 359] on textarea "Event Notes" at bounding box center [375, 401] width 280 height 118
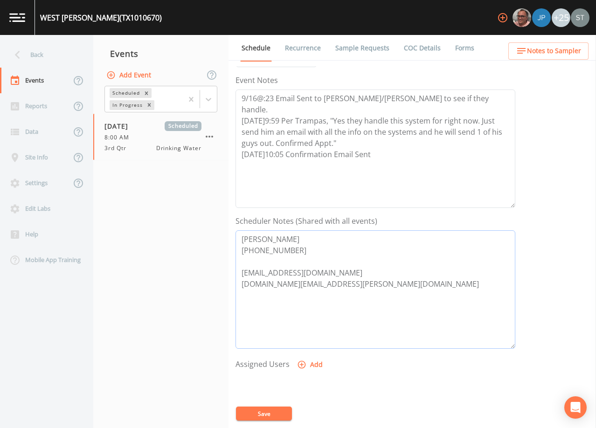
scroll to position [140, 0]
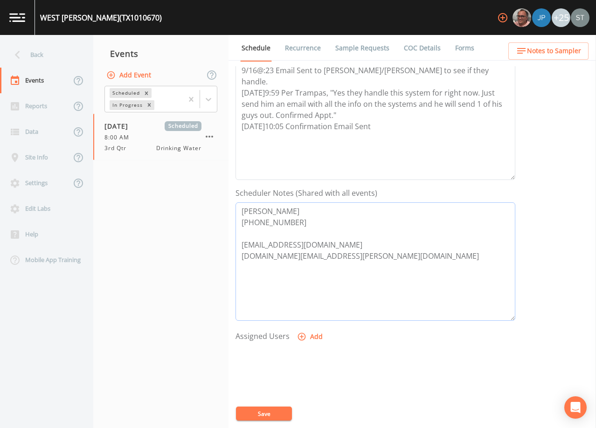
type textarea "[PERSON_NAME] [PHONE_NUMBER] [EMAIL_ADDRESS][DOMAIN_NAME] [DOMAIN_NAME][EMAIL_A…"
click at [318, 335] on button "Add" at bounding box center [310, 336] width 31 height 17
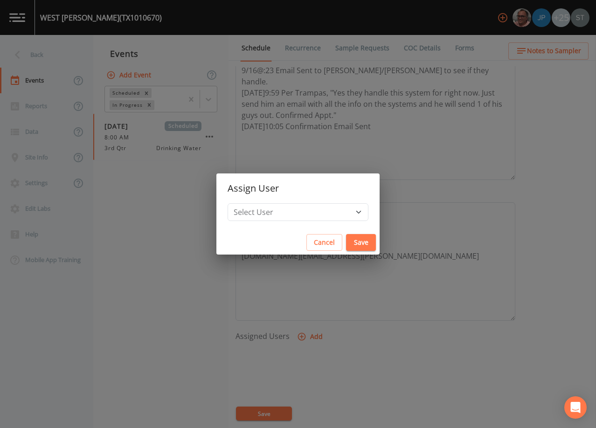
click at [346, 241] on button "Save" at bounding box center [361, 242] width 30 height 17
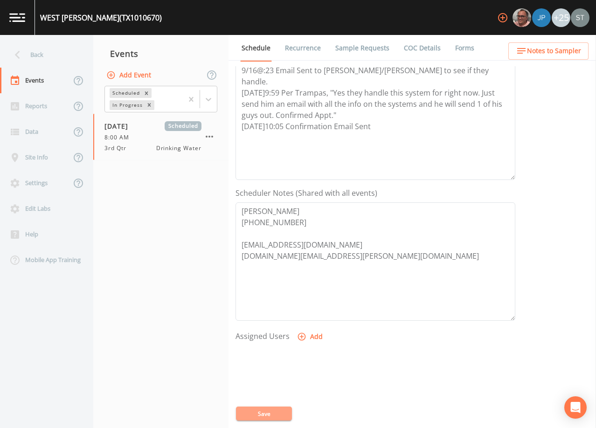
click at [275, 414] on button "Save" at bounding box center [264, 414] width 56 height 14
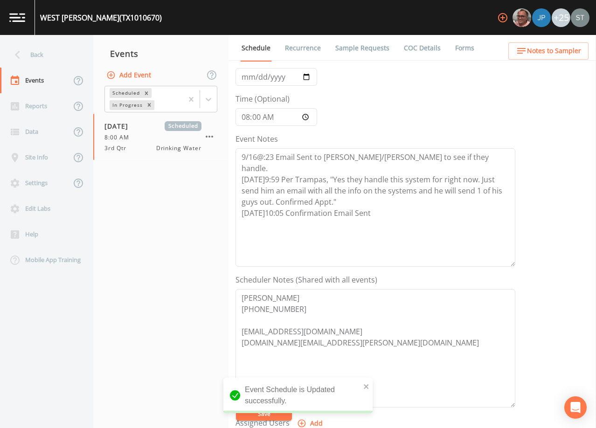
scroll to position [47, 0]
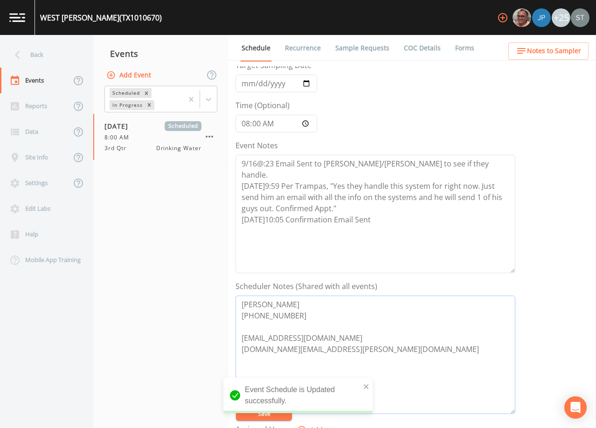
drag, startPoint x: 318, startPoint y: 319, endPoint x: 226, endPoint y: 293, distance: 96.5
click at [226, 293] on div "Back Events Reports Data Site Info Settings Edit Labs Help Mobile App Training …" at bounding box center [298, 231] width 596 height 393
click at [572, 46] on span "Notes to Sampler" at bounding box center [554, 51] width 54 height 12
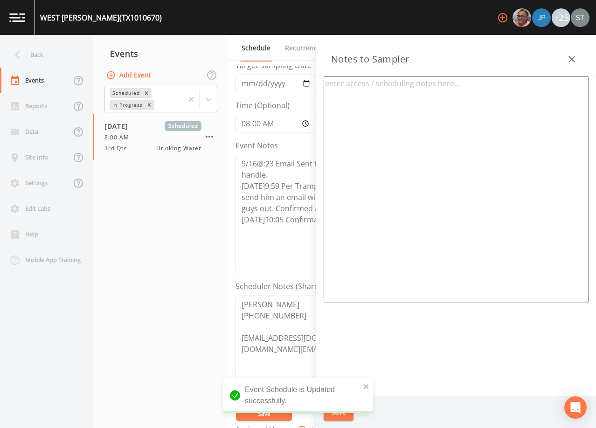
click at [401, 98] on textarea at bounding box center [456, 189] width 265 height 227
paste textarea "[PERSON_NAME] [PHONE_NUMBER]"
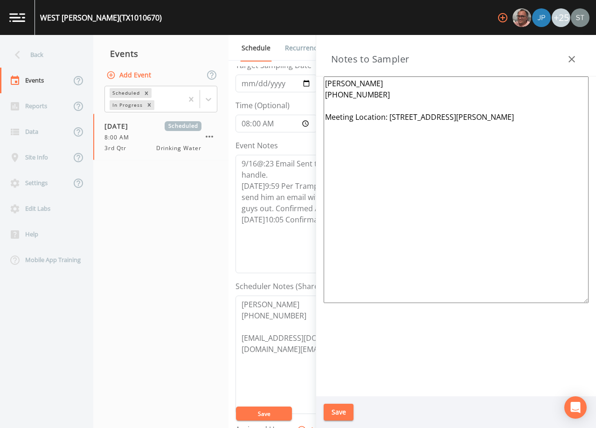
click at [451, 110] on textarea "[PERSON_NAME] [PHONE_NUMBER] Meeting Location: [STREET_ADDRESS][PERSON_NAME]" at bounding box center [456, 189] width 265 height 227
type textarea "[PERSON_NAME] [PHONE_NUMBER] *Meeting with 1 of his guys per Trampas* Meeting L…"
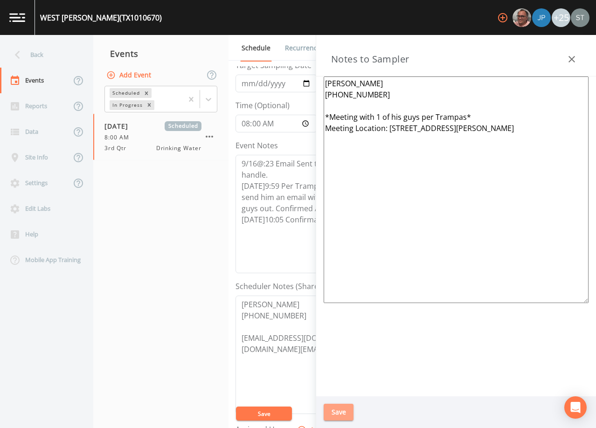
click at [345, 408] on button "Save" at bounding box center [339, 412] width 30 height 17
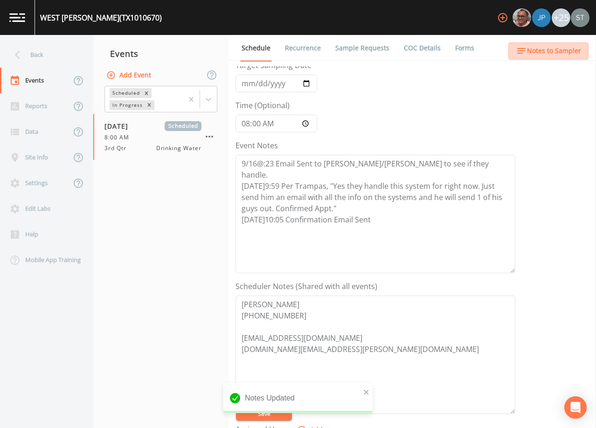
click at [562, 50] on span "Notes to Sampler" at bounding box center [554, 51] width 54 height 12
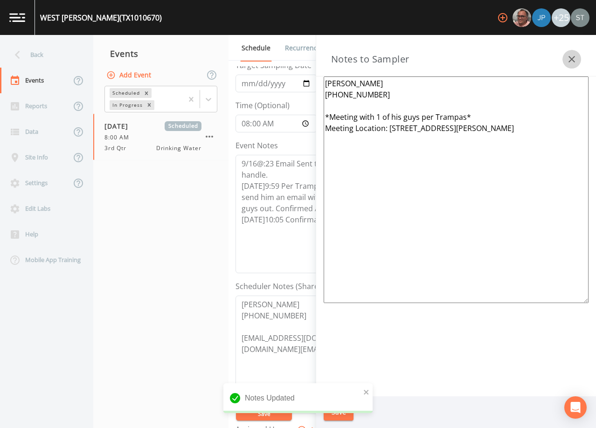
click at [579, 54] on button "button" at bounding box center [571, 59] width 19 height 19
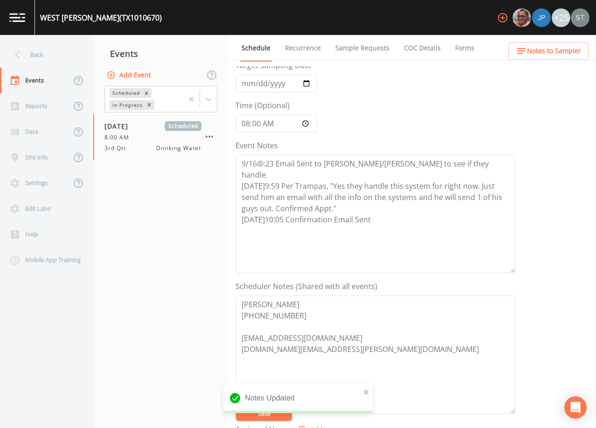
click at [362, 52] on link "Sample Requests" at bounding box center [362, 48] width 57 height 26
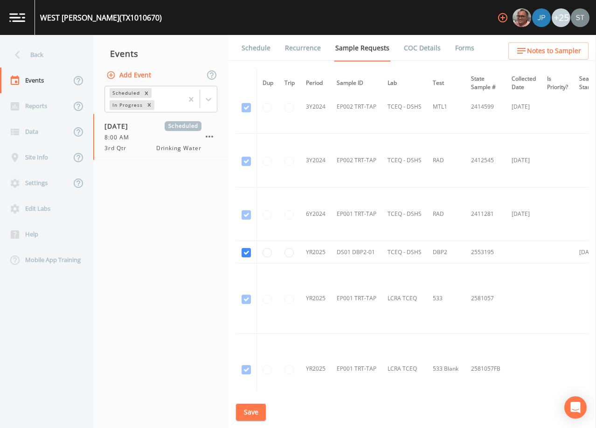
scroll to position [886, 0]
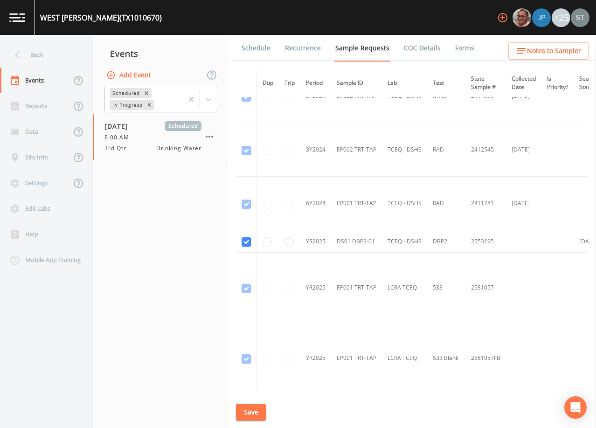
click at [256, 49] on link "Schedule" at bounding box center [256, 48] width 32 height 26
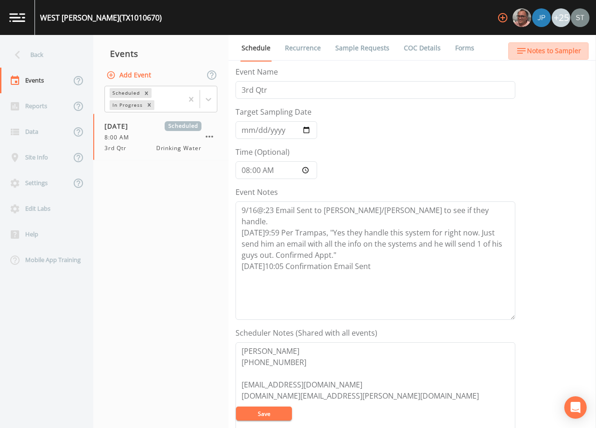
click at [562, 53] on span "Notes to Sampler" at bounding box center [554, 51] width 54 height 12
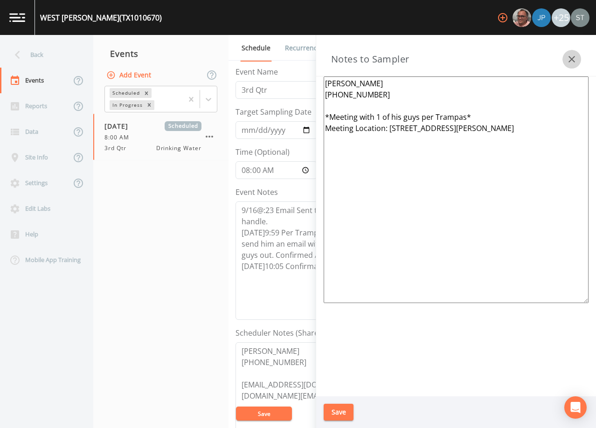
click at [567, 55] on icon "button" at bounding box center [571, 59] width 11 height 11
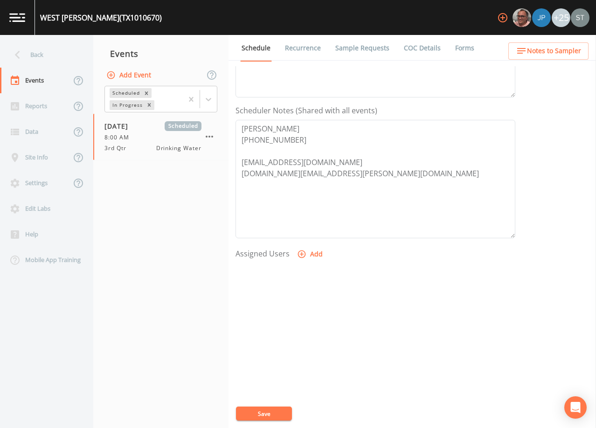
scroll to position [230, 0]
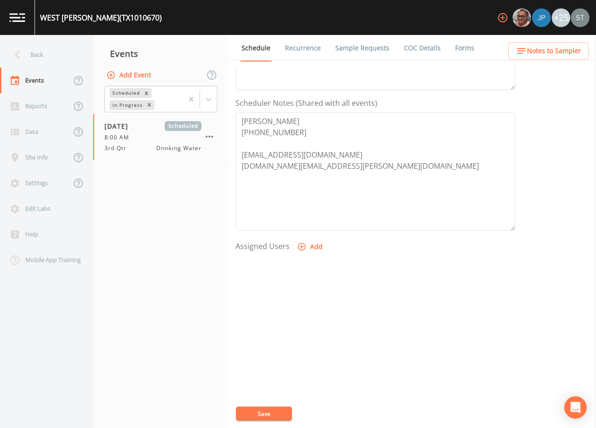
click at [360, 48] on link "Sample Requests" at bounding box center [362, 48] width 57 height 26
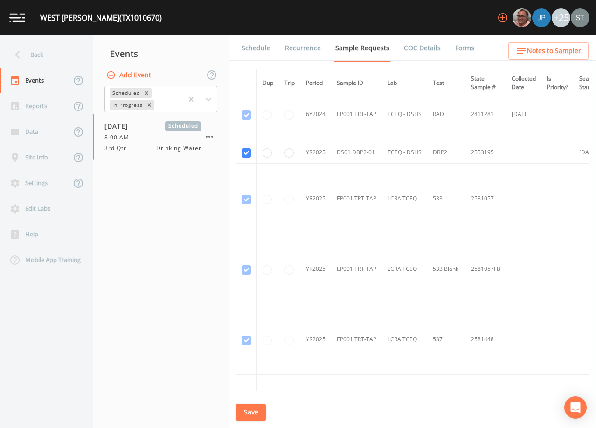
scroll to position [979, 0]
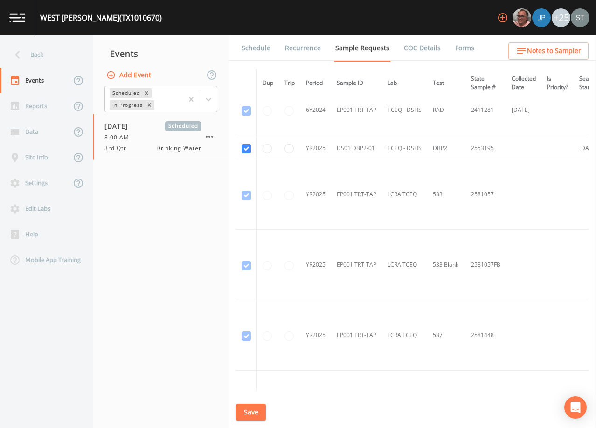
click at [255, 52] on link "Schedule" at bounding box center [256, 48] width 32 height 26
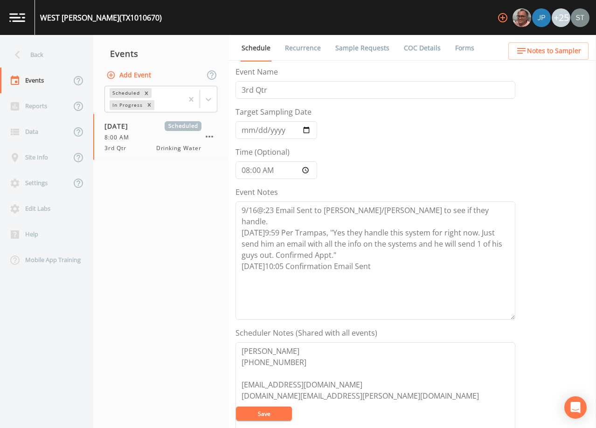
scroll to position [47, 0]
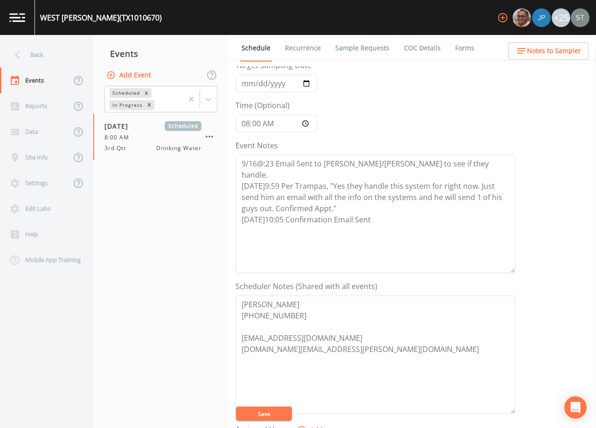
click at [39, 50] on div "Back" at bounding box center [42, 55] width 84 height 26
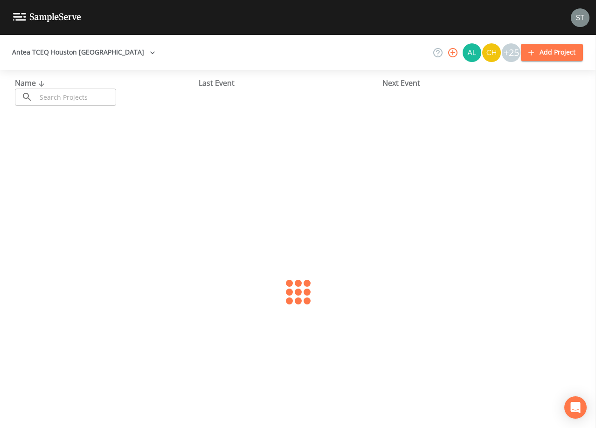
drag, startPoint x: 91, startPoint y: 97, endPoint x: 93, endPoint y: 92, distance: 5.5
click at [91, 97] on input "text" at bounding box center [76, 97] width 80 height 17
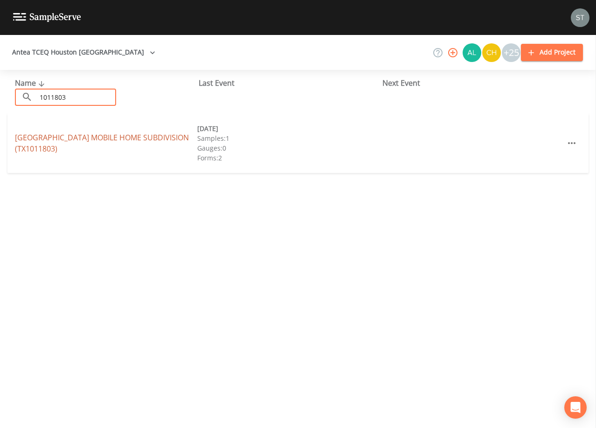
type input "1011803"
click at [152, 138] on link "[GEOGRAPHIC_DATA] SUBDIVISION (TX1011803)" at bounding box center [102, 142] width 174 height 21
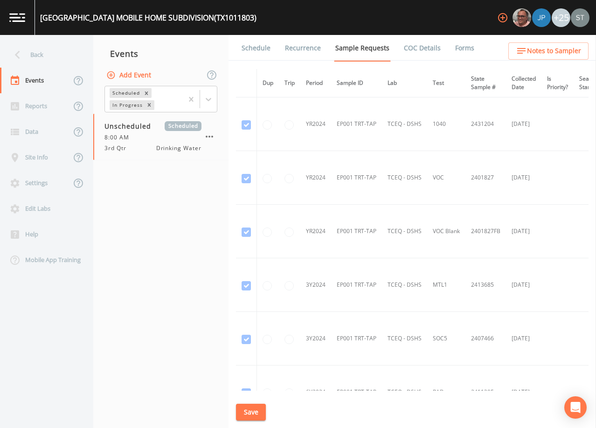
click at [242, 49] on link "Schedule" at bounding box center [256, 48] width 32 height 26
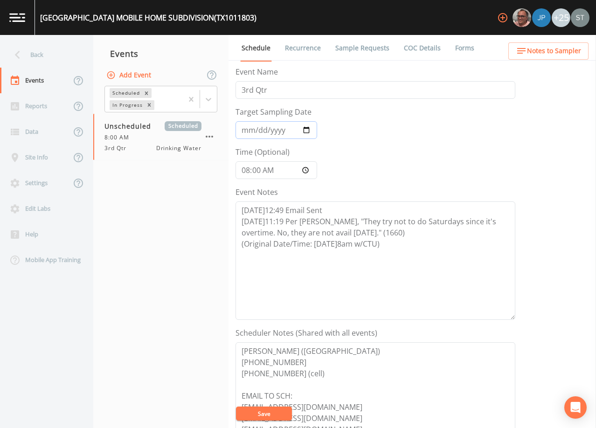
click at [248, 131] on input "Target Sampling Date" at bounding box center [276, 130] width 82 height 18
type input "[DATE]"
type input "09:00"
click at [407, 248] on textarea "[DATE]12:49 Email Sent [DATE]11:19 Per [PERSON_NAME], "They try not to do Satur…" at bounding box center [375, 260] width 280 height 118
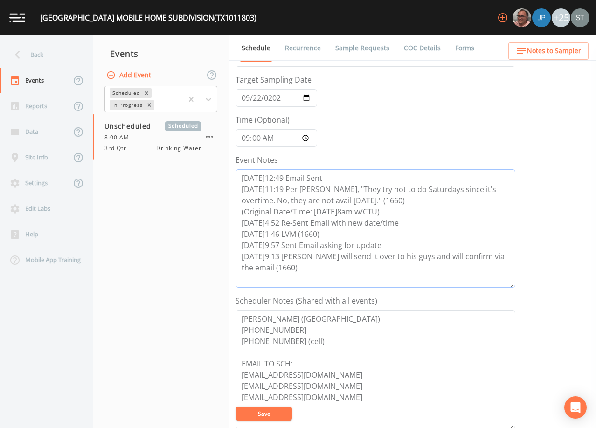
scroll to position [93, 0]
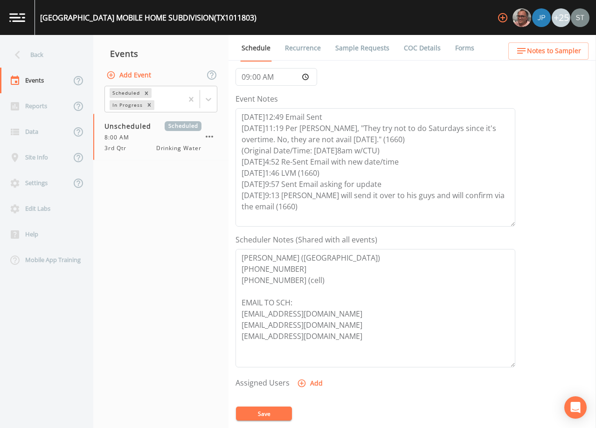
click at [277, 415] on button "Save" at bounding box center [264, 414] width 56 height 14
click at [283, 219] on textarea "[DATE]12:49 Email Sent [DATE]11:19 Per [PERSON_NAME], "They try not to do Satur…" at bounding box center [375, 167] width 280 height 118
drag, startPoint x: 282, startPoint y: 215, endPoint x: 224, endPoint y: 165, distance: 76.7
click at [224, 165] on div "Back Events Reports Data Site Info Settings Edit Labs Help Mobile App Training …" at bounding box center [298, 231] width 596 height 393
click at [311, 207] on textarea "[DATE]12:49 Email Sent [DATE]11:19 Per [PERSON_NAME], "They try not to do Satur…" at bounding box center [375, 167] width 280 height 118
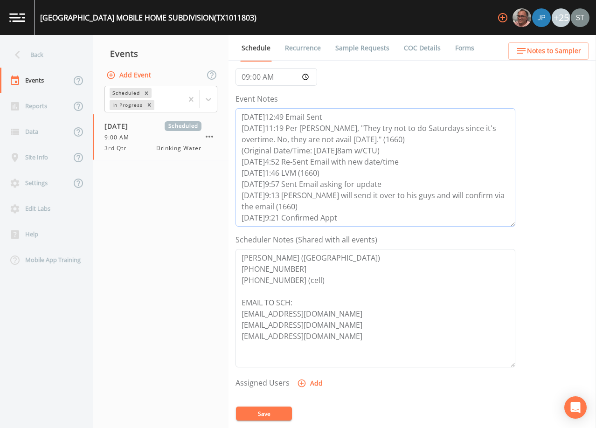
type textarea "[DATE]12:49 Email Sent [DATE]11:19 Per [PERSON_NAME], "They try not to do Satur…"
click at [278, 411] on button "Save" at bounding box center [264, 414] width 56 height 14
drag, startPoint x: 358, startPoint y: 214, endPoint x: 242, endPoint y: 216, distance: 116.1
click at [242, 216] on textarea "[DATE]12:49 Email Sent [DATE]11:19 Per [PERSON_NAME], "They try not to do Satur…" at bounding box center [375, 167] width 280 height 118
click at [498, 157] on textarea "[DATE]12:49 Email Sent [DATE]11:19 Per [PERSON_NAME], "They try not to do Satur…" at bounding box center [375, 167] width 280 height 118
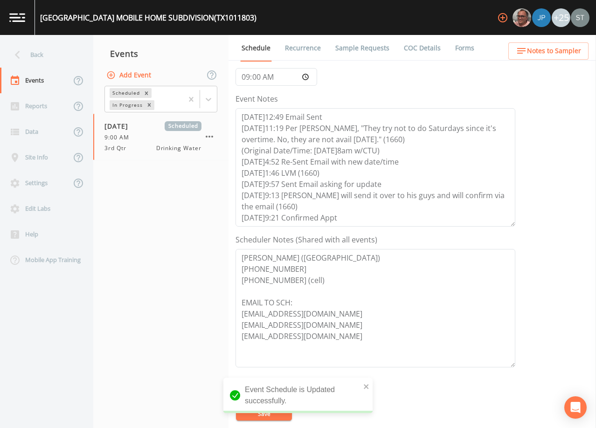
click at [578, 51] on span "Notes to Sampler" at bounding box center [554, 51] width 54 height 12
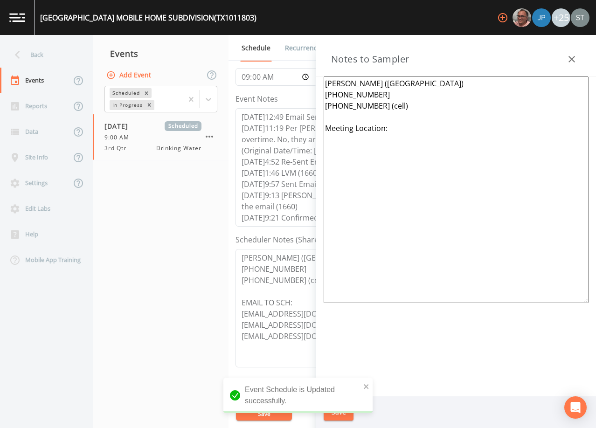
click at [397, 130] on textarea "[PERSON_NAME] ([GEOGRAPHIC_DATA]) [PHONE_NUMBER] [PHONE_NUMBER] (cell) Meeting …" at bounding box center [456, 189] width 265 height 227
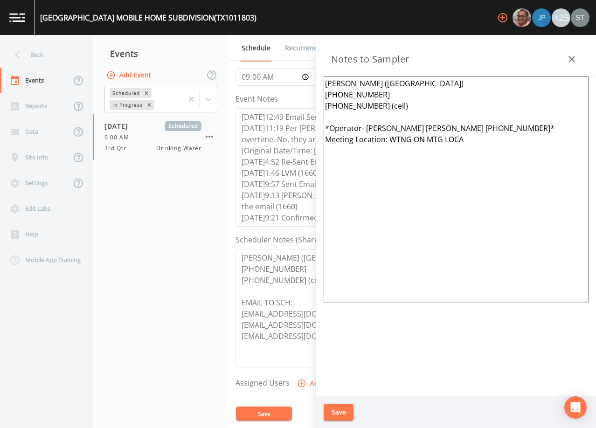
drag, startPoint x: 473, startPoint y: 143, endPoint x: 400, endPoint y: 136, distance: 74.0
click at [400, 136] on textarea "[PERSON_NAME] ([GEOGRAPHIC_DATA]) [PHONE_NUMBER] [PHONE_NUMBER] (cell) *Operato…" at bounding box center [456, 189] width 265 height 227
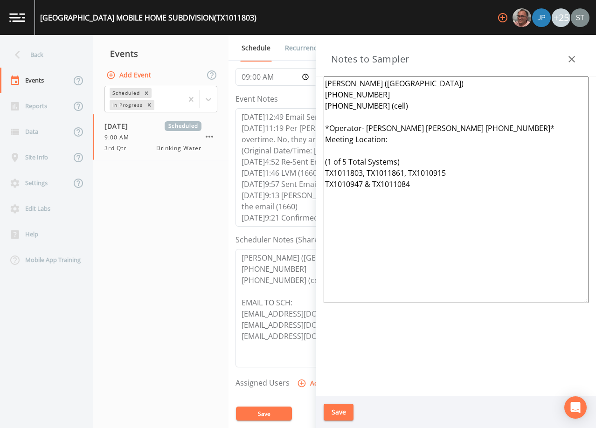
type textarea "[PERSON_NAME] ([GEOGRAPHIC_DATA]) [PHONE_NUMBER] [PHONE_NUMBER] (cell) *Operato…"
click at [340, 410] on button "Save" at bounding box center [339, 412] width 30 height 17
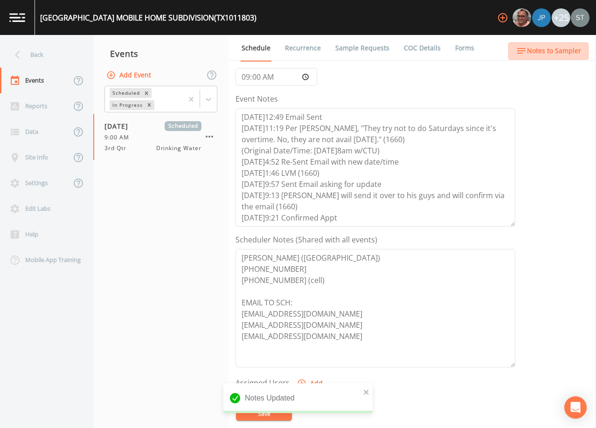
click at [567, 52] on span "Notes to Sampler" at bounding box center [554, 51] width 54 height 12
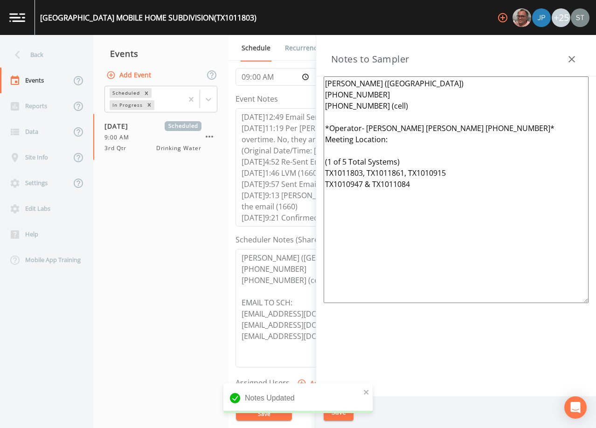
drag, startPoint x: 443, startPoint y: 188, endPoint x: 315, endPoint y: 128, distance: 141.2
click at [315, 128] on div "Back Events Reports Data Site Info Settings Edit Labs Help Mobile App Training …" at bounding box center [298, 231] width 596 height 393
click at [503, 217] on textarea "[PERSON_NAME] ([GEOGRAPHIC_DATA]) [PHONE_NUMBER] [PHONE_NUMBER] (cell) *Operato…" at bounding box center [456, 189] width 265 height 227
click at [407, 140] on textarea "[PERSON_NAME] ([GEOGRAPHIC_DATA]) [PHONE_NUMBER] [PHONE_NUMBER] (cell) *Operato…" at bounding box center [456, 189] width 265 height 227
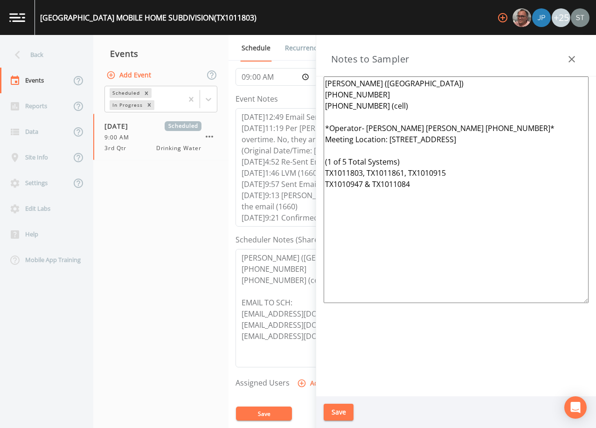
drag, startPoint x: 452, startPoint y: 137, endPoint x: 391, endPoint y: 136, distance: 61.6
click at [391, 136] on textarea "[PERSON_NAME] ([GEOGRAPHIC_DATA]) [PHONE_NUMBER] [PHONE_NUMBER] (cell) *Operato…" at bounding box center [456, 189] width 265 height 227
type textarea "[PERSON_NAME] ([GEOGRAPHIC_DATA]) [PHONE_NUMBER] [PHONE_NUMBER] (cell) *Operato…"
click at [345, 410] on button "Save" at bounding box center [339, 412] width 30 height 17
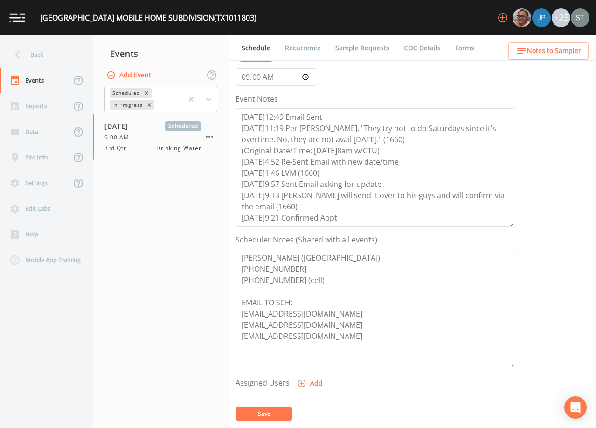
click at [277, 411] on button "Save" at bounding box center [264, 414] width 56 height 14
click at [570, 55] on span "Notes to Sampler" at bounding box center [554, 51] width 54 height 12
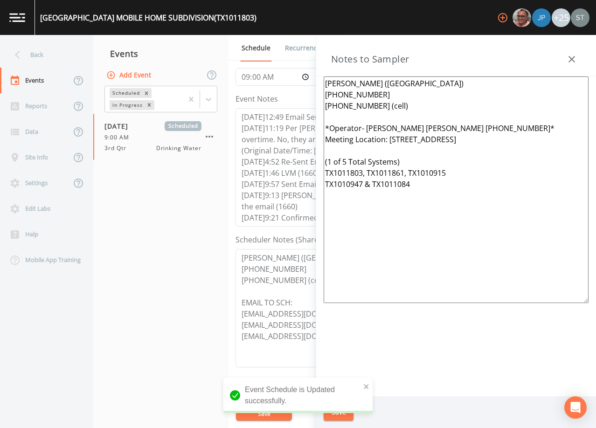
click at [573, 58] on icon "button" at bounding box center [571, 59] width 7 height 7
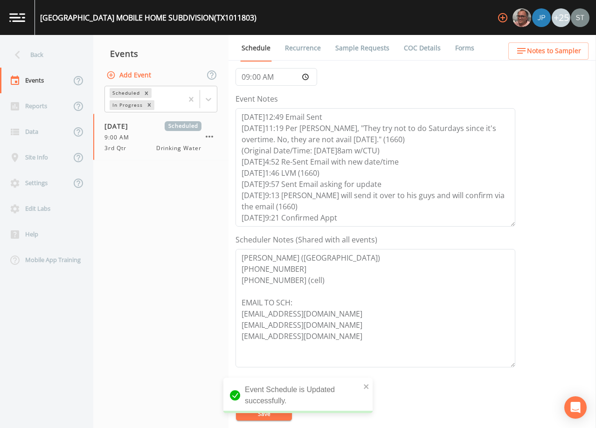
click at [339, 49] on link "Sample Requests" at bounding box center [362, 48] width 57 height 26
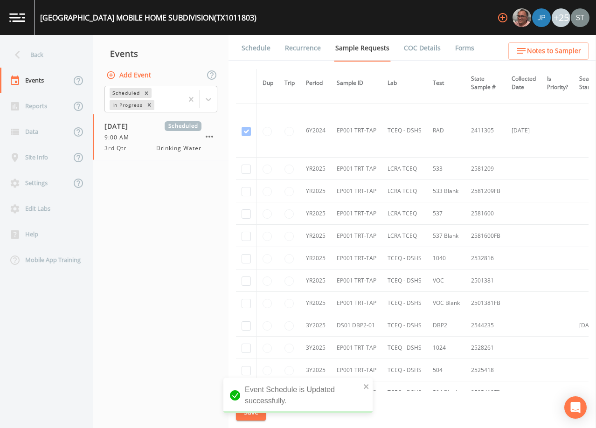
scroll to position [280, 0]
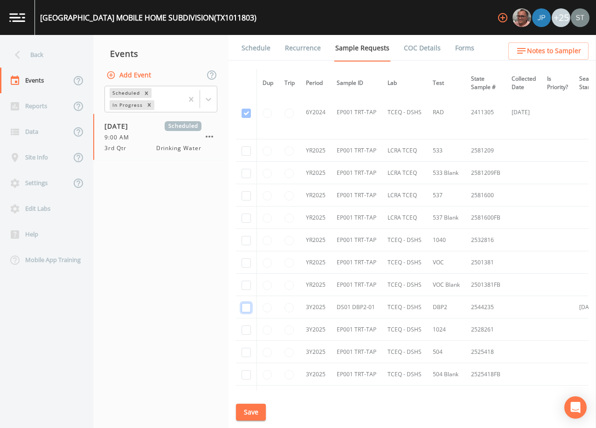
click at [247, 307] on input "checkbox" at bounding box center [246, 307] width 9 height 9
checkbox input "true"
click at [251, 412] on button "Save" at bounding box center [251, 412] width 30 height 17
click at [263, 49] on link "Schedule" at bounding box center [256, 48] width 32 height 26
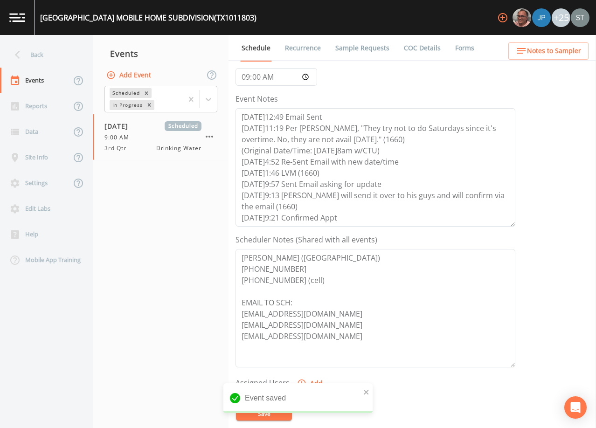
scroll to position [187, 0]
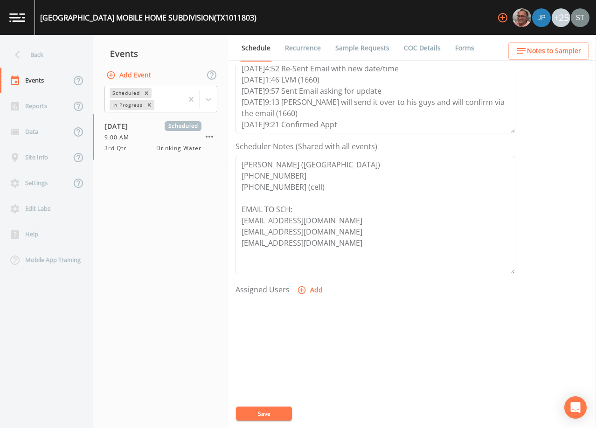
click at [565, 52] on span "Notes to Sampler" at bounding box center [554, 51] width 54 height 12
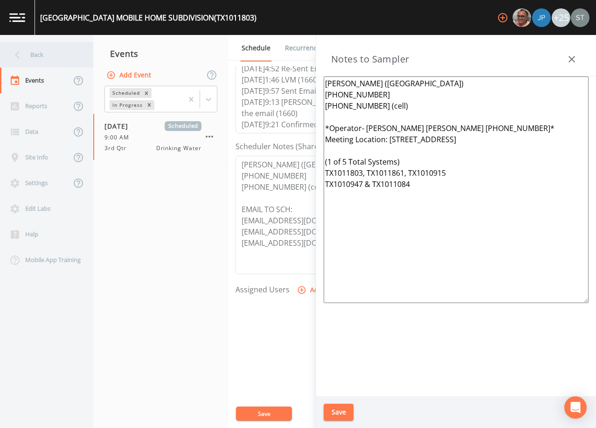
click at [50, 56] on div "Back" at bounding box center [42, 55] width 84 height 26
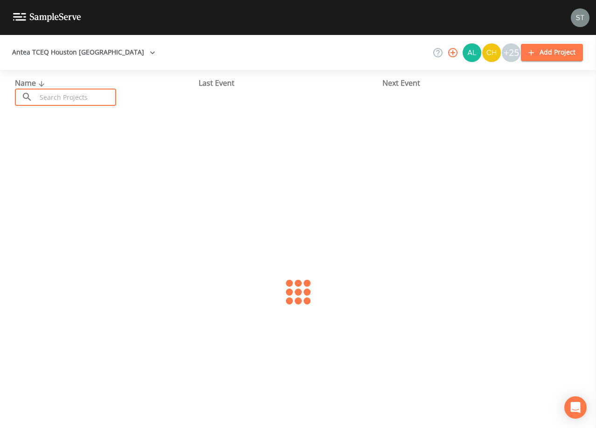
click at [84, 97] on input "text" at bounding box center [76, 97] width 80 height 17
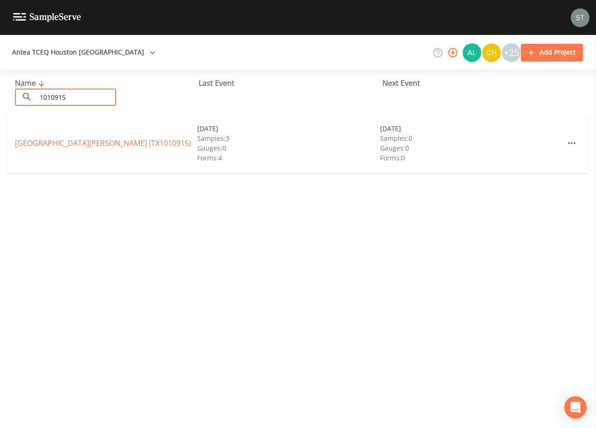
type input "1010915"
click at [101, 143] on link "[GEOGRAPHIC_DATA][PERSON_NAME] (TX1010915)" at bounding box center [103, 143] width 176 height 10
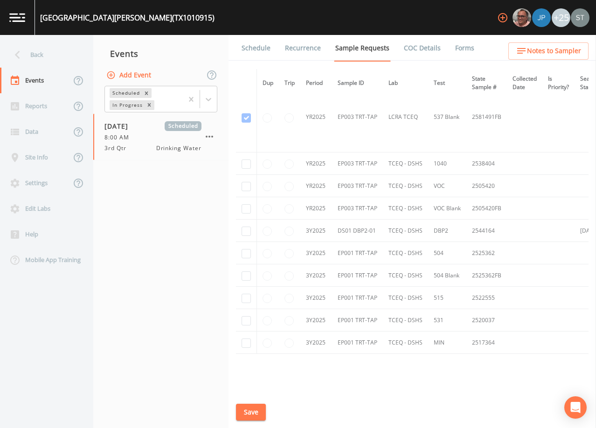
scroll to position [3622, 0]
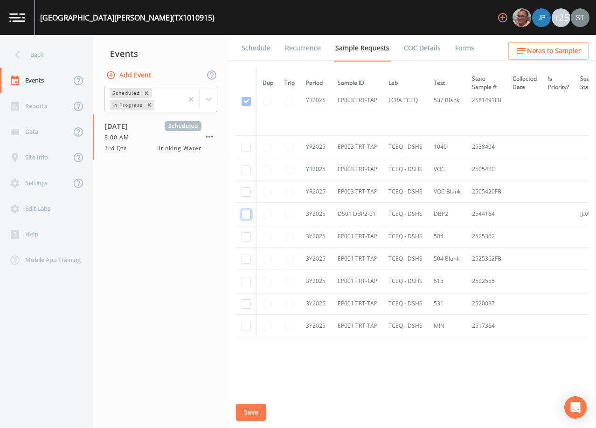
click at [248, 216] on input "checkbox" at bounding box center [246, 214] width 9 height 9
checkbox input "true"
click at [254, 415] on button "Save" at bounding box center [251, 412] width 30 height 17
click at [254, 49] on link "Schedule" at bounding box center [256, 48] width 32 height 26
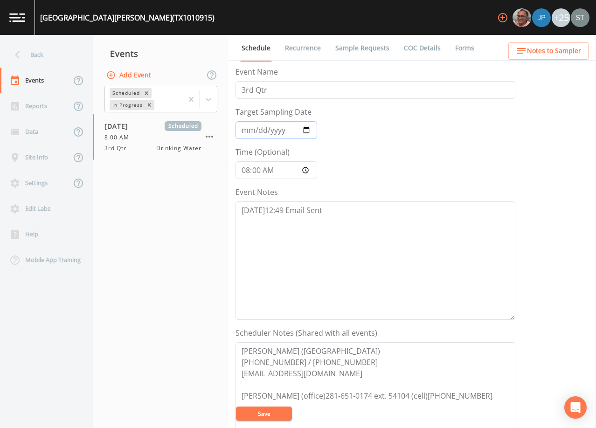
click at [256, 130] on input "[DATE]" at bounding box center [276, 130] width 82 height 18
type input "[DATE]"
click at [337, 207] on textarea "[DATE]12:49 Email Sent" at bounding box center [375, 260] width 280 height 118
type textarea "[DATE]12:49 Email Sent [DATE]11:19 Per [PERSON_NAME], "They try no"
click at [48, 59] on div "Back" at bounding box center [42, 55] width 84 height 26
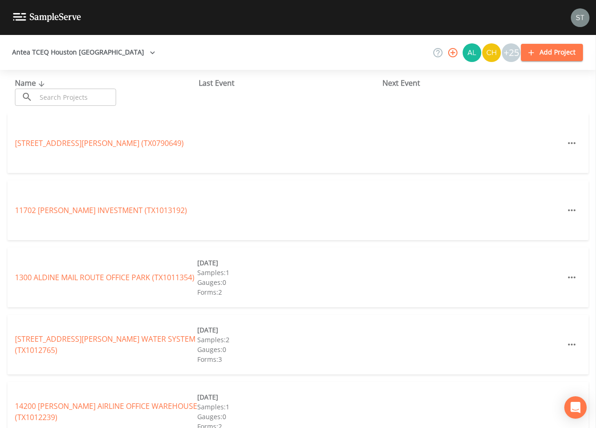
click at [69, 95] on input "text" at bounding box center [76, 97] width 80 height 17
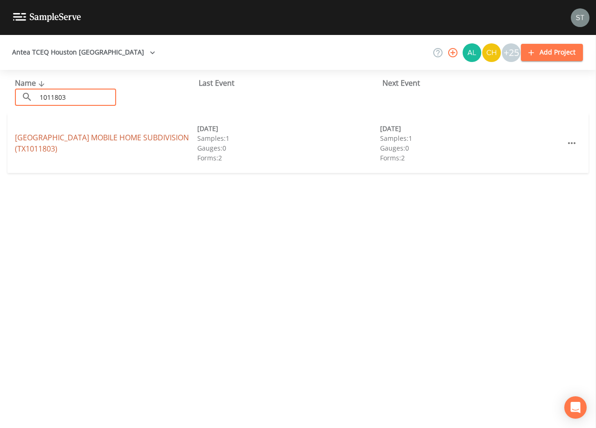
type input "1011803"
click at [95, 137] on link "[GEOGRAPHIC_DATA] SUBDIVISION (TX1011803)" at bounding box center [102, 142] width 174 height 21
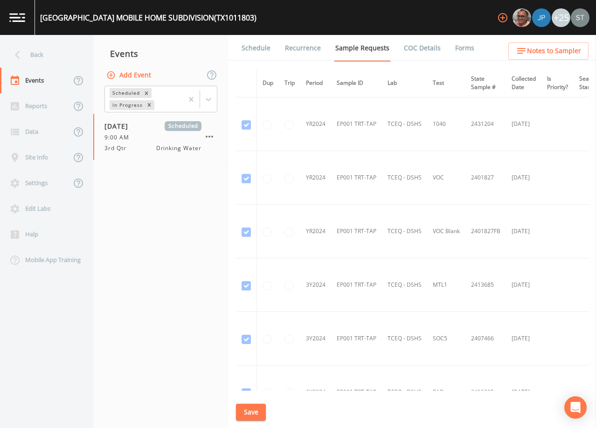
click at [256, 55] on link "Schedule" at bounding box center [256, 48] width 32 height 26
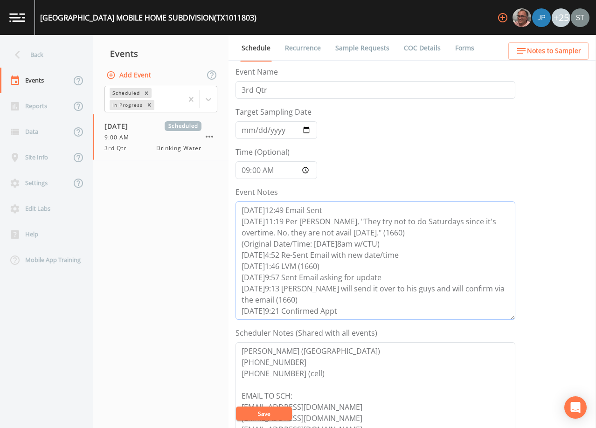
drag, startPoint x: 403, startPoint y: 243, endPoint x: 235, endPoint y: 220, distance: 169.9
click at [235, 220] on div "Schedule Recurrence Sample Requests COC Details Forms Event Name 3rd Qtr Target…" at bounding box center [411, 231] width 367 height 393
click at [58, 56] on div "Back" at bounding box center [42, 55] width 84 height 26
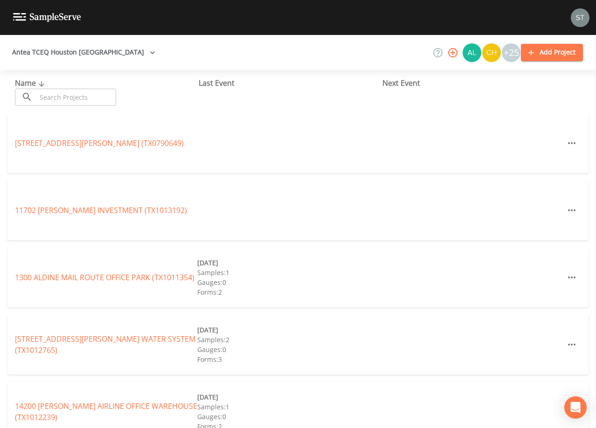
click at [72, 96] on input "text" at bounding box center [76, 97] width 80 height 17
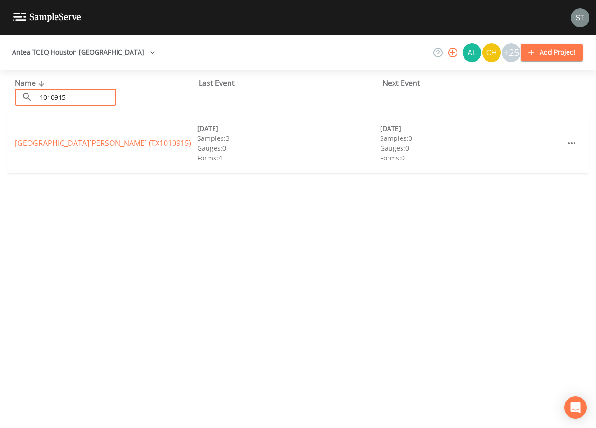
type input "1010915"
click at [93, 143] on link "[GEOGRAPHIC_DATA][PERSON_NAME] (TX1010915)" at bounding box center [103, 143] width 176 height 10
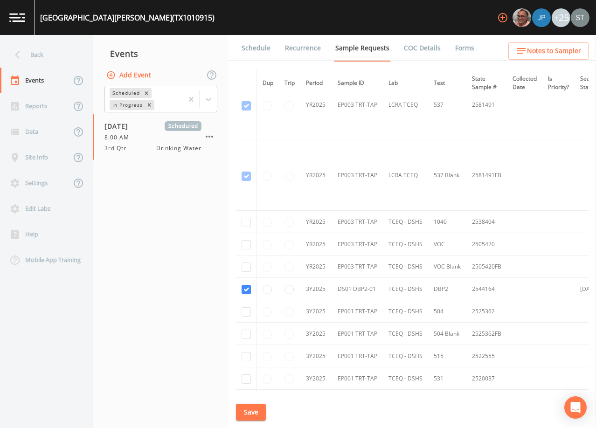
scroll to position [3565, 0]
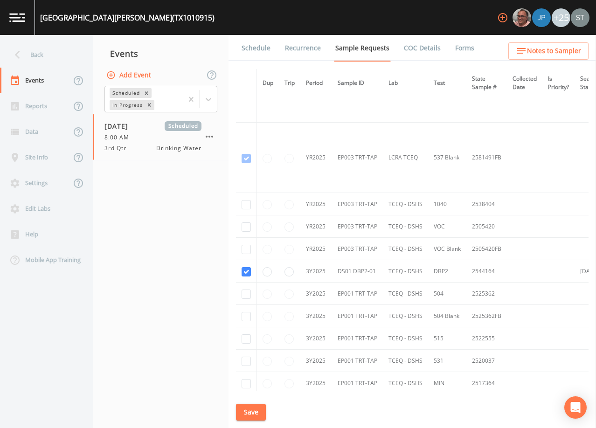
click at [252, 50] on link "Schedule" at bounding box center [256, 48] width 32 height 26
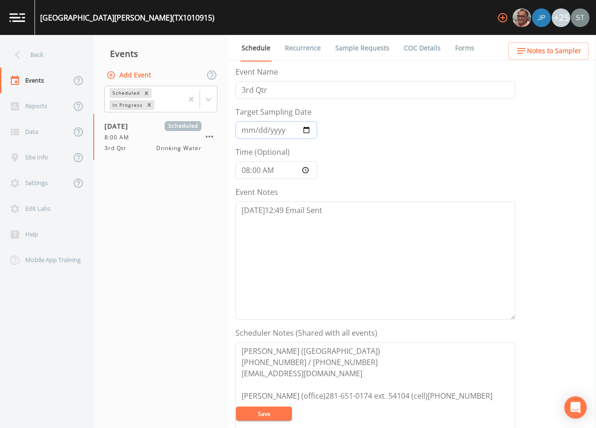
click at [257, 131] on input "[DATE]" at bounding box center [276, 130] width 82 height 18
type input "[DATE]"
click at [247, 172] on input "08:00:00" at bounding box center [276, 170] width 82 height 18
type input "09:00"
click at [336, 213] on textarea "[DATE]12:49 Email Sent" at bounding box center [375, 260] width 280 height 118
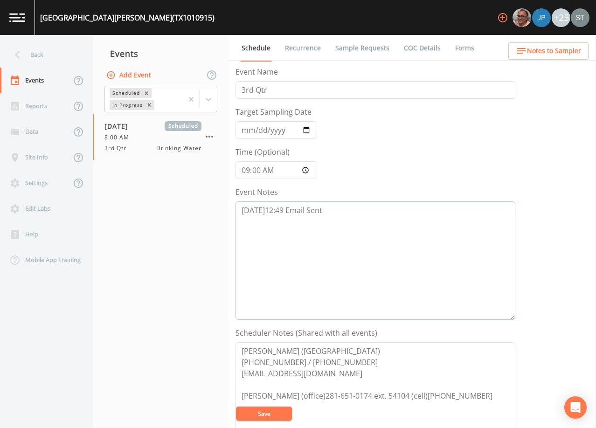
click at [334, 211] on textarea "[DATE]12:49 Email Sent" at bounding box center [375, 260] width 280 height 118
paste textarea "[DATE]11:19 [PERSON_NAME], "They try not to do Saturdays since it's overtime. N…"
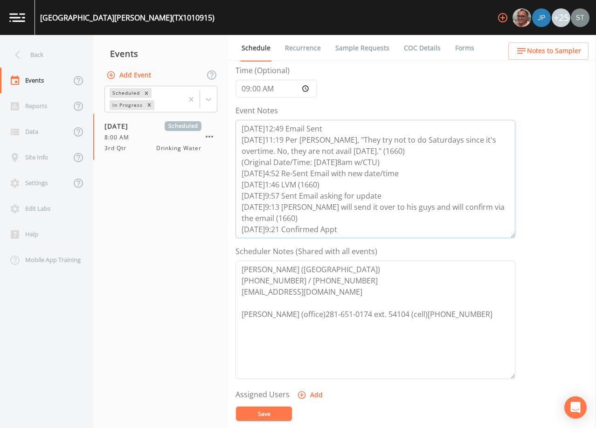
scroll to position [93, 0]
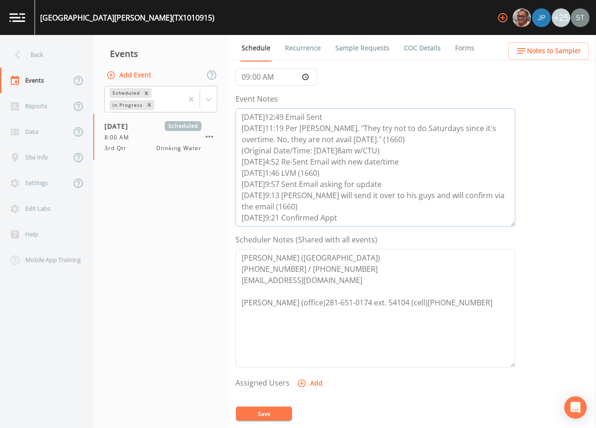
type textarea "[DATE]12:49 Email Sent [DATE]11:19 Per [PERSON_NAME], "They try not to do Satur…"
click at [297, 268] on textarea "[PERSON_NAME] ([GEOGRAPHIC_DATA]) [PHONE_NUMBER] / [PHONE_NUMBER] [EMAIL_ADDRES…" at bounding box center [375, 308] width 280 height 118
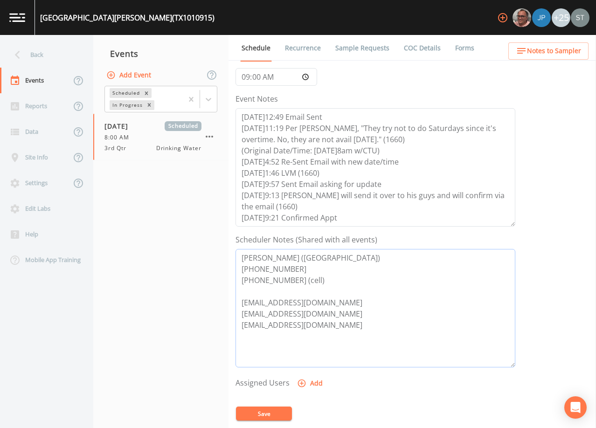
type textarea "[PERSON_NAME] ([GEOGRAPHIC_DATA]) [PHONE_NUMBER] [PHONE_NUMBER] (cell) [EMAIL_A…"
click at [274, 409] on button "Save" at bounding box center [264, 414] width 56 height 14
drag, startPoint x: 311, startPoint y: 280, endPoint x: 230, endPoint y: 259, distance: 83.8
click at [230, 259] on div "Schedule Recurrence Sample Requests COC Details Forms Event Name 3rd Qtr Target…" at bounding box center [411, 231] width 367 height 393
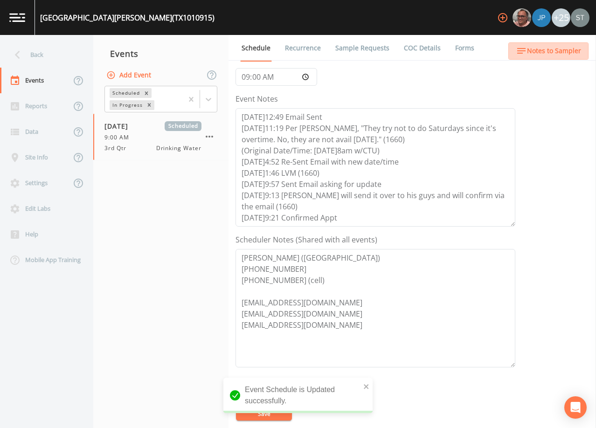
click at [560, 49] on span "Notes to Sampler" at bounding box center [554, 51] width 54 height 12
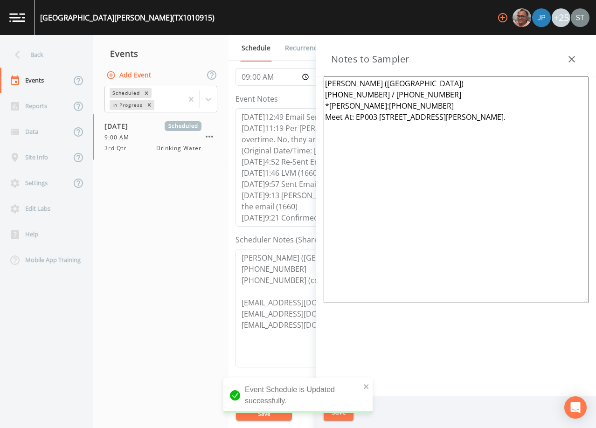
drag, startPoint x: 544, startPoint y: 116, endPoint x: 298, endPoint y: 79, distance: 248.5
click at [298, 79] on div "Back Events Reports Data Site Info Settings Edit Labs Help Mobile App Training …" at bounding box center [298, 231] width 596 height 393
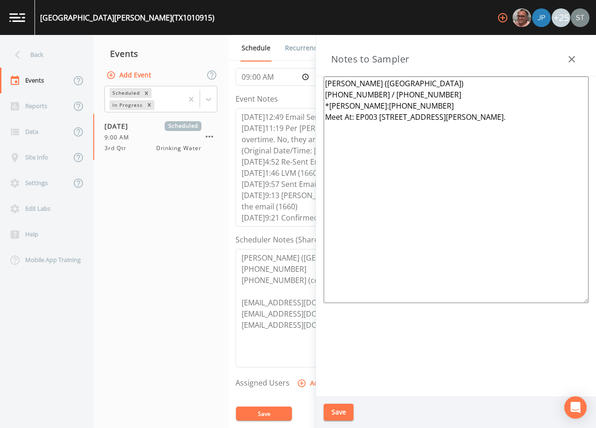
paste textarea "[PHONE_NUMBER] (cell)"
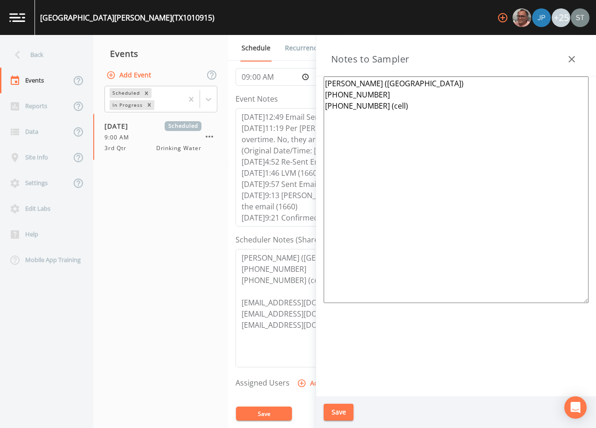
click at [332, 128] on textarea "[PERSON_NAME] ([GEOGRAPHIC_DATA]) [PHONE_NUMBER] [PHONE_NUMBER] (cell)" at bounding box center [456, 189] width 265 height 227
paste textarea "*Operator- [PERSON_NAME] [PERSON_NAME] [PHONE_NUMBER]* Meeting Location: [STREE…"
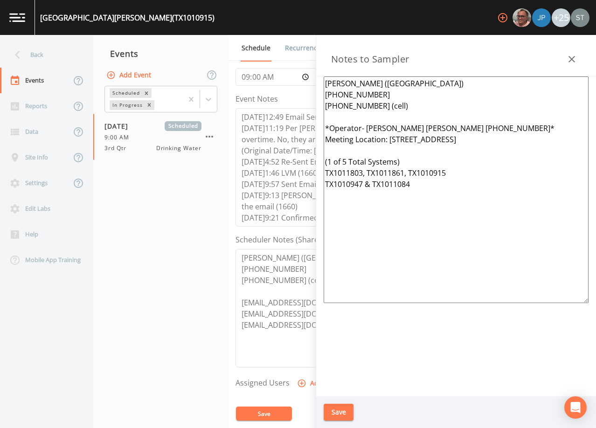
type textarea "[PERSON_NAME] ([GEOGRAPHIC_DATA]) [PHONE_NUMBER] [PHONE_NUMBER] (cell) *Operato…"
click at [337, 414] on button "Save" at bounding box center [339, 412] width 30 height 17
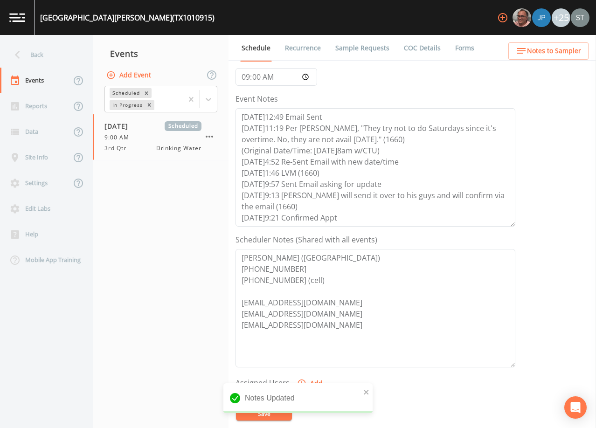
click at [567, 51] on span "Notes to Sampler" at bounding box center [554, 51] width 54 height 12
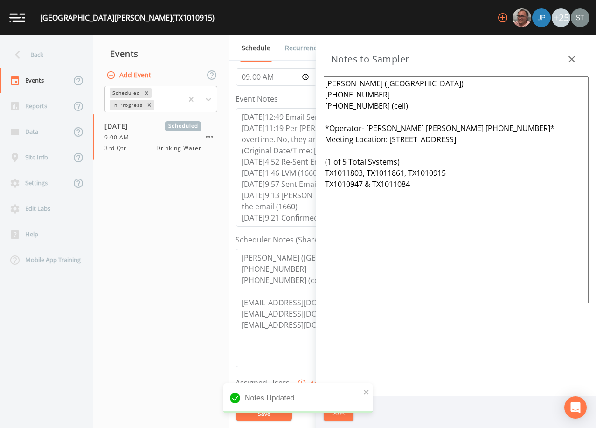
click at [573, 58] on icon "button" at bounding box center [571, 59] width 7 height 7
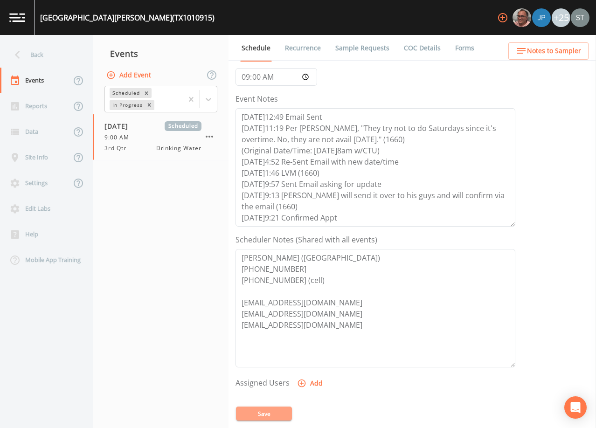
click at [269, 413] on button "Save" at bounding box center [264, 414] width 56 height 14
click at [355, 50] on link "Sample Requests" at bounding box center [362, 48] width 57 height 26
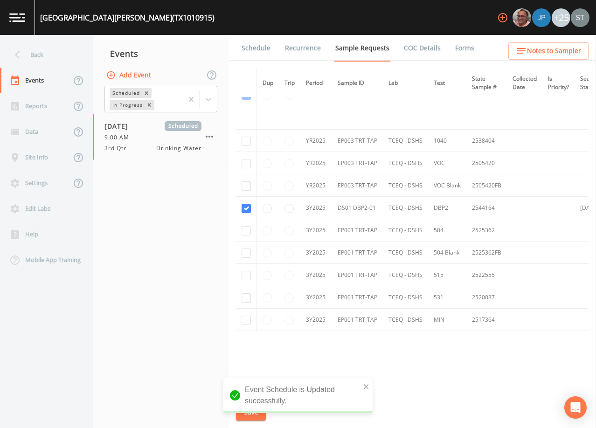
scroll to position [3645, 0]
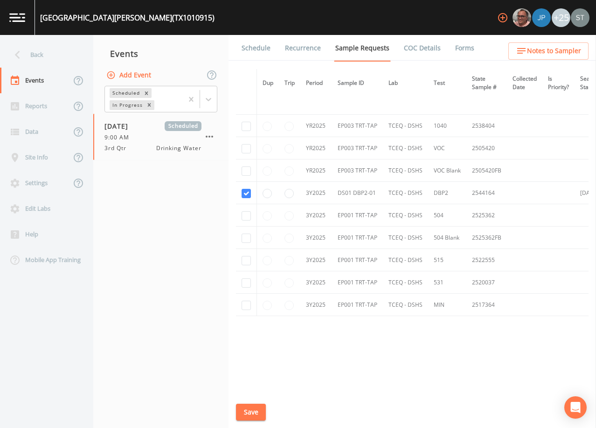
click at [260, 51] on link "Schedule" at bounding box center [256, 48] width 32 height 26
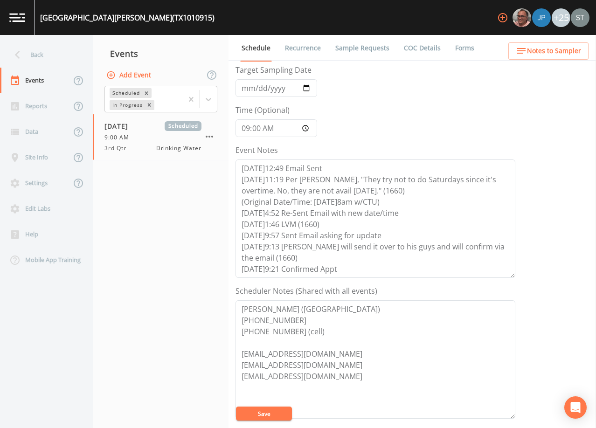
scroll to position [93, 0]
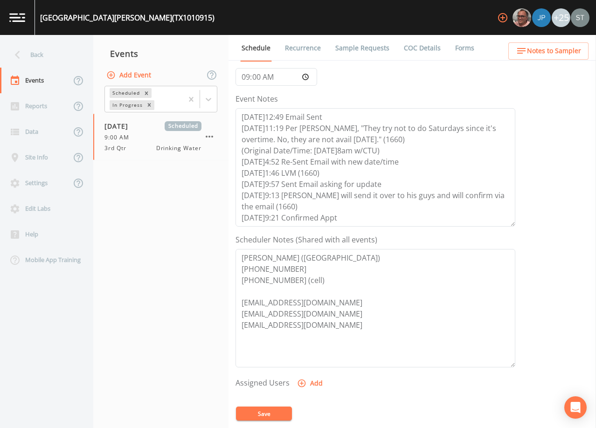
click at [574, 46] on span "Notes to Sampler" at bounding box center [554, 51] width 54 height 12
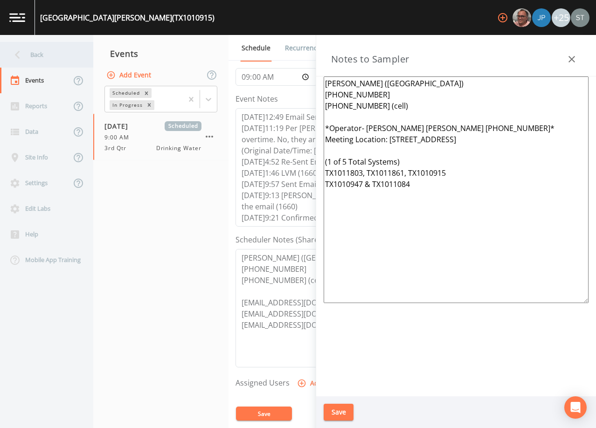
click at [59, 61] on div "Back" at bounding box center [42, 55] width 84 height 26
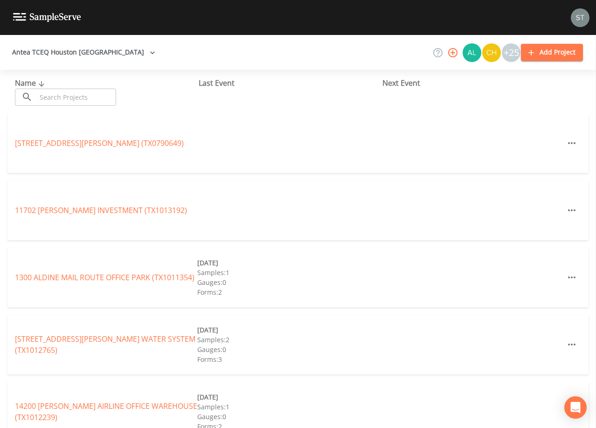
click at [83, 100] on input "text" at bounding box center [76, 97] width 80 height 17
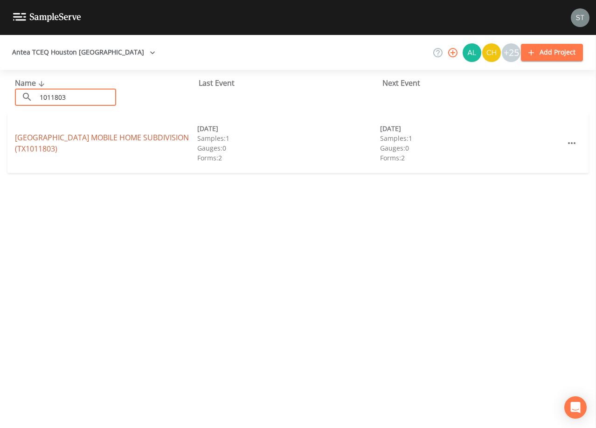
type input "1011803"
click at [143, 136] on link "[GEOGRAPHIC_DATA] SUBDIVISION (TX1011803)" at bounding box center [102, 142] width 174 height 21
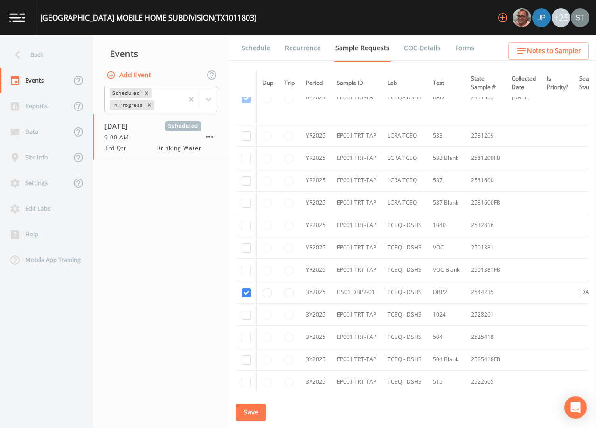
scroll to position [373, 0]
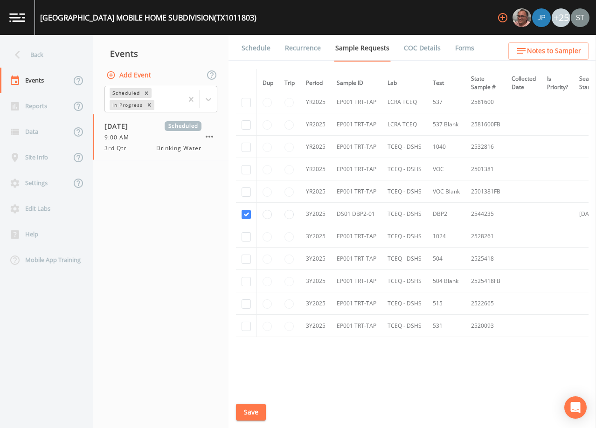
click at [254, 54] on link "Schedule" at bounding box center [256, 48] width 32 height 26
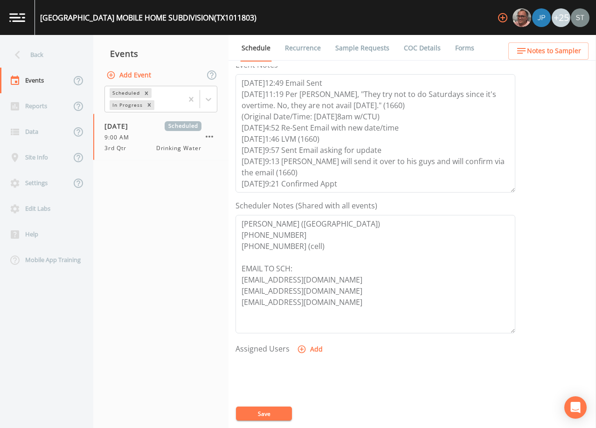
scroll to position [140, 0]
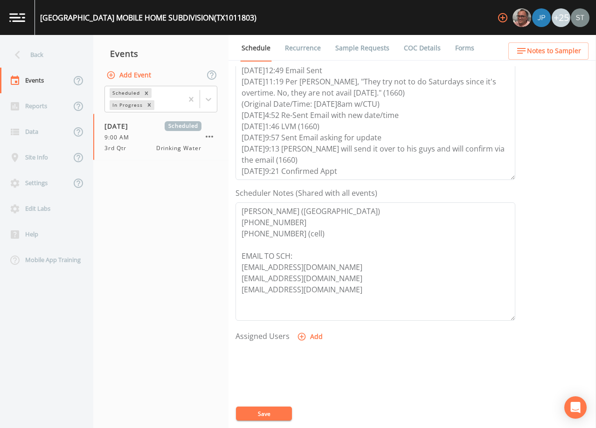
click at [560, 55] on span "Notes to Sampler" at bounding box center [554, 51] width 54 height 12
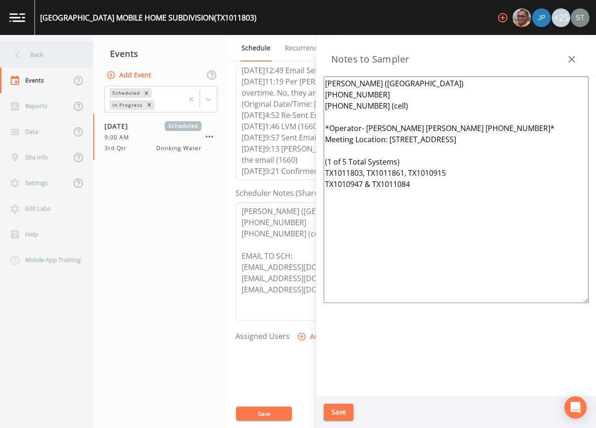
click at [60, 55] on div "Back" at bounding box center [42, 55] width 84 height 26
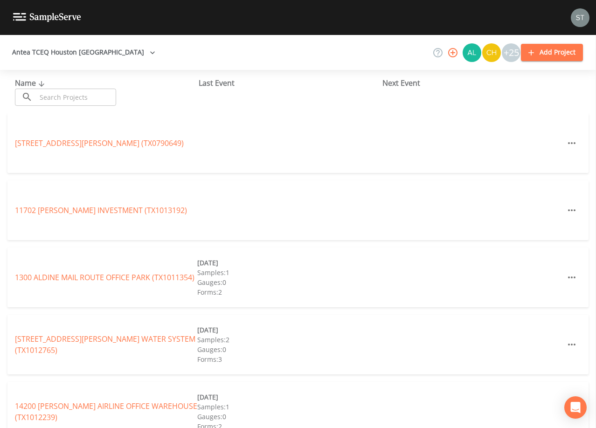
click at [96, 93] on input "text" at bounding box center [76, 97] width 80 height 17
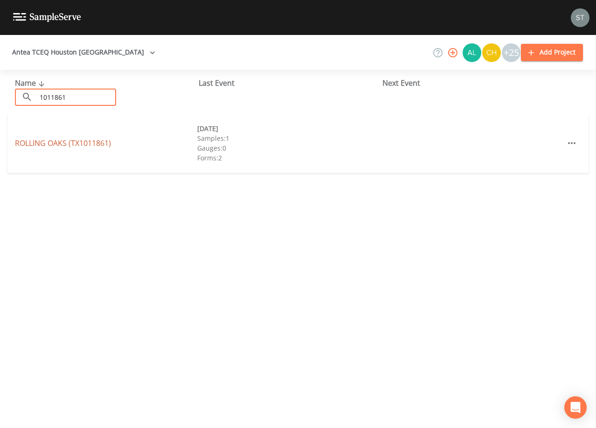
type input "1011861"
click at [97, 144] on link "ROLLING OAKS (TX1011861)" at bounding box center [63, 143] width 96 height 10
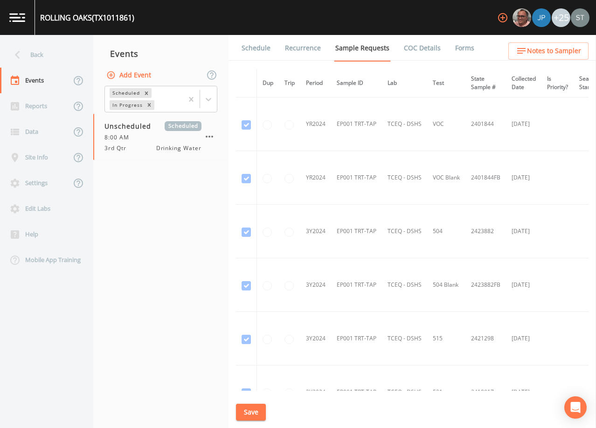
click at [261, 54] on link "Schedule" at bounding box center [256, 48] width 32 height 26
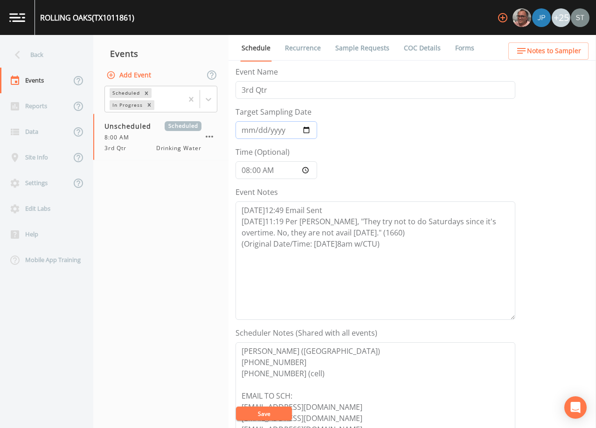
click at [249, 131] on input "Target Sampling Date" at bounding box center [276, 130] width 82 height 18
type input "[DATE]"
type input "09:00"
click at [402, 241] on textarea "[DATE]12:49 Email Sent [DATE]11:19 Per [PERSON_NAME], "They try not to do Satur…" at bounding box center [375, 260] width 280 height 118
click at [410, 254] on textarea "[DATE]12:49 Email Sent [DATE]11:19 Per [PERSON_NAME], "They try not to do Satur…" at bounding box center [375, 260] width 280 height 118
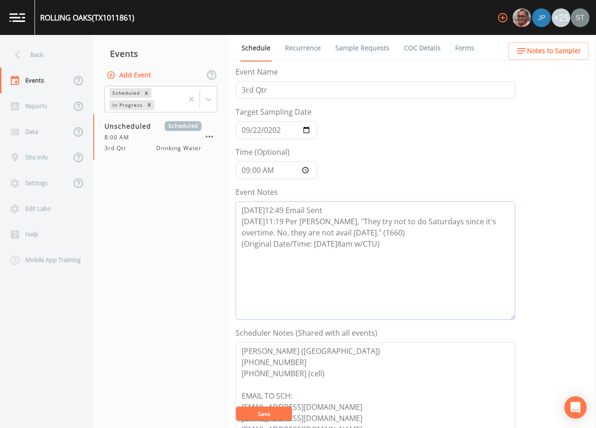
paste textarea "[DATE]4:52 Re-Sent Email with new date/time [DATE]1:46 LVM (1660) [DATE]9:57 Se…"
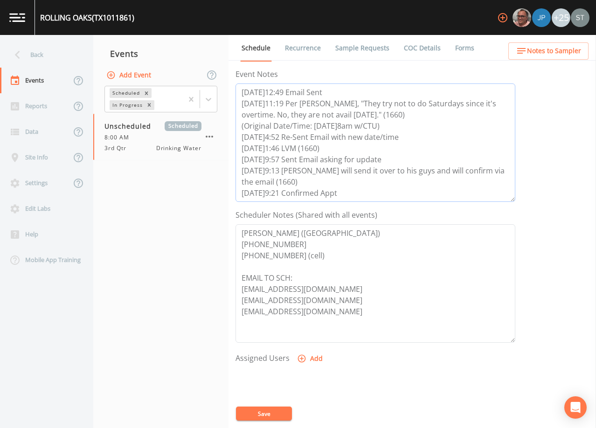
scroll to position [140, 0]
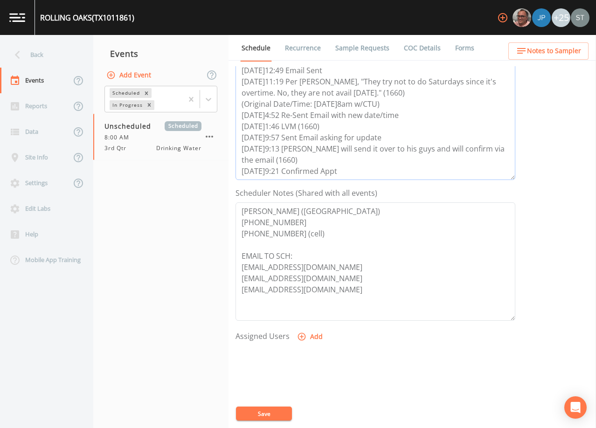
type textarea "[DATE]12:49 Email Sent [DATE]11:19 Per [PERSON_NAME], "They try not to do Satur…"
click at [311, 334] on button "Add" at bounding box center [310, 336] width 31 height 17
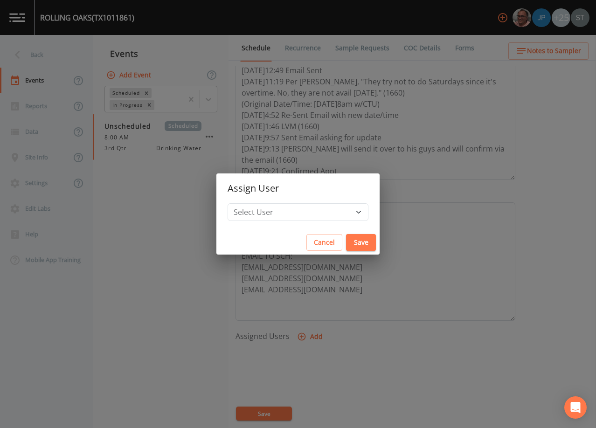
click at [309, 246] on button "Cancel" at bounding box center [324, 242] width 36 height 17
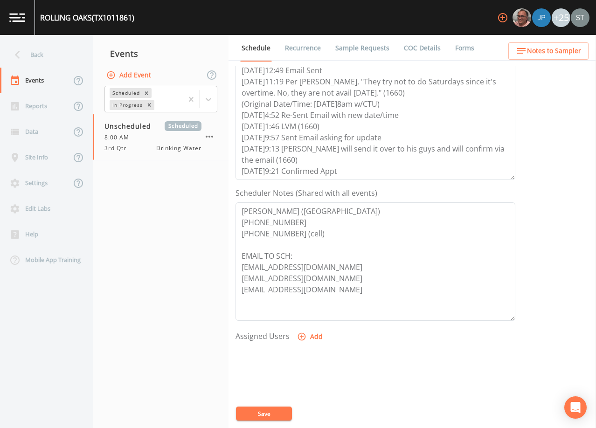
click at [281, 417] on button "Save" at bounding box center [264, 414] width 56 height 14
click at [366, 53] on link "Sample Requests" at bounding box center [362, 48] width 57 height 26
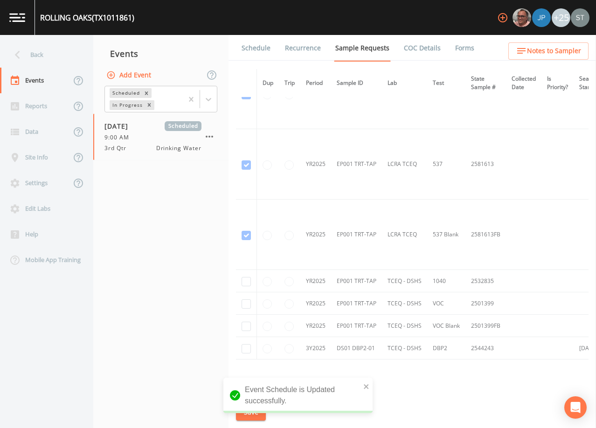
scroll to position [530, 0]
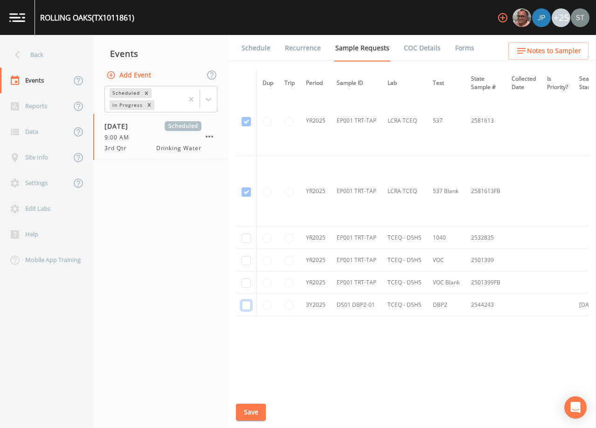
click at [243, 304] on input "checkbox" at bounding box center [246, 305] width 9 height 9
checkbox input "true"
click at [250, 415] on button "Save" at bounding box center [251, 412] width 30 height 17
click at [252, 53] on link "Schedule" at bounding box center [256, 48] width 32 height 26
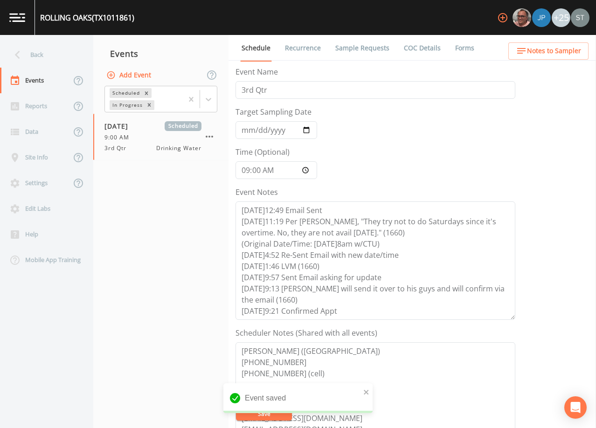
click at [564, 53] on span "Notes to Sampler" at bounding box center [554, 51] width 54 height 12
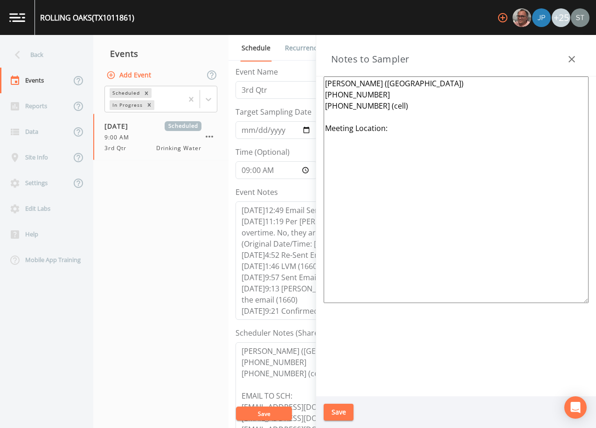
drag, startPoint x: 425, startPoint y: 136, endPoint x: 296, endPoint y: 135, distance: 129.2
click at [296, 135] on div "Back Events Reports Data Site Info Settings Edit Labs Help Mobile App Training …" at bounding box center [298, 231] width 596 height 393
paste textarea "*Operator- [PERSON_NAME] [PERSON_NAME] [PHONE_NUMBER]* Meeting Location: [STREE…"
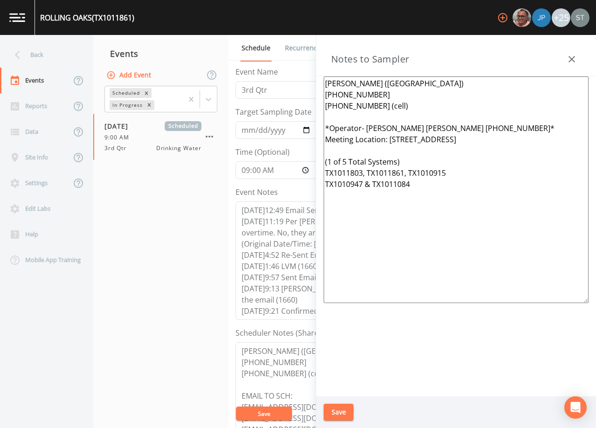
type textarea "[PERSON_NAME] ([GEOGRAPHIC_DATA]) [PHONE_NUMBER] [PHONE_NUMBER] (cell) *Operato…"
click at [346, 414] on button "Save" at bounding box center [339, 412] width 30 height 17
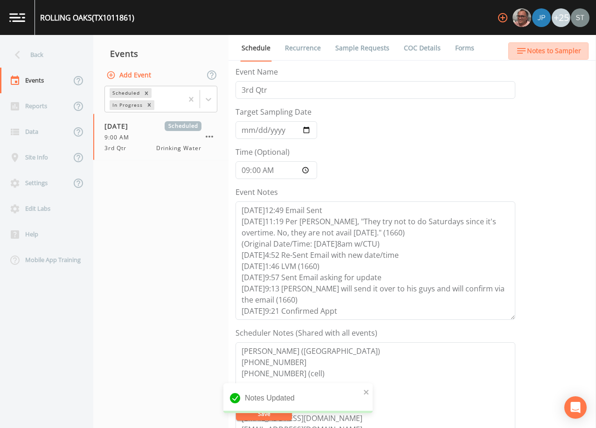
click at [569, 56] on span "Notes to Sampler" at bounding box center [554, 51] width 54 height 12
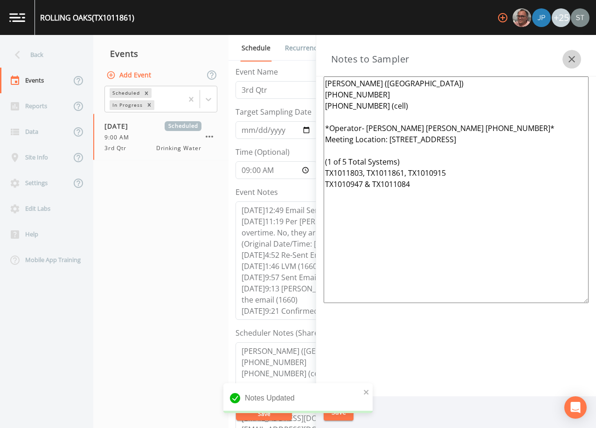
click at [573, 59] on icon "button" at bounding box center [571, 59] width 11 height 11
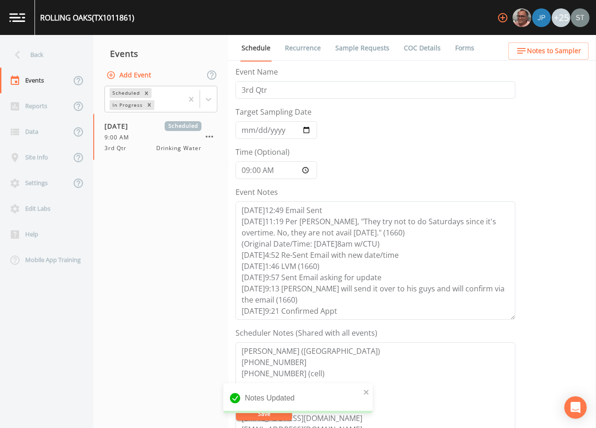
click at [360, 51] on link "Sample Requests" at bounding box center [362, 48] width 57 height 26
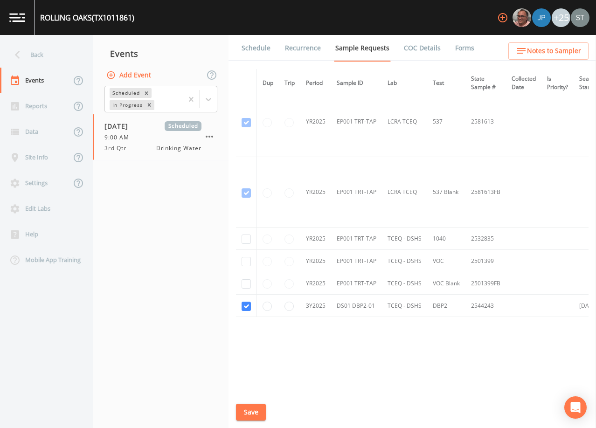
scroll to position [530, 0]
click at [249, 49] on link "Schedule" at bounding box center [256, 48] width 32 height 26
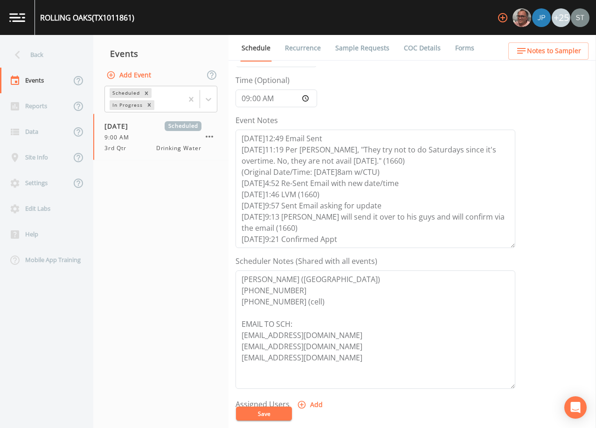
scroll to position [93, 0]
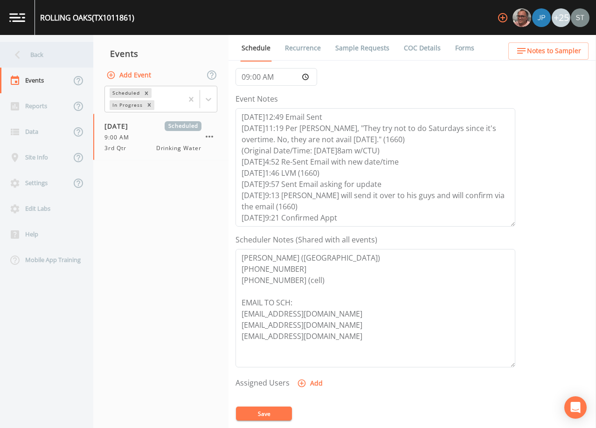
click at [41, 55] on div "Back" at bounding box center [42, 55] width 84 height 26
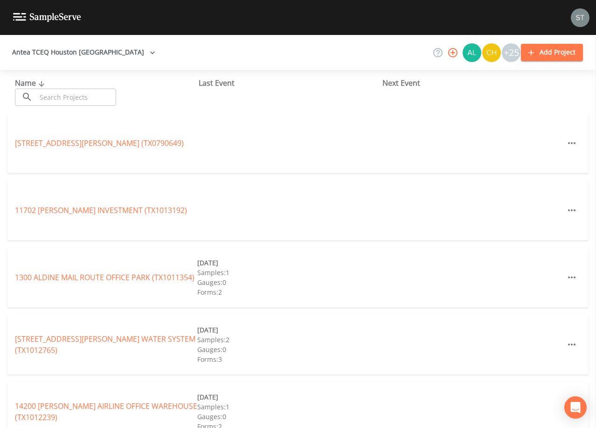
click at [83, 95] on input "text" at bounding box center [76, 97] width 80 height 17
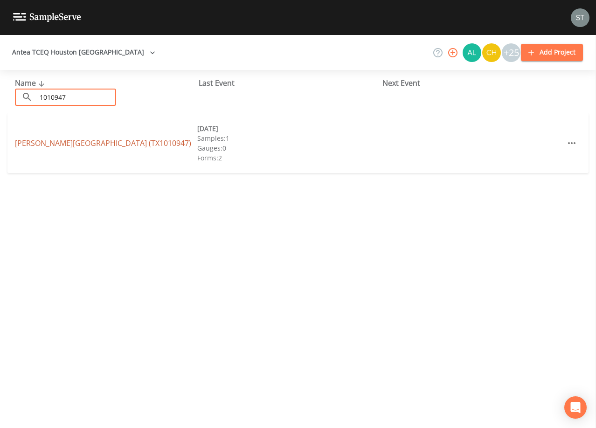
type input "1010947"
click at [124, 140] on link "[PERSON_NAME][GEOGRAPHIC_DATA] (TX1010947)" at bounding box center [103, 143] width 176 height 10
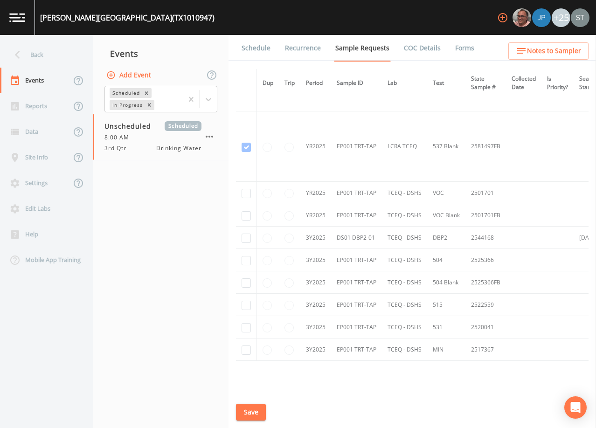
scroll to position [466, 0]
click at [249, 237] on input "checkbox" at bounding box center [246, 237] width 9 height 9
checkbox input "true"
click at [259, 412] on button "Save" at bounding box center [251, 412] width 30 height 17
click at [264, 54] on link "Schedule" at bounding box center [256, 48] width 32 height 26
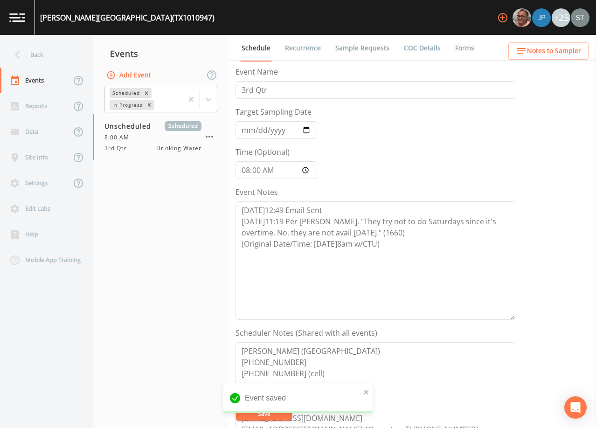
click at [545, 50] on span "Notes to Sampler" at bounding box center [554, 51] width 54 height 12
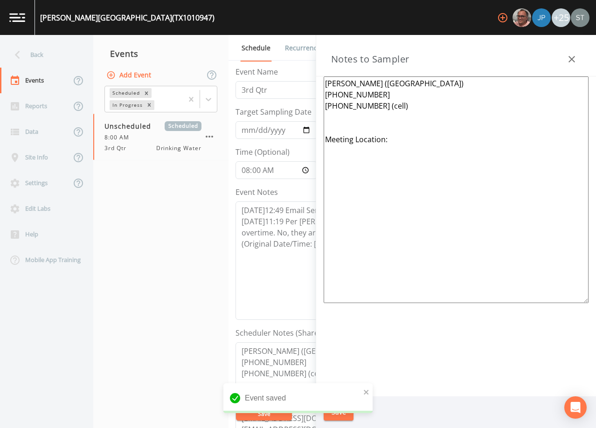
drag, startPoint x: 371, startPoint y: 140, endPoint x: 322, endPoint y: 124, distance: 51.0
click at [322, 124] on div "[PERSON_NAME] ([GEOGRAPHIC_DATA]) [PHONE_NUMBER] [PHONE_NUMBER] (cell) Meeting …" at bounding box center [456, 236] width 280 height 320
paste textarea "*Operator- [PERSON_NAME] [PERSON_NAME] [PHONE_NUMBER]* Meeting Location: [STREE…"
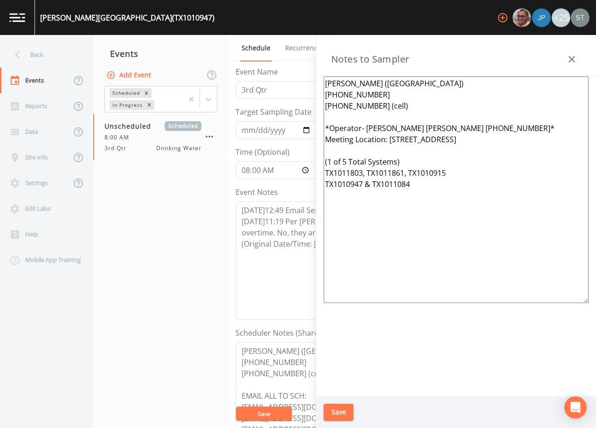
click at [339, 414] on button "Save" at bounding box center [339, 412] width 30 height 17
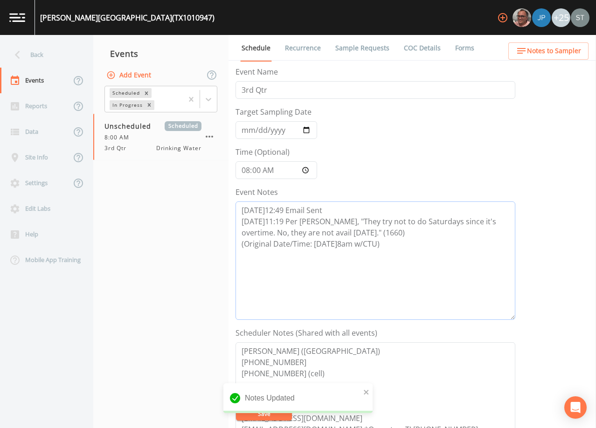
click at [408, 245] on textarea "[DATE]12:49 Email Sent [DATE]11:19 Per [PERSON_NAME], "They try not to do Satur…" at bounding box center [375, 260] width 280 height 118
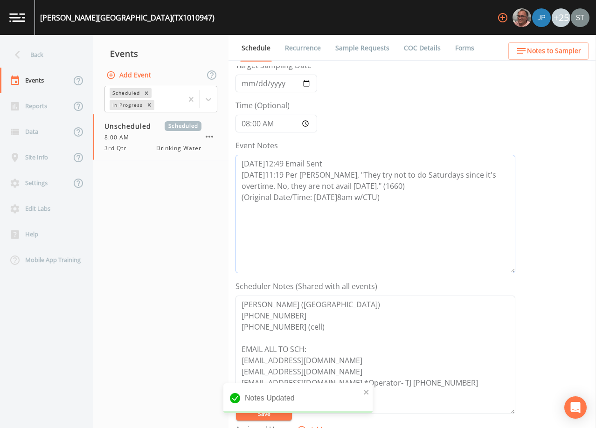
scroll to position [93, 0]
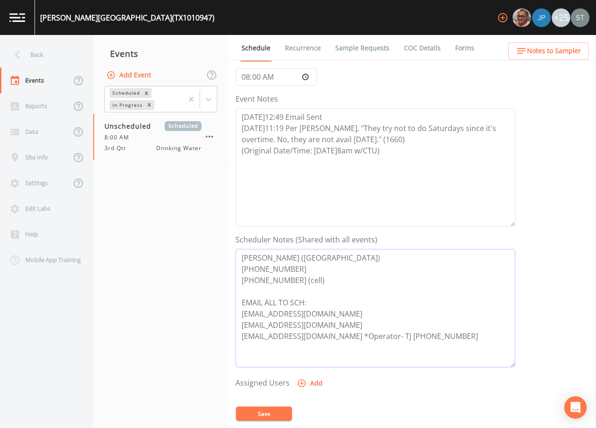
drag, startPoint x: 452, startPoint y: 335, endPoint x: 346, endPoint y: 332, distance: 105.9
click at [346, 332] on textarea "[PERSON_NAME] ([GEOGRAPHIC_DATA]) [PHONE_NUMBER] [PHONE_NUMBER] (cell) EMAIL AL…" at bounding box center [375, 308] width 280 height 118
click at [322, 170] on textarea "[DATE]12:49 Email Sent [DATE]11:19 Per [PERSON_NAME], "They try not to do Satur…" at bounding box center [375, 167] width 280 height 118
click at [349, 163] on textarea "[DATE]12:49 Email Sent [DATE]11:19 Per [PERSON_NAME], "They try not to do Satur…" at bounding box center [375, 167] width 280 height 118
paste textarea "[DATE]4:52 Re-Sent Email with new date/time [DATE]1:46 LVM (1660) [DATE]9:57 Se…"
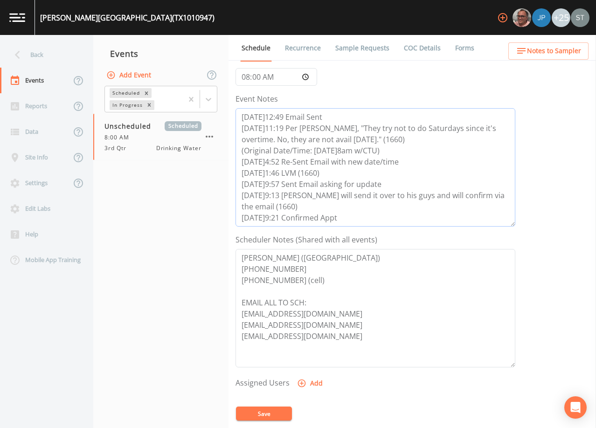
scroll to position [8, 0]
click at [278, 414] on button "Save" at bounding box center [264, 414] width 56 height 14
click at [569, 53] on span "Notes to Sampler" at bounding box center [554, 51] width 54 height 12
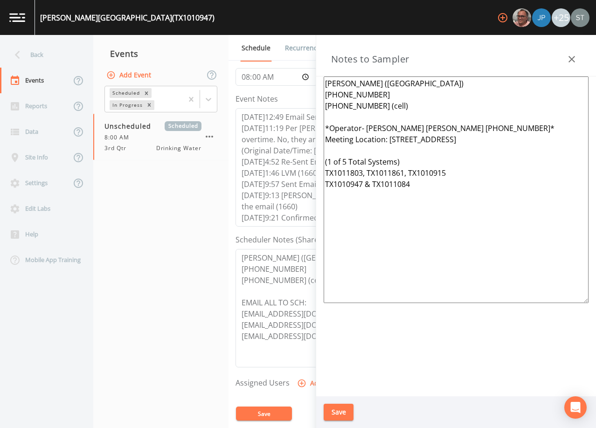
click at [574, 61] on icon "button" at bounding box center [571, 59] width 7 height 7
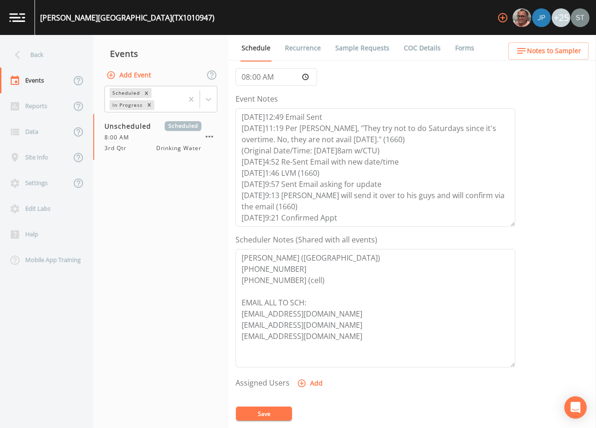
click at [356, 48] on link "Sample Requests" at bounding box center [362, 48] width 57 height 26
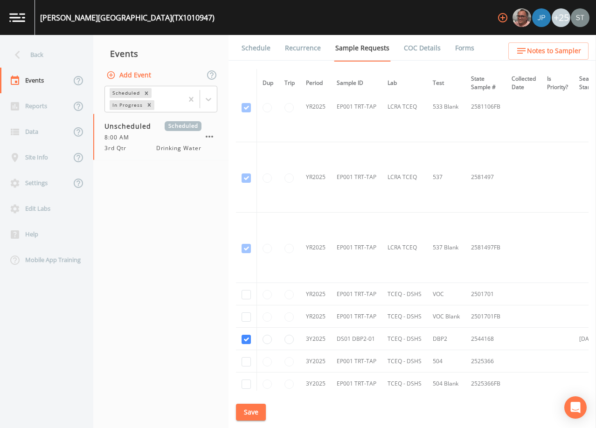
scroll to position [420, 0]
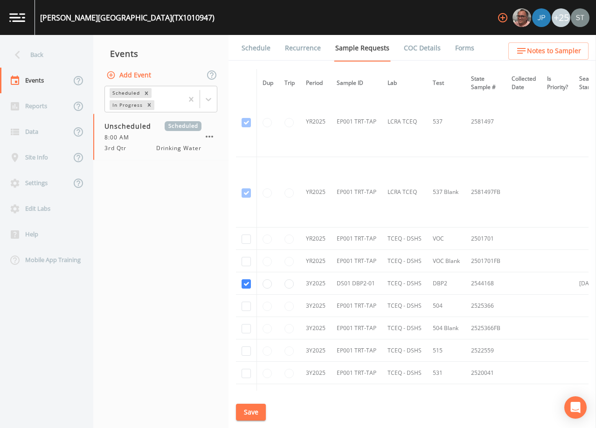
click at [260, 53] on link "Schedule" at bounding box center [256, 48] width 32 height 26
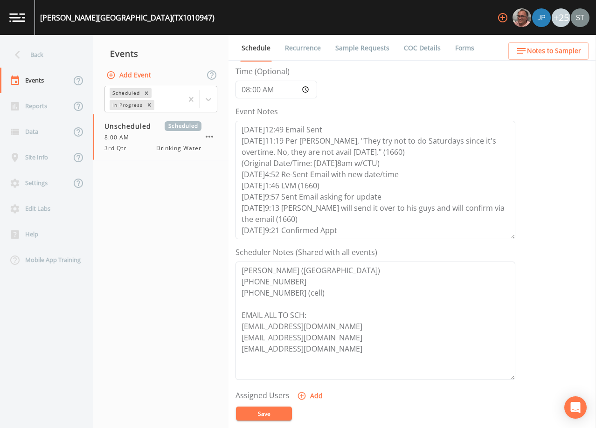
scroll to position [93, 0]
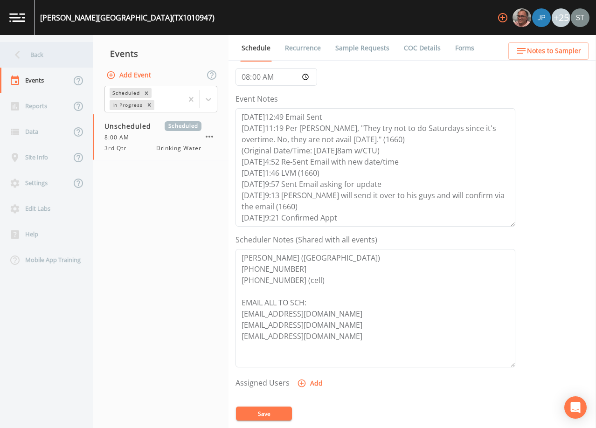
click at [44, 57] on div "Back" at bounding box center [42, 55] width 84 height 26
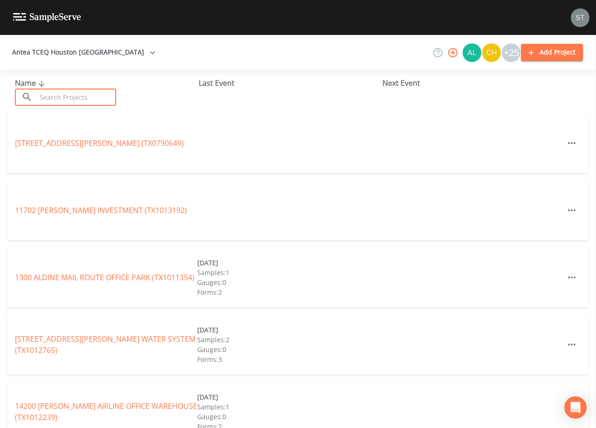
click at [101, 94] on input "text" at bounding box center [76, 97] width 80 height 17
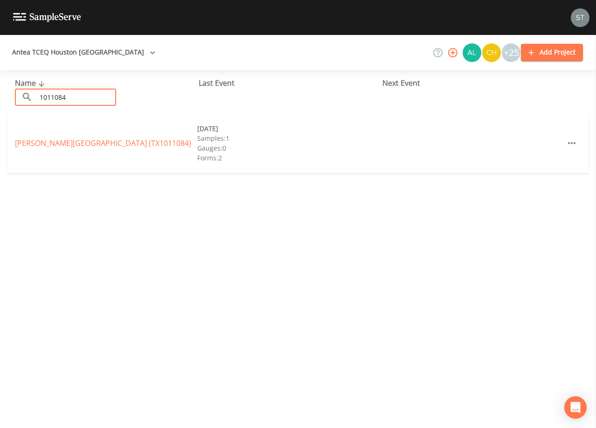
click at [118, 139] on link "[PERSON_NAME][GEOGRAPHIC_DATA] (TX1011084)" at bounding box center [103, 143] width 176 height 10
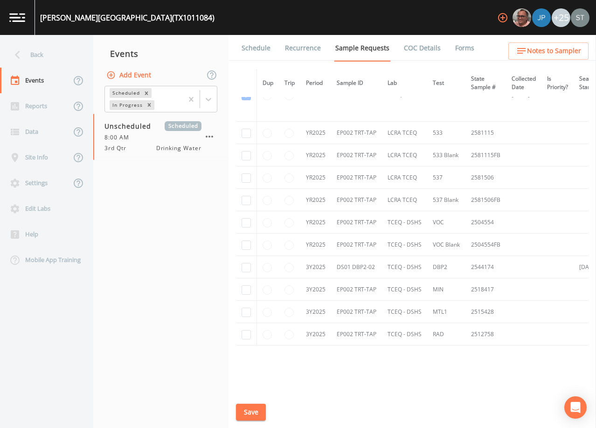
scroll to position [140, 0]
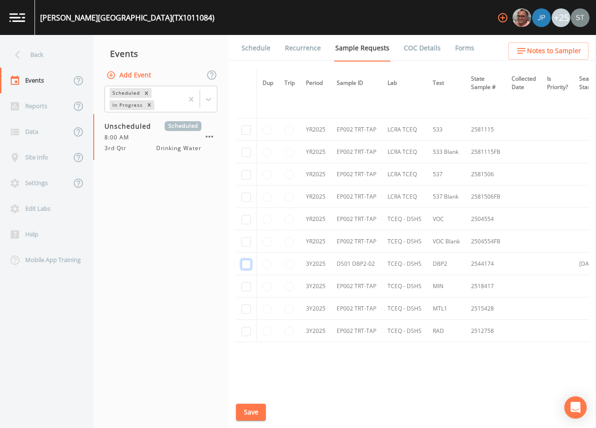
click at [245, 266] on input "checkbox" at bounding box center [246, 264] width 9 height 9
click at [257, 414] on button "Save" at bounding box center [251, 412] width 30 height 17
click at [262, 48] on link "Schedule" at bounding box center [256, 48] width 32 height 26
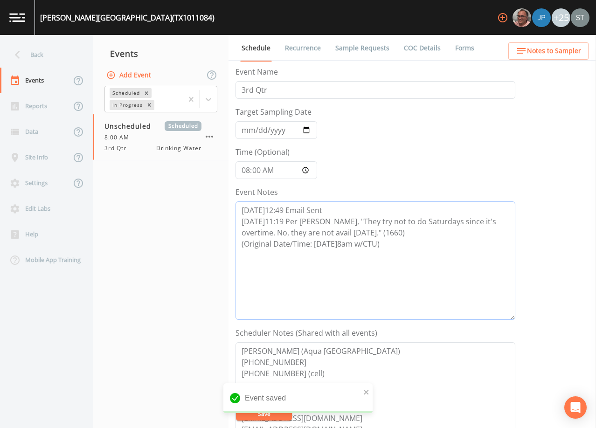
click at [415, 243] on textarea "[DATE]12:49 Email Sent [DATE]11:19 Per [PERSON_NAME], "They try not to do Satur…" at bounding box center [375, 260] width 280 height 118
paste textarea "[DATE]4:52 Re-Sent Email with new date/time [DATE]1:46 LVM (1660) [DATE]9:57 Se…"
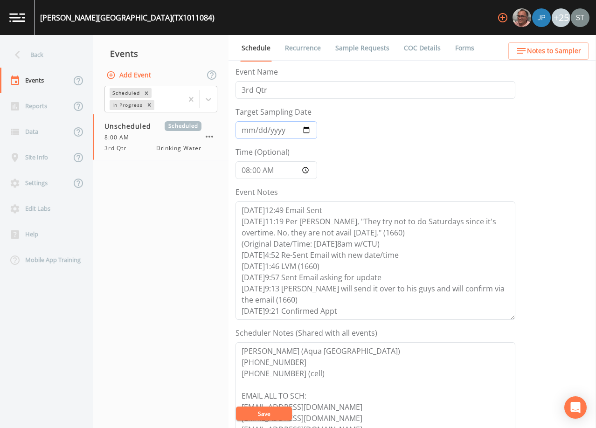
click at [245, 133] on input "Target Sampling Date" at bounding box center [276, 130] width 82 height 18
click at [271, 411] on button "Save" at bounding box center [264, 414] width 56 height 14
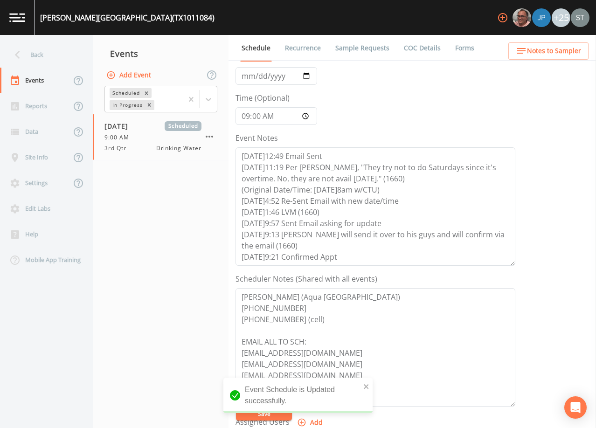
scroll to position [47, 0]
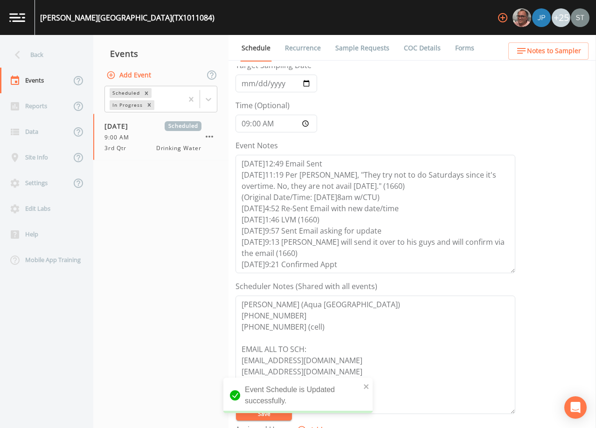
click at [573, 50] on span "Notes to Sampler" at bounding box center [554, 51] width 54 height 12
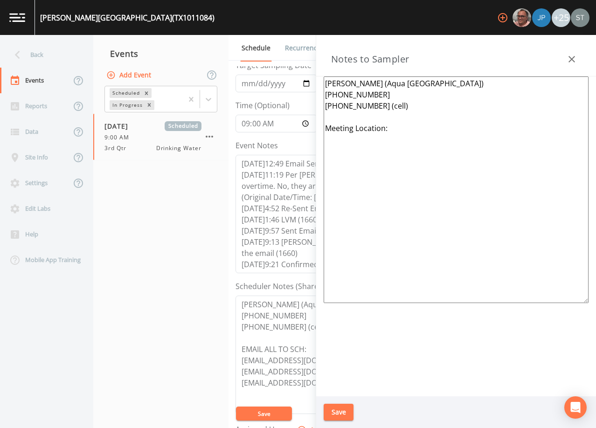
drag, startPoint x: 396, startPoint y: 132, endPoint x: 323, endPoint y: 130, distance: 73.2
click at [322, 130] on div "[PERSON_NAME] (Aqua [GEOGRAPHIC_DATA]) [PHONE_NUMBER] [PHONE_NUMBER] (cell) Mee…" at bounding box center [456, 236] width 280 height 320
paste textarea "*Operator- [PERSON_NAME] [PERSON_NAME] [PHONE_NUMBER]* Meeting Location: [STREE…"
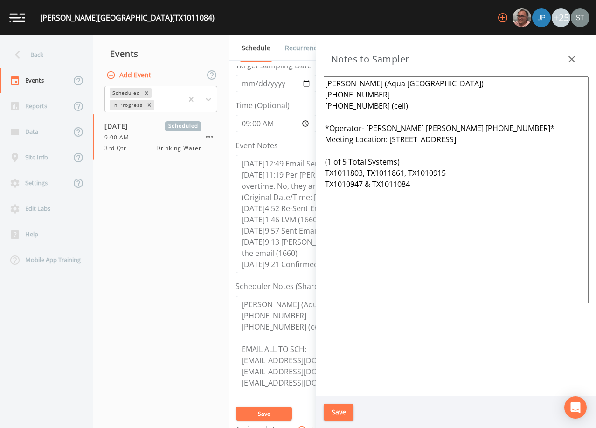
click at [346, 410] on button "Save" at bounding box center [339, 412] width 30 height 17
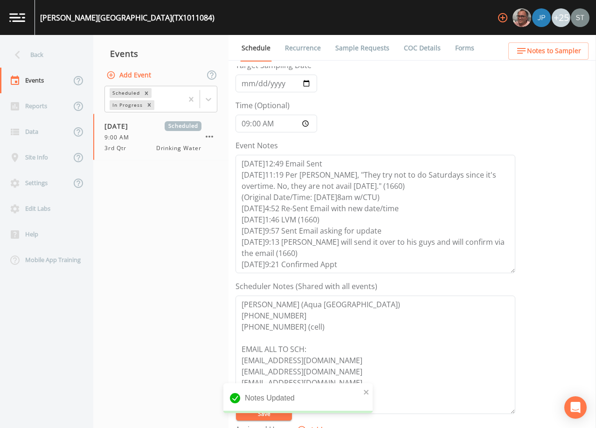
click at [569, 47] on span "Notes to Sampler" at bounding box center [554, 51] width 54 height 12
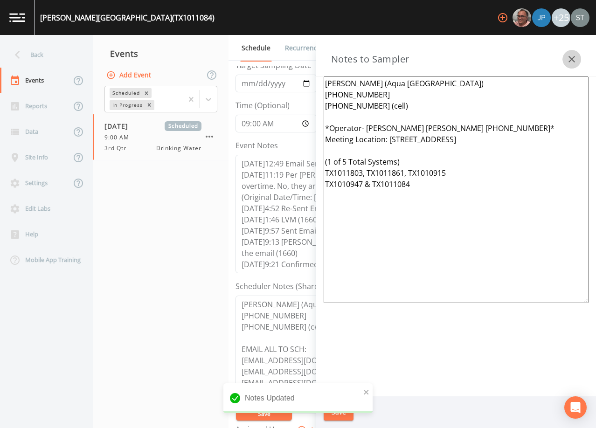
click at [576, 56] on icon "button" at bounding box center [571, 59] width 11 height 11
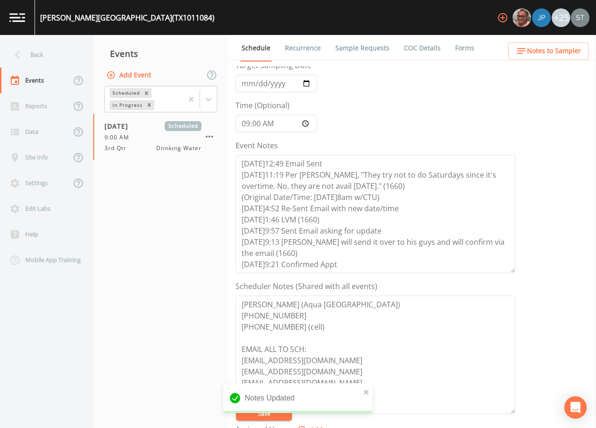
click at [358, 52] on link "Sample Requests" at bounding box center [362, 48] width 57 height 26
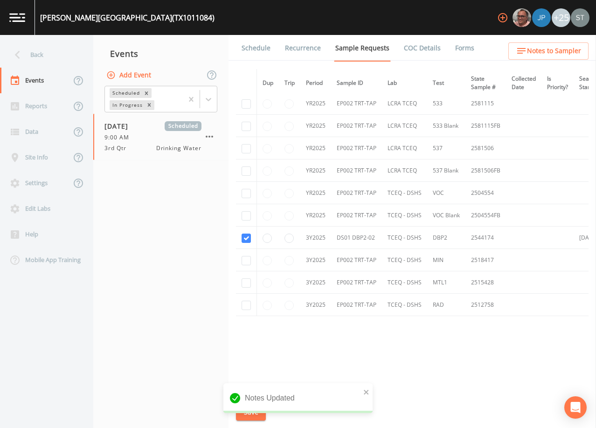
scroll to position [168, 0]
click at [252, 48] on link "Schedule" at bounding box center [256, 48] width 32 height 26
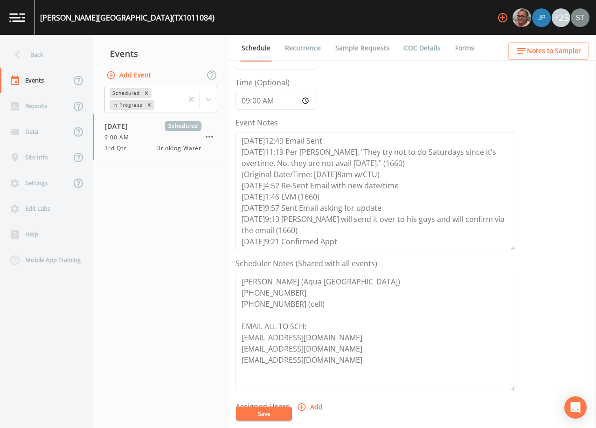
scroll to position [93, 0]
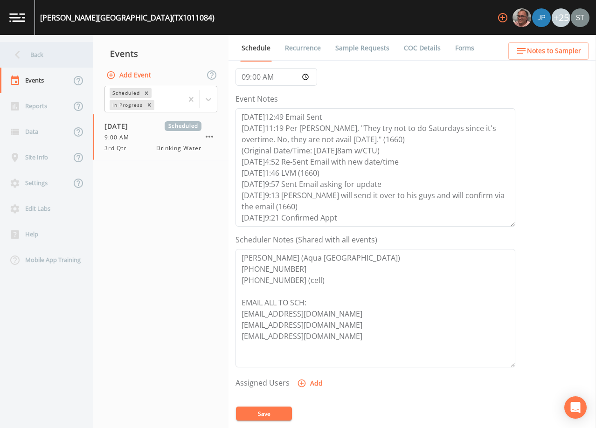
click at [37, 56] on div "Back" at bounding box center [42, 55] width 84 height 26
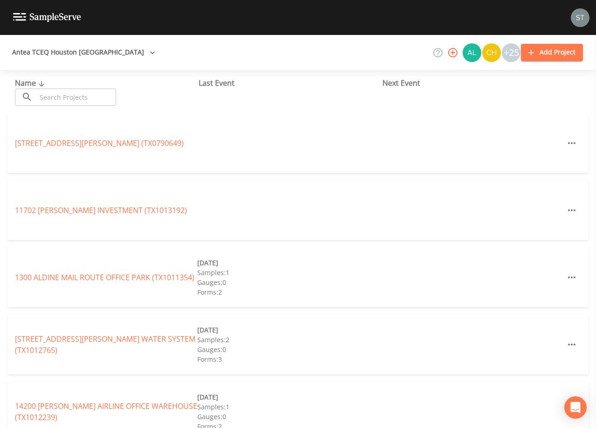
click at [78, 97] on input "text" at bounding box center [76, 97] width 80 height 17
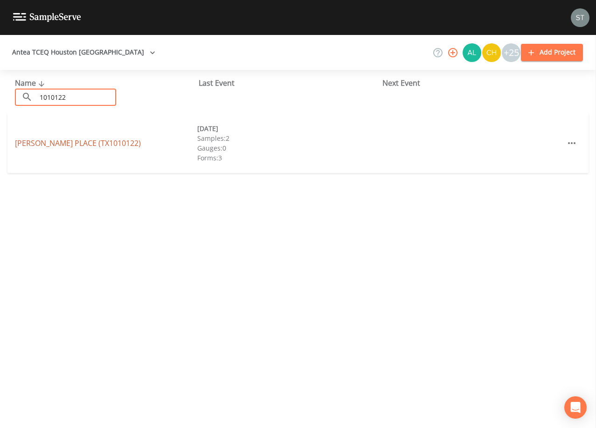
click at [96, 142] on link "[PERSON_NAME][GEOGRAPHIC_DATA] (TX1010122)" at bounding box center [78, 143] width 126 height 10
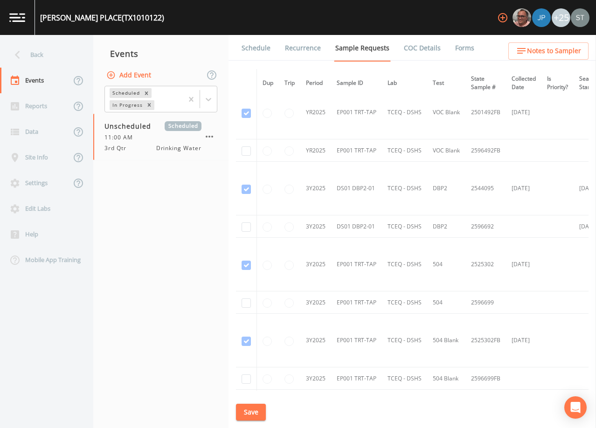
scroll to position [606, 0]
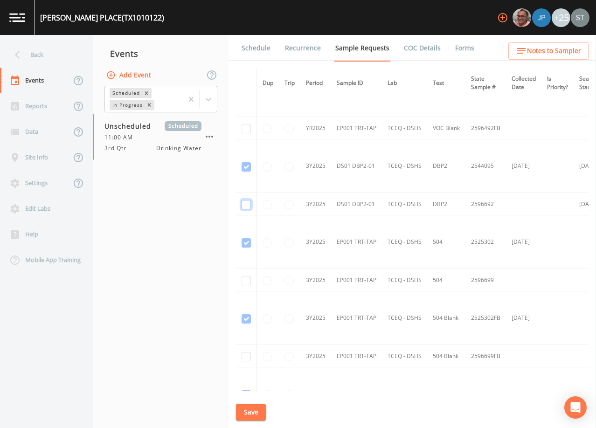
click at [246, 204] on input "checkbox" at bounding box center [246, 204] width 9 height 9
click at [255, 408] on button "Save" at bounding box center [251, 412] width 30 height 17
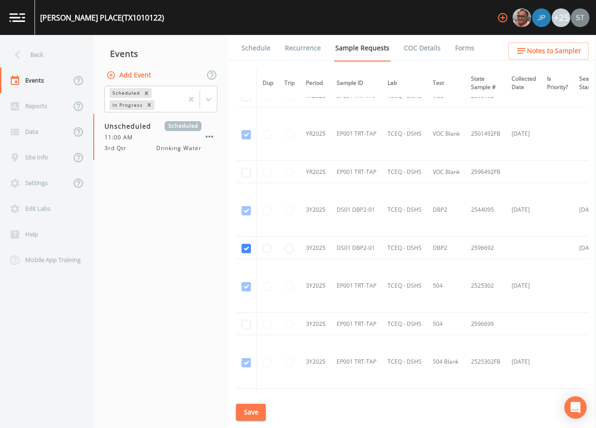
scroll to position [553, 0]
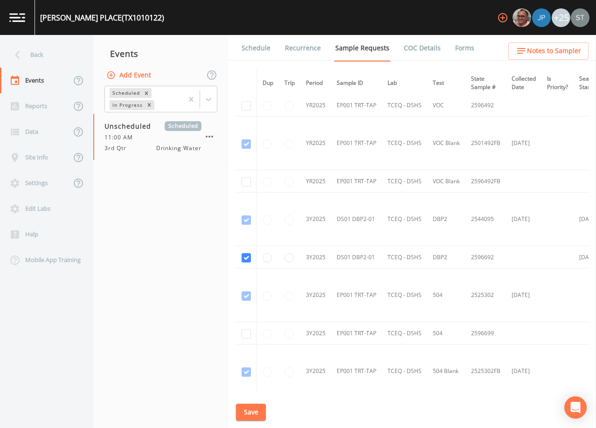
click at [259, 55] on link "Schedule" at bounding box center [256, 48] width 32 height 26
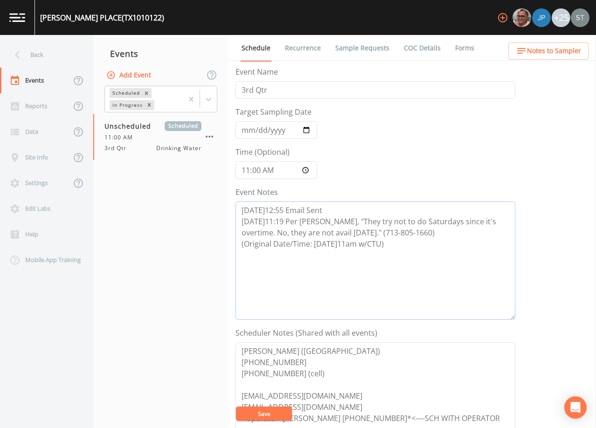
click at [415, 249] on textarea "[DATE]12:55 Email Sent [DATE]11:19 Per [PERSON_NAME], "They try not to do Satur…" at bounding box center [375, 260] width 280 height 118
click at [294, 255] on textarea "[DATE]12:55 Email Sent [DATE]11:19 Per [PERSON_NAME], "They try not to do Satur…" at bounding box center [375, 260] width 280 height 118
paste textarea "[DATE]4:55 Re-Sent Email with new date/time [DATE]11:32 Per [PERSON_NAME], “He …"
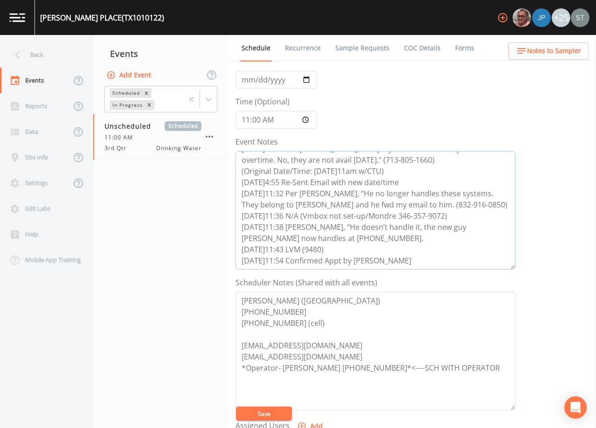
scroll to position [93, 0]
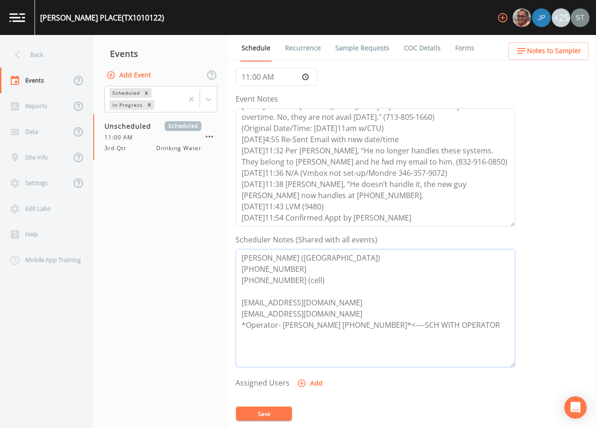
drag, startPoint x: 355, startPoint y: 327, endPoint x: 285, endPoint y: 326, distance: 70.4
click at [285, 326] on textarea "[PERSON_NAME] ([GEOGRAPHIC_DATA]) [PHONE_NUMBER] [PHONE_NUMBER] (cell) [EMAIL_A…" at bounding box center [375, 308] width 280 height 118
click at [271, 413] on button "Save" at bounding box center [264, 414] width 56 height 14
click at [558, 55] on span "Notes to Sampler" at bounding box center [554, 51] width 54 height 12
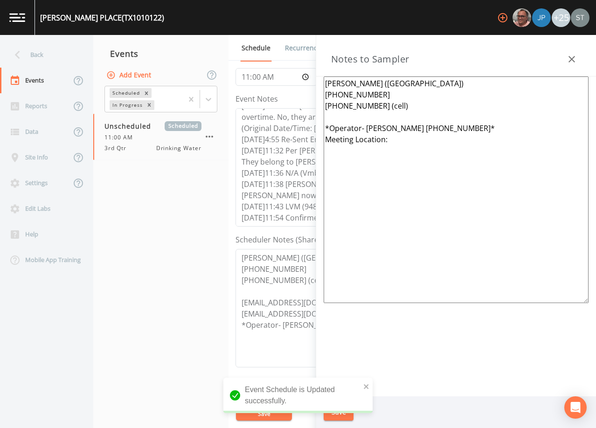
drag, startPoint x: 471, startPoint y: 129, endPoint x: 366, endPoint y: 124, distance: 105.5
click at [366, 124] on textarea "[PERSON_NAME] ([GEOGRAPHIC_DATA]) [PHONE_NUMBER] [PHONE_NUMBER] (cell) *Operato…" at bounding box center [456, 189] width 265 height 227
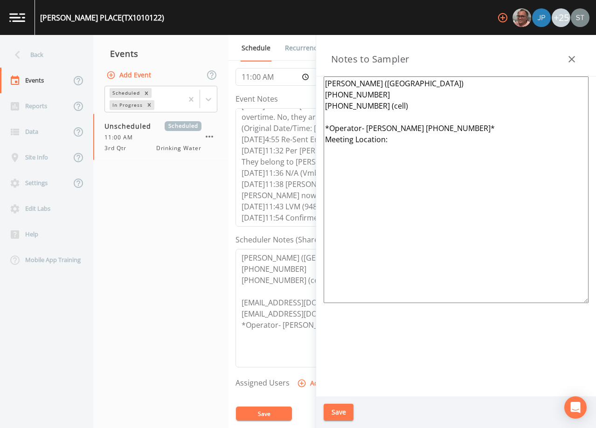
drag, startPoint x: 427, startPoint y: 157, endPoint x: 316, endPoint y: 127, distance: 115.5
click at [316, 127] on aside "Notes to Sampler [PERSON_NAME] ([GEOGRAPHIC_DATA]) [PHONE_NUMBER] [PHONE_NUMBER…" at bounding box center [456, 231] width 280 height 393
paste textarea "[PERSON_NAME] [PHONE_NUMBER]* Meeting Location: [PERSON_NAME][GEOGRAPHIC_DATA]"
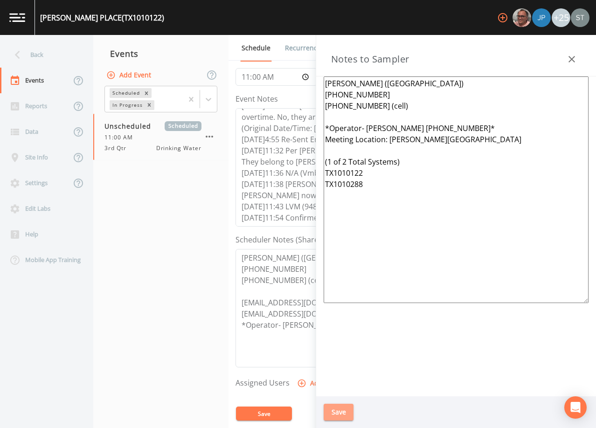
click at [344, 408] on button "Save" at bounding box center [339, 412] width 30 height 17
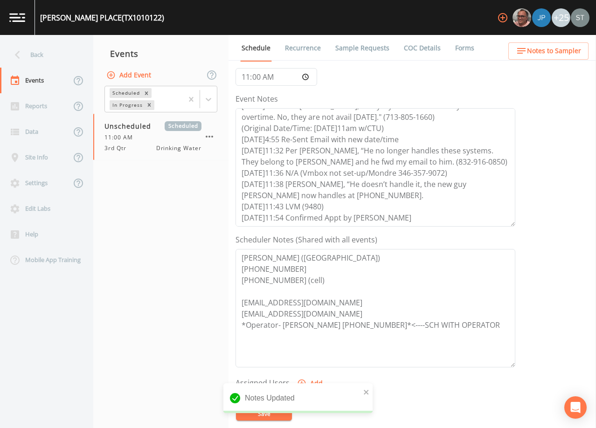
click at [569, 53] on span "Notes to Sampler" at bounding box center [554, 51] width 54 height 12
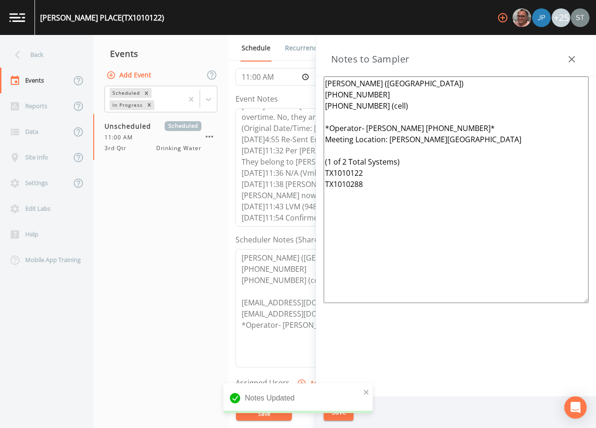
drag, startPoint x: 384, startPoint y: 193, endPoint x: 314, endPoint y: 165, distance: 75.5
click at [314, 165] on div "Back Events Reports Data Site Info Settings Edit Labs Help Mobile App Training …" at bounding box center [298, 231] width 596 height 393
click at [574, 59] on icon "button" at bounding box center [571, 59] width 11 height 11
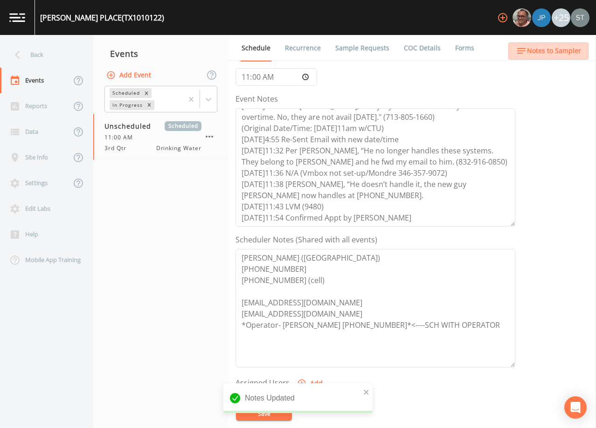
click at [573, 49] on span "Notes to Sampler" at bounding box center [554, 51] width 54 height 12
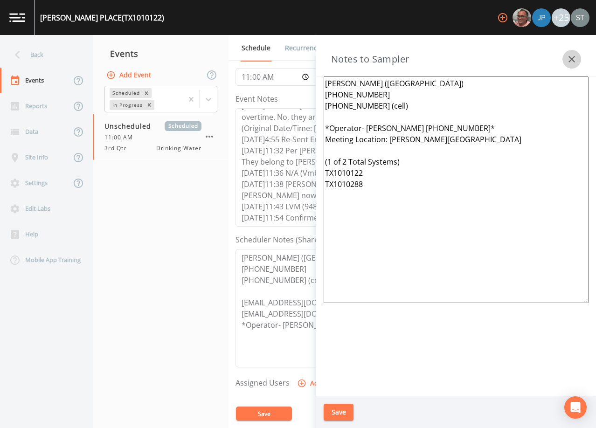
click at [570, 55] on icon "button" at bounding box center [571, 59] width 11 height 11
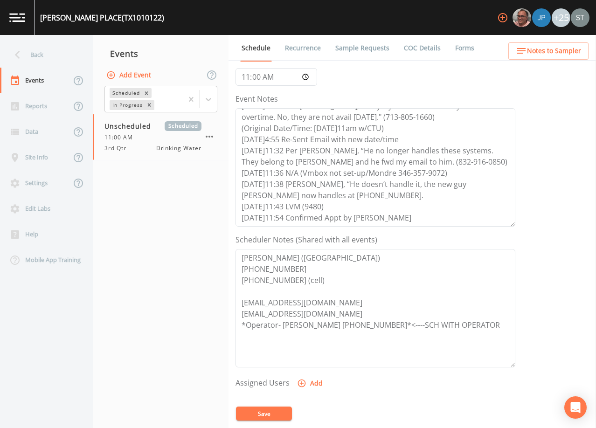
click at [355, 46] on link "Sample Requests" at bounding box center [362, 48] width 57 height 26
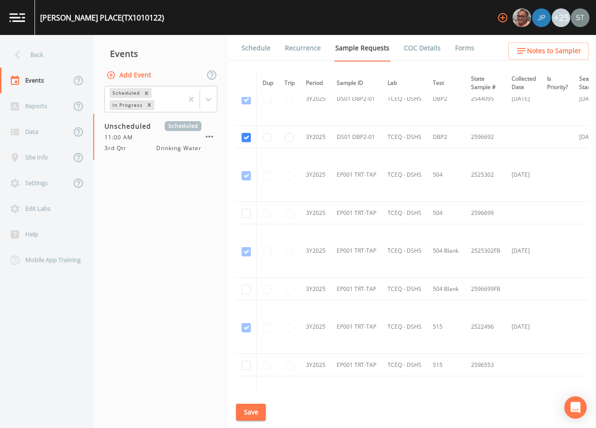
scroll to position [699, 0]
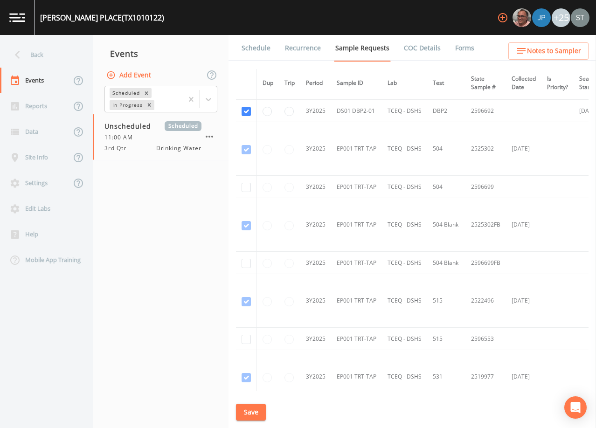
click at [260, 48] on link "Schedule" at bounding box center [256, 48] width 32 height 26
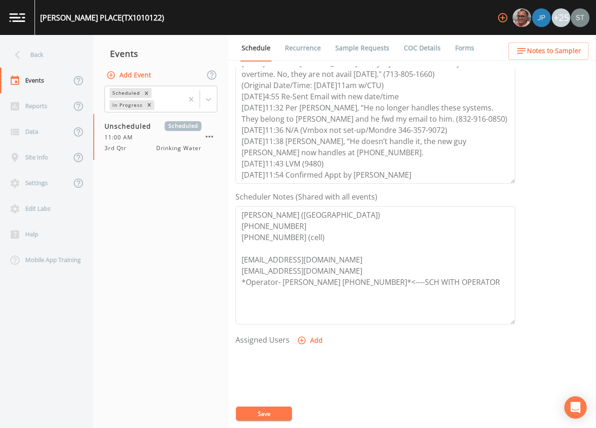
scroll to position [140, 0]
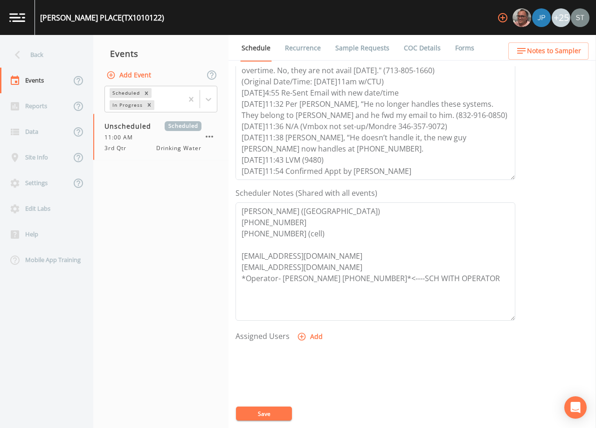
click at [562, 44] on button "Notes to Sampler" at bounding box center [548, 50] width 80 height 17
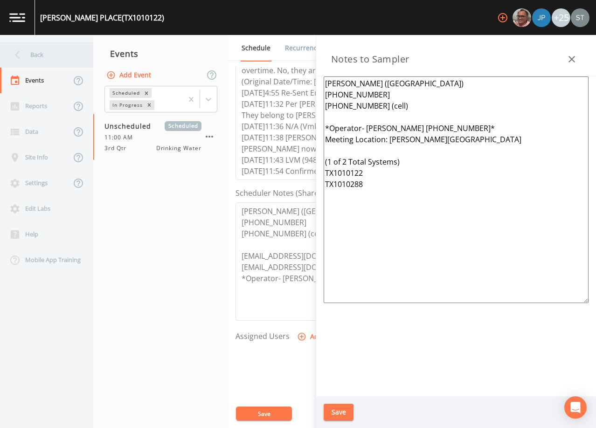
click at [52, 59] on div "Back" at bounding box center [42, 55] width 84 height 26
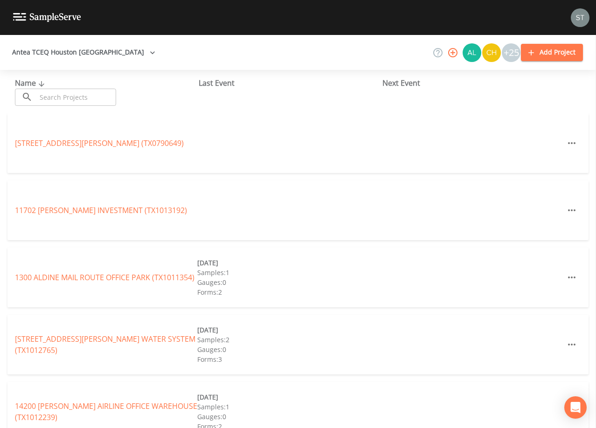
click at [70, 93] on input "text" at bounding box center [76, 97] width 80 height 17
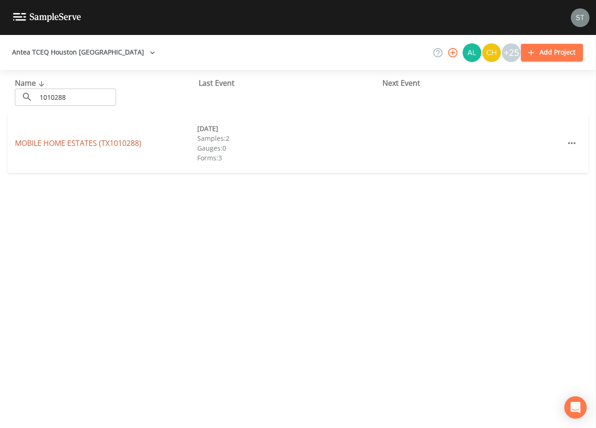
click at [98, 144] on link "MOBILE HOME ESTATES (TX1010288)" at bounding box center [78, 143] width 126 height 10
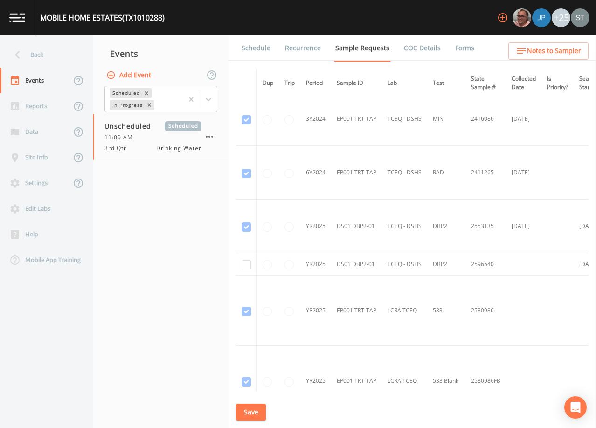
scroll to position [560, 0]
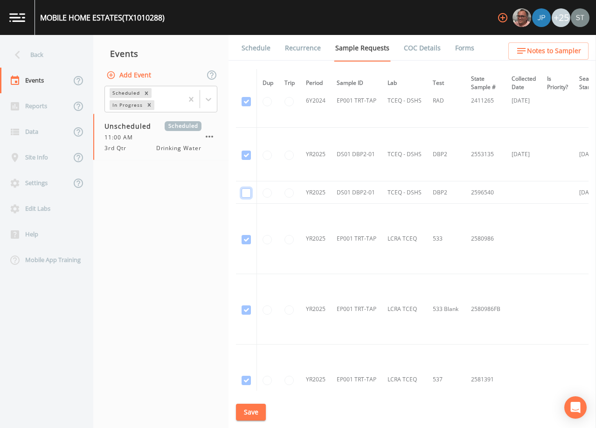
click at [247, 190] on input "checkbox" at bounding box center [246, 192] width 9 height 9
click at [254, 411] on button "Save" at bounding box center [251, 412] width 30 height 17
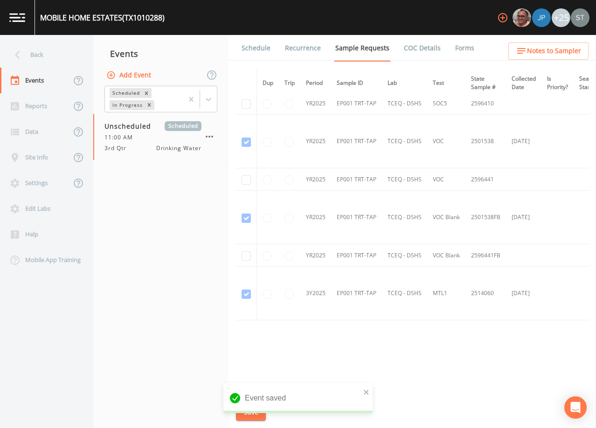
scroll to position [1066, 0]
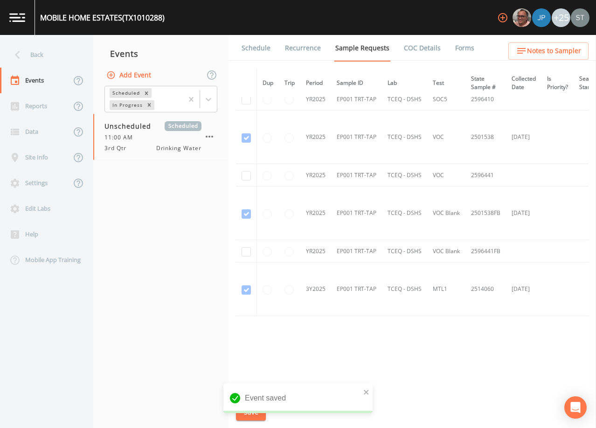
click at [260, 52] on link "Schedule" at bounding box center [256, 48] width 32 height 26
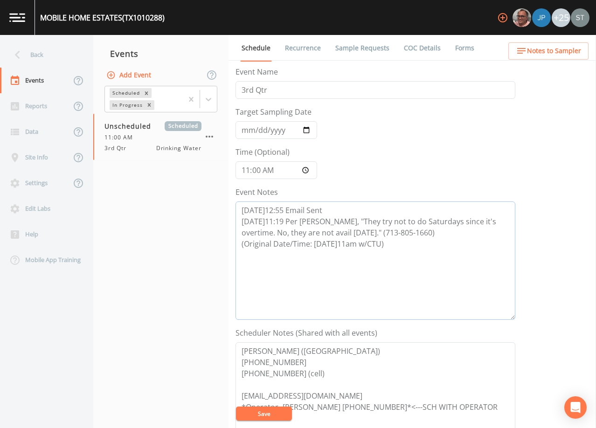
click at [422, 253] on textarea "[DATE]12:55 Email Sent [DATE]11:19 Per [PERSON_NAME], "They try not to do Satur…" at bounding box center [375, 260] width 280 height 118
click at [334, 255] on textarea "[DATE]12:55 Email Sent [DATE]11:19 Per [PERSON_NAME], "They try not to do Satur…" at bounding box center [375, 260] width 280 height 118
paste textarea "[DATE]4:55 Re-Sent Email with new date/time [DATE]11:32 Per [PERSON_NAME], “He …"
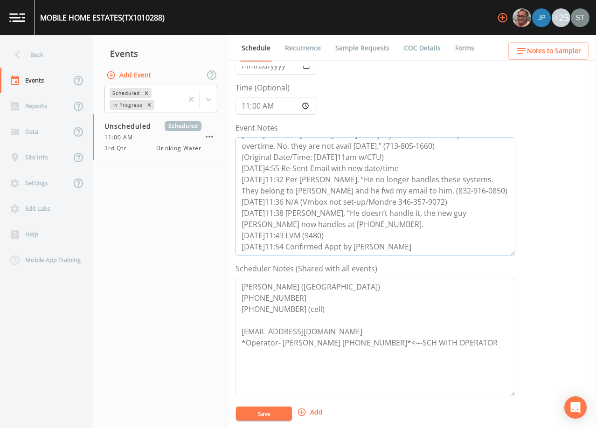
scroll to position [93, 0]
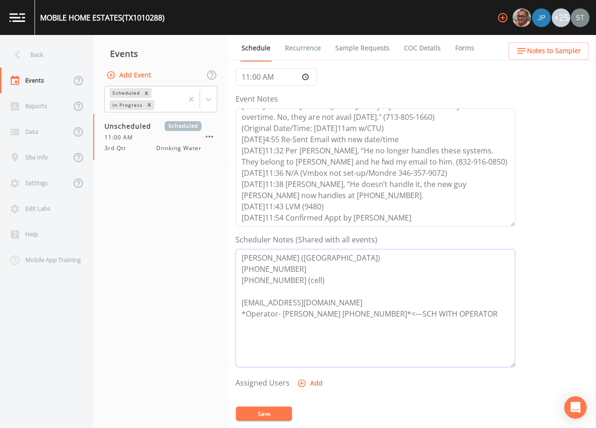
drag, startPoint x: 374, startPoint y: 314, endPoint x: 288, endPoint y: 312, distance: 85.8
click at [288, 312] on textarea "[PERSON_NAME] ([GEOGRAPHIC_DATA]) [PHONE_NUMBER] [PHONE_NUMBER] (cell) [EMAIL_A…" at bounding box center [375, 308] width 280 height 118
click at [267, 414] on button "Save" at bounding box center [264, 414] width 56 height 14
click at [545, 53] on span "Notes to Sampler" at bounding box center [554, 51] width 54 height 12
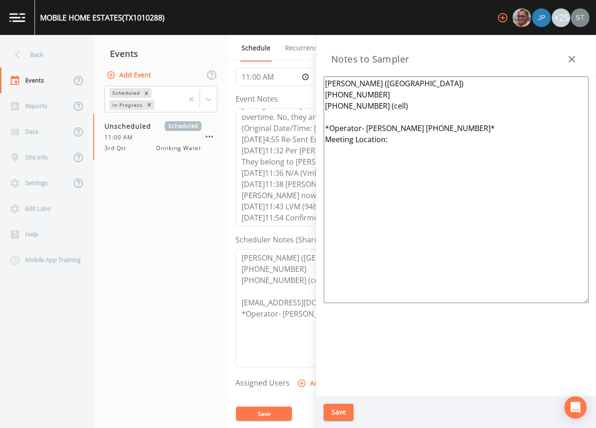
drag, startPoint x: 425, startPoint y: 146, endPoint x: 312, endPoint y: 125, distance: 114.7
click at [312, 125] on div "Back Events Reports Data Site Info Settings Edit Labs Help Mobile App Training …" at bounding box center [298, 231] width 596 height 393
paste textarea "[PERSON_NAME] [PHONE_NUMBER]* Meeting Location: [PERSON_NAME][GEOGRAPHIC_DATA] …"
click at [340, 410] on button "Save" at bounding box center [339, 412] width 30 height 17
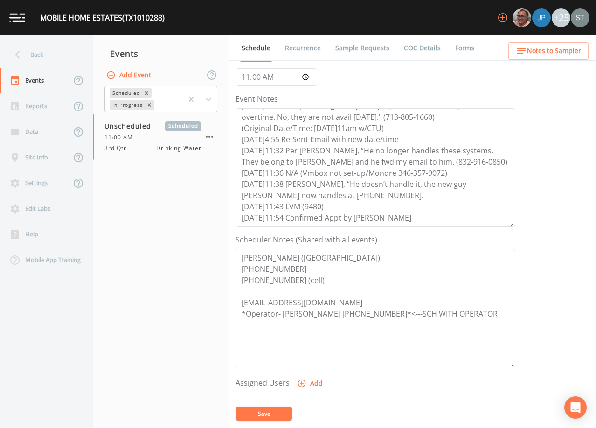
click at [556, 55] on span "Notes to Sampler" at bounding box center [554, 51] width 54 height 12
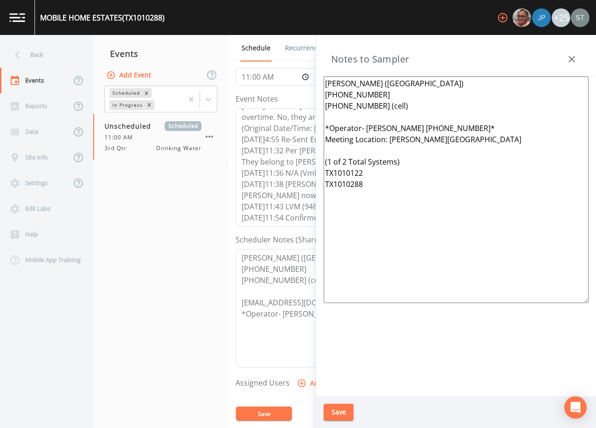
click at [577, 62] on button "button" at bounding box center [571, 59] width 19 height 19
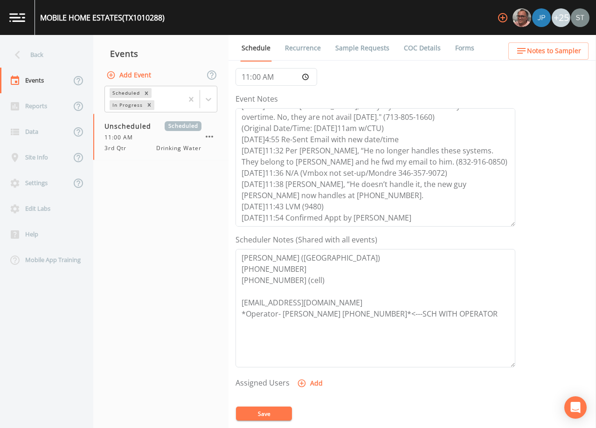
click at [366, 52] on link "Sample Requests" at bounding box center [362, 48] width 57 height 26
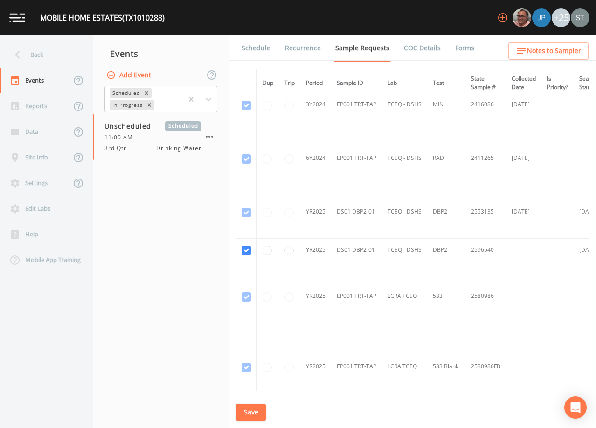
scroll to position [560, 0]
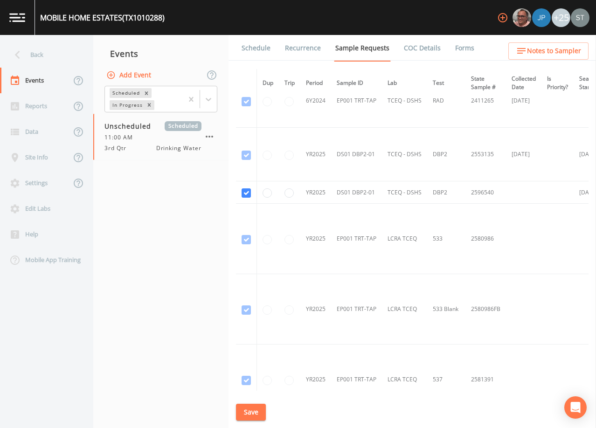
click at [258, 49] on link "Schedule" at bounding box center [256, 48] width 32 height 26
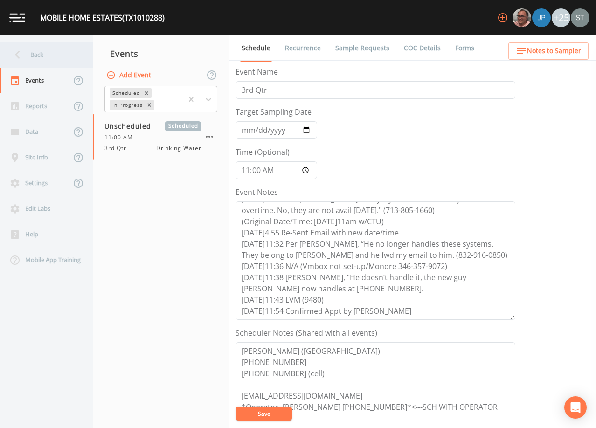
click at [31, 55] on div "Back" at bounding box center [42, 55] width 84 height 26
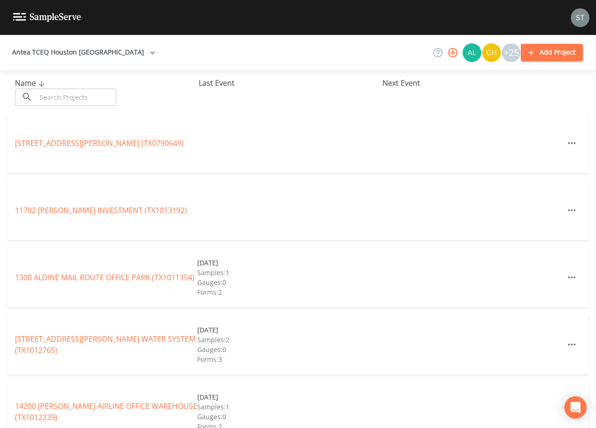
click at [100, 98] on input "text" at bounding box center [76, 97] width 80 height 17
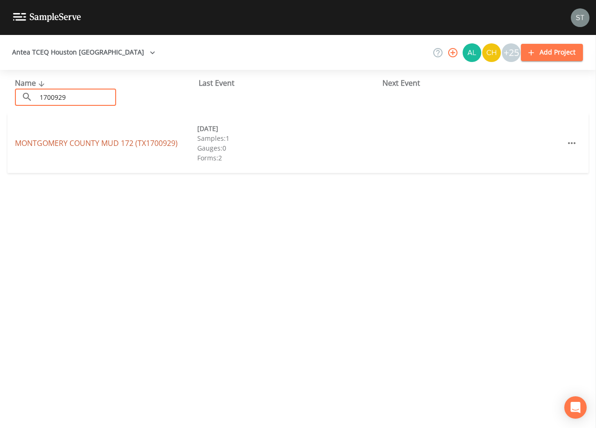
click at [133, 141] on link "[GEOGRAPHIC_DATA] 172 (TX1700929)" at bounding box center [96, 143] width 163 height 10
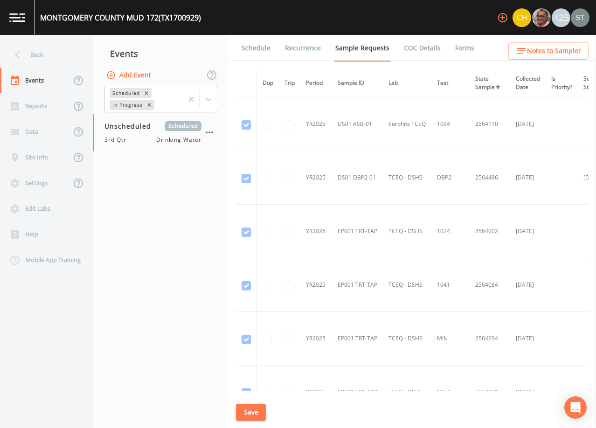
click at [253, 54] on link "Schedule" at bounding box center [256, 48] width 32 height 26
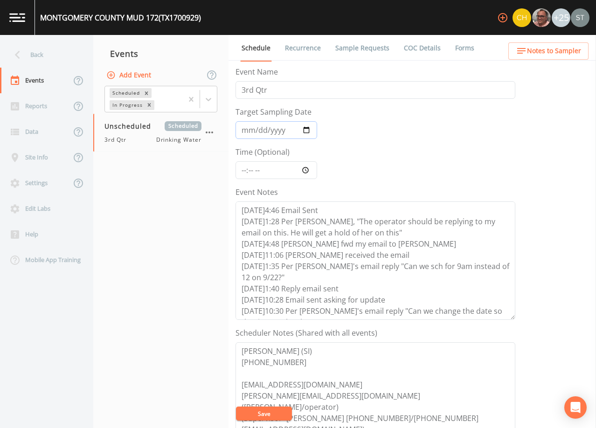
click at [251, 131] on input "Target Sampling Date" at bounding box center [276, 130] width 82 height 18
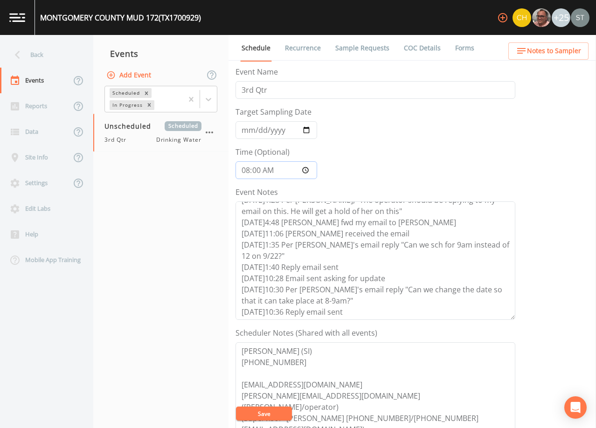
scroll to position [34, 0]
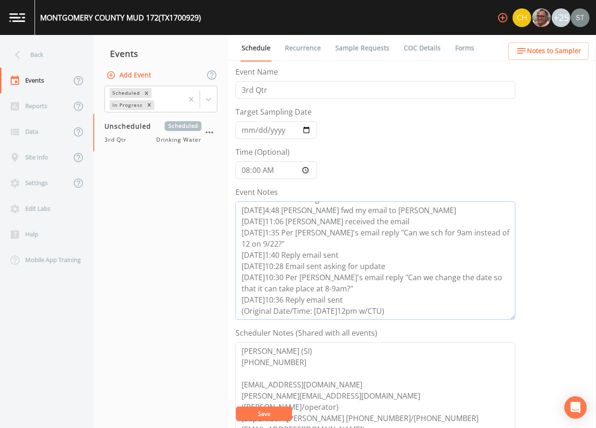
click at [407, 308] on textarea "[DATE]4:46 Email Sent [DATE]1:28 Per [PERSON_NAME], "The operator should be rep…" at bounding box center [375, 260] width 280 height 118
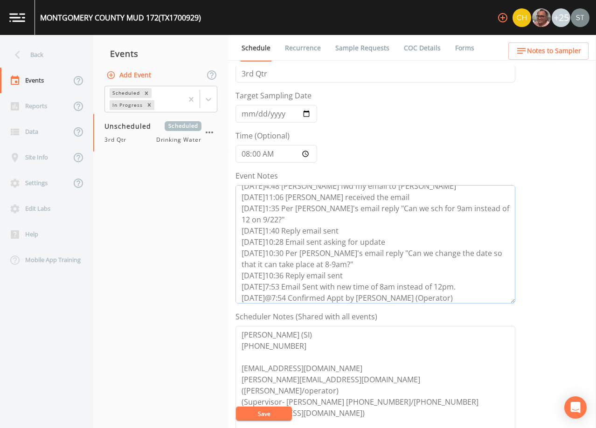
scroll to position [0, 0]
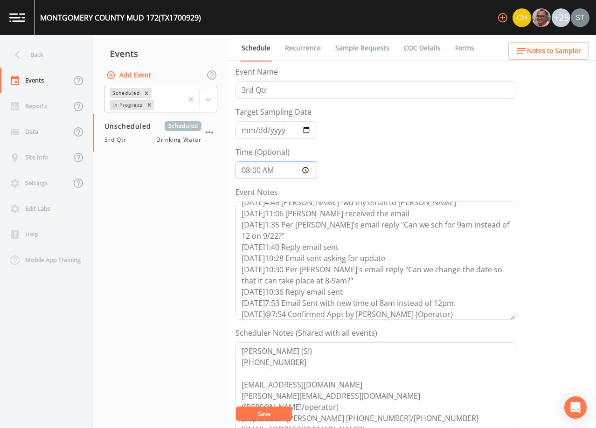
click at [245, 172] on input "08:00" at bounding box center [276, 170] width 82 height 18
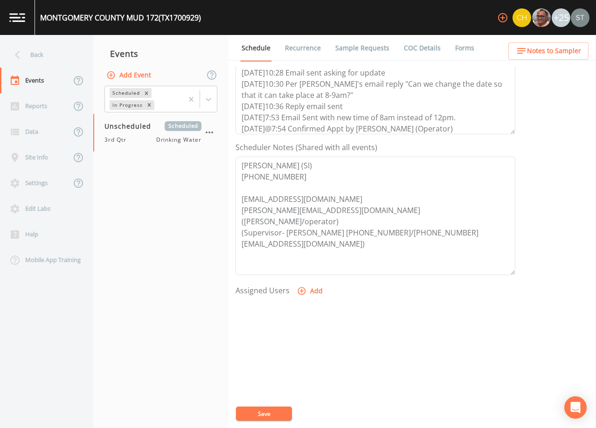
scroll to position [230, 0]
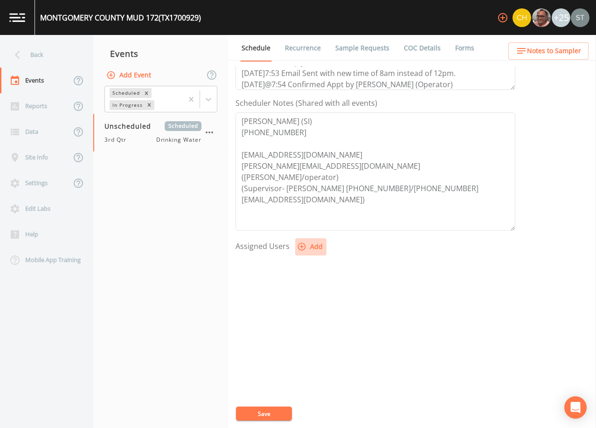
click at [305, 244] on button "Add" at bounding box center [310, 246] width 31 height 17
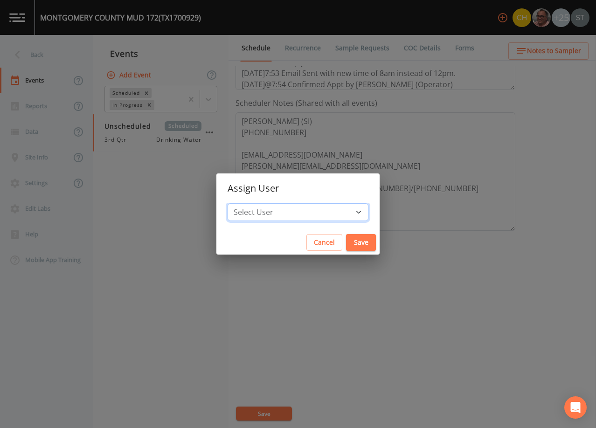
click at [304, 213] on select "Select User [PERSON_NAME] [PERSON_NAME] [PERSON_NAME] [PERSON_NAME] [PERSON_NAM…" at bounding box center [298, 212] width 141 height 18
click at [249, 203] on select "Select User [PERSON_NAME] [PERSON_NAME] [PERSON_NAME] [PERSON_NAME] [PERSON_NAM…" at bounding box center [298, 212] width 141 height 18
click at [346, 242] on button "Save" at bounding box center [361, 242] width 30 height 17
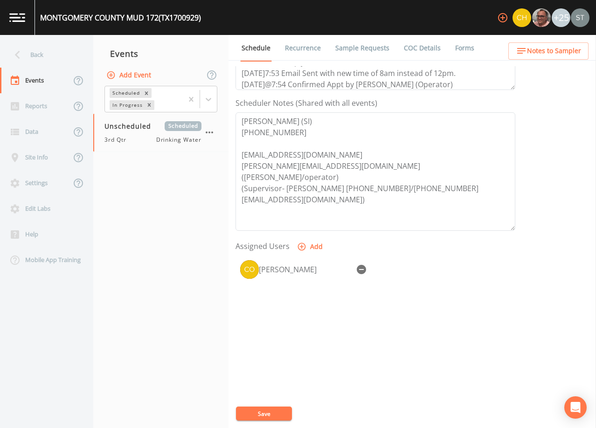
click at [272, 410] on button "Save" at bounding box center [264, 414] width 56 height 14
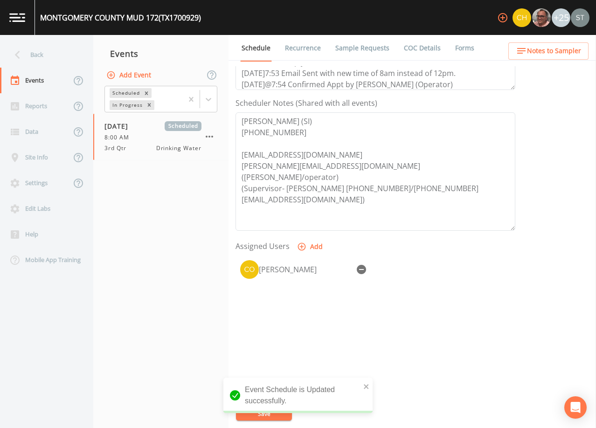
click at [541, 50] on span "Notes to Sampler" at bounding box center [554, 51] width 54 height 12
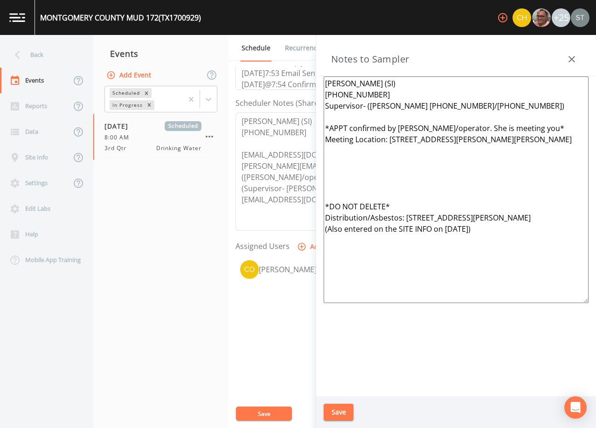
click at [347, 187] on textarea "[PERSON_NAME] (SI) [PHONE_NUMBER] Supervisor- ([PERSON_NAME] [PHONE_NUMBER]/[PH…" at bounding box center [456, 189] width 265 height 227
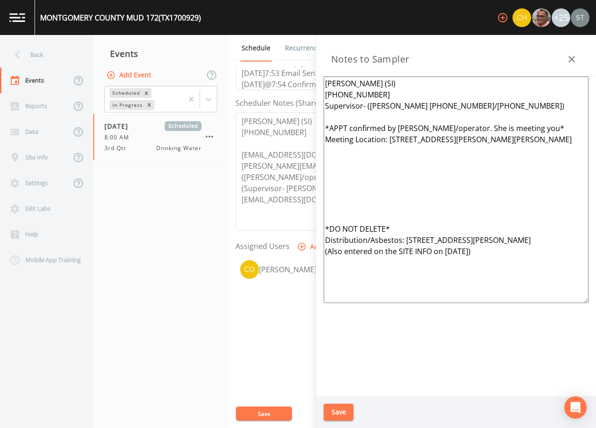
click at [341, 410] on button "Save" at bounding box center [339, 412] width 30 height 17
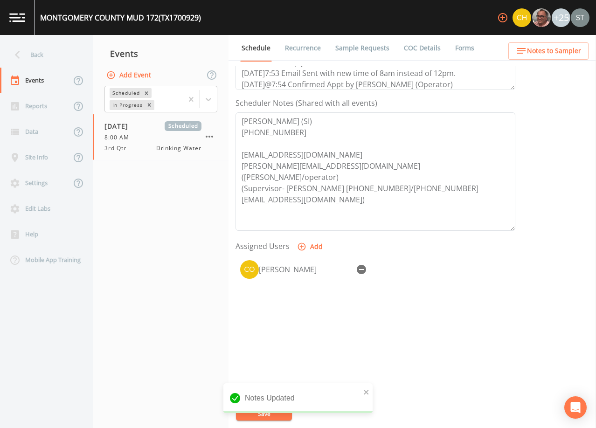
click at [554, 52] on span "Notes to Sampler" at bounding box center [554, 51] width 54 height 12
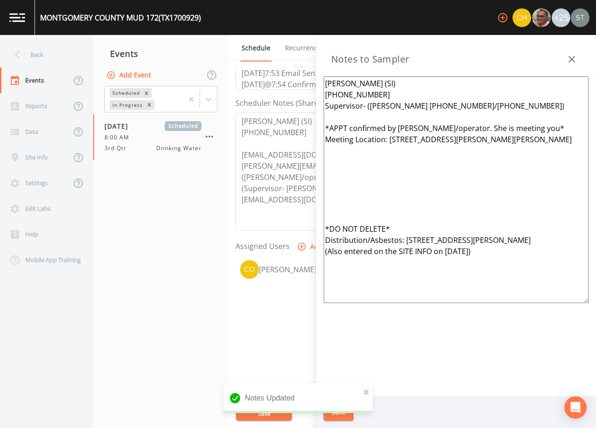
click at [568, 54] on icon "button" at bounding box center [571, 59] width 11 height 11
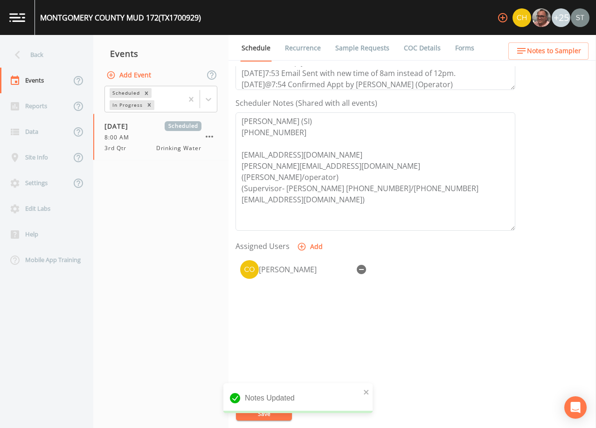
click at [560, 46] on span "Notes to Sampler" at bounding box center [554, 51] width 54 height 12
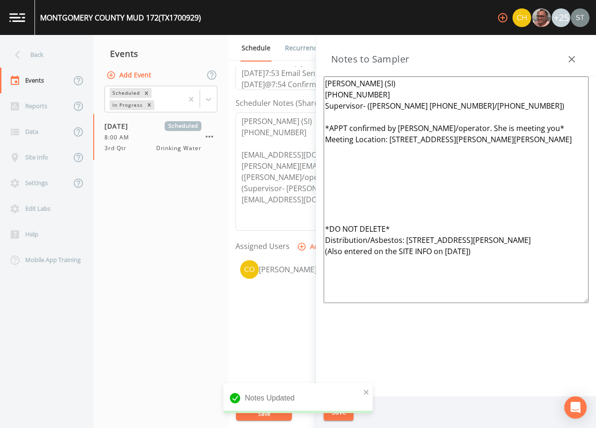
click at [560, 48] on div "Notes to Sampler" at bounding box center [456, 55] width 280 height 41
click at [567, 59] on icon "button" at bounding box center [571, 59] width 11 height 11
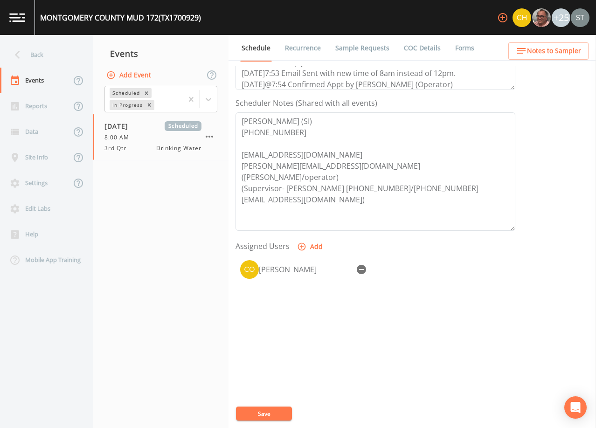
click at [366, 48] on link "Sample Requests" at bounding box center [362, 48] width 57 height 26
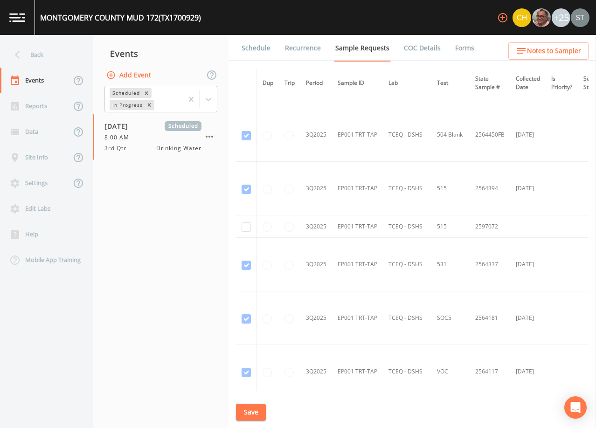
scroll to position [793, 0]
click at [248, 228] on input "checkbox" at bounding box center [246, 227] width 9 height 9
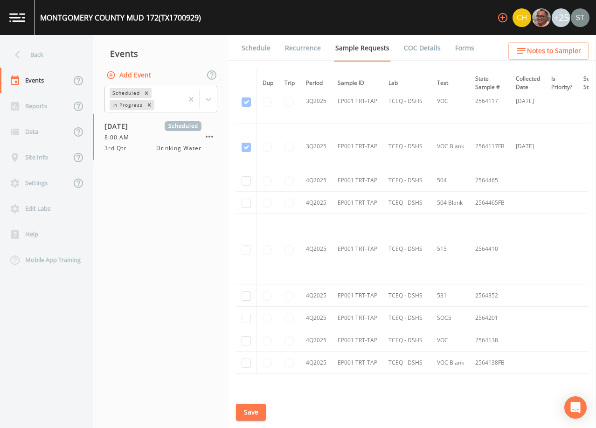
scroll to position [904, 0]
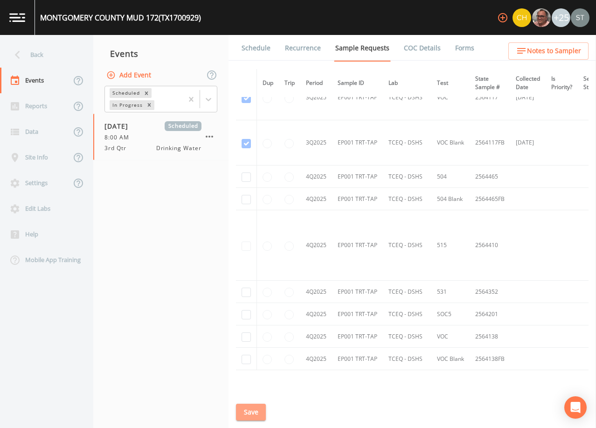
click at [254, 412] on button "Save" at bounding box center [251, 412] width 30 height 17
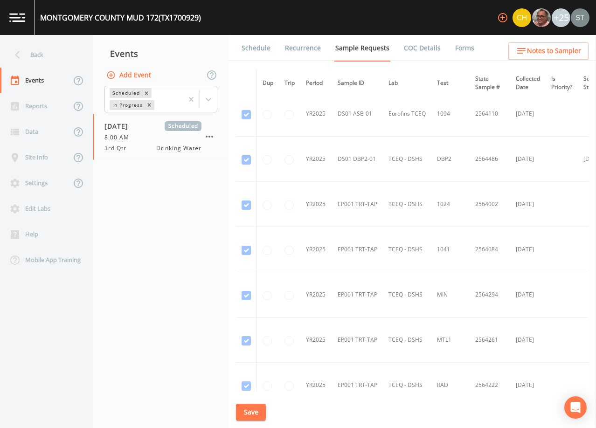
scroll to position [0, 0]
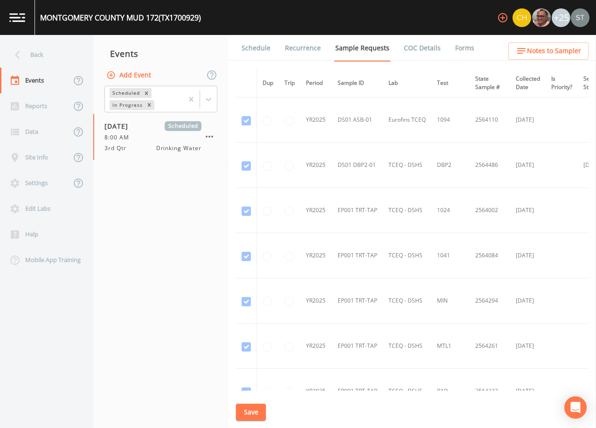
click at [259, 48] on link "Schedule" at bounding box center [256, 48] width 32 height 26
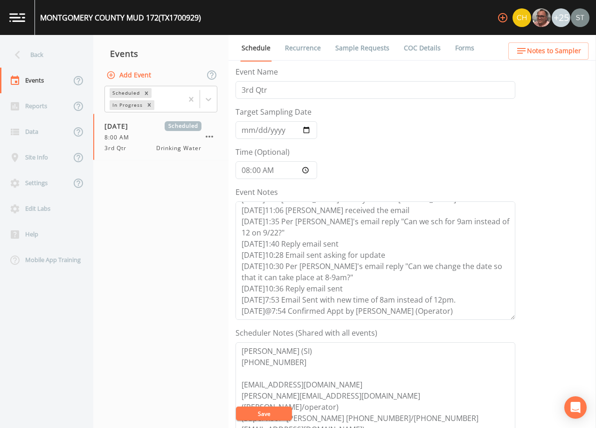
click at [375, 46] on link "Sample Requests" at bounding box center [362, 48] width 57 height 26
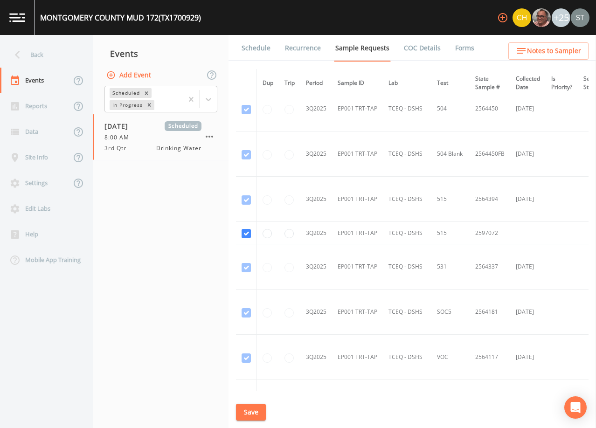
scroll to position [653, 0]
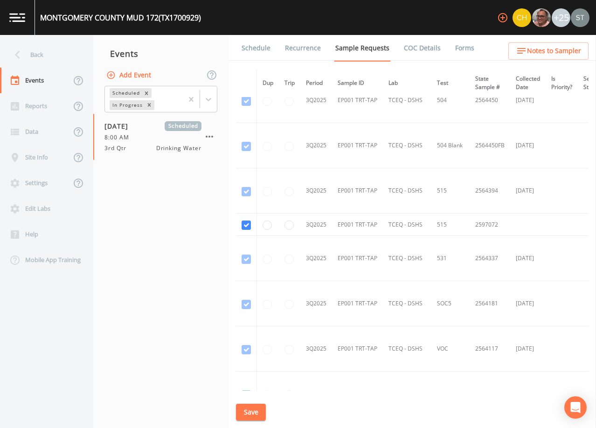
click at [246, 46] on link "Schedule" at bounding box center [256, 48] width 32 height 26
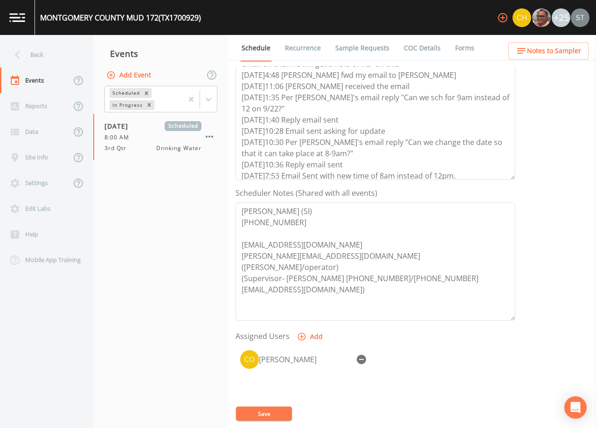
scroll to position [45, 0]
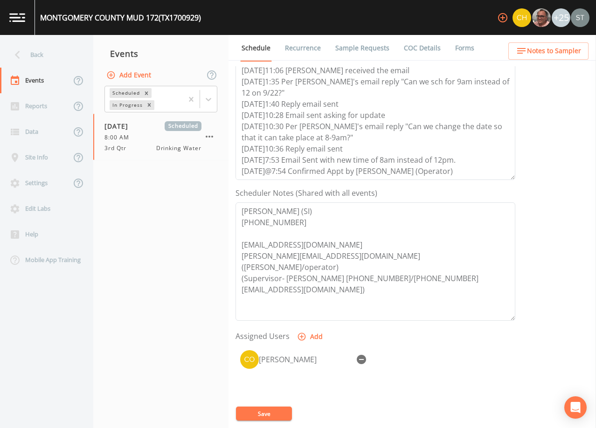
click at [349, 43] on link "Sample Requests" at bounding box center [362, 48] width 57 height 26
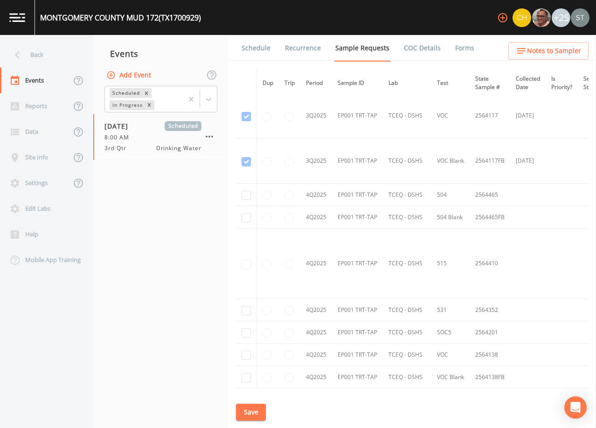
scroll to position [653, 0]
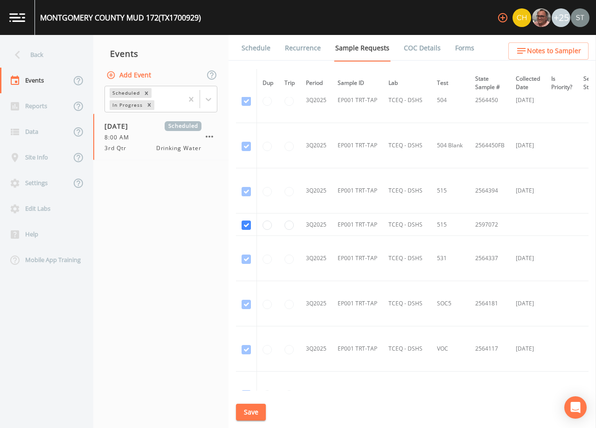
click at [262, 44] on link "Schedule" at bounding box center [256, 48] width 32 height 26
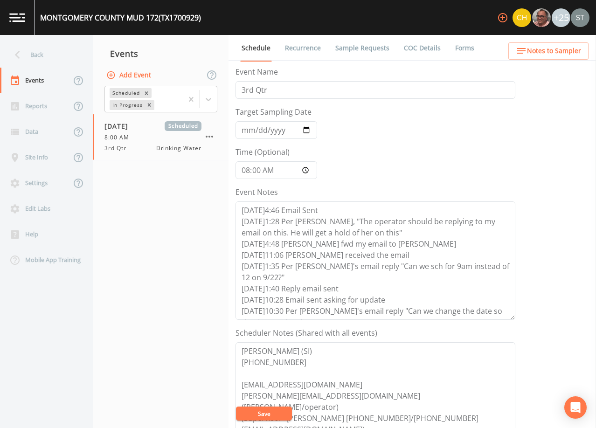
scroll to position [45, 0]
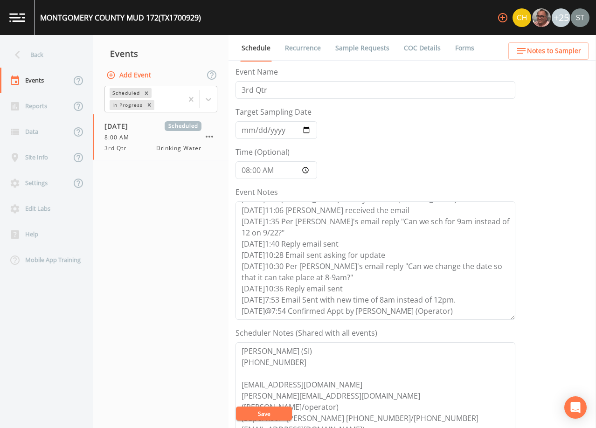
click at [563, 59] on button "Notes to Sampler" at bounding box center [548, 50] width 80 height 17
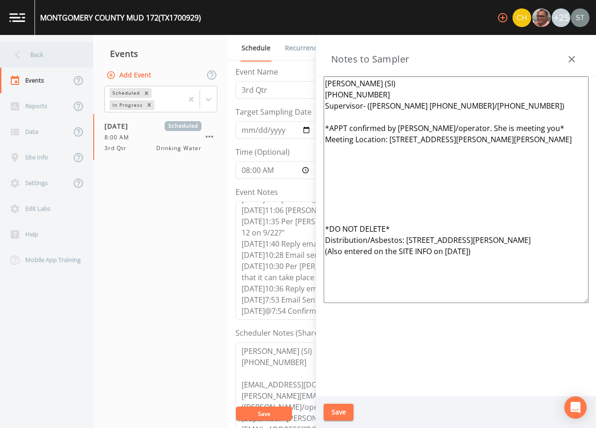
click at [58, 58] on div "Back" at bounding box center [42, 55] width 84 height 26
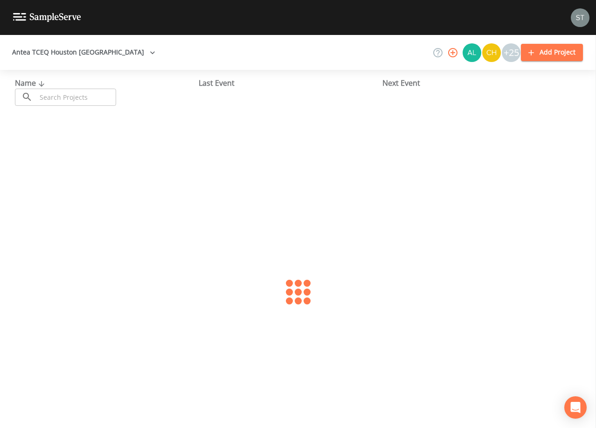
click at [85, 92] on input "text" at bounding box center [76, 97] width 80 height 17
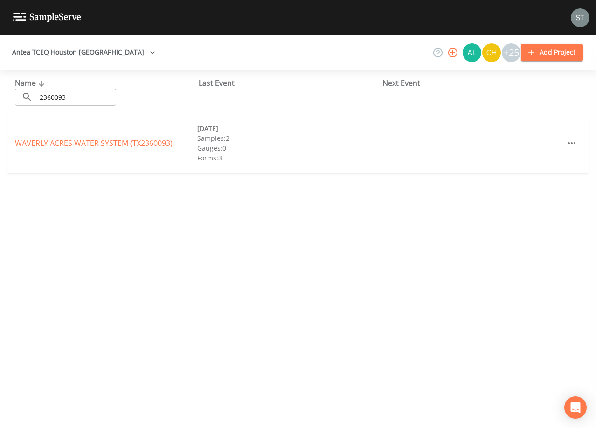
click at [111, 142] on link "WAVERLY ACRES WATER SYSTEM (TX2360093)" at bounding box center [94, 143] width 158 height 10
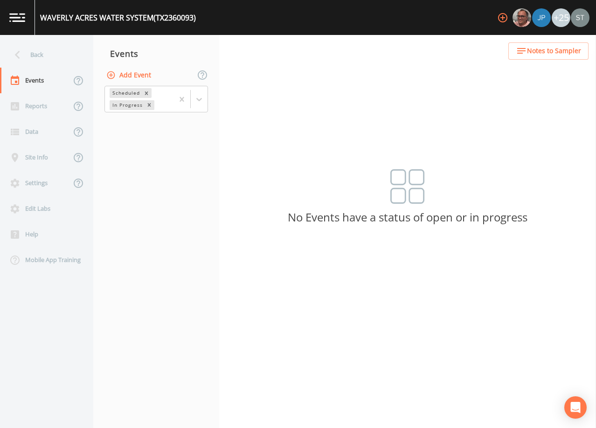
click at [142, 71] on button "Add Event" at bounding box center [129, 75] width 50 height 17
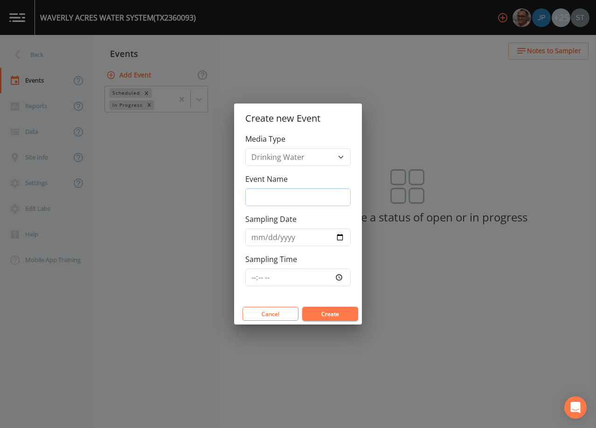
click at [283, 195] on input "Event Name" at bounding box center [297, 197] width 105 height 18
click at [252, 240] on input "Sampling Date" at bounding box center [297, 237] width 105 height 18
click at [325, 310] on button "Create" at bounding box center [330, 314] width 56 height 14
click at [257, 236] on input "0025-09-22" at bounding box center [297, 237] width 105 height 18
click at [329, 314] on button "Create" at bounding box center [330, 314] width 56 height 14
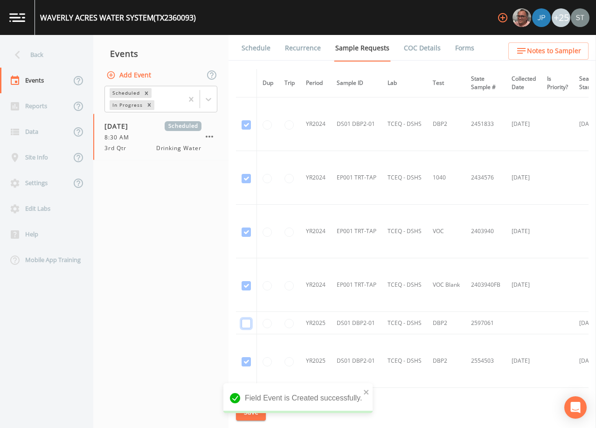
click at [244, 323] on input "checkbox" at bounding box center [246, 323] width 9 height 9
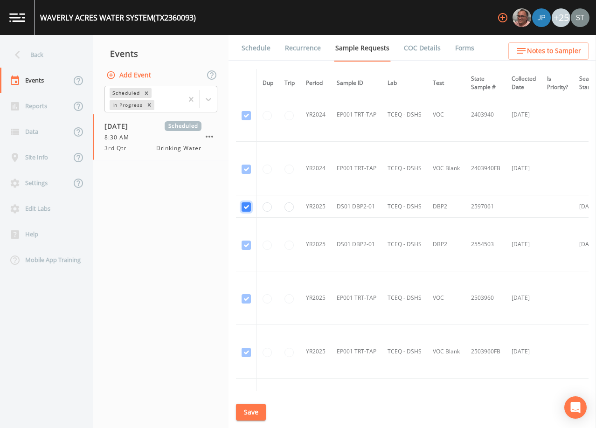
scroll to position [116, 0]
click at [246, 409] on button "Save" at bounding box center [251, 412] width 30 height 17
click at [256, 51] on link "Schedule" at bounding box center [256, 48] width 32 height 26
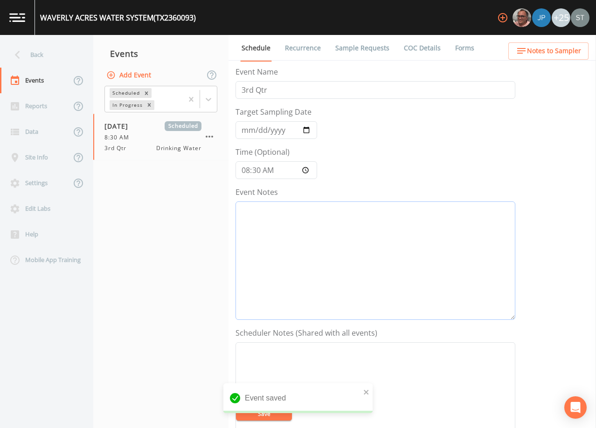
click at [327, 234] on textarea "Event Notes" at bounding box center [375, 260] width 280 height 118
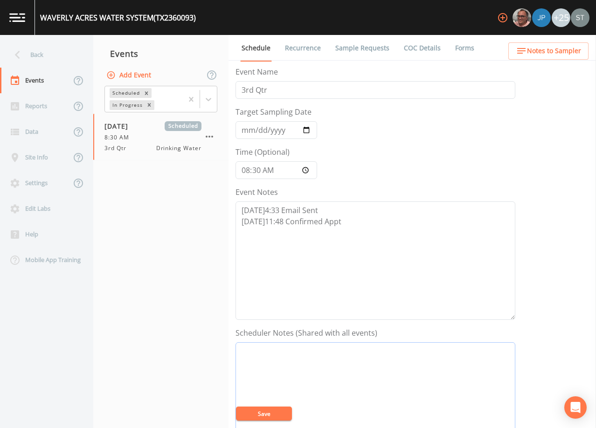
click at [337, 361] on textarea "Event Notes" at bounding box center [375, 401] width 280 height 118
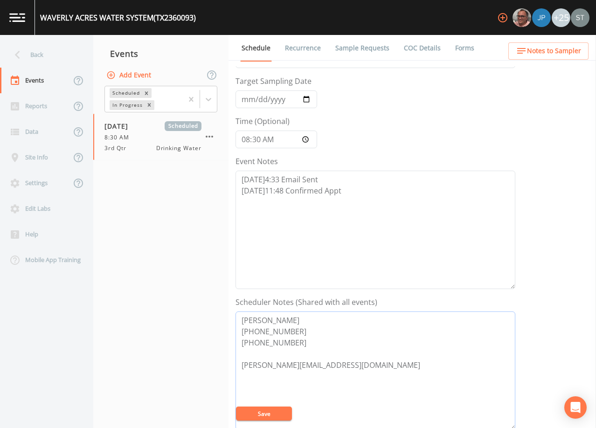
scroll to position [93, 0]
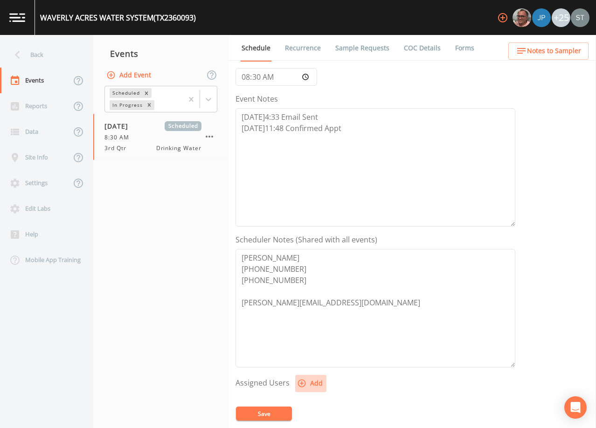
click at [306, 384] on button "Add" at bounding box center [310, 383] width 31 height 17
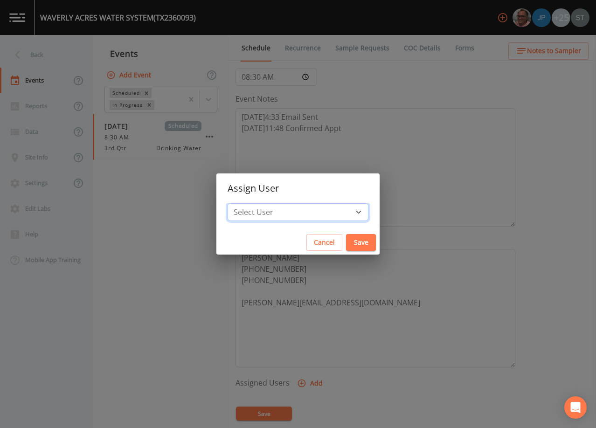
click at [300, 210] on select "Select User [PERSON_NAME] [PERSON_NAME] [PERSON_NAME] [PERSON_NAME] [PERSON_NAM…" at bounding box center [298, 212] width 141 height 18
click at [249, 203] on select "Select User [PERSON_NAME] [PERSON_NAME] [PERSON_NAME] [PERSON_NAME] [PERSON_NAM…" at bounding box center [298, 212] width 141 height 18
click at [346, 238] on button "Save" at bounding box center [361, 242] width 30 height 17
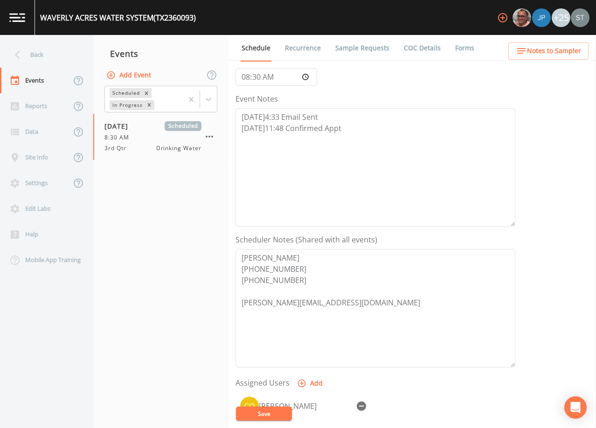
click at [274, 414] on button "Save" at bounding box center [264, 414] width 56 height 14
drag, startPoint x: 303, startPoint y: 283, endPoint x: 210, endPoint y: 235, distance: 104.7
click at [210, 235] on div "Back Events Reports Data Site Info Settings Edit Labs Help Mobile App Training …" at bounding box center [298, 231] width 596 height 393
click at [572, 51] on span "Notes to Sampler" at bounding box center [554, 51] width 54 height 12
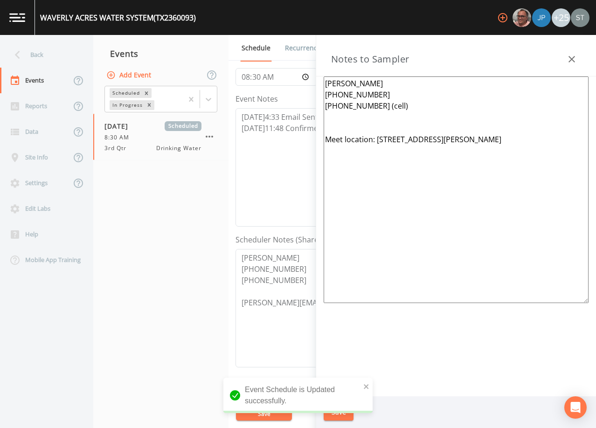
drag, startPoint x: 404, startPoint y: 104, endPoint x: 303, endPoint y: 76, distance: 105.1
click at [298, 76] on div "Back Events Reports Data Site Info Settings Edit Labs Help Mobile App Training …" at bounding box center [298, 231] width 596 height 393
paste textarea "[PERSON_NAME] [PHONE_NUMBER] [PHONE_NUMBER]"
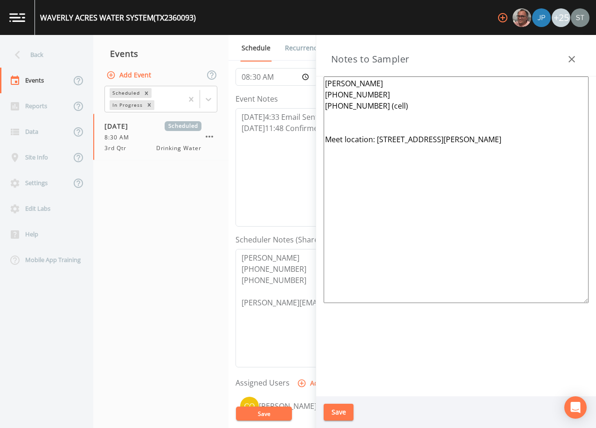
click at [343, 140] on textarea "[PERSON_NAME] [PHONE_NUMBER] [PHONE_NUMBER] (cell) Meet location: [STREET_ADDRE…" at bounding box center [456, 189] width 265 height 227
click at [437, 138] on textarea "[PERSON_NAME] [PHONE_NUMBER] [PHONE_NUMBER] (cell) Meeting location: [STREET_AD…" at bounding box center [456, 189] width 265 height 227
drag, startPoint x: 501, startPoint y: 141, endPoint x: 487, endPoint y: 136, distance: 14.9
click at [487, 136] on textarea "[PERSON_NAME] [PHONE_NUMBER] [PHONE_NUMBER] (cell) Meeting location: [STREET_AD…" at bounding box center [456, 189] width 265 height 227
click at [344, 411] on button "Save" at bounding box center [339, 412] width 30 height 17
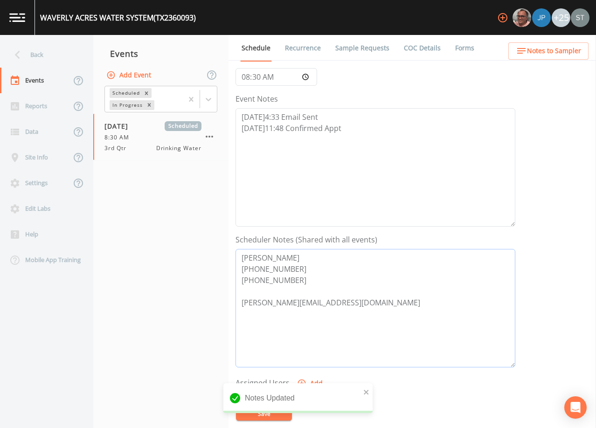
click at [300, 283] on textarea "[PERSON_NAME] [PHONE_NUMBER] [PHONE_NUMBER] [PERSON_NAME][EMAIL_ADDRESS][DOMAIN…" at bounding box center [375, 308] width 280 height 118
click at [272, 412] on button "Save" at bounding box center [264, 414] width 56 height 14
click at [560, 53] on span "Notes to Sampler" at bounding box center [554, 51] width 54 height 12
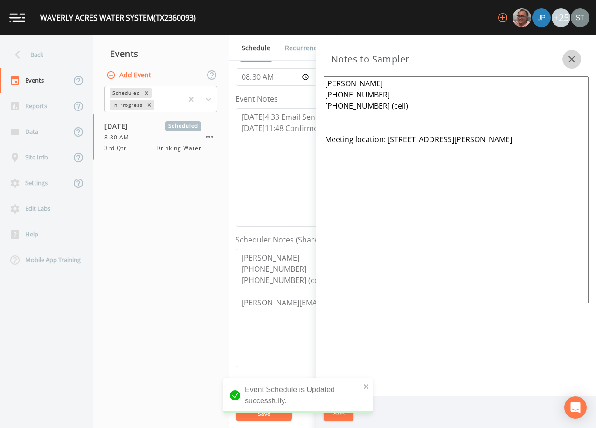
click at [569, 55] on icon "button" at bounding box center [571, 59] width 11 height 11
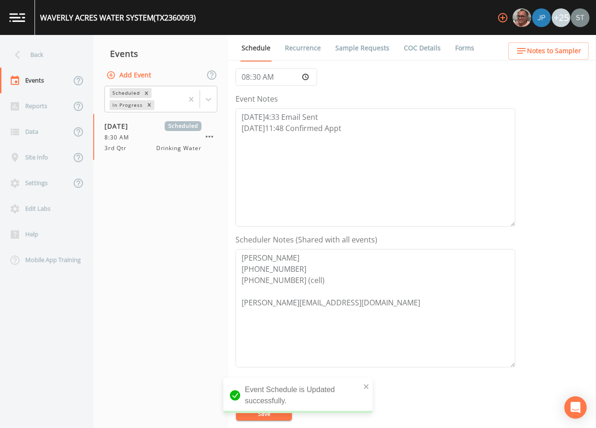
click at [362, 52] on link "Sample Requests" at bounding box center [362, 48] width 57 height 26
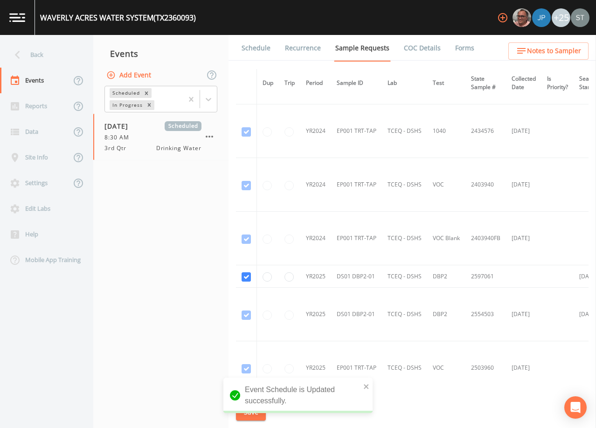
scroll to position [93, 0]
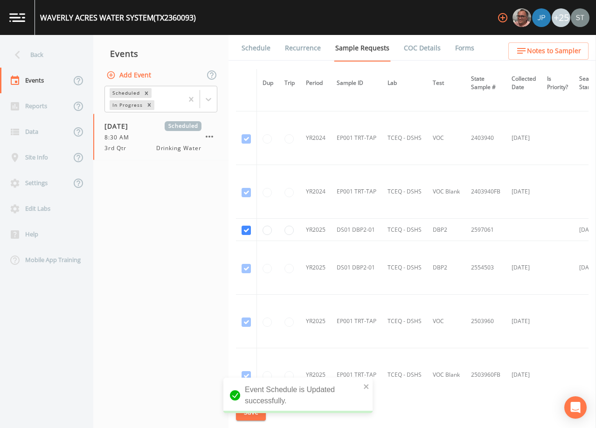
click at [252, 50] on link "Schedule" at bounding box center [256, 48] width 32 height 26
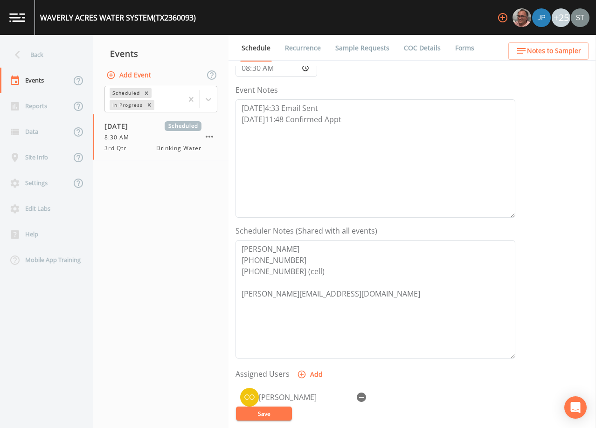
scroll to position [140, 0]
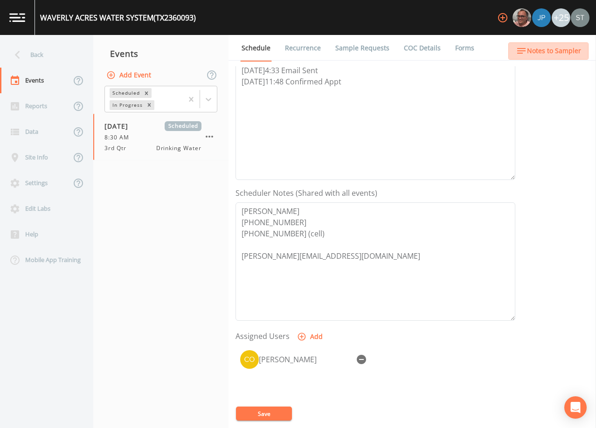
click at [569, 50] on span "Notes to Sampler" at bounding box center [554, 51] width 54 height 12
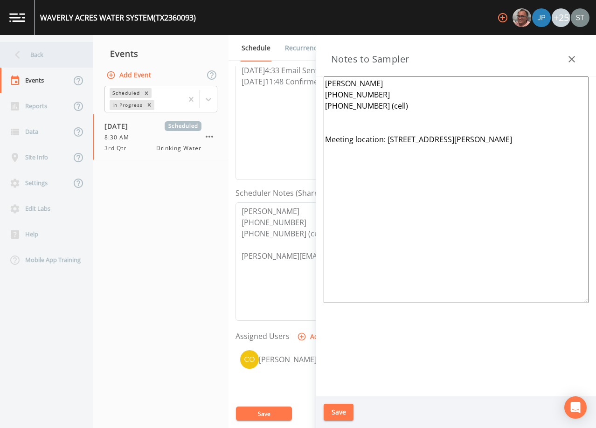
click at [60, 61] on div "Back" at bounding box center [42, 55] width 84 height 26
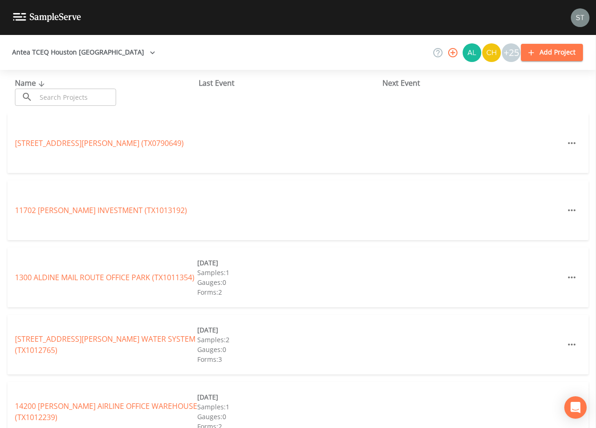
click at [110, 97] on input "text" at bounding box center [76, 97] width 80 height 17
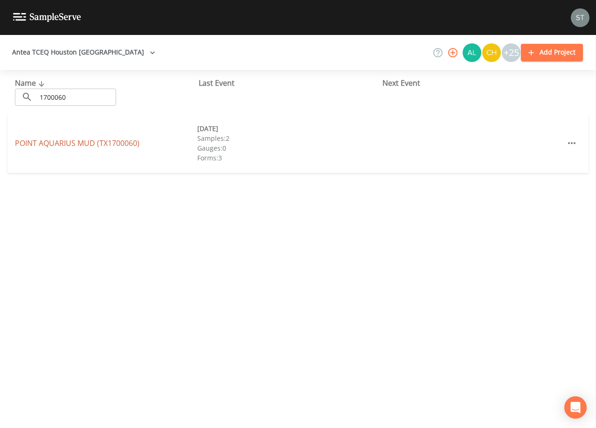
click at [56, 141] on link "POINT AQUARIUS MUD (TX1700060)" at bounding box center [77, 143] width 124 height 10
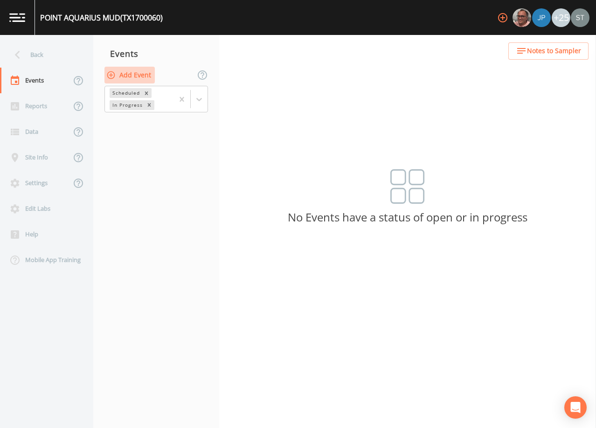
click at [139, 74] on button "Add Event" at bounding box center [129, 75] width 50 height 17
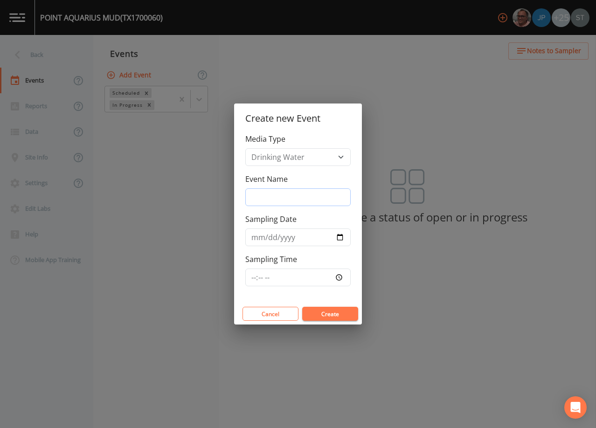
click at [287, 198] on input "Event Name" at bounding box center [297, 197] width 105 height 18
click at [249, 239] on input "Sampling Date" at bounding box center [297, 237] width 105 height 18
click at [331, 313] on button "Create" at bounding box center [330, 314] width 56 height 14
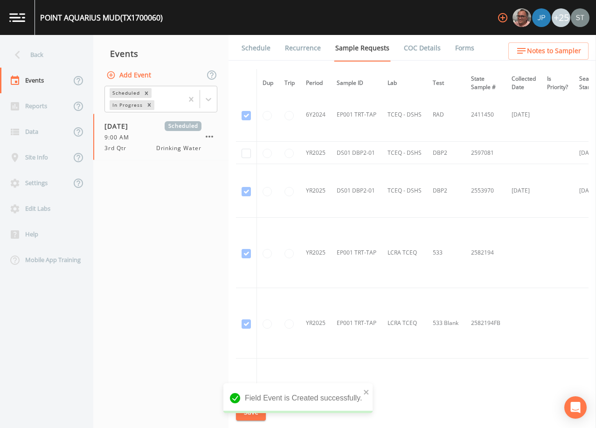
scroll to position [280, 0]
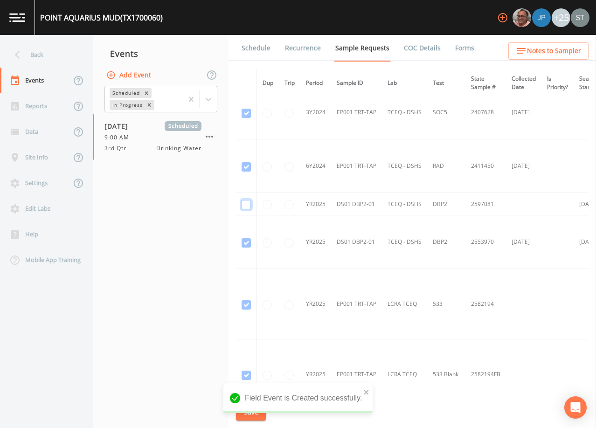
click at [249, 206] on input "checkbox" at bounding box center [246, 204] width 9 height 9
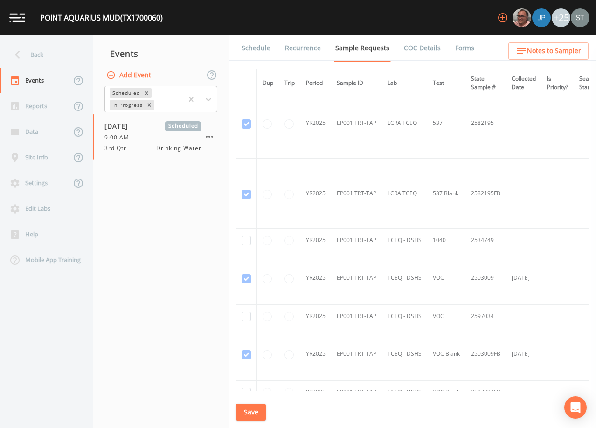
scroll to position [606, 0]
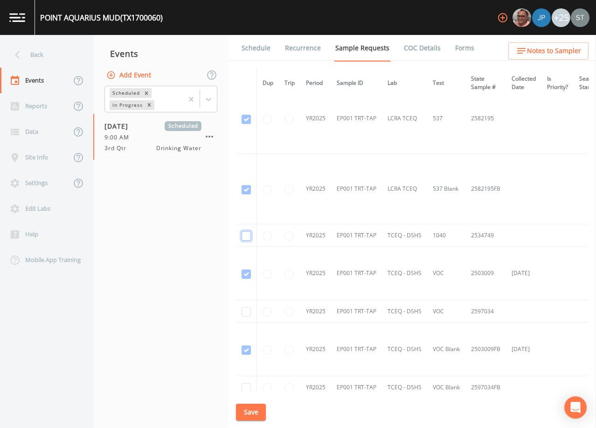
click at [245, 235] on input "checkbox" at bounding box center [246, 235] width 9 height 9
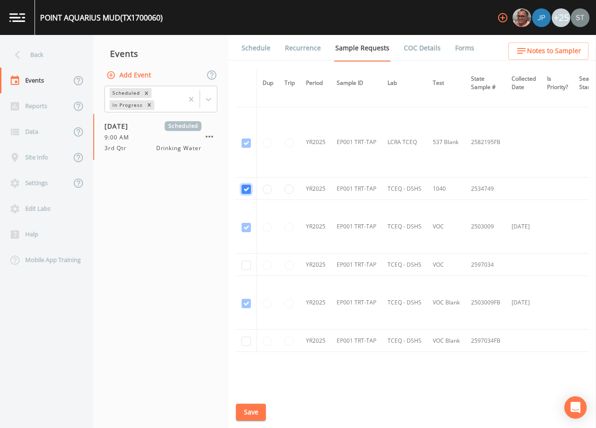
scroll to position [691, 0]
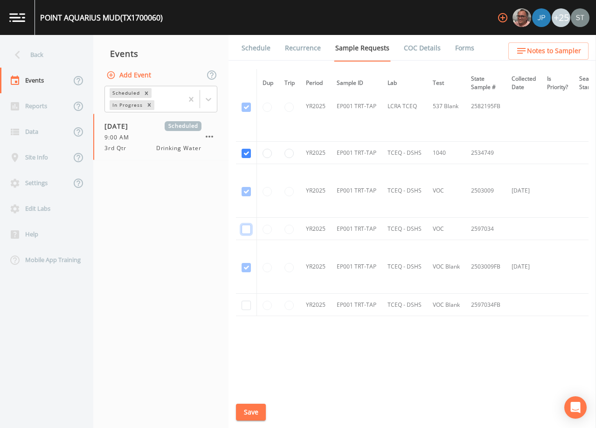
click at [246, 225] on input "checkbox" at bounding box center [246, 229] width 9 height 9
click at [244, 302] on input "checkbox" at bounding box center [246, 305] width 9 height 9
click at [249, 409] on button "Save" at bounding box center [251, 412] width 30 height 17
click at [259, 55] on link "Schedule" at bounding box center [256, 48] width 32 height 26
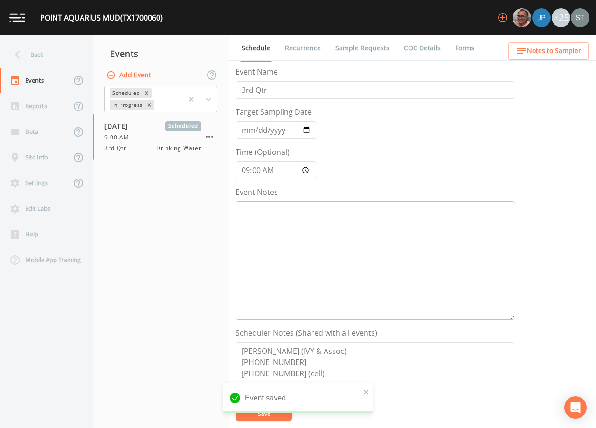
click at [303, 235] on textarea "Event Notes" at bounding box center [375, 260] width 280 height 118
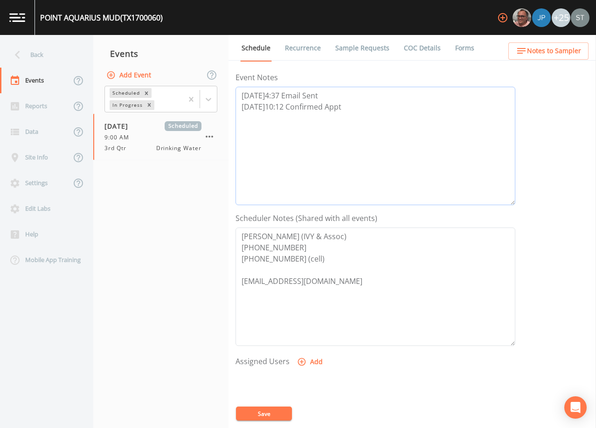
scroll to position [187, 0]
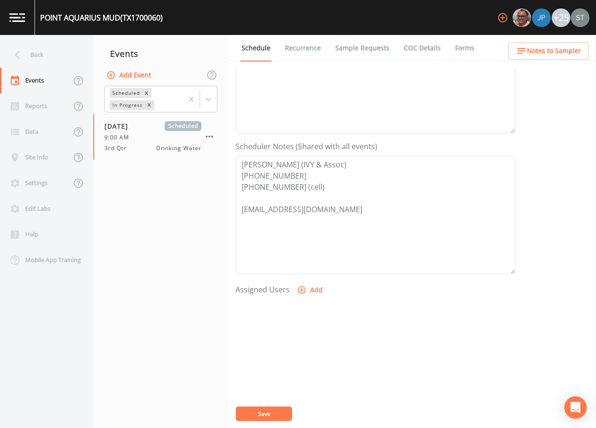
click at [310, 290] on button "Add" at bounding box center [310, 290] width 31 height 17
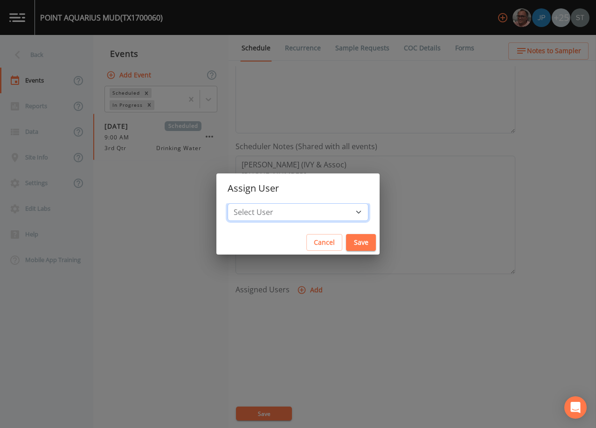
click at [302, 214] on select "Select User [PERSON_NAME] [PERSON_NAME] [PERSON_NAME] [PERSON_NAME] [PERSON_NAM…" at bounding box center [298, 212] width 141 height 18
click at [249, 203] on select "Select User [PERSON_NAME] [PERSON_NAME] [PERSON_NAME] [PERSON_NAME] [PERSON_NAM…" at bounding box center [298, 212] width 141 height 18
click at [346, 242] on button "Save" at bounding box center [361, 242] width 30 height 17
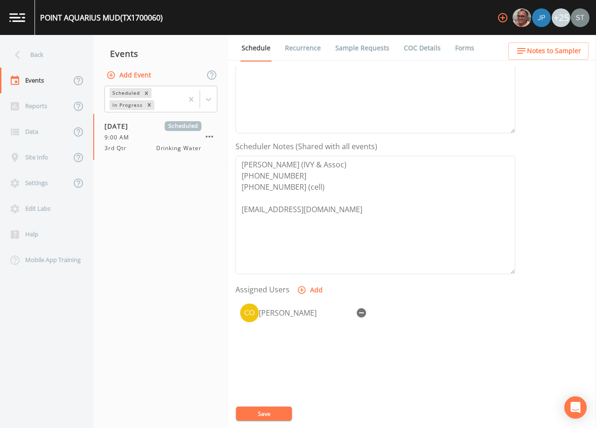
click at [276, 416] on button "Save" at bounding box center [264, 414] width 56 height 14
click at [548, 46] on span "Notes to Sampler" at bounding box center [554, 51] width 54 height 12
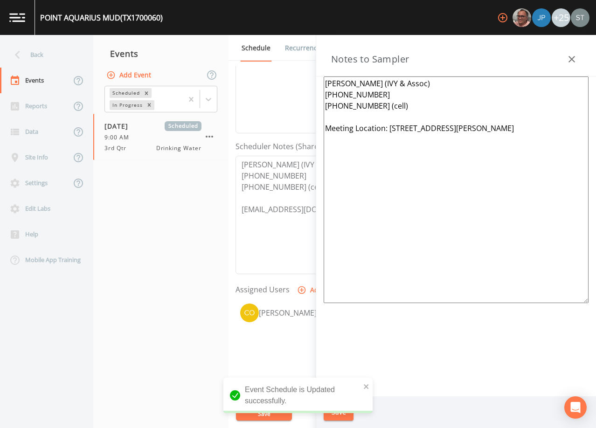
click at [567, 61] on icon "button" at bounding box center [571, 59] width 11 height 11
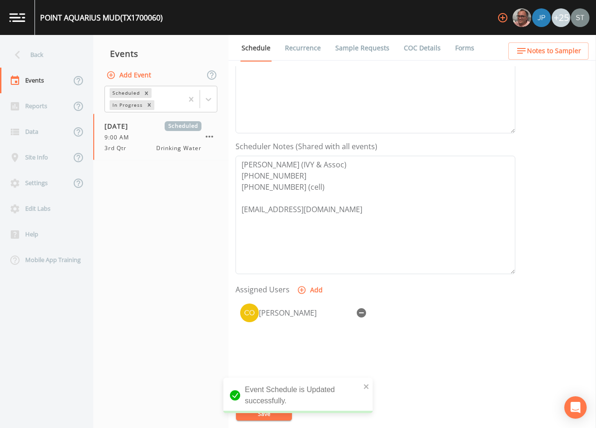
click at [360, 49] on link "Sample Requests" at bounding box center [362, 48] width 57 height 26
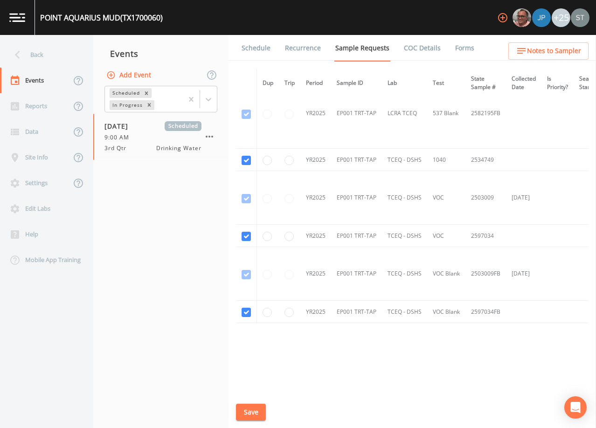
scroll to position [691, 0]
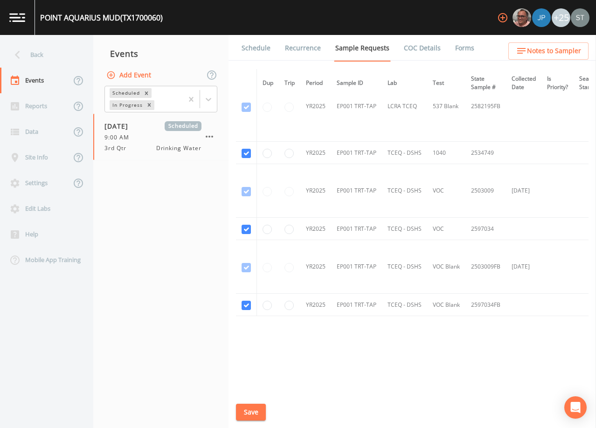
click at [249, 48] on link "Schedule" at bounding box center [256, 48] width 32 height 26
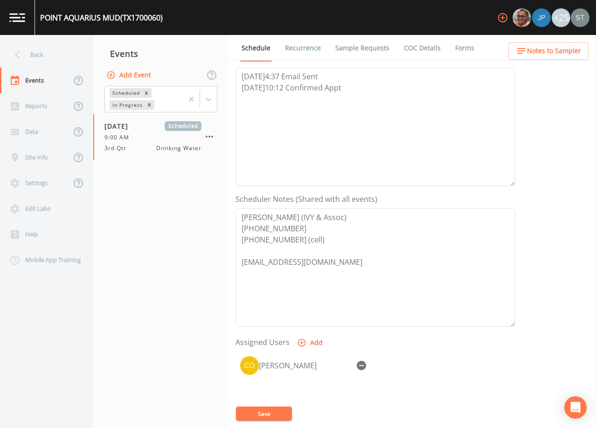
scroll to position [140, 0]
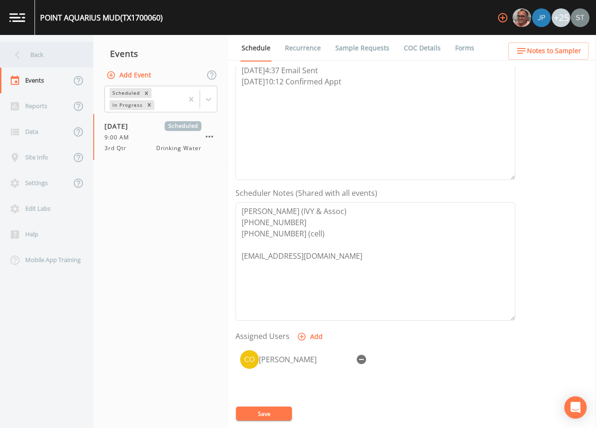
click at [45, 52] on div "Back" at bounding box center [42, 55] width 84 height 26
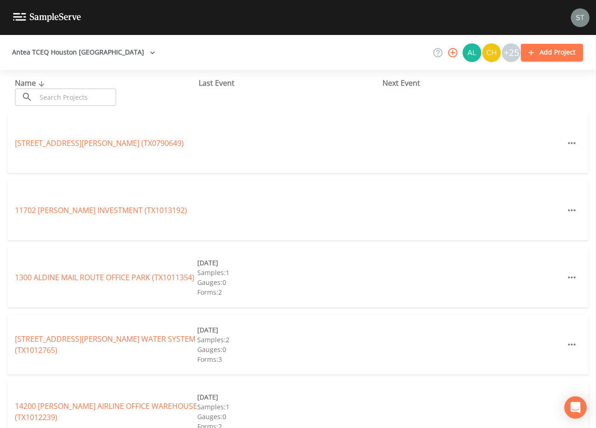
click at [88, 96] on input "text" at bounding box center [76, 97] width 80 height 17
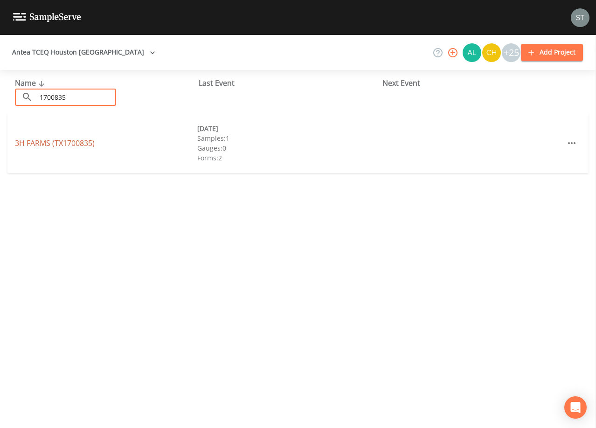
click at [84, 145] on link "3H FARMS (TX1700835)" at bounding box center [55, 143] width 80 height 10
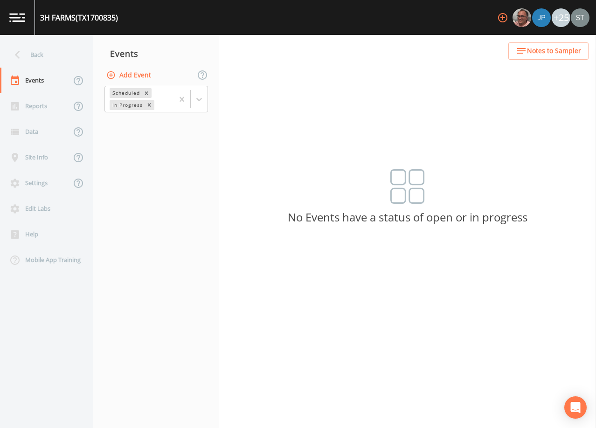
click at [142, 75] on button "Add Event" at bounding box center [129, 75] width 50 height 17
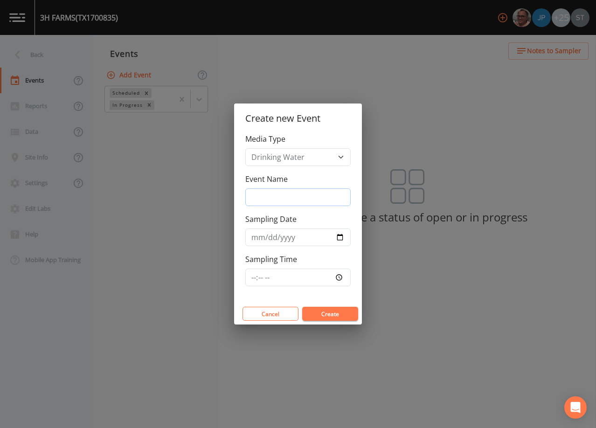
click at [283, 190] on input "Event Name" at bounding box center [297, 197] width 105 height 18
click at [257, 240] on input "Sampling Date" at bounding box center [297, 237] width 105 height 18
click at [332, 314] on button "Create" at bounding box center [330, 314] width 56 height 14
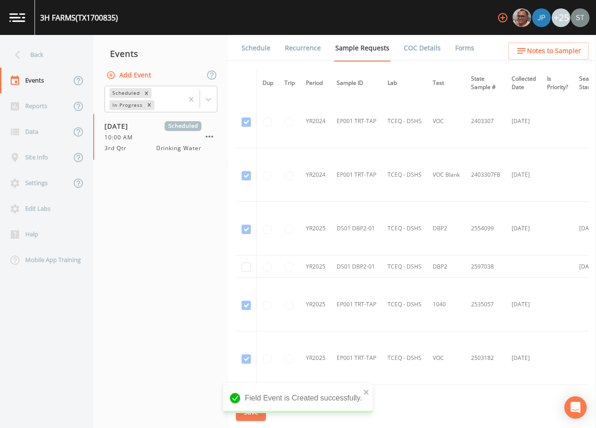
scroll to position [140, 0]
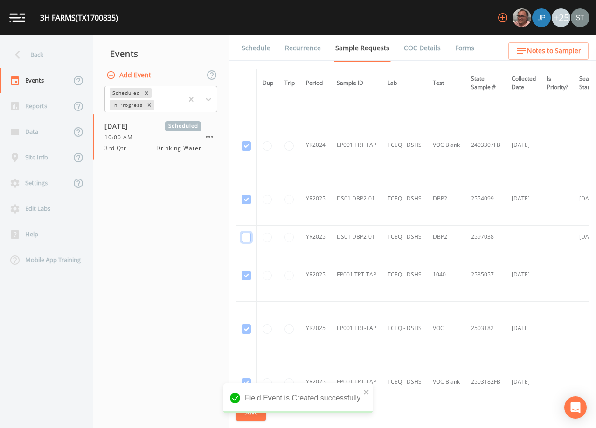
click at [249, 237] on input "checkbox" at bounding box center [246, 237] width 9 height 9
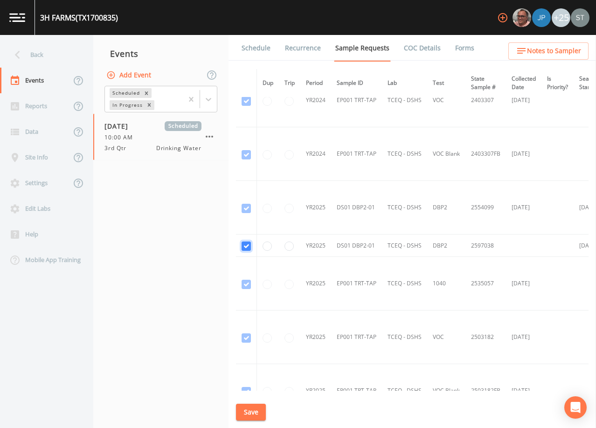
scroll to position [95, 0]
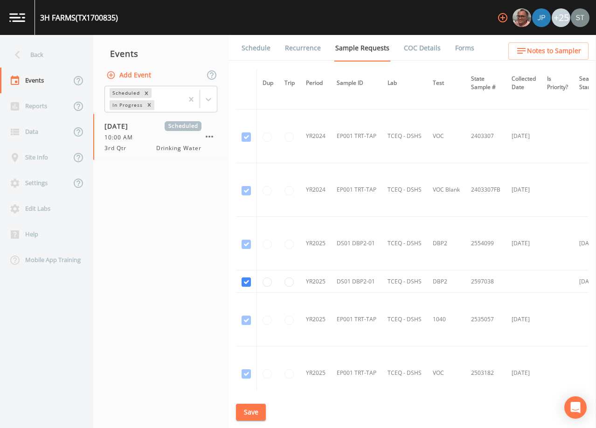
click at [255, 413] on button "Save" at bounding box center [251, 412] width 30 height 17
click at [261, 54] on link "Schedule" at bounding box center [256, 48] width 32 height 26
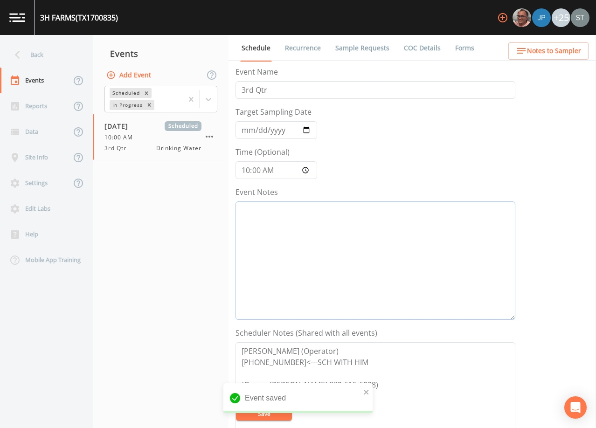
click at [300, 245] on textarea "Event Notes" at bounding box center [375, 260] width 280 height 118
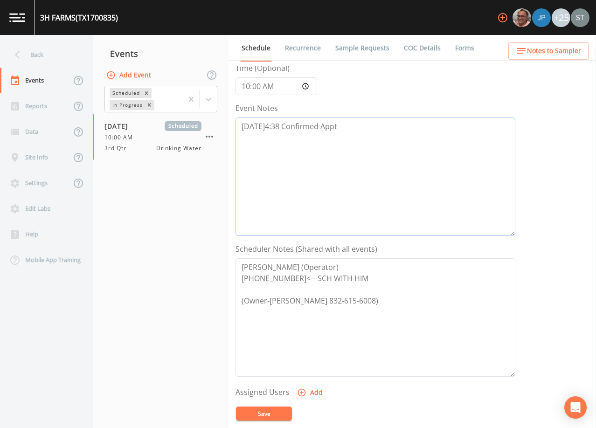
scroll to position [93, 0]
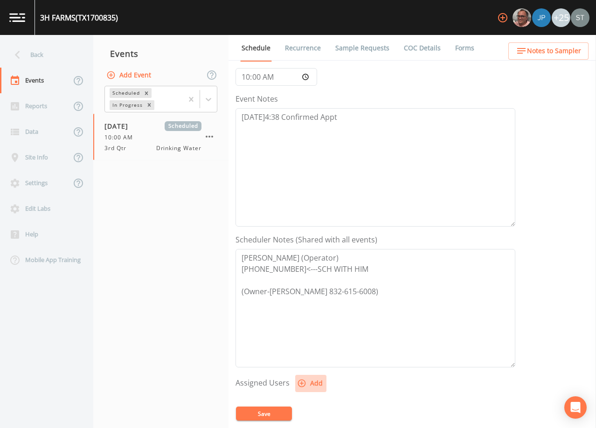
click at [314, 387] on button "Add" at bounding box center [310, 383] width 31 height 17
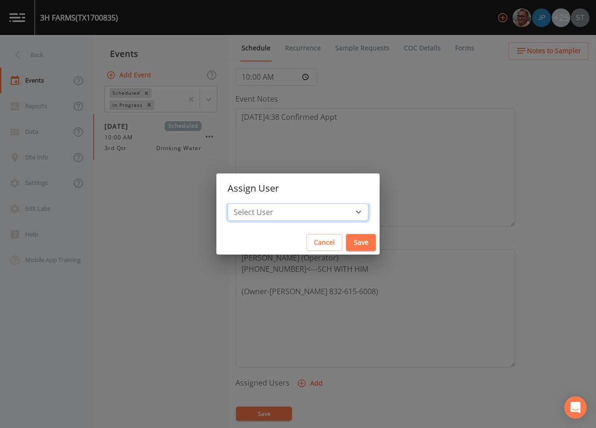
click at [291, 214] on select "Select User [PERSON_NAME] [PERSON_NAME] [PERSON_NAME] [PERSON_NAME] [PERSON_NAM…" at bounding box center [298, 212] width 141 height 18
click at [249, 203] on select "Select User [PERSON_NAME] [PERSON_NAME] [PERSON_NAME] [PERSON_NAME] [PERSON_NAM…" at bounding box center [298, 212] width 141 height 18
click at [346, 241] on button "Save" at bounding box center [361, 242] width 30 height 17
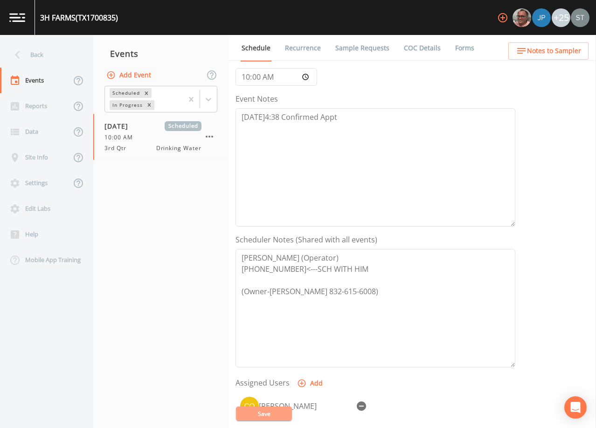
click at [264, 412] on button "Save" at bounding box center [264, 414] width 56 height 14
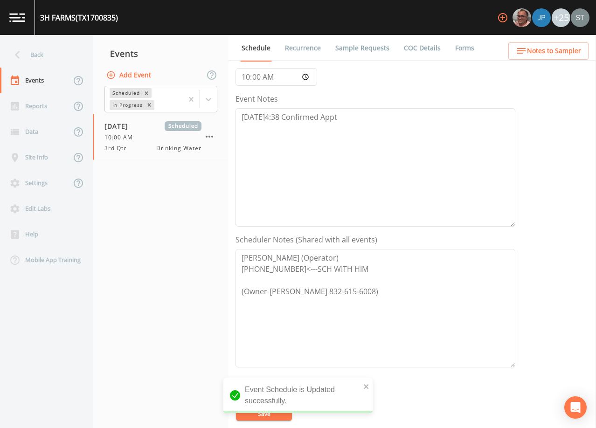
click at [557, 57] on button "Notes to Sampler" at bounding box center [548, 50] width 80 height 17
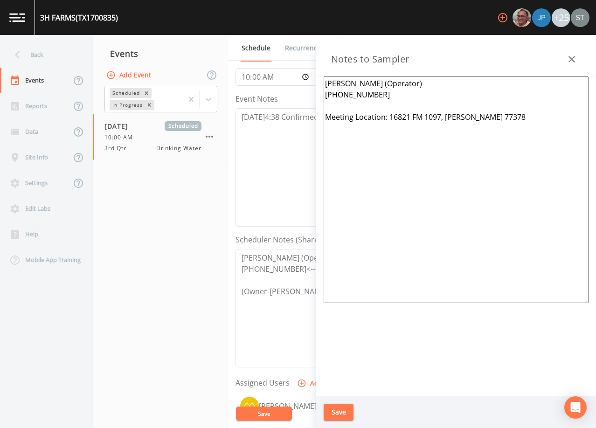
click at [577, 56] on icon "button" at bounding box center [571, 59] width 11 height 11
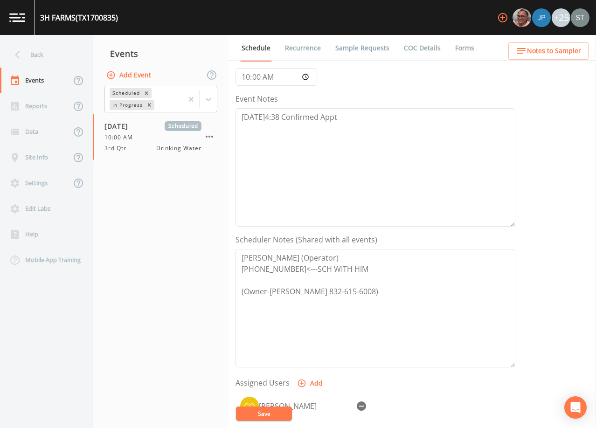
click at [358, 44] on link "Sample Requests" at bounding box center [362, 48] width 57 height 26
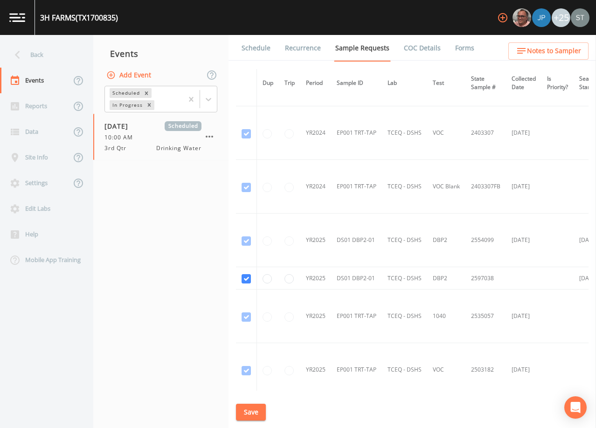
scroll to position [140, 0]
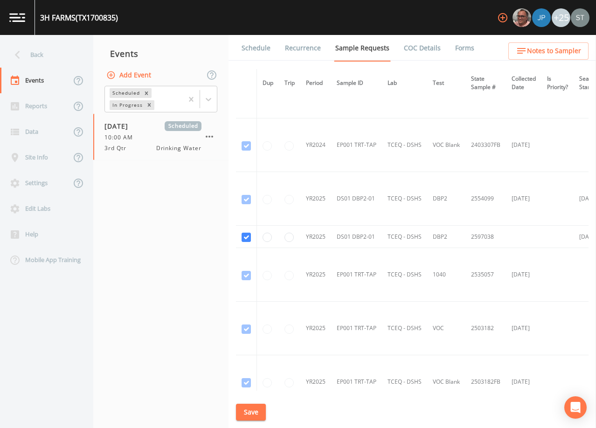
click at [254, 57] on link "Schedule" at bounding box center [256, 48] width 32 height 26
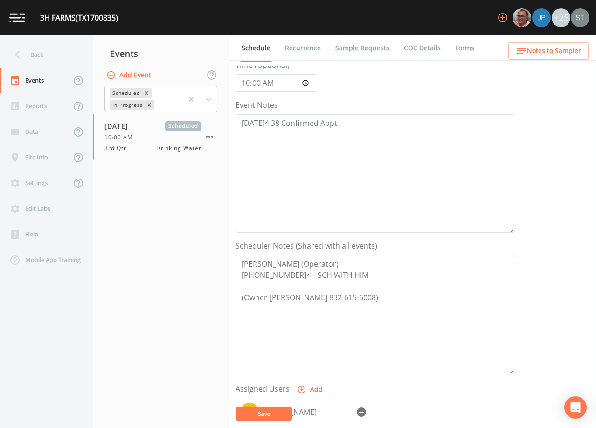
scroll to position [93, 0]
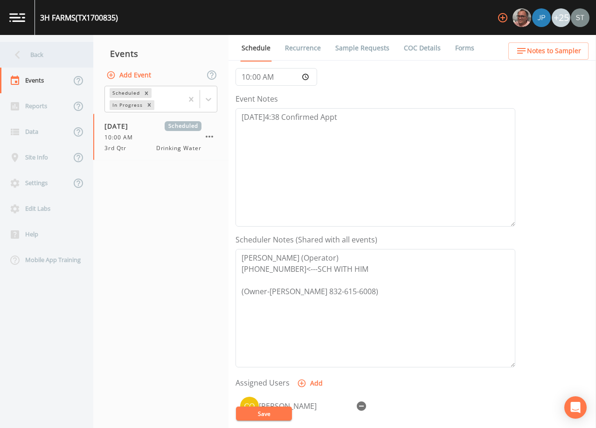
click at [39, 58] on div "Back" at bounding box center [42, 55] width 84 height 26
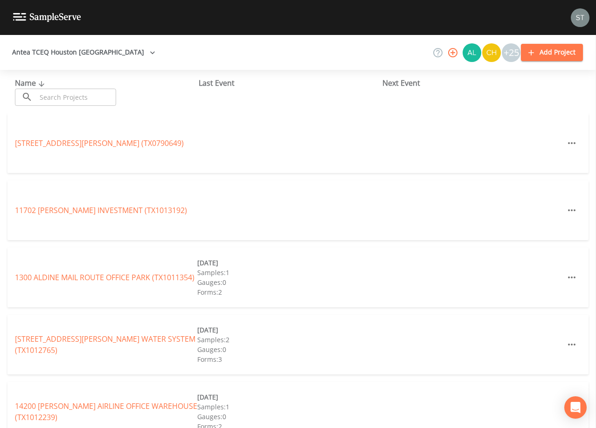
click at [88, 94] on input "text" at bounding box center [76, 97] width 80 height 17
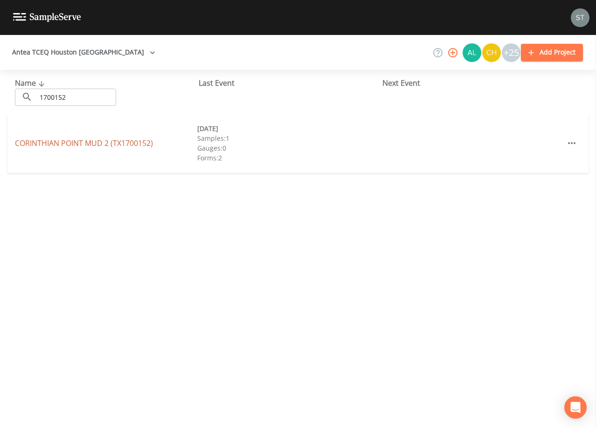
click at [122, 141] on link "[GEOGRAPHIC_DATA] 2 (TX1700152)" at bounding box center [84, 143] width 138 height 10
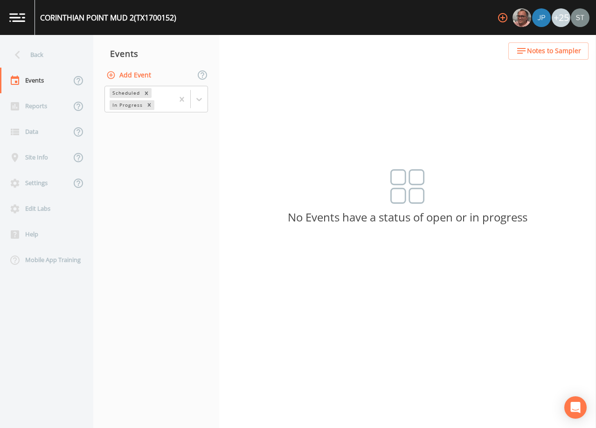
click at [135, 73] on button "Add Event" at bounding box center [129, 75] width 50 height 17
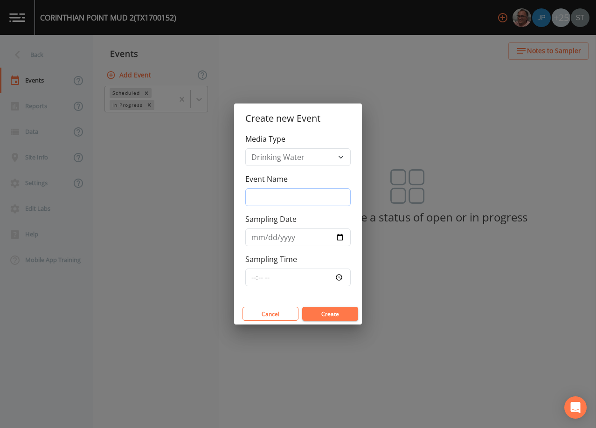
click at [286, 192] on input "Event Name" at bounding box center [297, 197] width 105 height 18
click at [255, 239] on input "Sampling Date" at bounding box center [297, 237] width 105 height 18
click at [337, 310] on button "Create" at bounding box center [330, 314] width 56 height 14
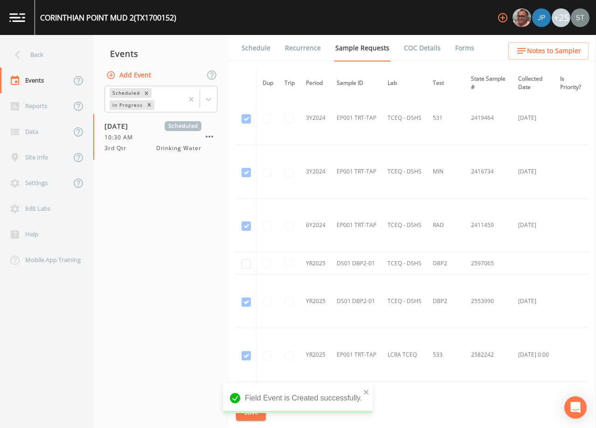
scroll to position [373, 0]
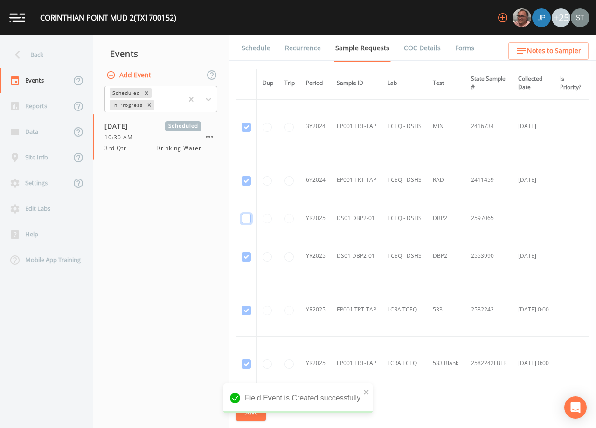
click at [245, 217] on input "checkbox" at bounding box center [246, 218] width 9 height 9
click at [256, 414] on button "Save" at bounding box center [251, 412] width 30 height 17
click at [252, 53] on link "Schedule" at bounding box center [256, 48] width 32 height 26
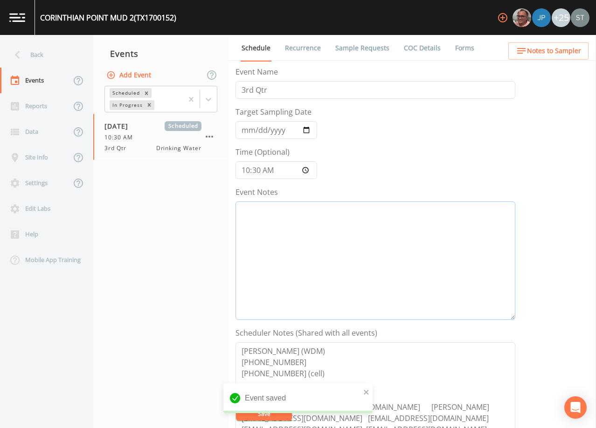
click at [314, 243] on textarea "Event Notes" at bounding box center [375, 260] width 280 height 118
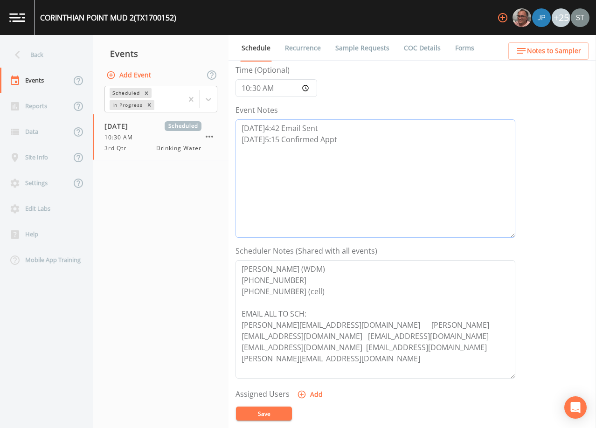
scroll to position [93, 0]
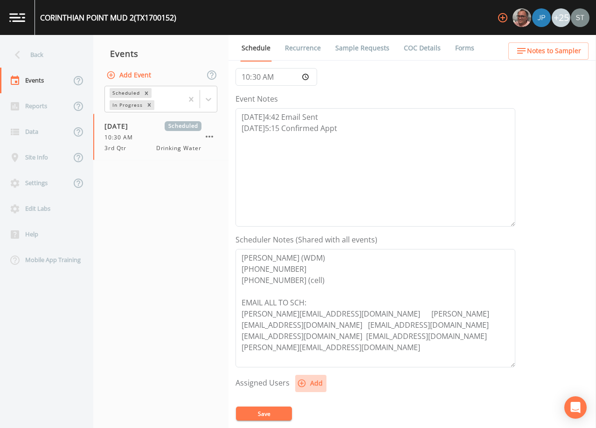
click at [313, 381] on button "Add" at bounding box center [310, 383] width 31 height 17
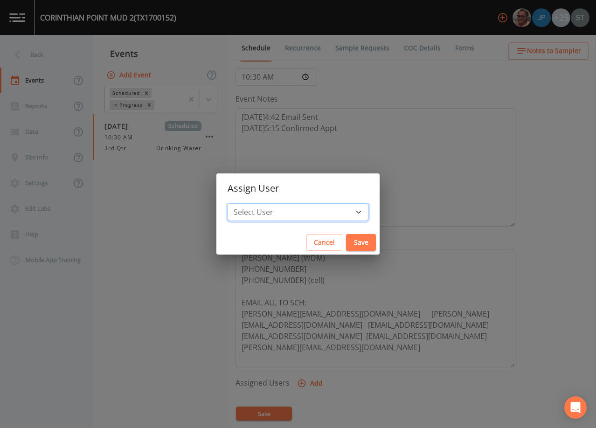
click at [310, 211] on select "Select User [PERSON_NAME] [PERSON_NAME] [PERSON_NAME] [PERSON_NAME] [PERSON_NAM…" at bounding box center [298, 212] width 141 height 18
click at [249, 203] on select "Select User [PERSON_NAME] [PERSON_NAME] [PERSON_NAME] [PERSON_NAME] [PERSON_NAM…" at bounding box center [298, 212] width 141 height 18
click at [346, 242] on button "Save" at bounding box center [361, 242] width 30 height 17
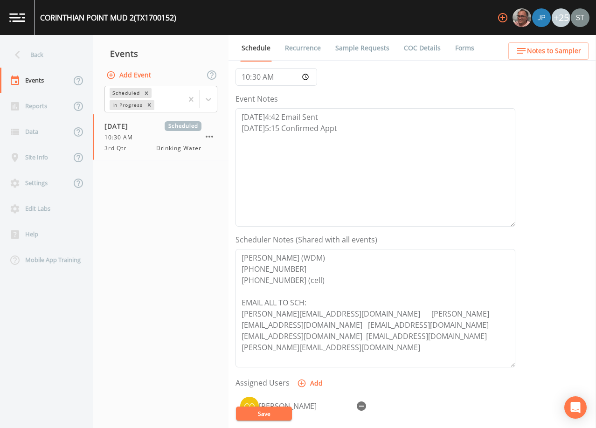
click at [275, 412] on button "Save" at bounding box center [264, 414] width 56 height 14
click at [560, 57] on button "Notes to Sampler" at bounding box center [548, 50] width 80 height 17
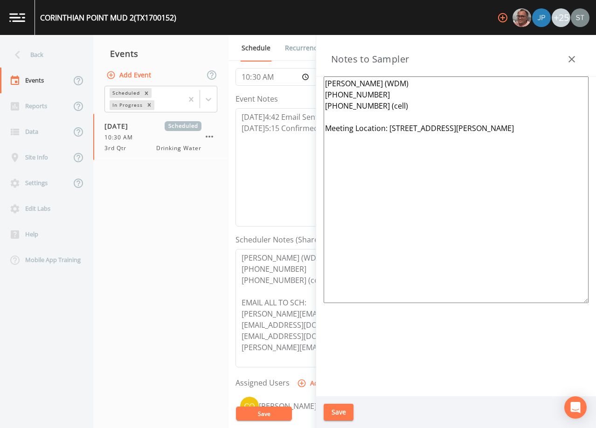
click at [574, 62] on icon "button" at bounding box center [571, 59] width 11 height 11
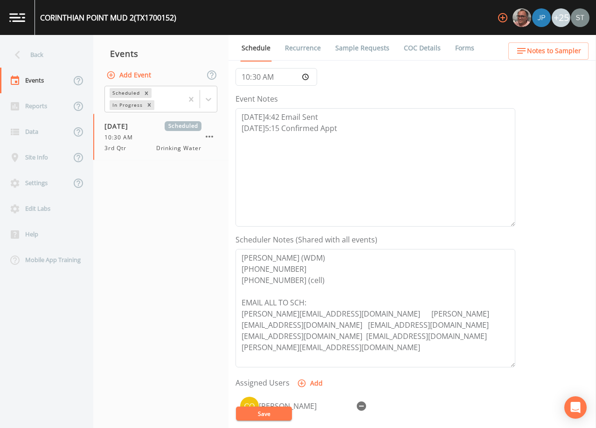
click at [355, 48] on link "Sample Requests" at bounding box center [362, 48] width 57 height 26
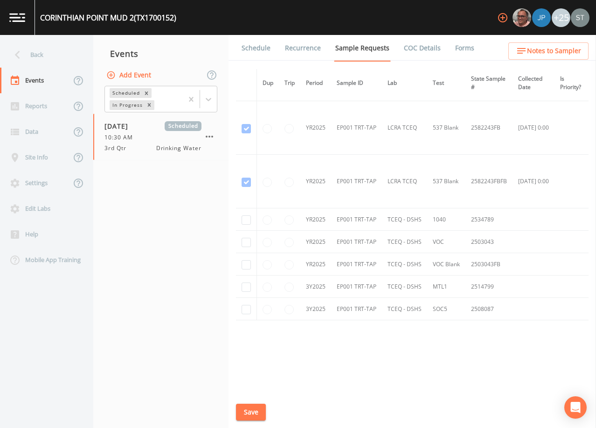
scroll to position [776, 0]
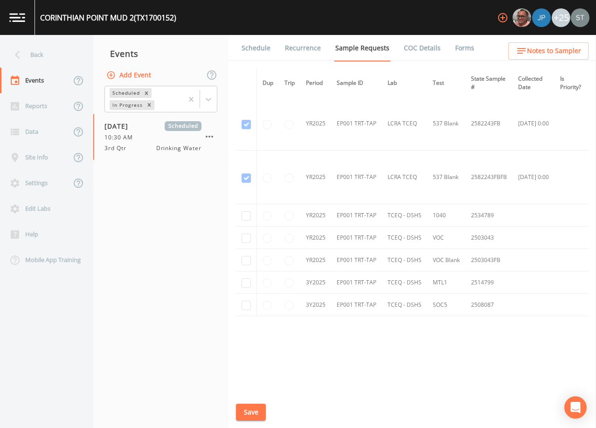
click at [249, 46] on link "Schedule" at bounding box center [256, 48] width 32 height 26
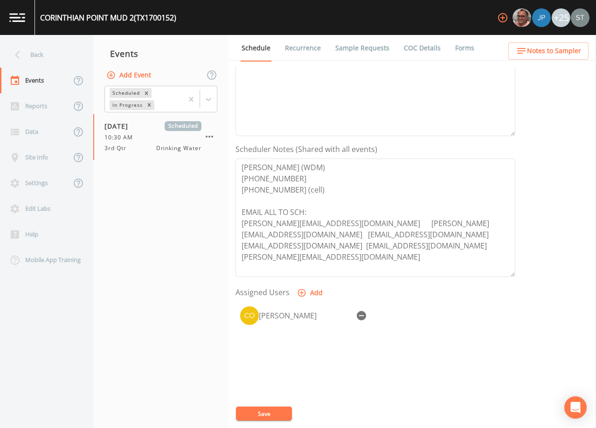
scroll to position [187, 0]
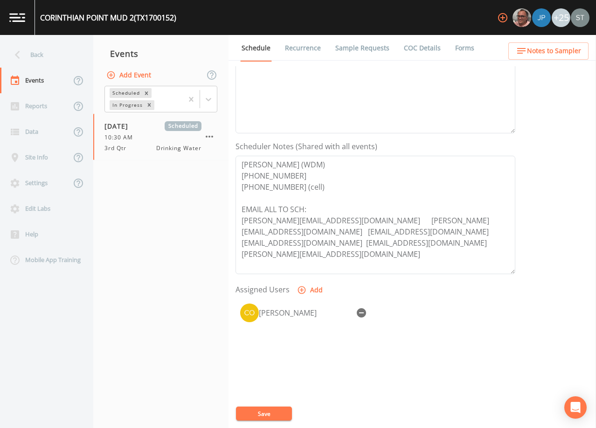
click at [367, 51] on link "Sample Requests" at bounding box center [362, 48] width 57 height 26
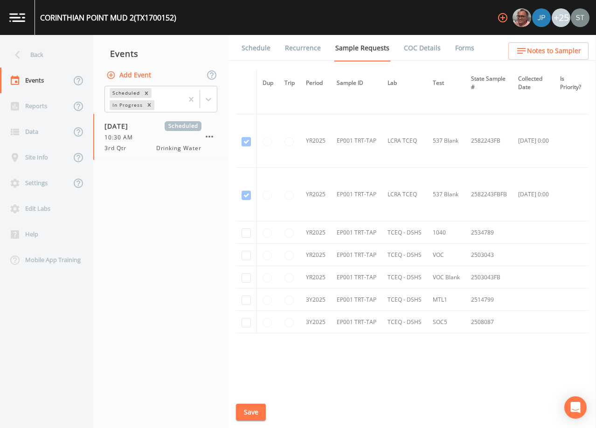
scroll to position [776, 0]
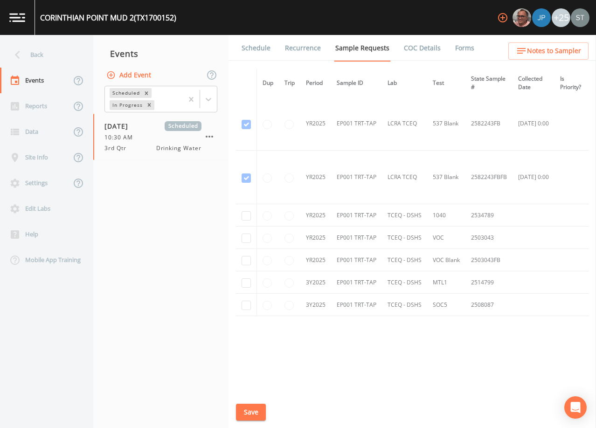
click at [251, 49] on link "Schedule" at bounding box center [256, 48] width 32 height 26
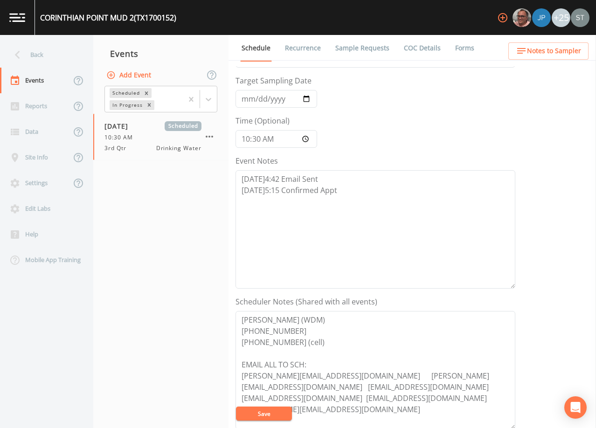
scroll to position [140, 0]
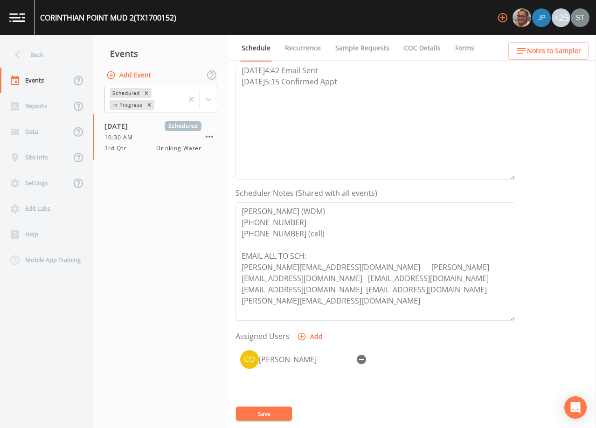
click at [41, 51] on div "Back" at bounding box center [42, 55] width 84 height 26
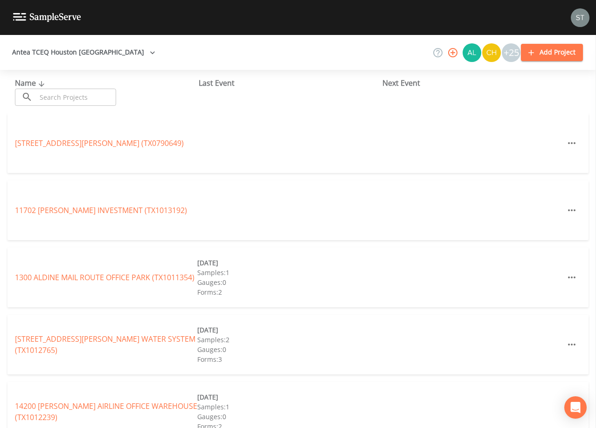
click at [71, 93] on input "text" at bounding box center [76, 97] width 80 height 17
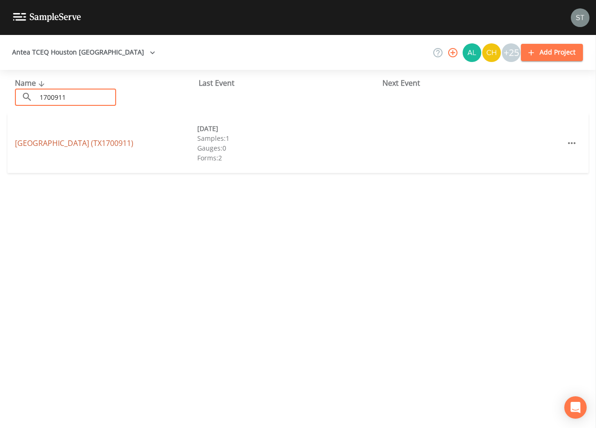
click at [133, 145] on link "[GEOGRAPHIC_DATA] (TX1700911)" at bounding box center [74, 143] width 118 height 10
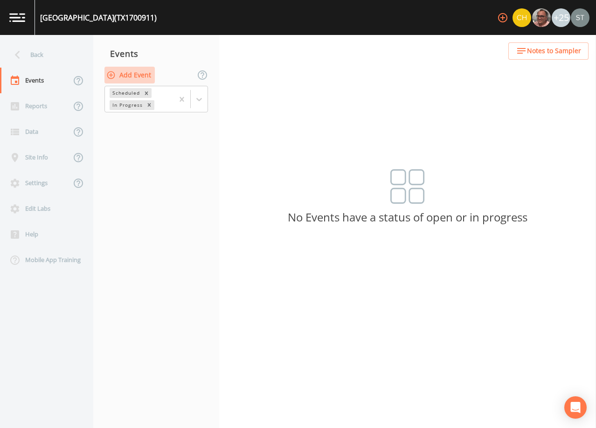
click at [133, 75] on button "Add Event" at bounding box center [129, 75] width 50 height 17
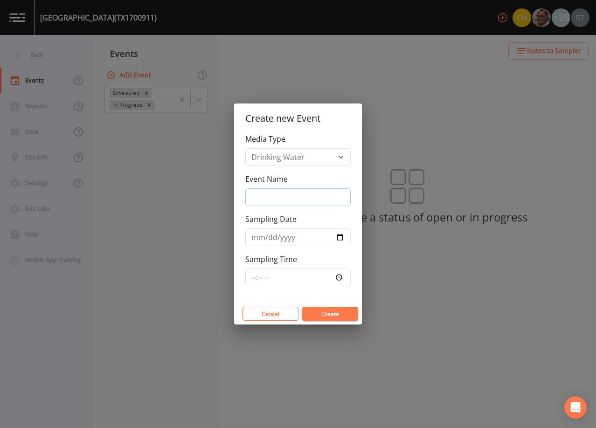
click at [296, 196] on input "Event Name" at bounding box center [297, 197] width 105 height 18
click at [261, 239] on input "Sampling Date" at bounding box center [297, 237] width 105 height 18
click at [331, 312] on button "Create" at bounding box center [330, 314] width 56 height 14
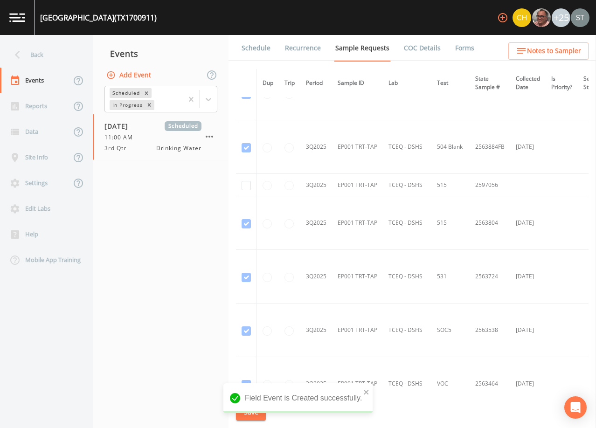
scroll to position [793, 0]
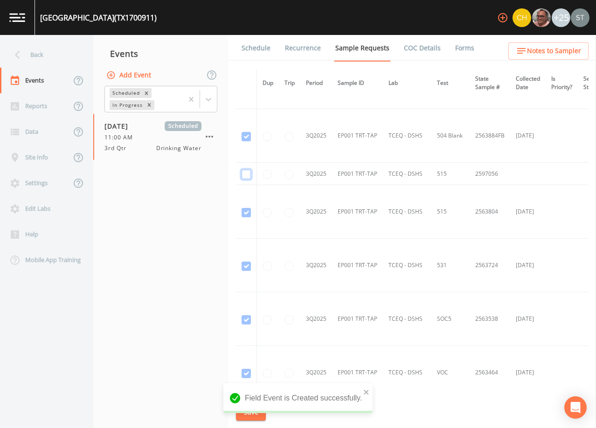
click at [248, 174] on input "checkbox" at bounding box center [246, 174] width 9 height 9
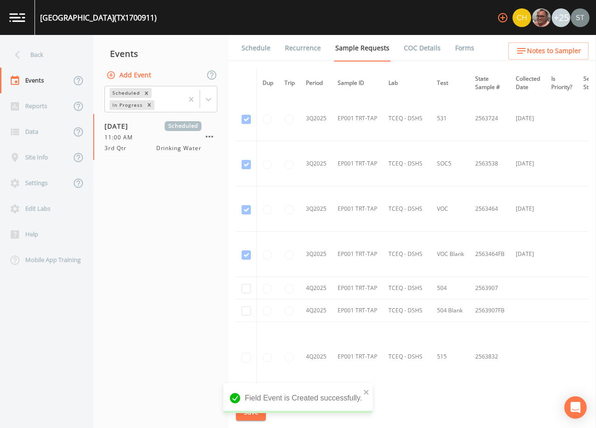
scroll to position [671, 0]
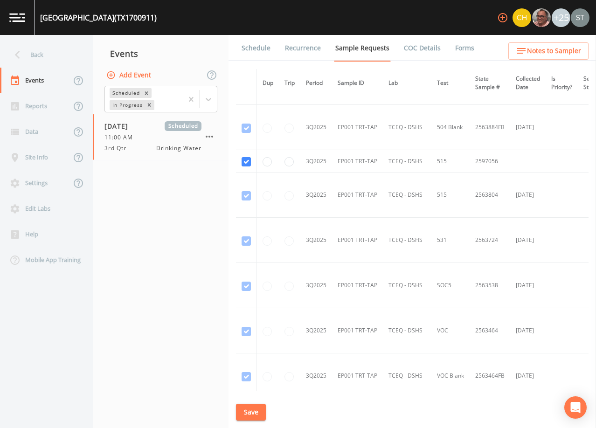
click at [254, 406] on button "Save" at bounding box center [251, 412] width 30 height 17
click at [256, 52] on link "Schedule" at bounding box center [256, 48] width 32 height 26
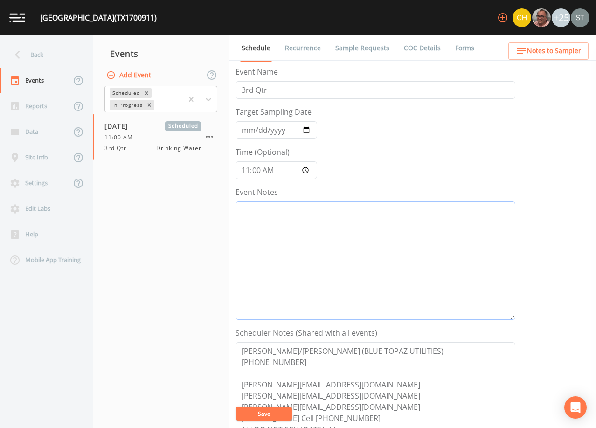
click at [369, 249] on textarea "Event Notes" at bounding box center [375, 260] width 280 height 118
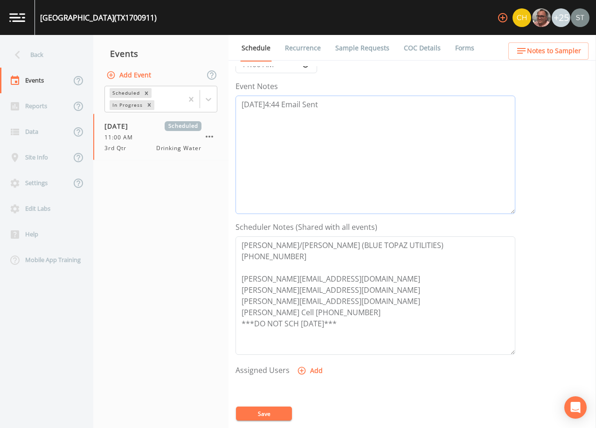
scroll to position [140, 0]
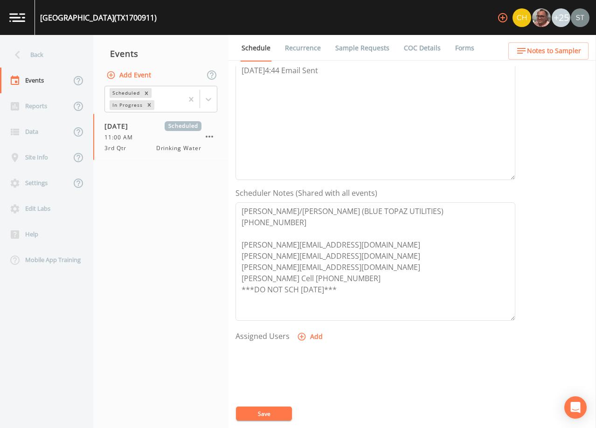
click at [314, 338] on button "Add" at bounding box center [310, 336] width 31 height 17
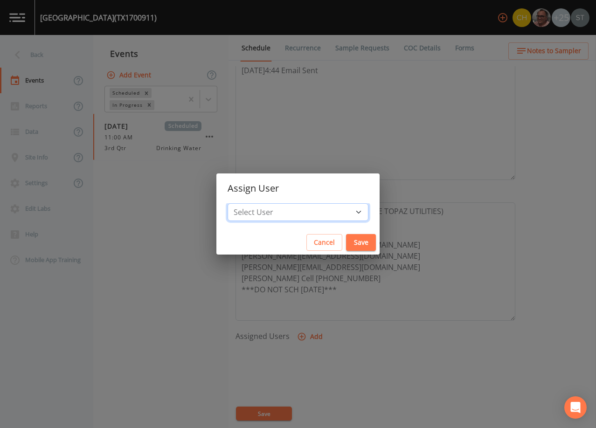
click at [301, 212] on select "Select User [PERSON_NAME] [PERSON_NAME] [PERSON_NAME] [PERSON_NAME] [PERSON_NAM…" at bounding box center [298, 212] width 141 height 18
click at [249, 203] on select "Select User [PERSON_NAME] [PERSON_NAME] [PERSON_NAME] [PERSON_NAME] [PERSON_NAM…" at bounding box center [298, 212] width 141 height 18
click at [346, 237] on button "Save" at bounding box center [361, 242] width 30 height 17
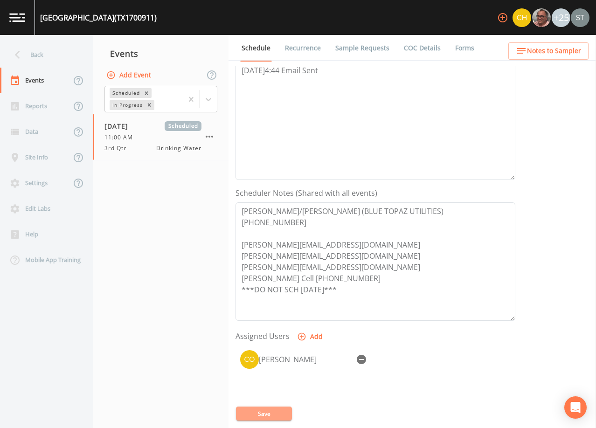
click at [278, 412] on button "Save" at bounding box center [264, 414] width 56 height 14
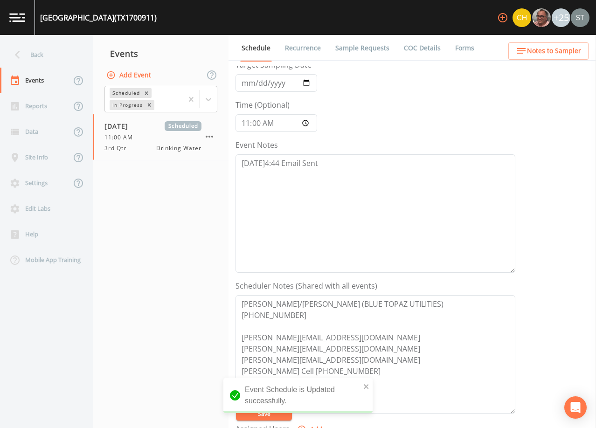
scroll to position [47, 0]
click at [321, 162] on textarea "[DATE]4:44 Email Sent" at bounding box center [375, 214] width 280 height 118
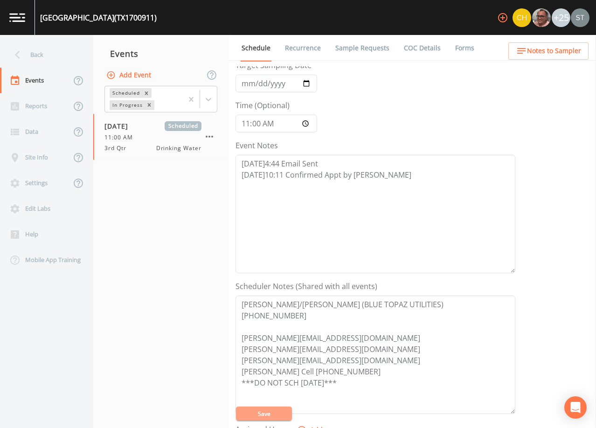
click at [273, 412] on button "Save" at bounding box center [264, 414] width 56 height 14
click at [360, 48] on link "Sample Requests" at bounding box center [362, 48] width 57 height 26
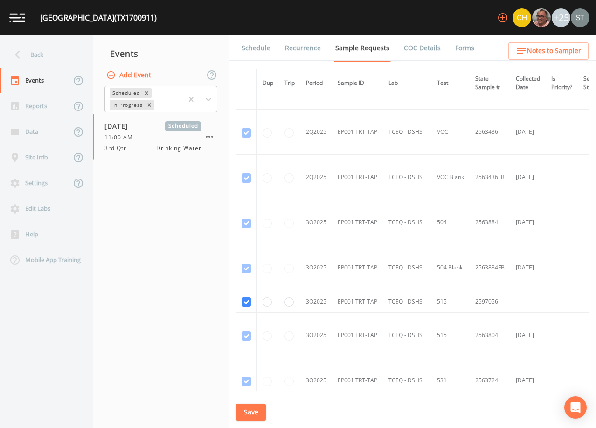
scroll to position [513, 0]
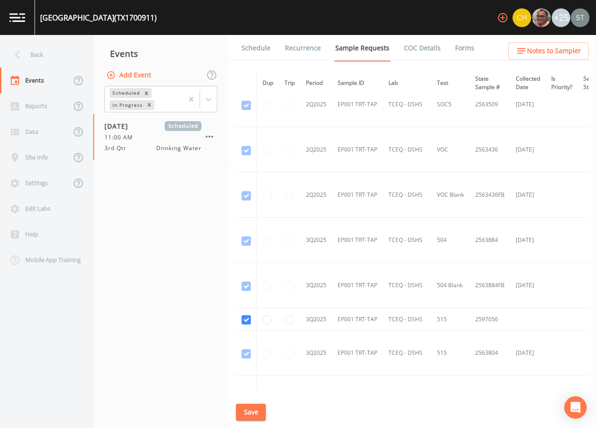
click at [259, 52] on link "Schedule" at bounding box center [256, 48] width 32 height 26
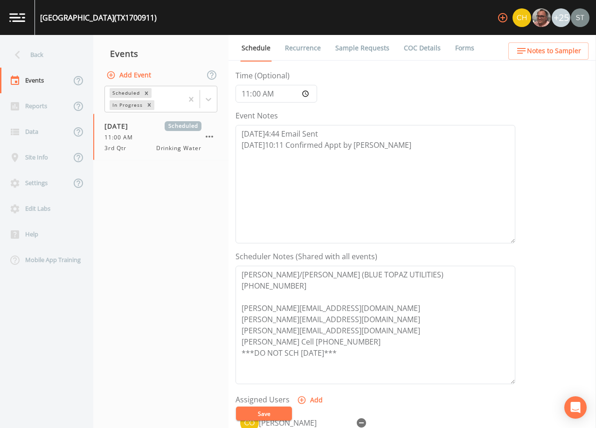
scroll to position [140, 0]
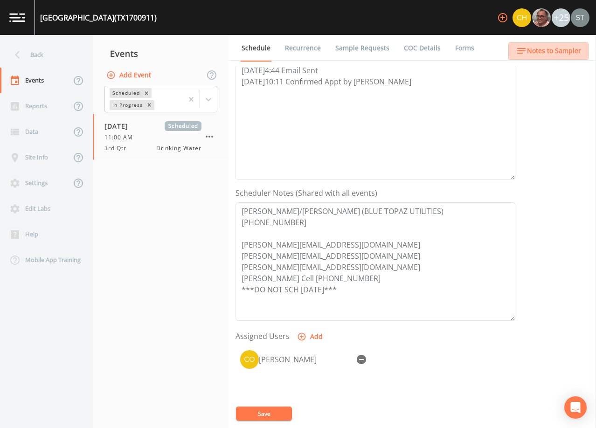
click at [558, 56] on span "Notes to Sampler" at bounding box center [554, 51] width 54 height 12
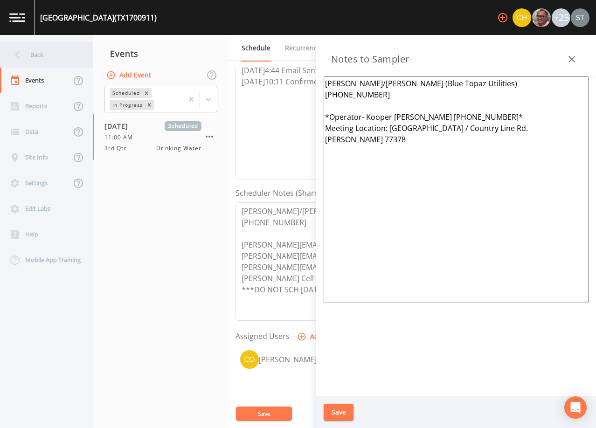
click at [44, 55] on div "Back" at bounding box center [42, 55] width 84 height 26
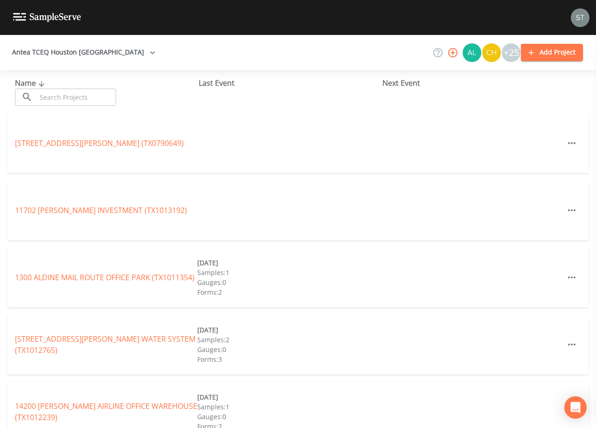
click at [100, 91] on input "text" at bounding box center [76, 97] width 80 height 17
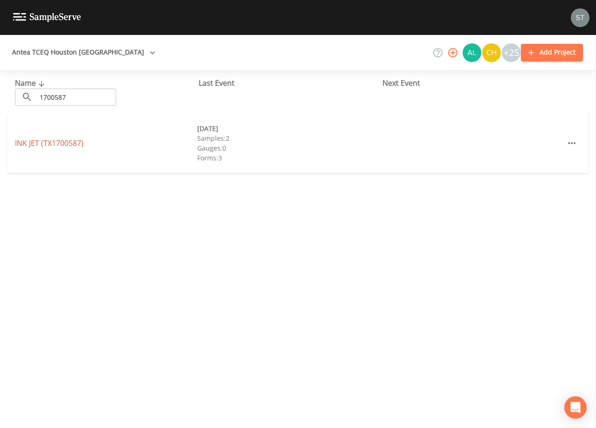
click at [71, 143] on link "INK JET (TX1700587)" at bounding box center [49, 143] width 69 height 10
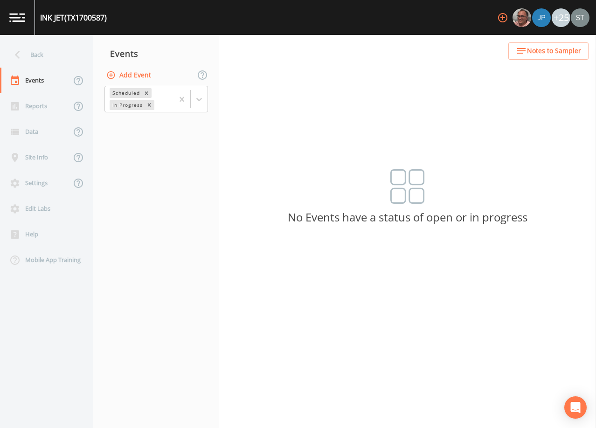
click at [137, 75] on button "Add Event" at bounding box center [129, 75] width 50 height 17
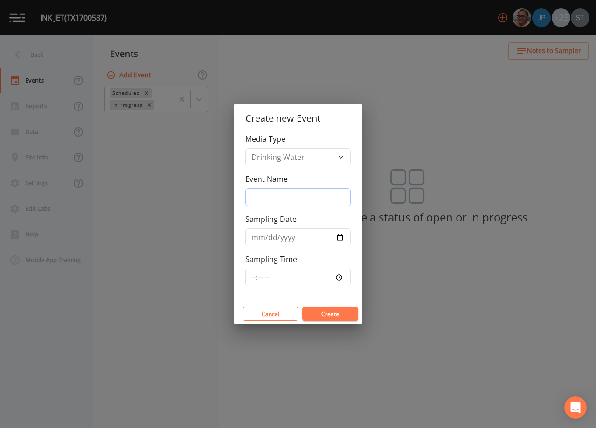
click at [287, 192] on input "Event Name" at bounding box center [297, 197] width 105 height 18
click at [251, 239] on input "Sampling Date" at bounding box center [297, 237] width 105 height 18
click at [336, 313] on button "Create" at bounding box center [330, 314] width 56 height 14
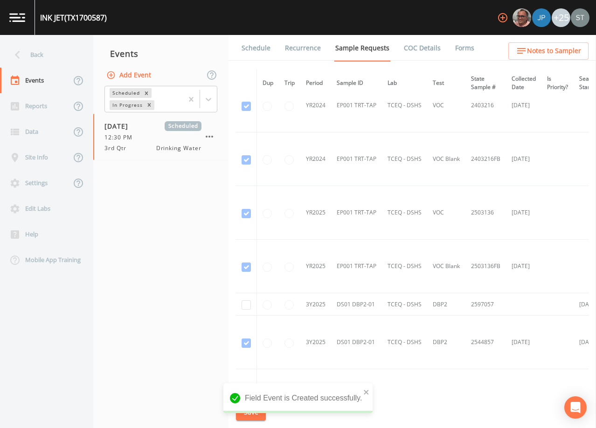
scroll to position [93, 0]
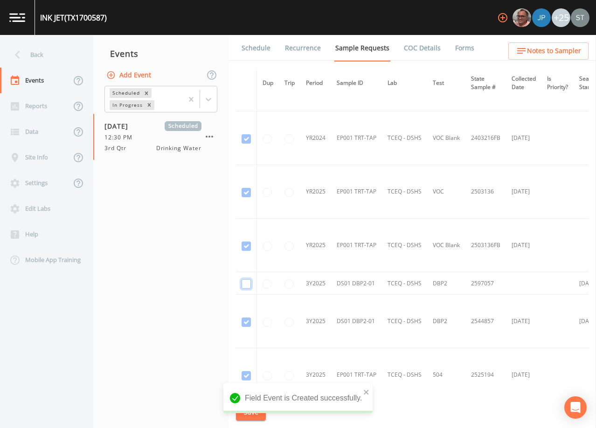
click at [246, 282] on input "checkbox" at bounding box center [246, 283] width 9 height 9
click at [261, 412] on button "Save" at bounding box center [251, 412] width 30 height 17
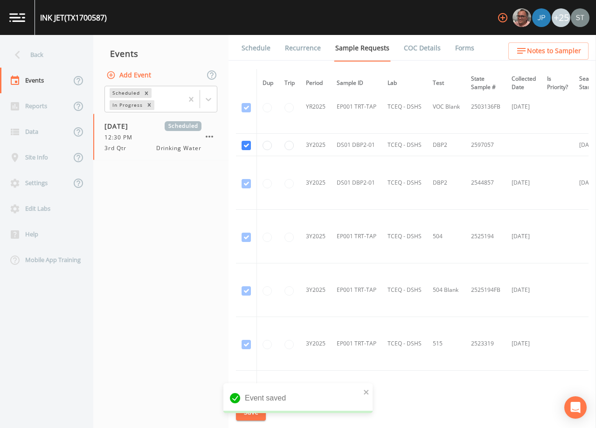
scroll to position [216, 0]
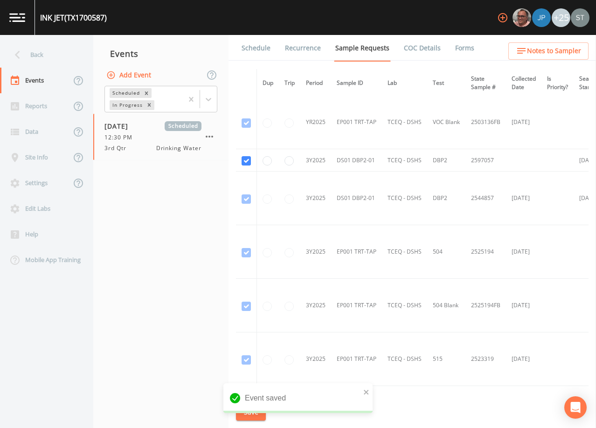
click at [262, 51] on link "Schedule" at bounding box center [256, 48] width 32 height 26
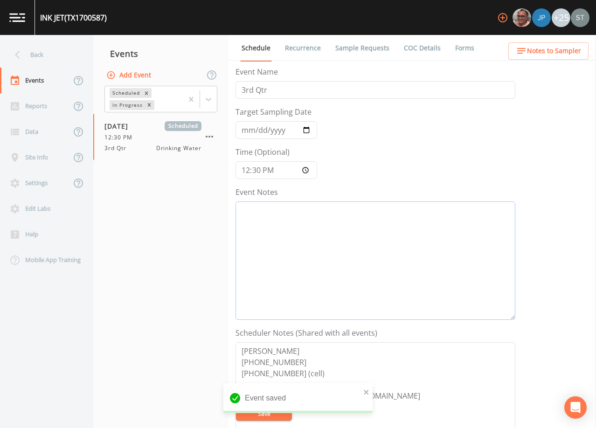
click at [319, 261] on textarea "Event Notes" at bounding box center [375, 260] width 280 height 118
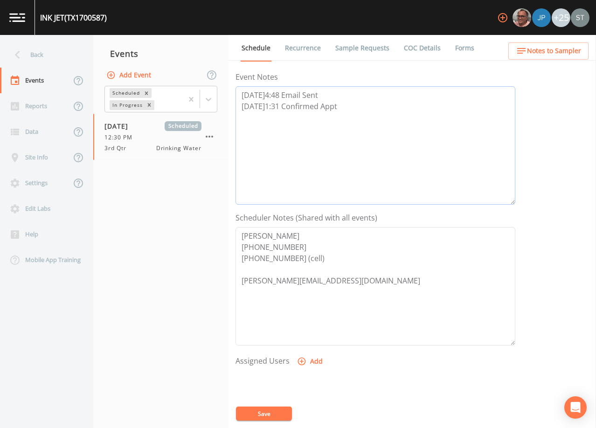
scroll to position [140, 0]
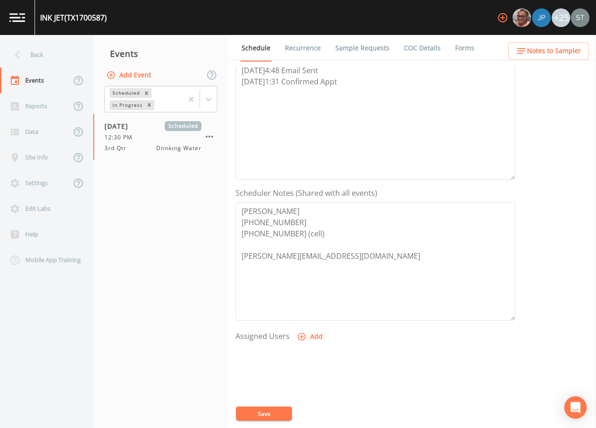
click at [304, 337] on icon "button" at bounding box center [302, 337] width 8 height 8
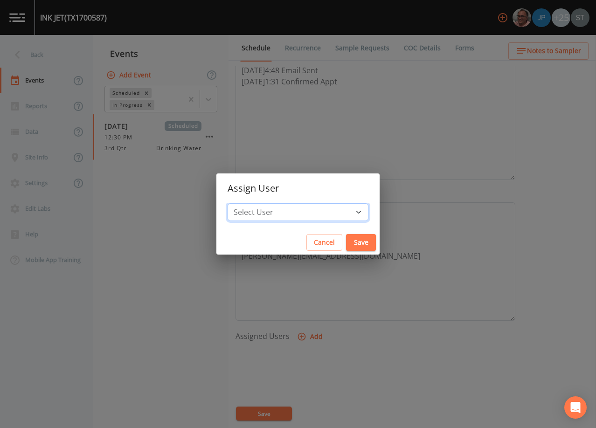
click at [302, 212] on select "Select User [PERSON_NAME] [PERSON_NAME] [PERSON_NAME] [PERSON_NAME] [PERSON_NAM…" at bounding box center [298, 212] width 141 height 18
click at [249, 203] on select "Select User [PERSON_NAME] [PERSON_NAME] [PERSON_NAME] [PERSON_NAME] [PERSON_NAM…" at bounding box center [298, 212] width 141 height 18
click at [346, 241] on button "Save" at bounding box center [361, 242] width 30 height 17
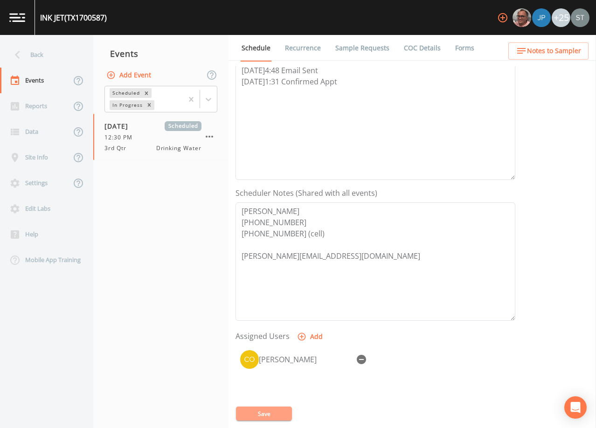
click at [274, 415] on button "Save" at bounding box center [264, 414] width 56 height 14
click at [561, 55] on span "Notes to Sampler" at bounding box center [554, 51] width 54 height 12
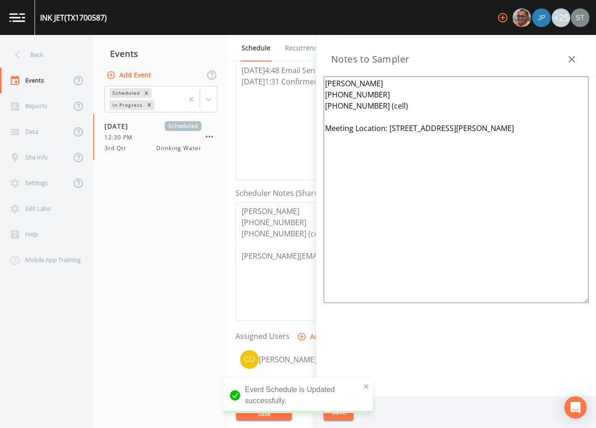
click at [574, 57] on icon "button" at bounding box center [571, 59] width 7 height 7
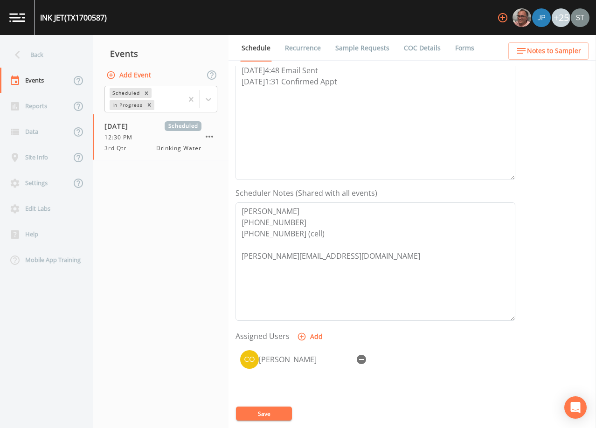
click at [351, 47] on link "Sample Requests" at bounding box center [362, 48] width 57 height 26
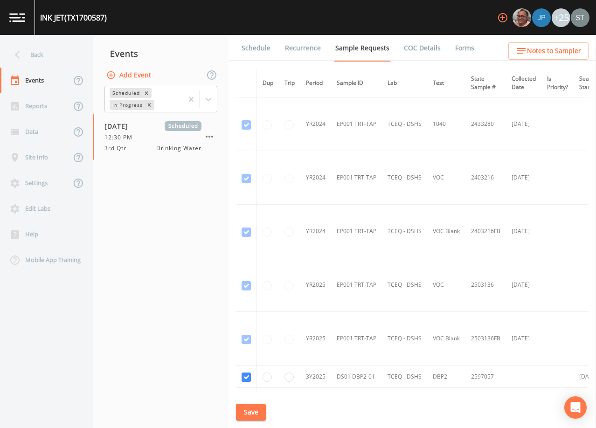
click at [254, 50] on link "Schedule" at bounding box center [256, 48] width 32 height 26
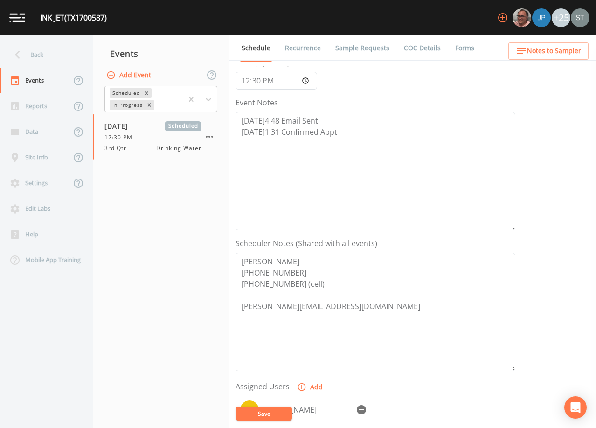
scroll to position [93, 0]
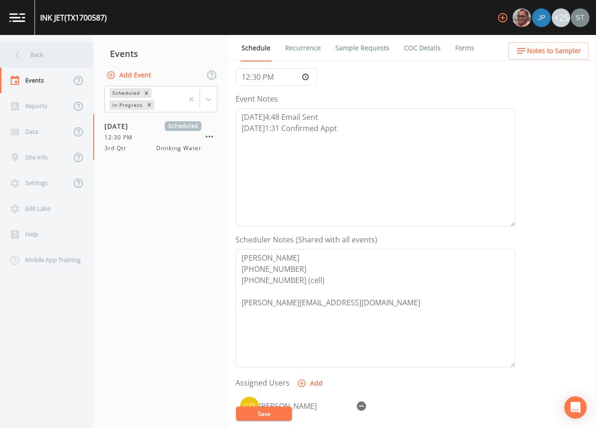
click at [47, 57] on div "Back" at bounding box center [42, 55] width 84 height 26
